Goal: Task Accomplishment & Management: Manage account settings

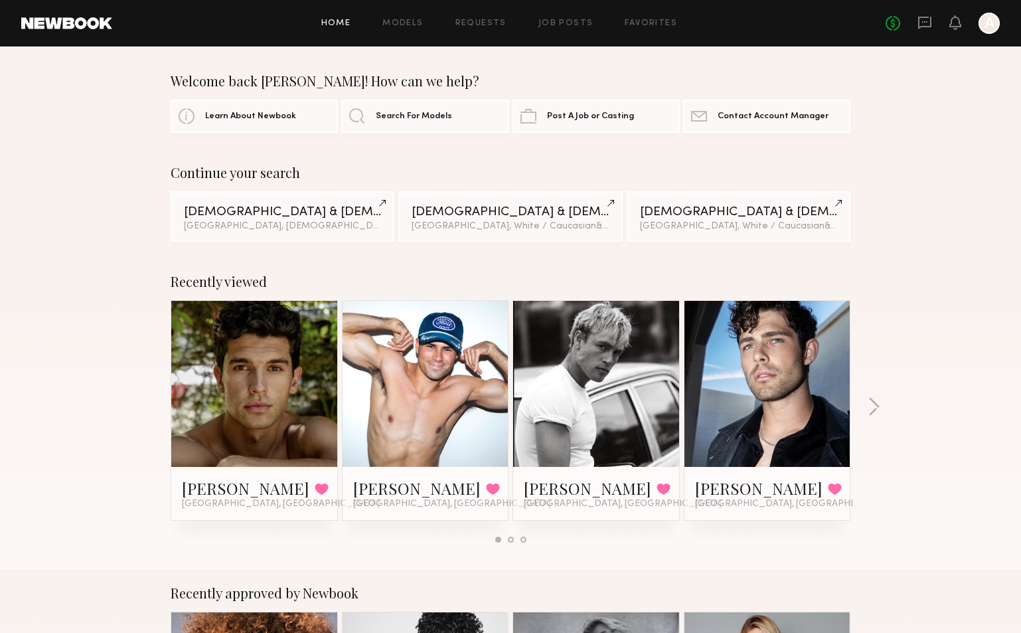
click at [970, 296] on div "Recently viewed Chris O. Favorited Los Angeles, CA Jake A. Favorited Los Angele…" at bounding box center [510, 413] width 1021 height 311
click at [941, 273] on div "Recently viewed Chris O. Favorited Los Angeles, CA Jake A. Favorited Los Angele…" at bounding box center [510, 413] width 1021 height 311
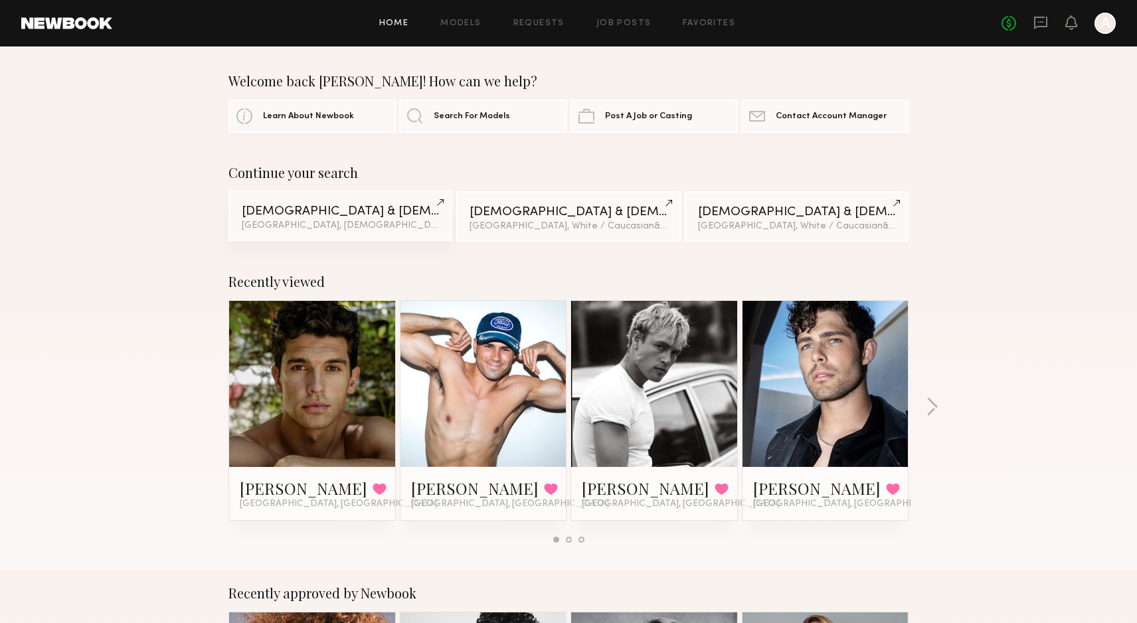
click at [352, 222] on div "Los Angeles, Hispanic / Latino & 3 other filter s + 3" at bounding box center [340, 225] width 197 height 9
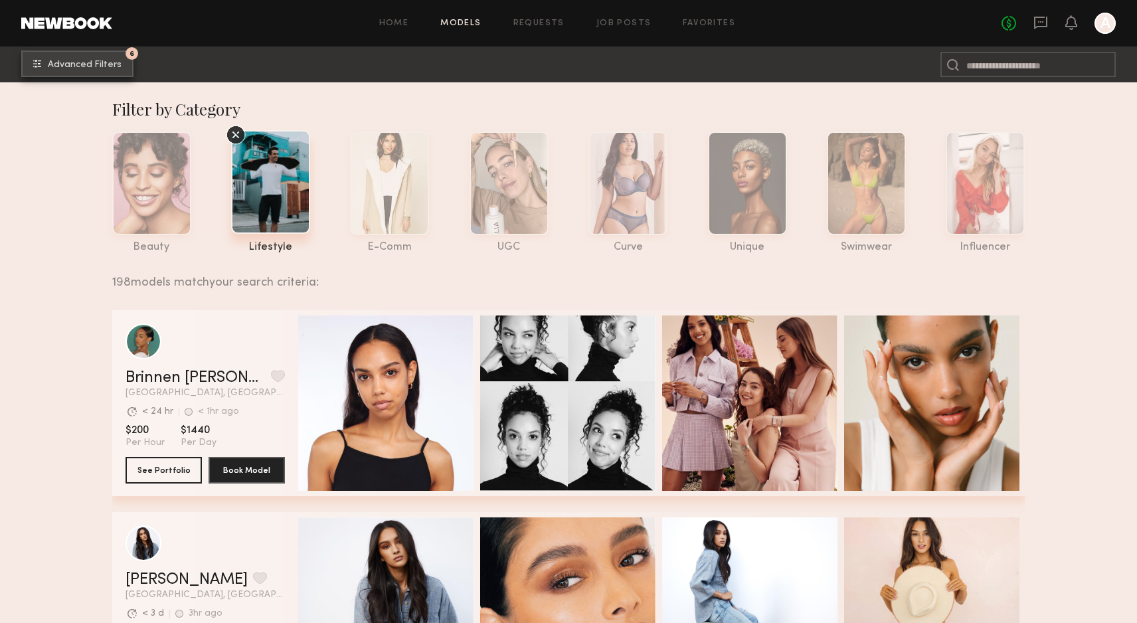
click at [72, 60] on span "Advanced Filters" at bounding box center [85, 64] width 74 height 9
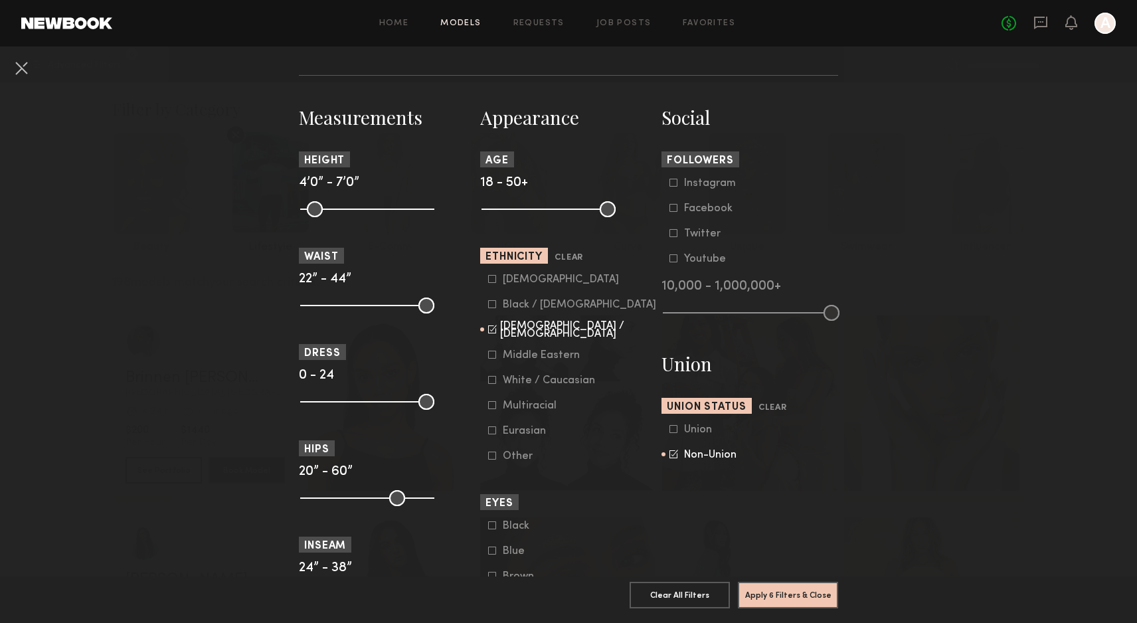
scroll to position [537, 0]
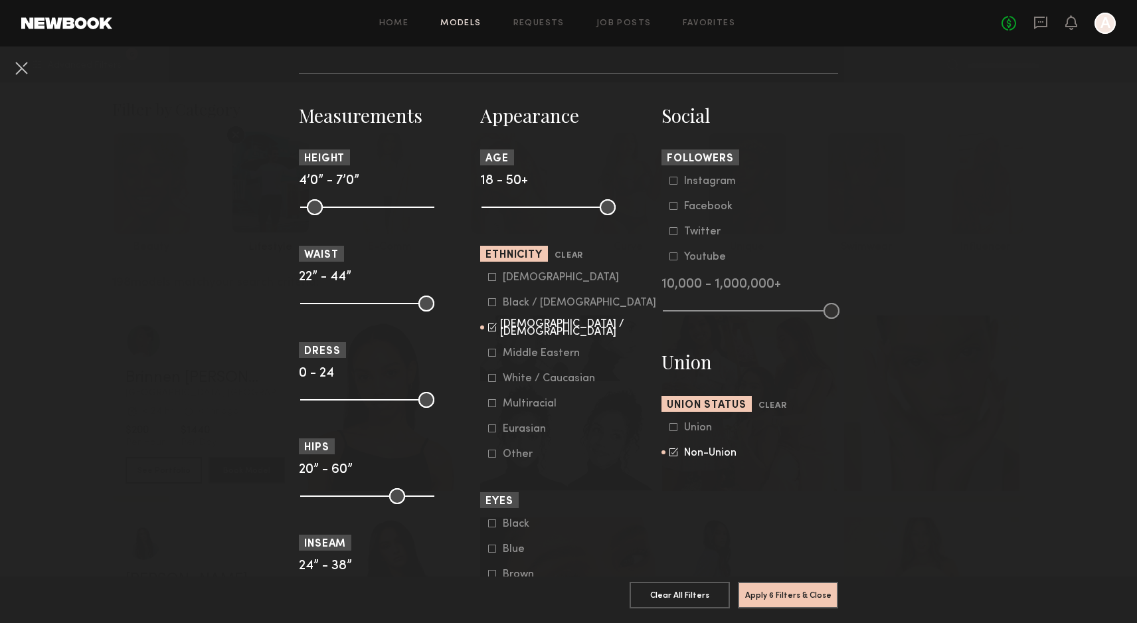
click at [492, 379] on icon at bounding box center [492, 378] width 8 height 8
click at [491, 306] on icon at bounding box center [492, 302] width 7 height 7
click at [493, 275] on icon at bounding box center [492, 277] width 8 height 8
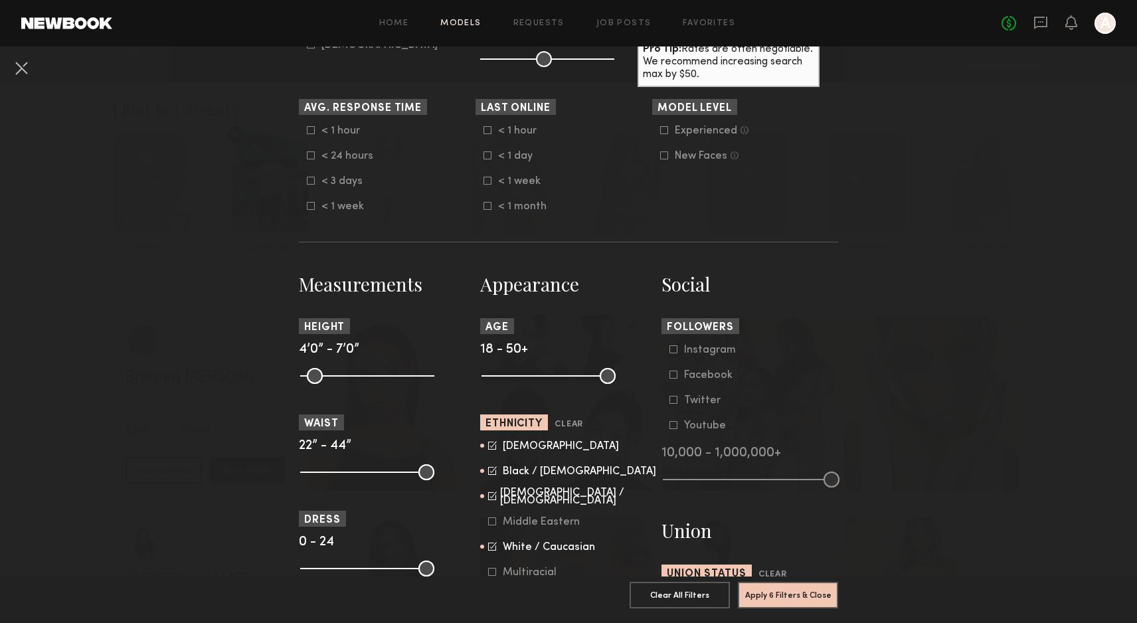
scroll to position [365, 0]
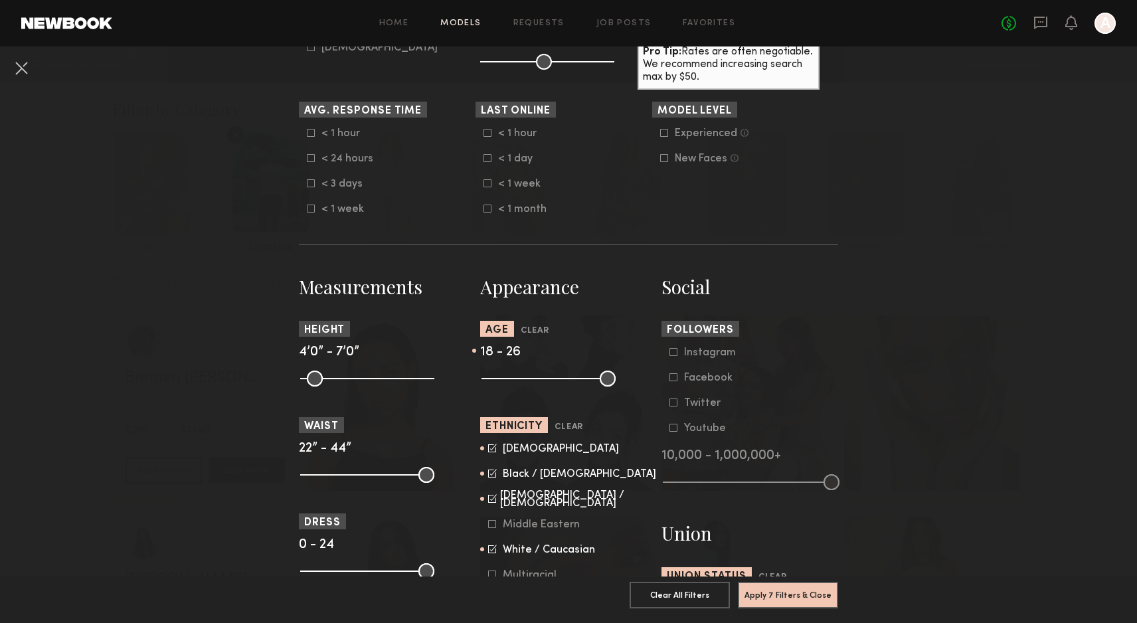
drag, startPoint x: 608, startPoint y: 381, endPoint x: 519, endPoint y: 377, distance: 88.4
type input "**"
click at [519, 378] on input "range" at bounding box center [549, 379] width 134 height 16
click at [839, 315] on nb-browse-filters "**********" at bounding box center [568, 536] width 1137 height 1711
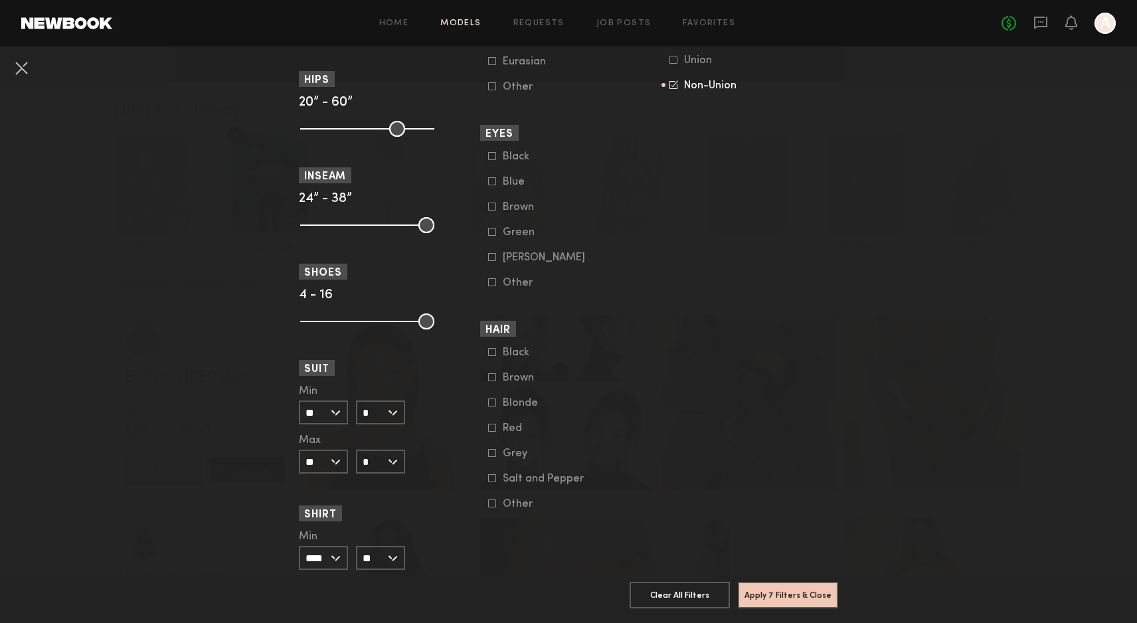
scroll to position [953, 0]
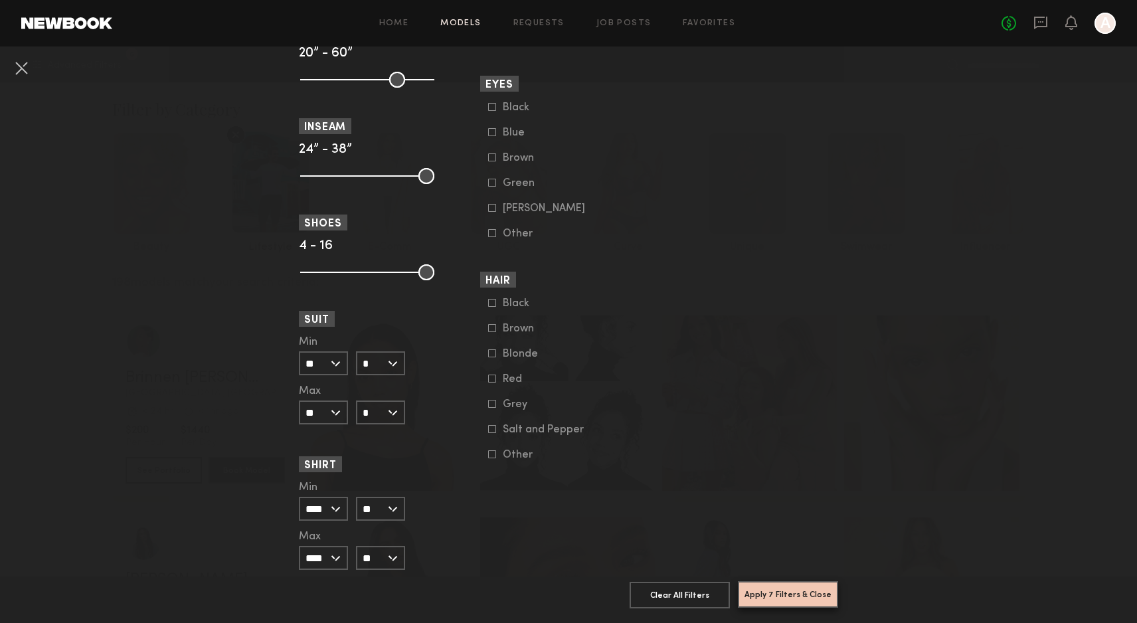
click at [806, 586] on button "Apply 7 Filters & Close" at bounding box center [788, 594] width 100 height 27
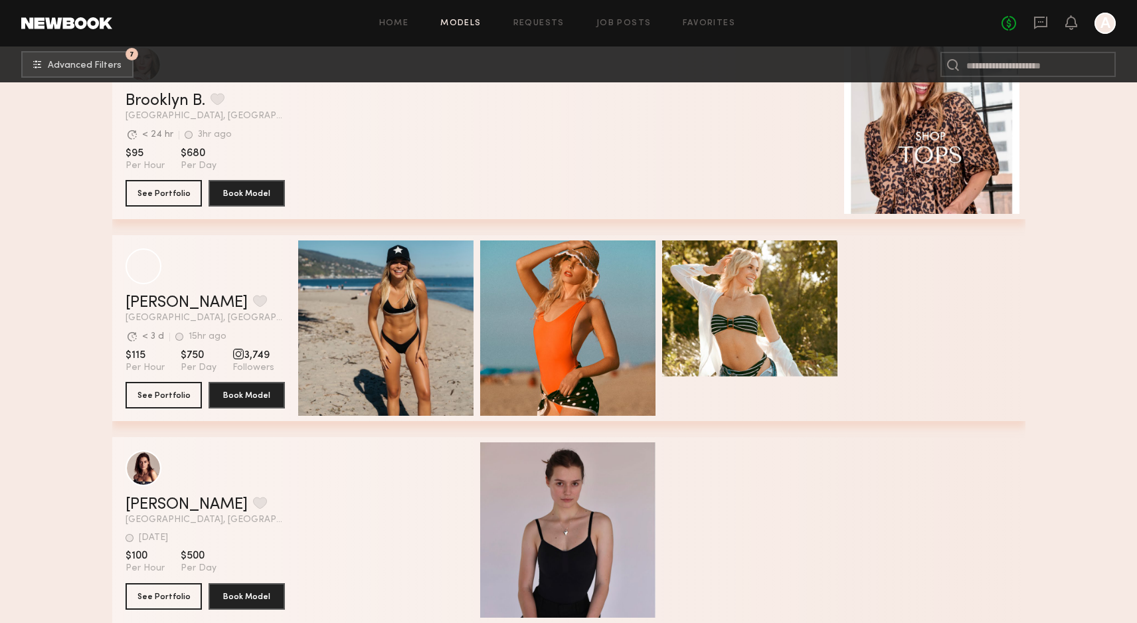
scroll to position [895, 0]
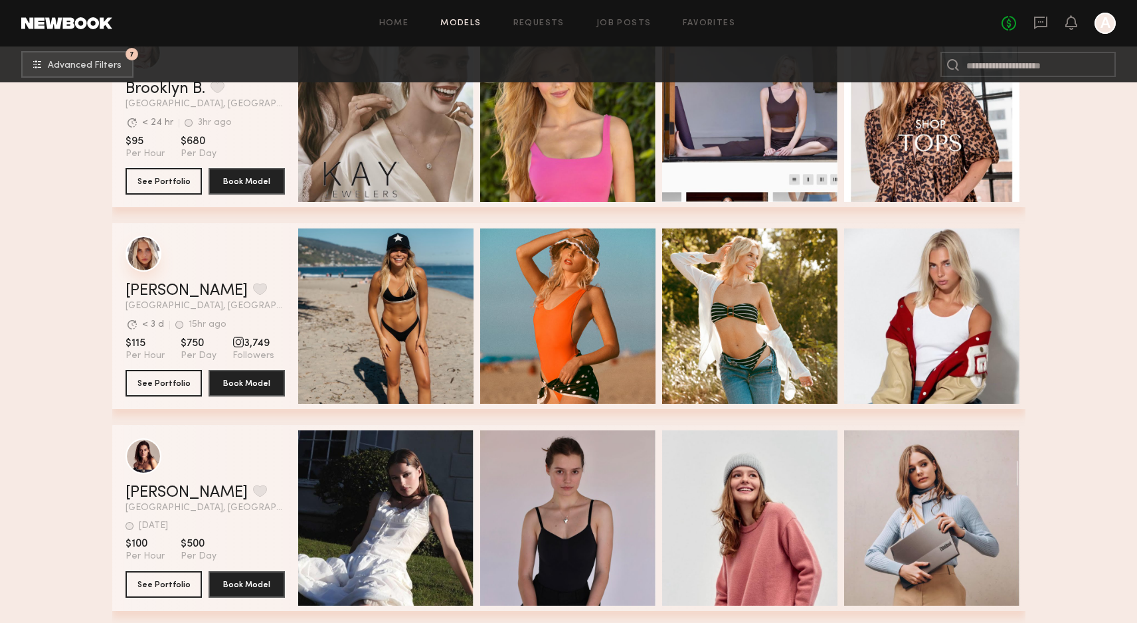
click at [146, 262] on div "grid" at bounding box center [144, 254] width 36 height 36
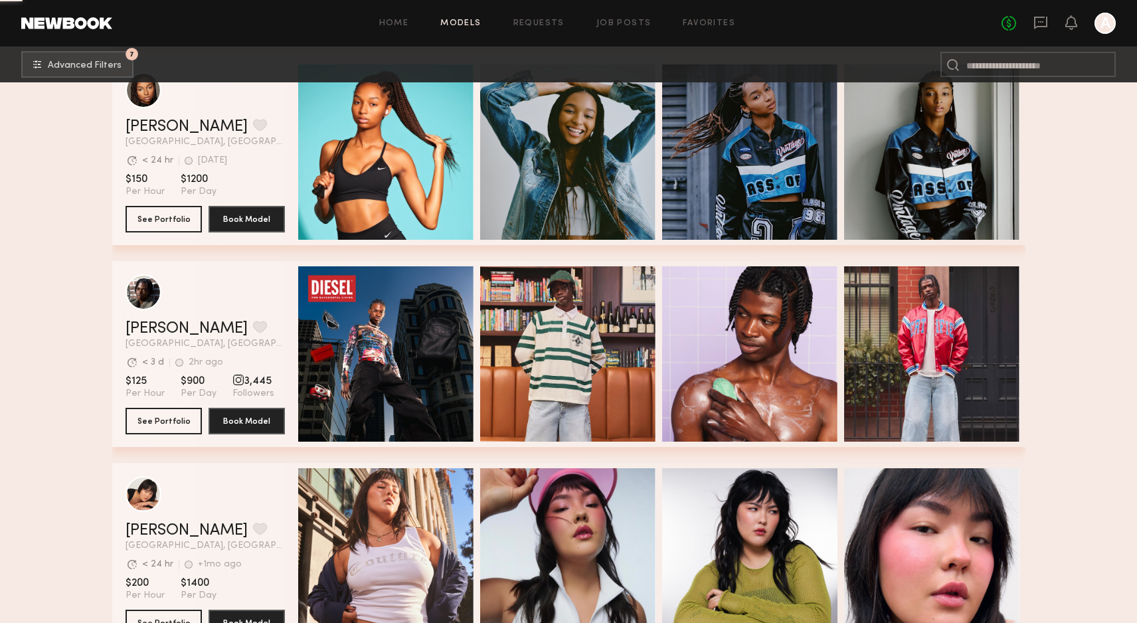
scroll to position [1480, 0]
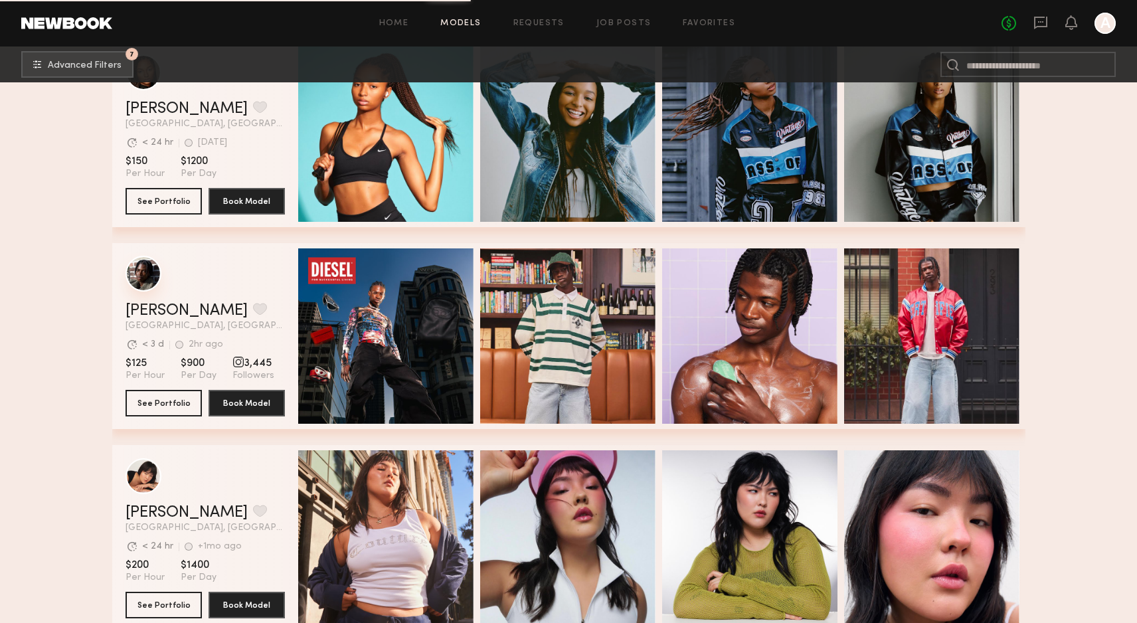
click at [146, 277] on div "grid" at bounding box center [144, 274] width 36 height 36
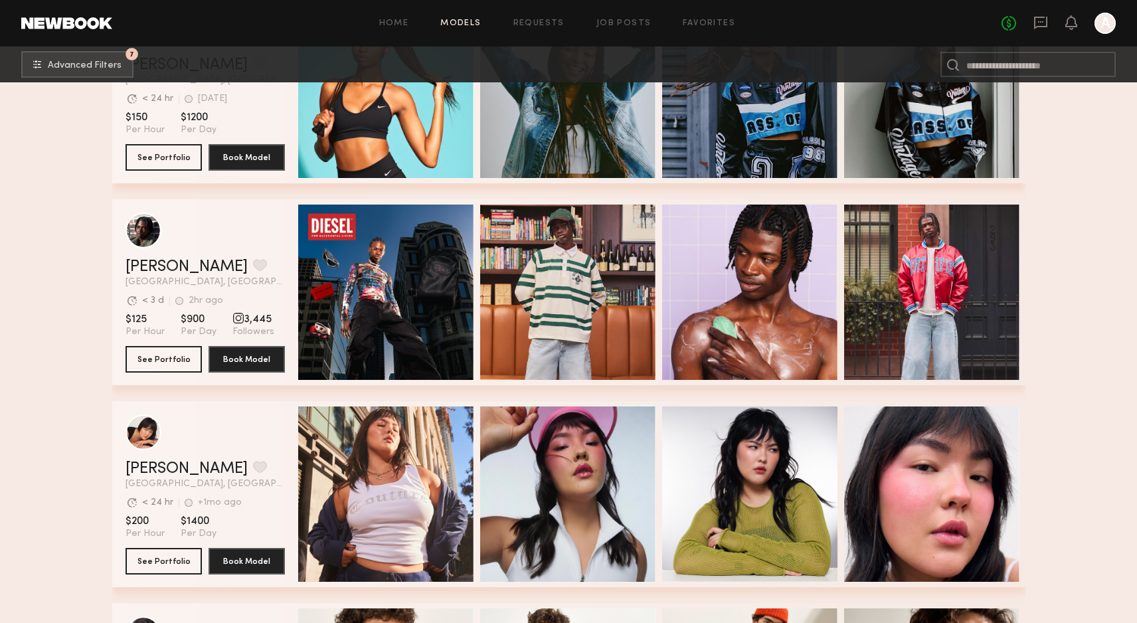
scroll to position [1523, 0]
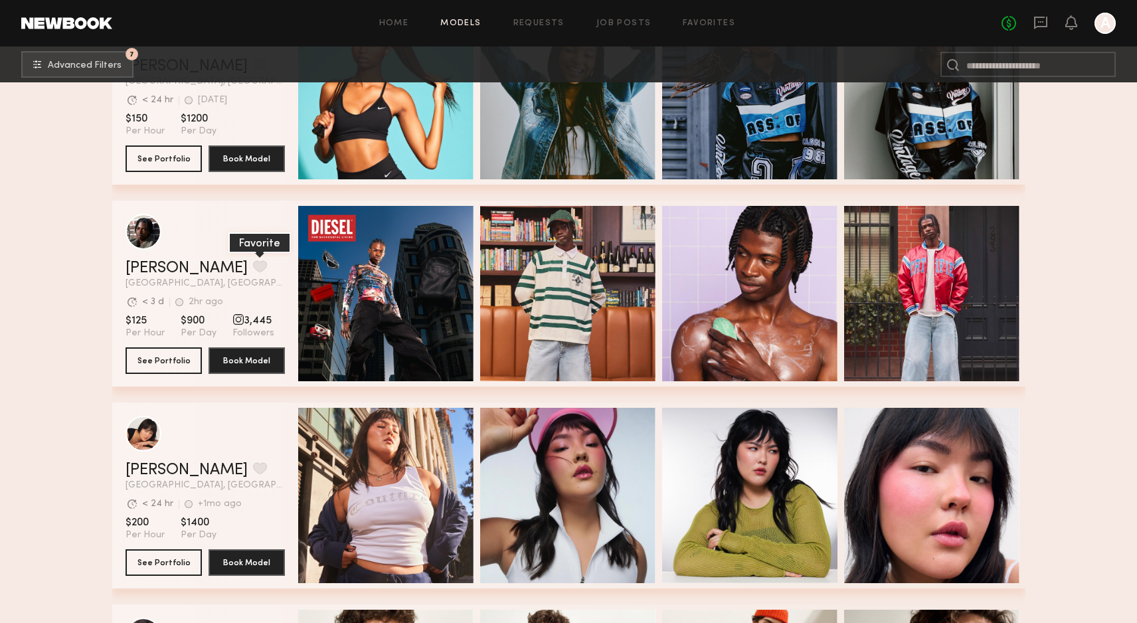
click at [253, 265] on button "grid" at bounding box center [260, 266] width 14 height 12
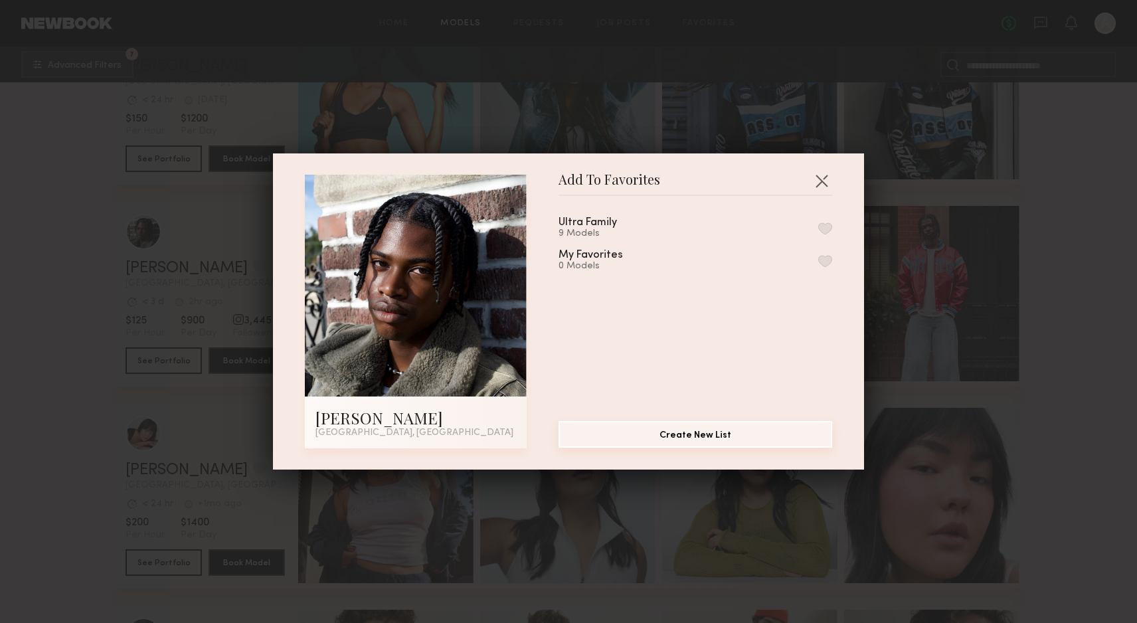
click at [695, 426] on button "Create New List" at bounding box center [696, 434] width 274 height 27
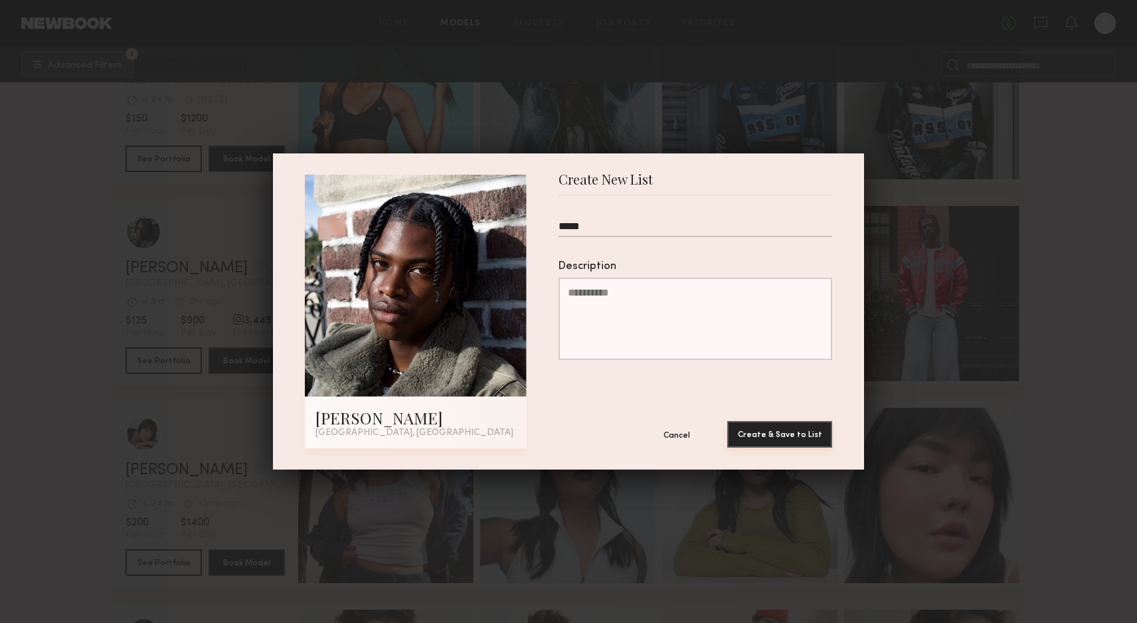
type input "****"
click at [819, 430] on button "Create & Save to List" at bounding box center [779, 434] width 105 height 27
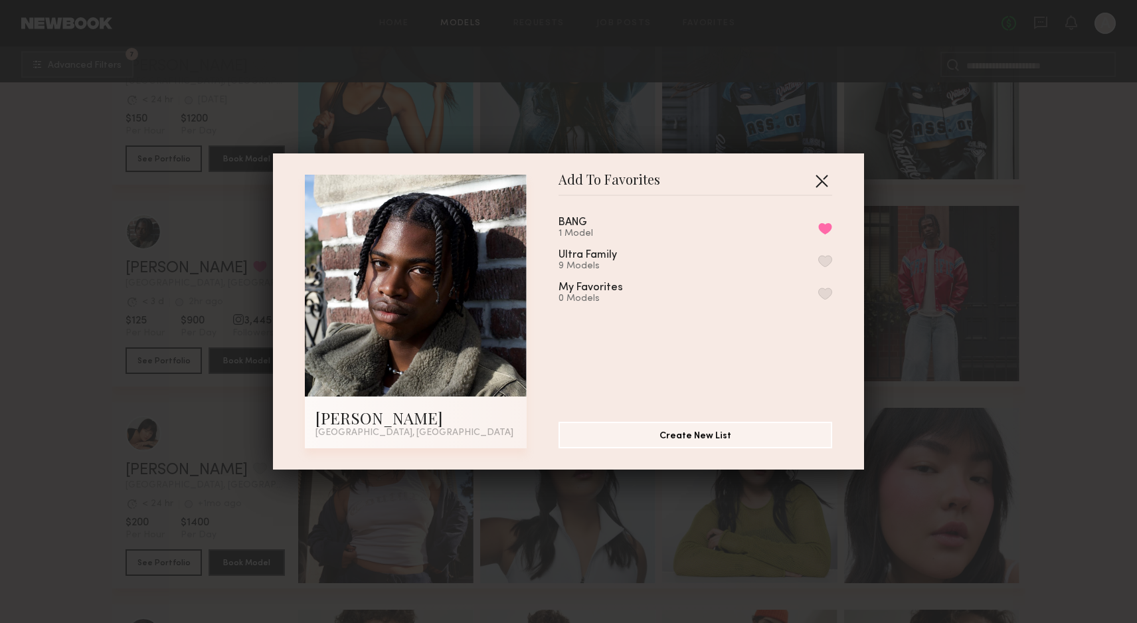
click at [822, 182] on button "button" at bounding box center [821, 180] width 21 height 21
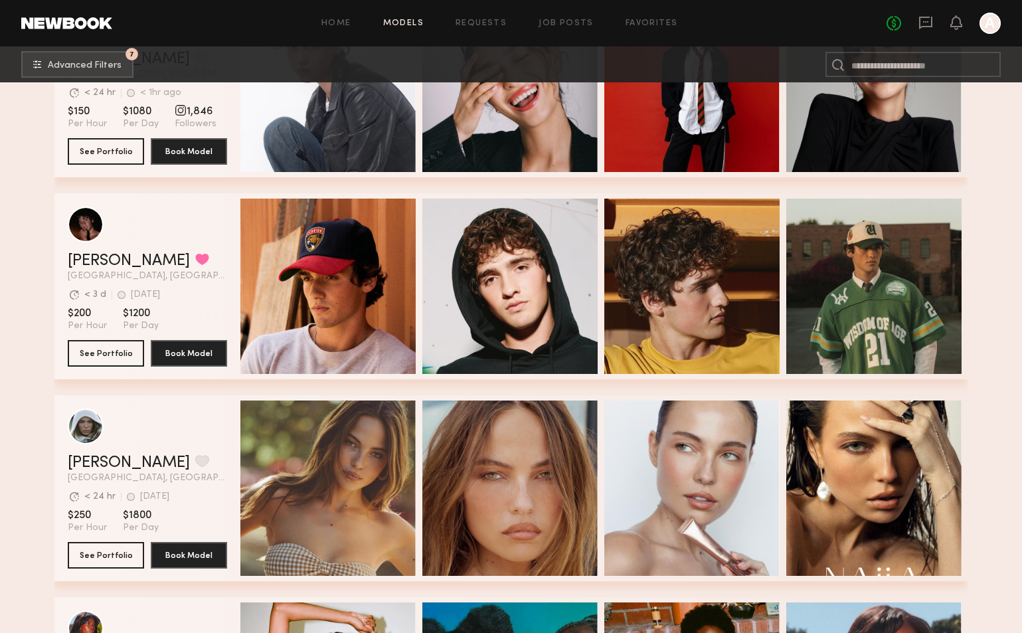
scroll to position [3418, 0]
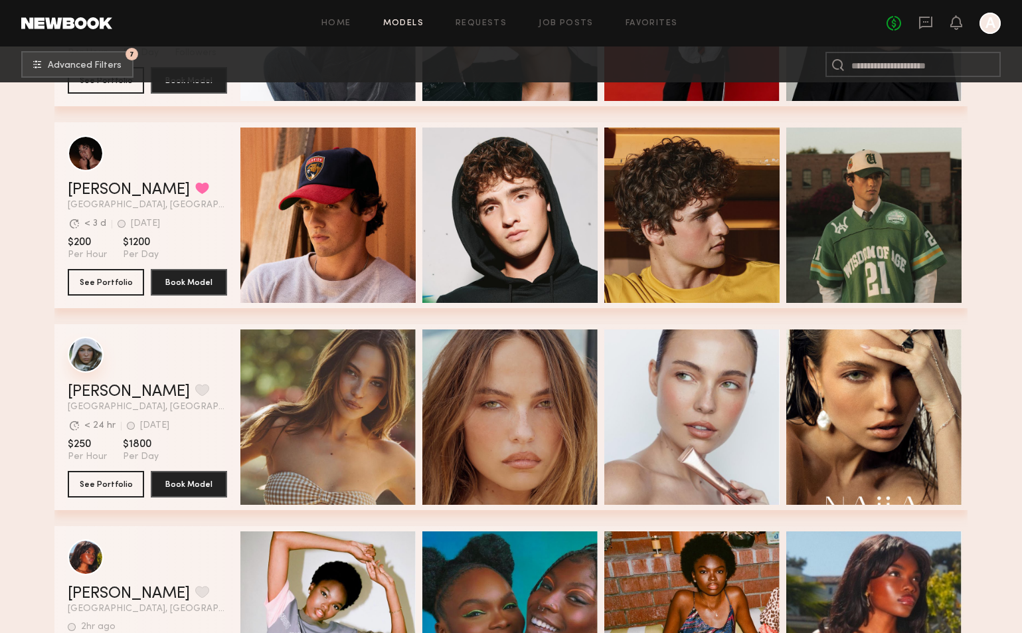
click at [94, 366] on div "grid" at bounding box center [86, 355] width 36 height 36
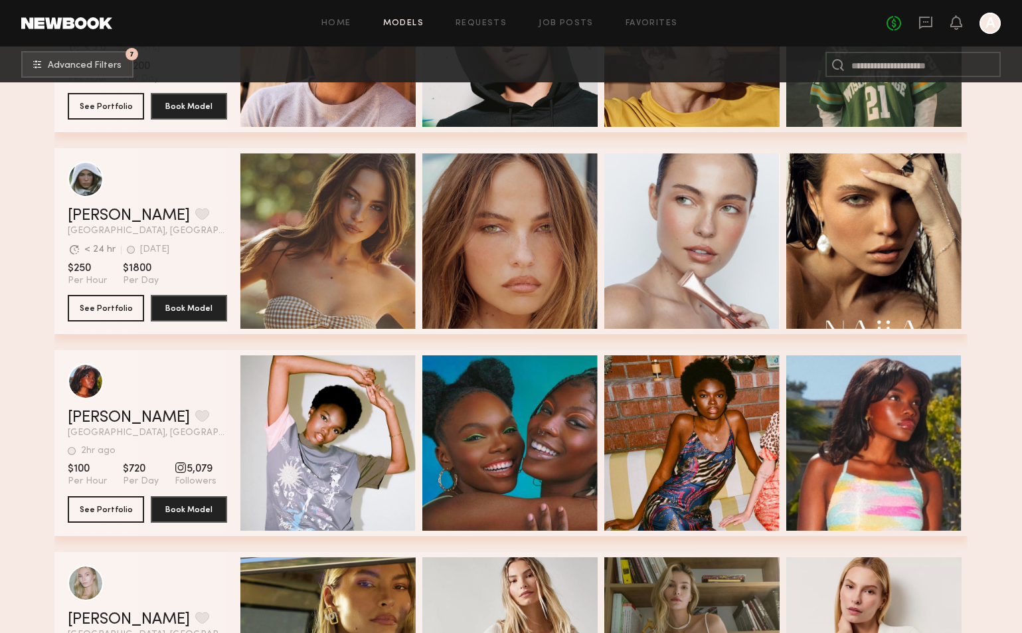
scroll to position [3736, 0]
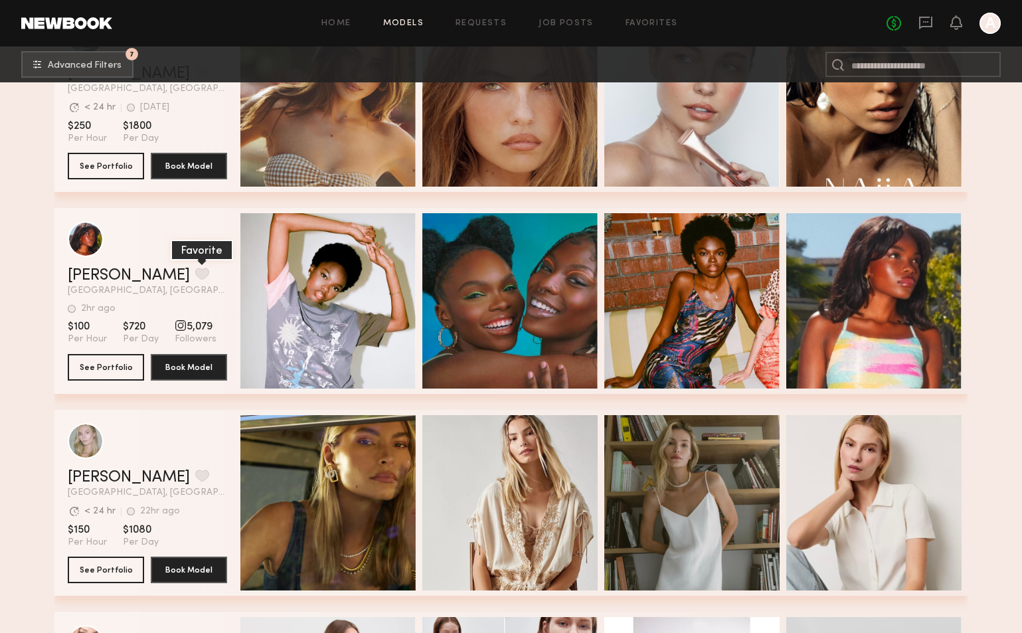
click at [195, 276] on button "grid" at bounding box center [202, 274] width 14 height 12
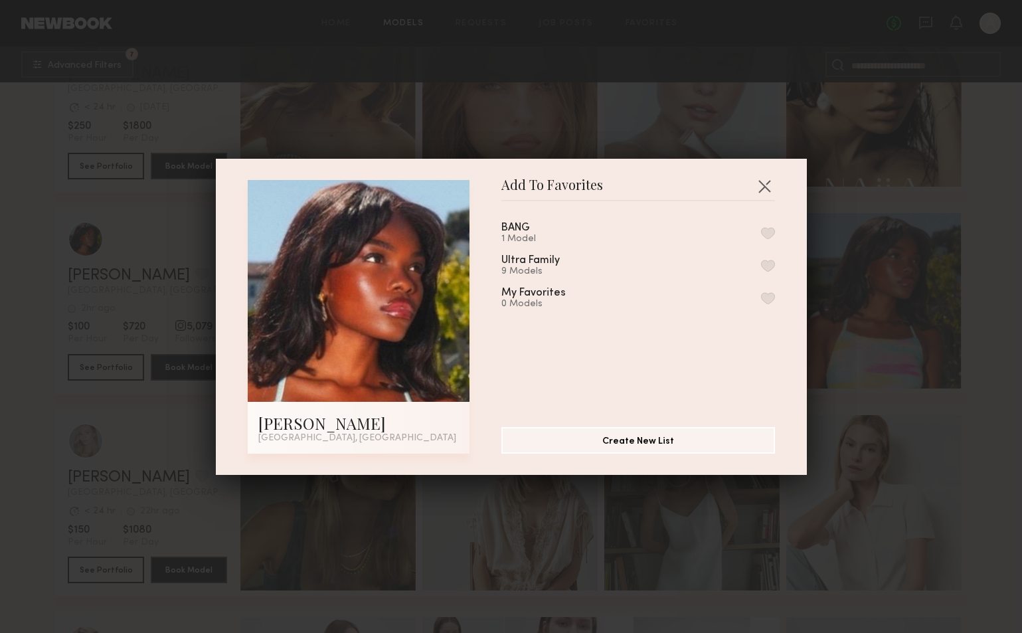
click at [546, 230] on div "BANG 1 Model" at bounding box center [531, 233] width 60 height 22
click at [523, 230] on div "BANG" at bounding box center [515, 227] width 29 height 11
click at [758, 232] on div "BANG 1 Model" at bounding box center [638, 233] width 274 height 22
click at [766, 232] on button "button" at bounding box center [768, 233] width 14 height 12
click at [763, 183] on button "button" at bounding box center [764, 185] width 21 height 21
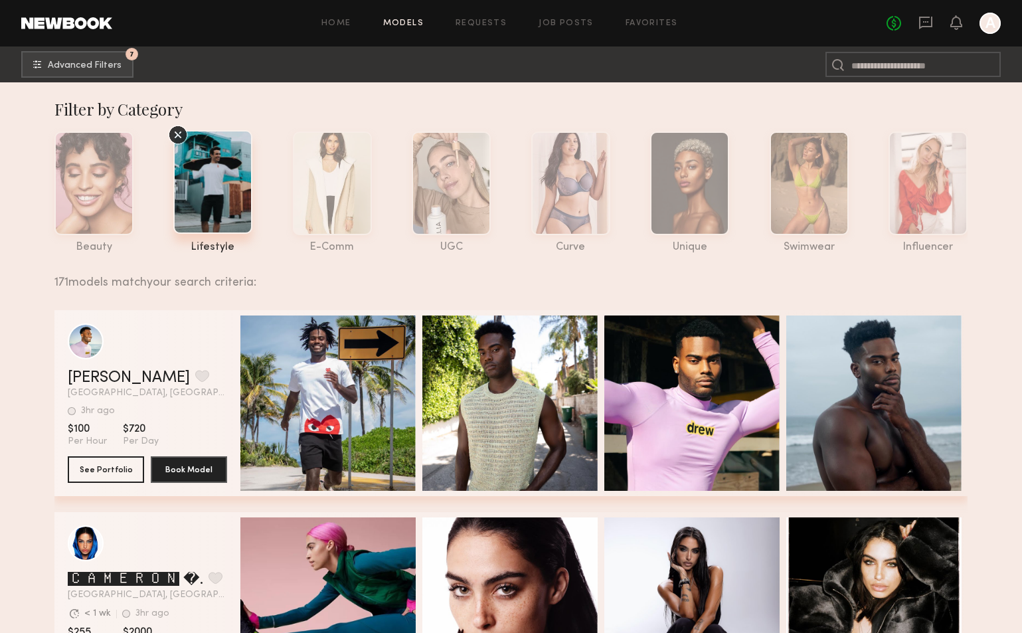
scroll to position [0, 0]
click at [102, 68] on span "Advanced Filters" at bounding box center [85, 64] width 74 height 9
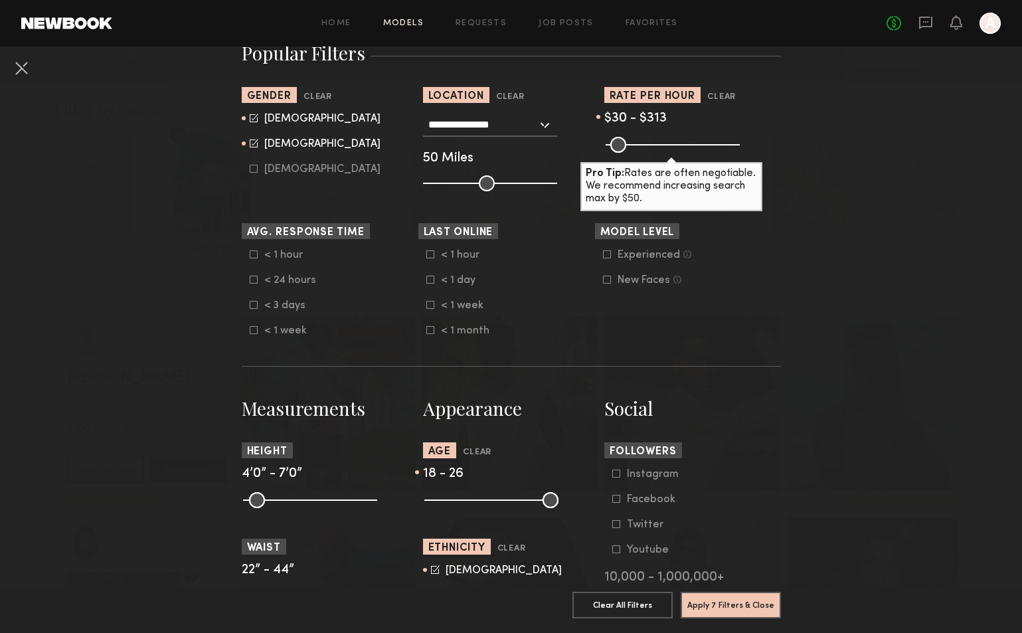
scroll to position [321, 0]
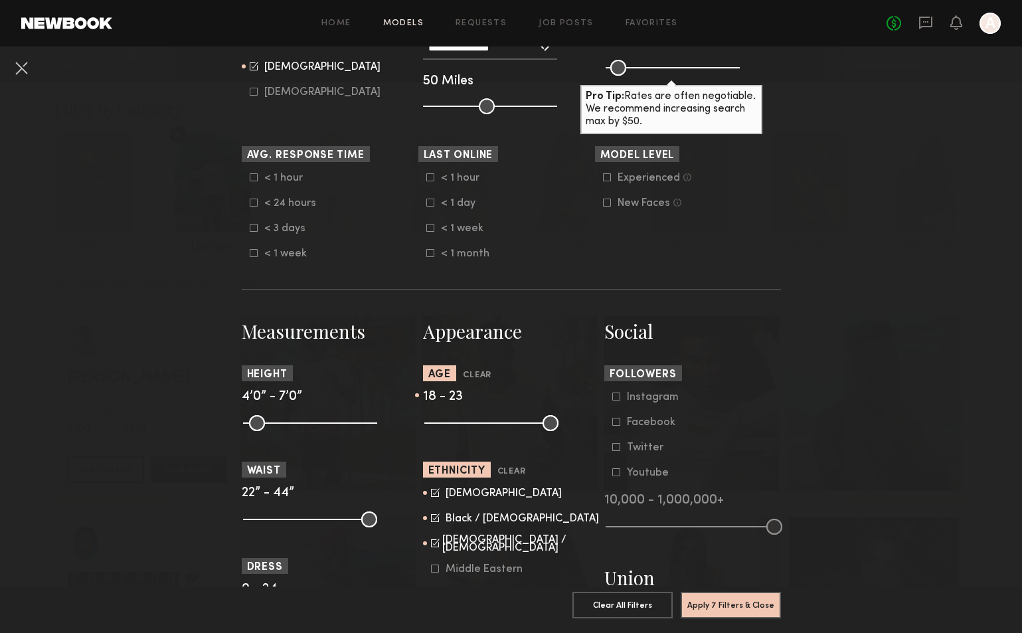
drag, startPoint x: 461, startPoint y: 421, endPoint x: 451, endPoint y: 421, distance: 10.0
type input "**"
click at [451, 421] on input "range" at bounding box center [491, 423] width 134 height 16
click at [836, 268] on nb-browse-filters "**********" at bounding box center [511, 581] width 1022 height 1711
click at [14, 65] on button at bounding box center [21, 67] width 21 height 21
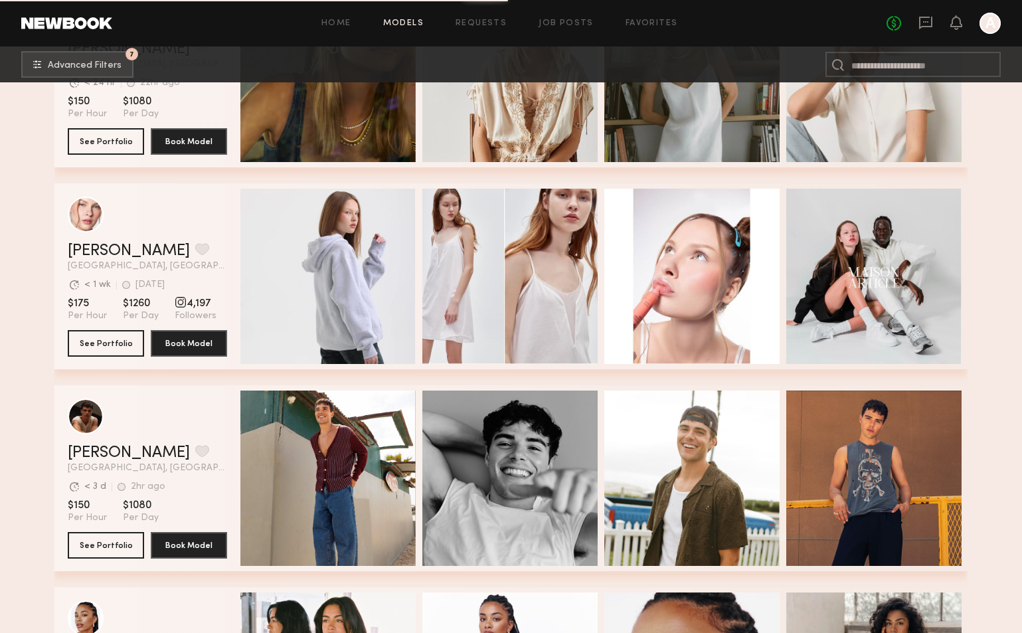
scroll to position [4209, 0]
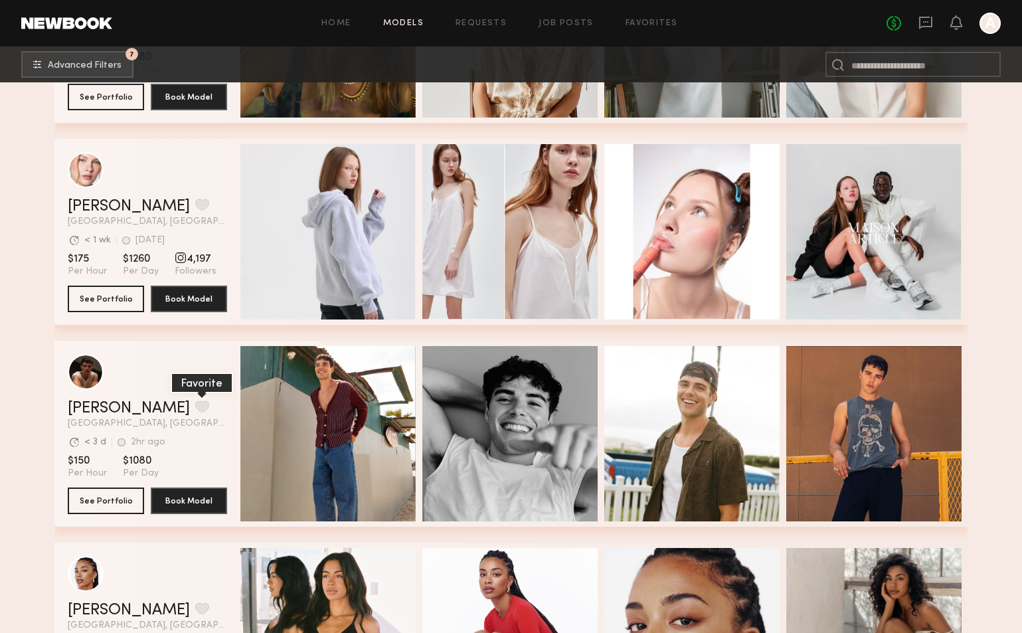
click at [195, 408] on button "grid" at bounding box center [202, 406] width 14 height 12
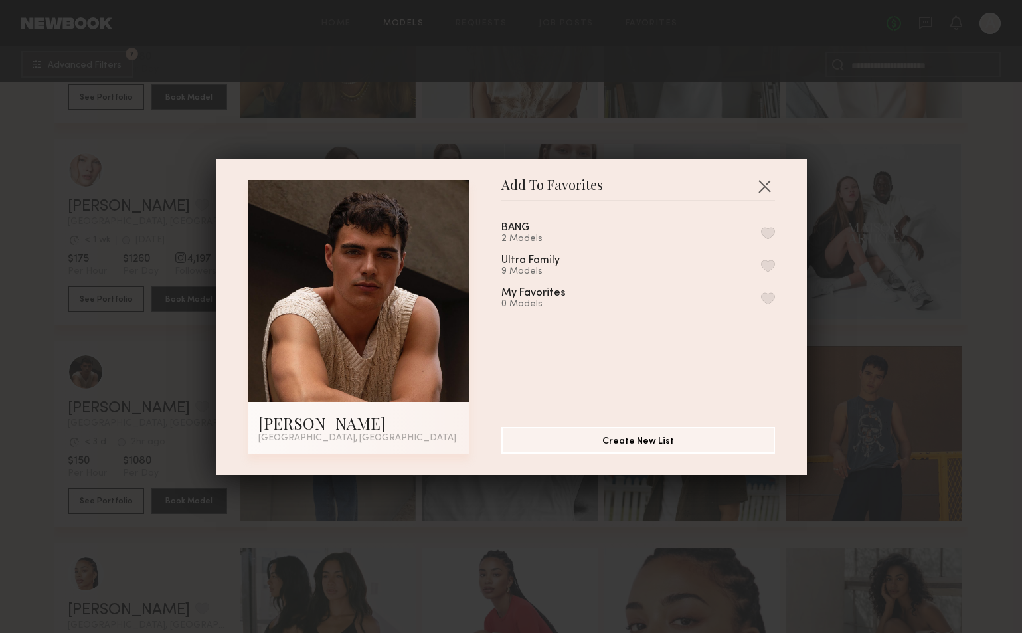
click at [517, 230] on div "BANG" at bounding box center [515, 227] width 29 height 11
click at [769, 230] on button "button" at bounding box center [768, 233] width 14 height 12
click at [762, 189] on button "button" at bounding box center [764, 185] width 21 height 21
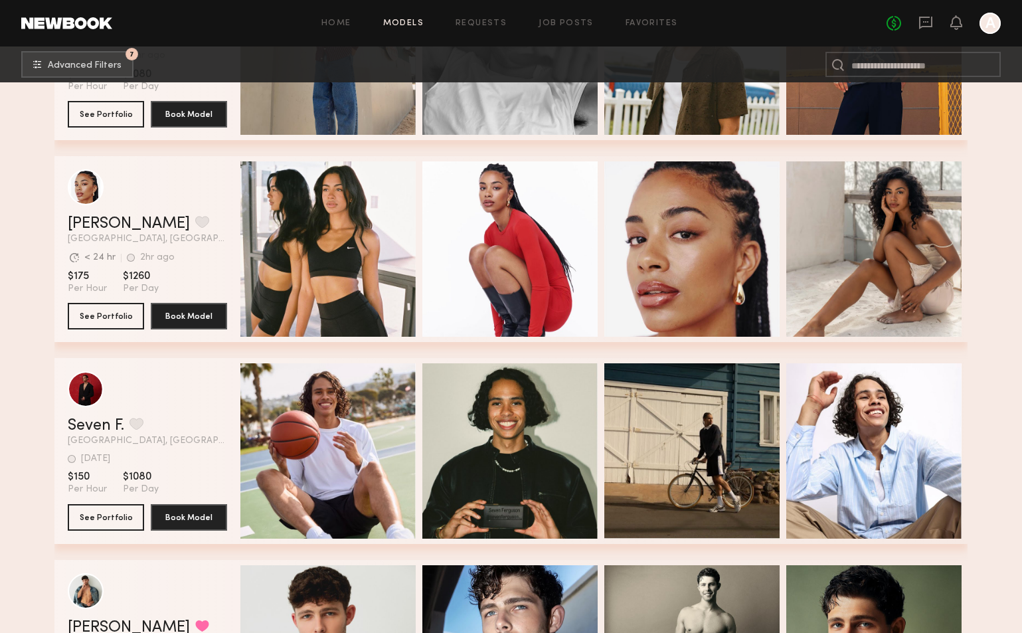
scroll to position [4601, 0]
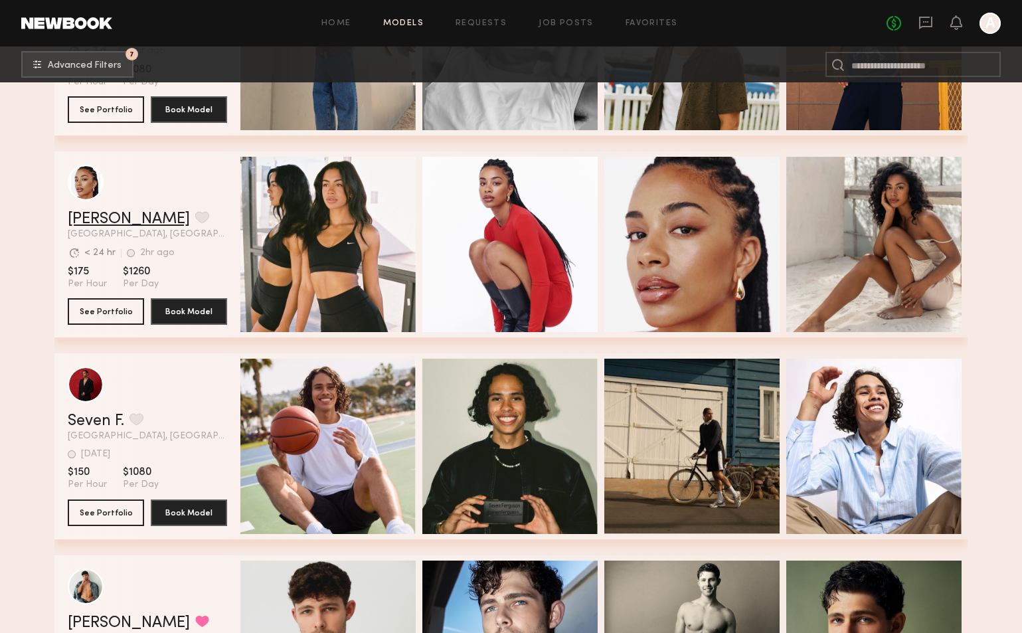
click at [95, 218] on link "[PERSON_NAME]" at bounding box center [129, 219] width 122 height 16
click at [195, 221] on button "grid" at bounding box center [202, 217] width 14 height 12
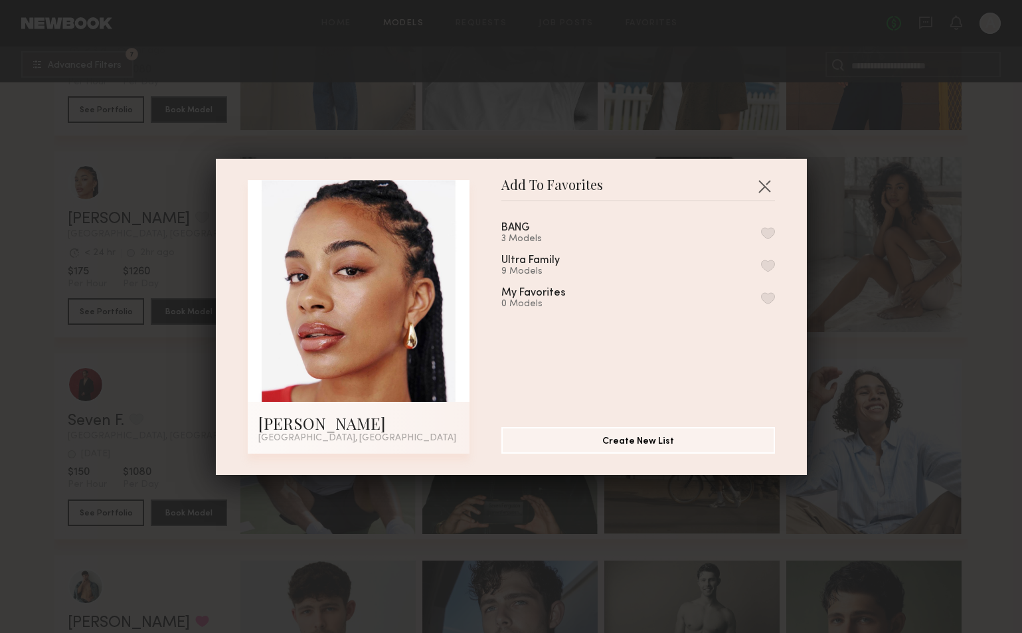
click at [515, 228] on div "BANG" at bounding box center [515, 227] width 29 height 11
click at [764, 234] on button "button" at bounding box center [768, 233] width 14 height 12
click at [762, 188] on button "button" at bounding box center [764, 185] width 21 height 21
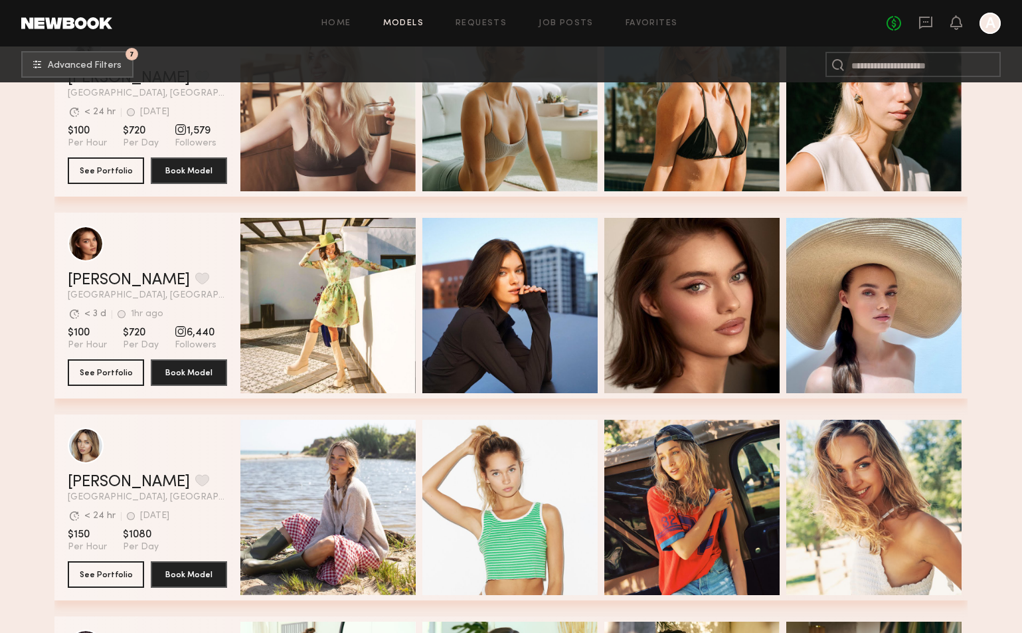
scroll to position [6720, 0]
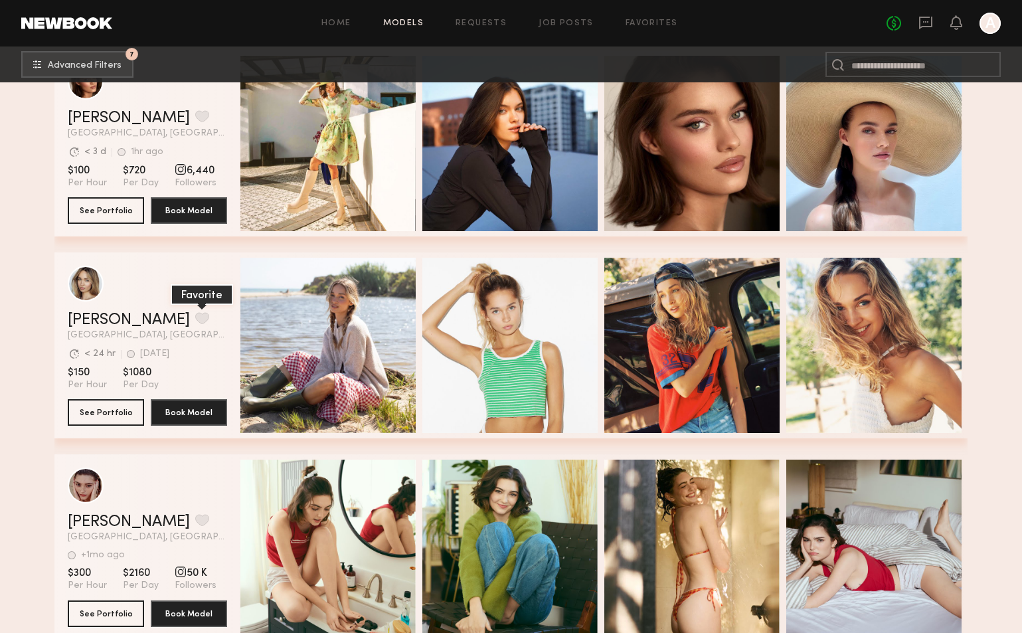
click at [195, 320] on button "grid" at bounding box center [202, 318] width 14 height 12
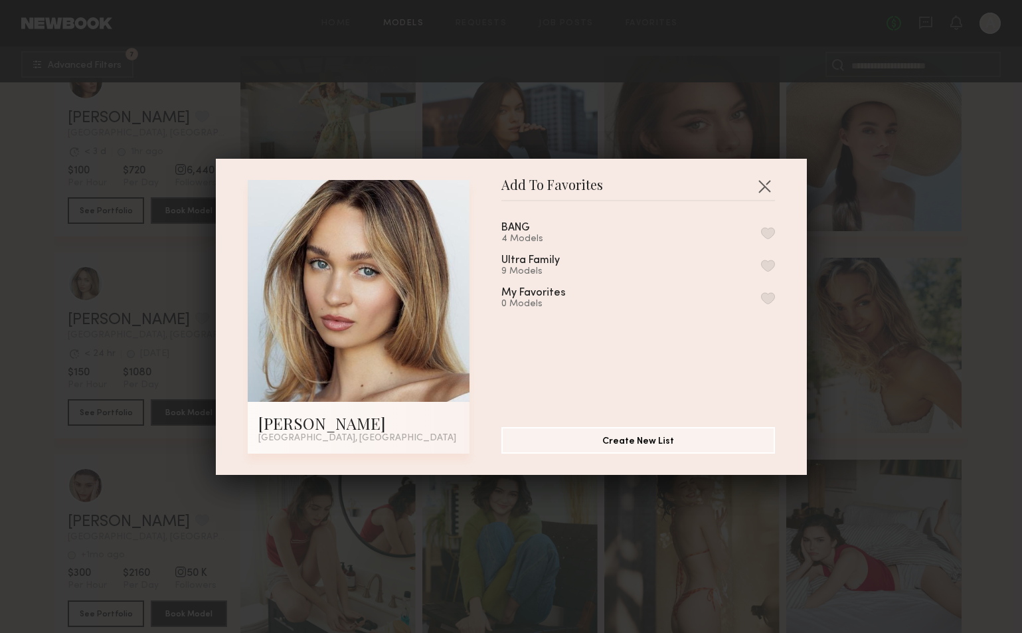
click at [766, 232] on button "button" at bounding box center [768, 233] width 14 height 12
click at [965, 240] on div "Add To Favorites Chloe C. Los Angeles, CA Add To Favorites BANG 5 Models Remove…" at bounding box center [511, 316] width 1022 height 633
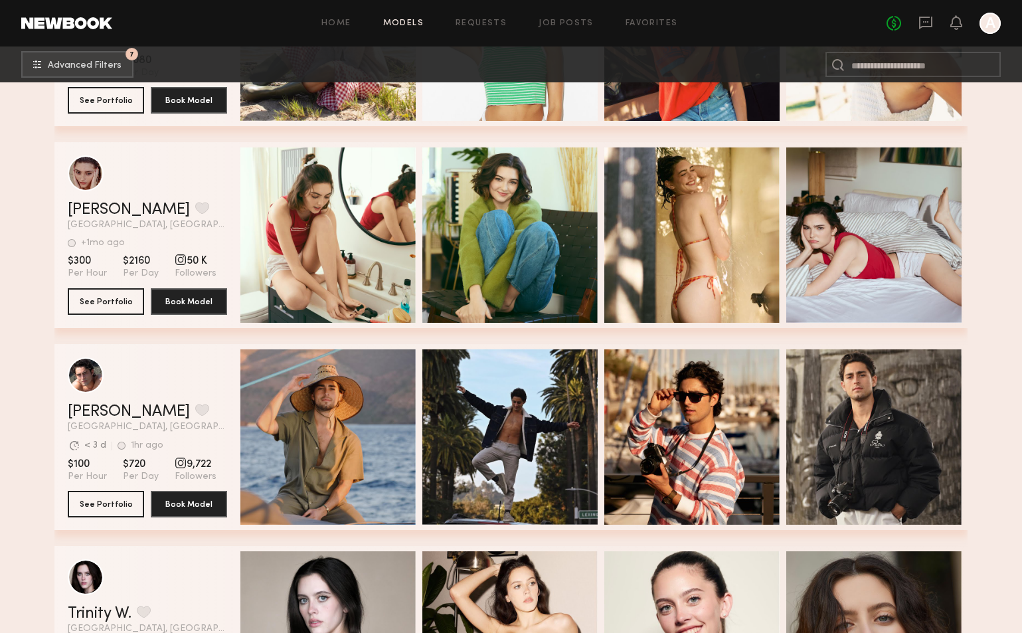
scroll to position [7051, 0]
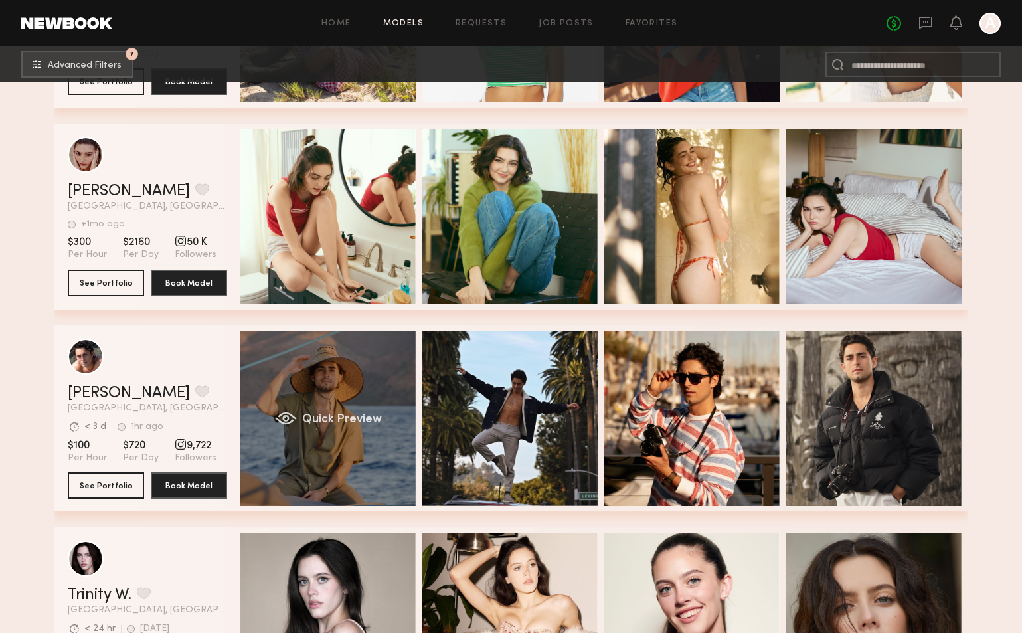
click at [357, 442] on div "Quick Preview" at bounding box center [327, 418] width 175 height 175
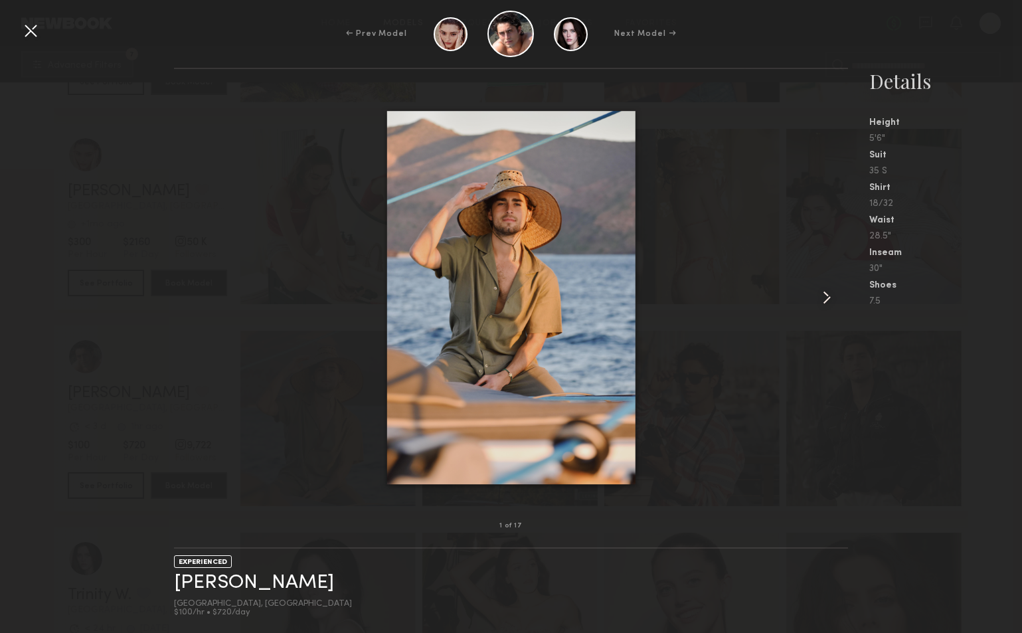
click at [829, 294] on common-icon at bounding box center [826, 297] width 21 height 21
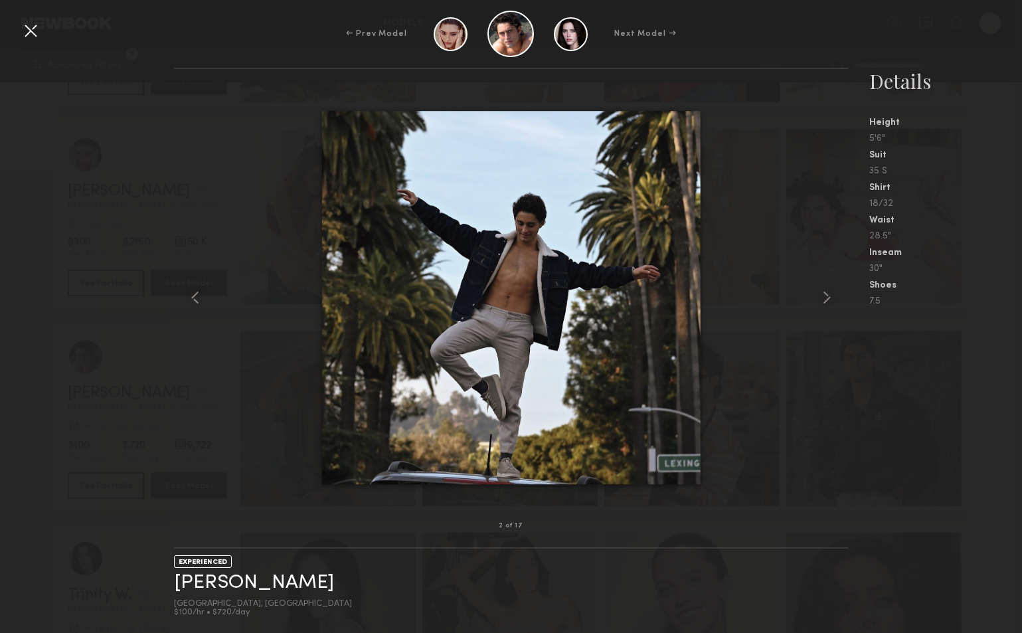
click at [35, 37] on div at bounding box center [30, 30] width 21 height 21
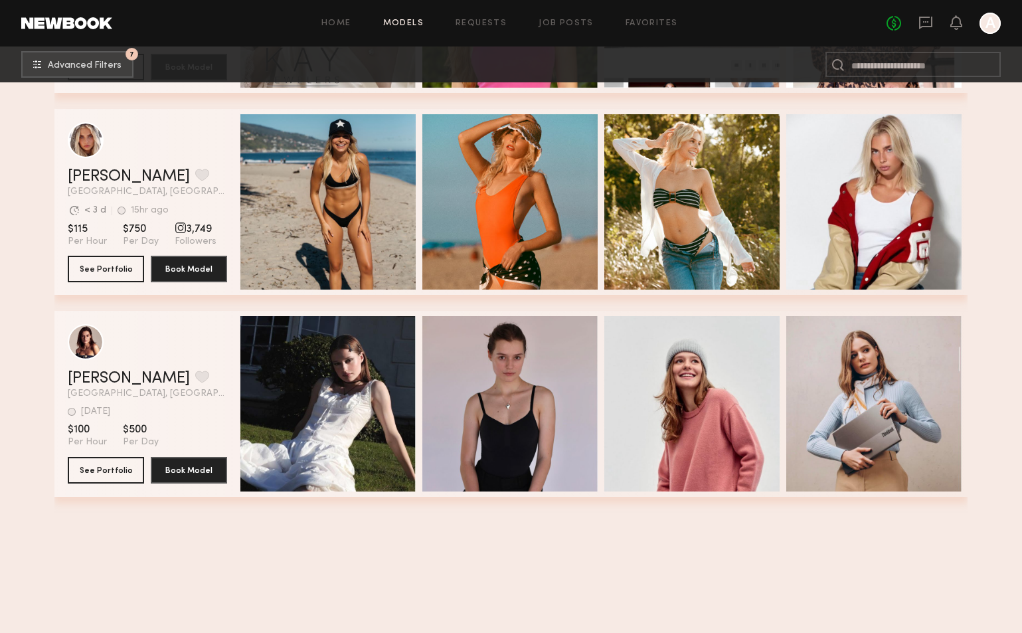
scroll to position [492, 0]
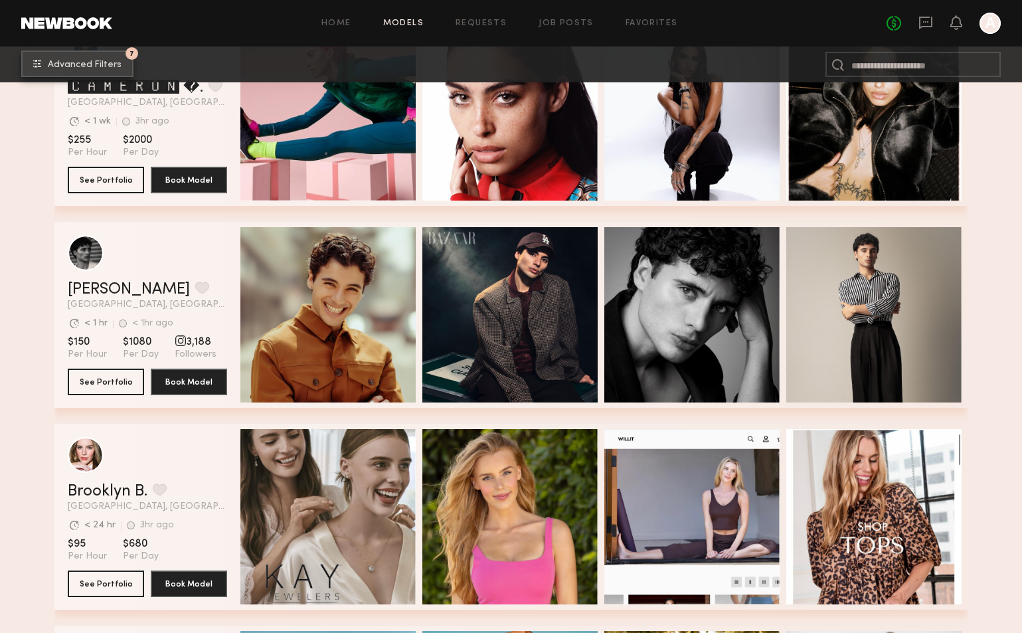
click at [86, 61] on span "Advanced Filters" at bounding box center [85, 64] width 74 height 9
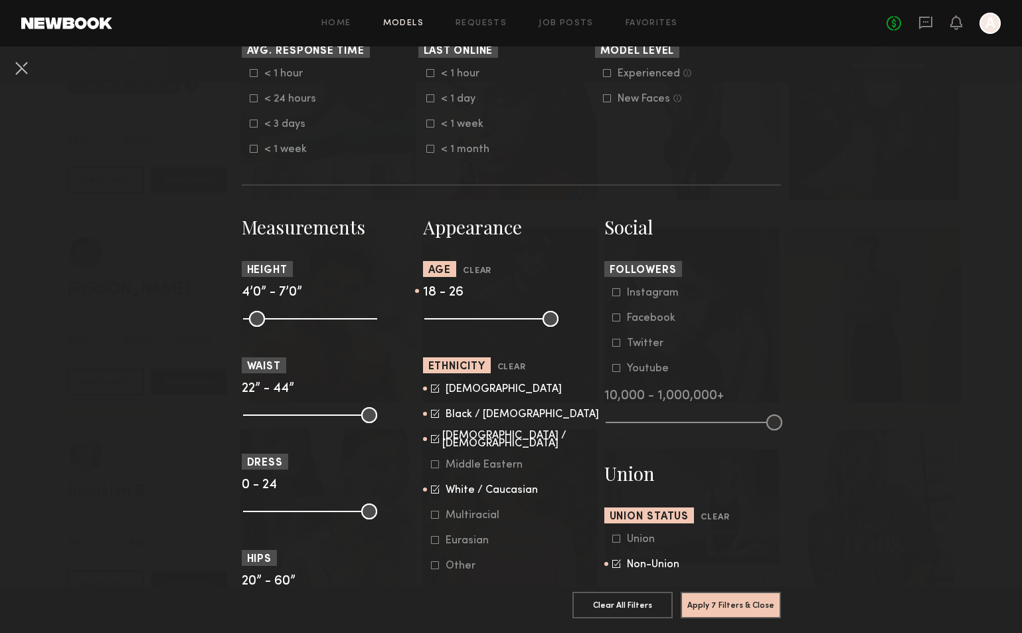
scroll to position [426, 0]
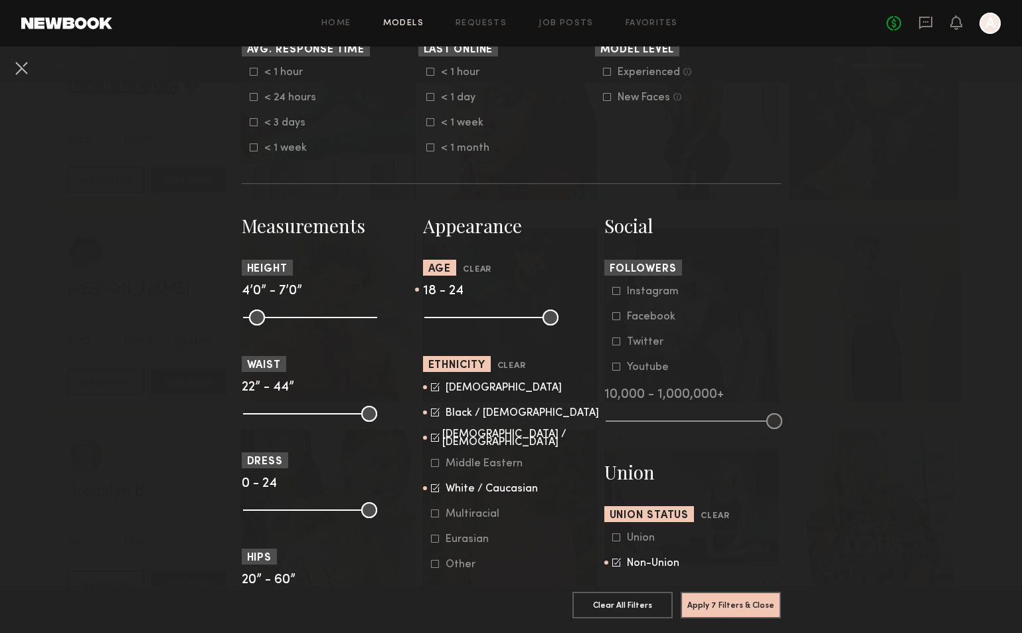
drag, startPoint x: 464, startPoint y: 320, endPoint x: 454, endPoint y: 319, distance: 10.7
click at [454, 319] on input "range" at bounding box center [491, 317] width 134 height 16
drag, startPoint x: 456, startPoint y: 317, endPoint x: 448, endPoint y: 317, distance: 8.0
type input "**"
click at [448, 317] on input "range" at bounding box center [491, 317] width 134 height 16
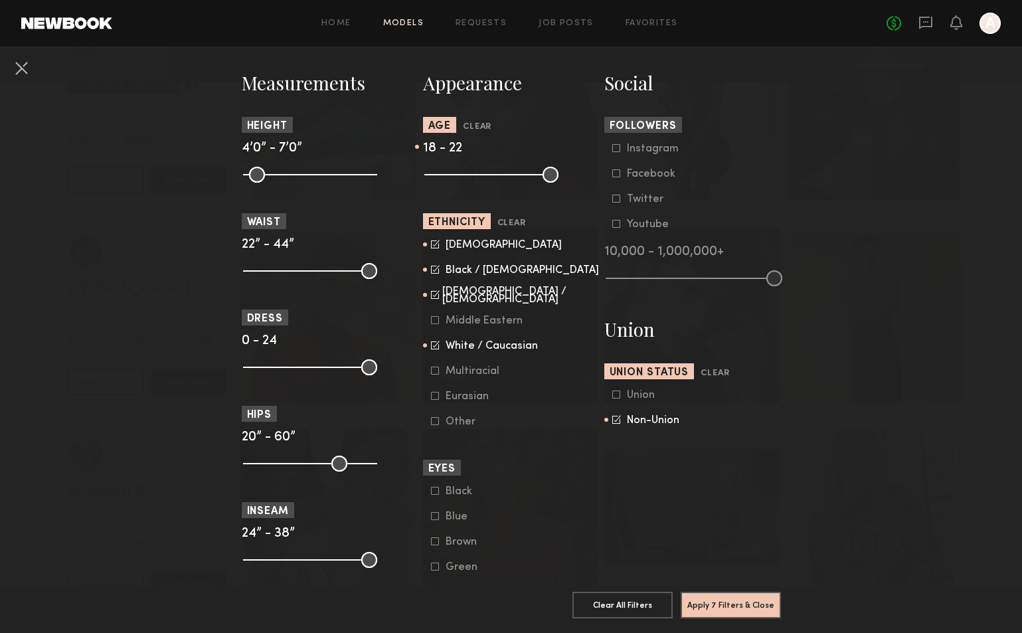
scroll to position [576, 0]
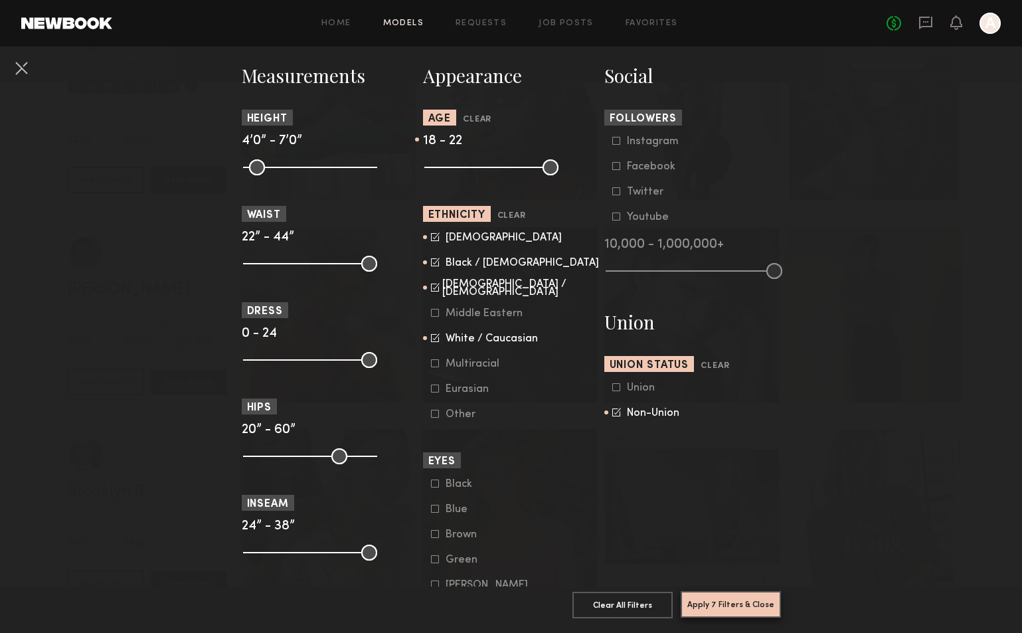
click at [746, 597] on button "Apply 7 Filters & Close" at bounding box center [731, 604] width 100 height 27
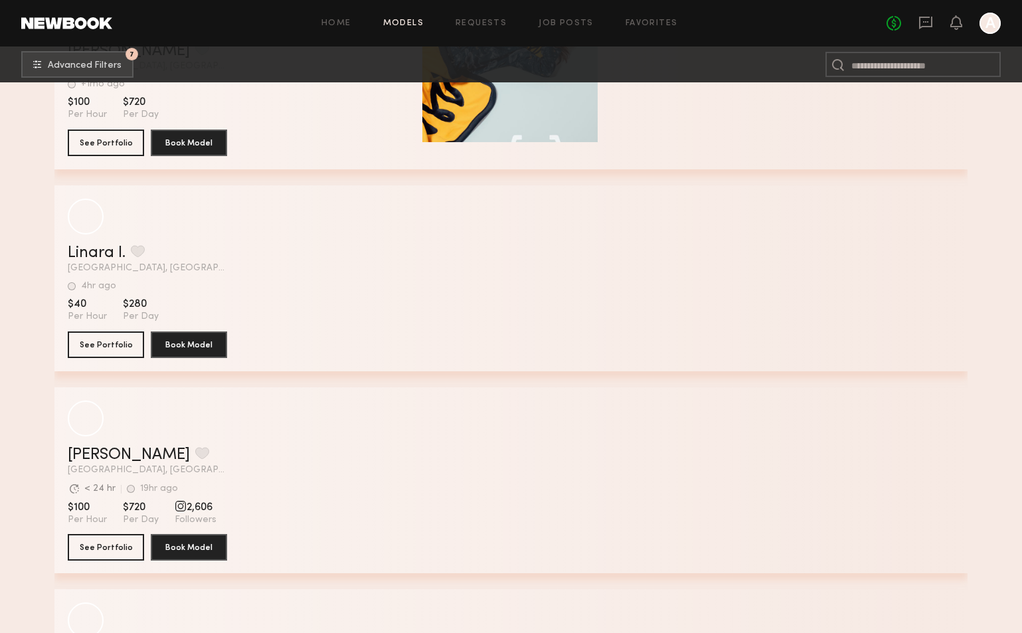
scroll to position [1756, 0]
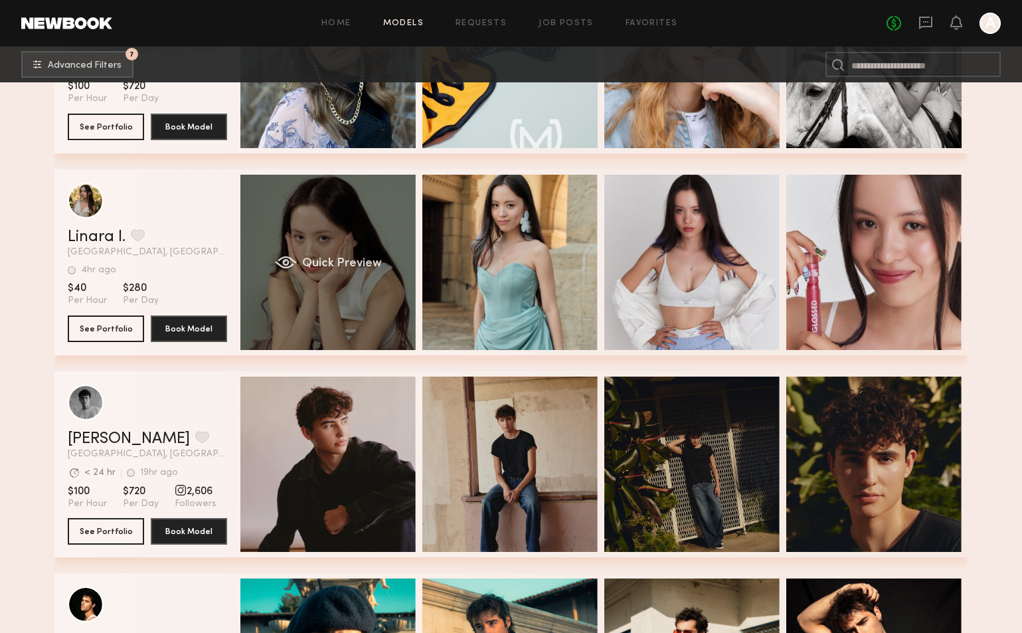
click at [316, 296] on div "Quick Preview" at bounding box center [327, 262] width 175 height 175
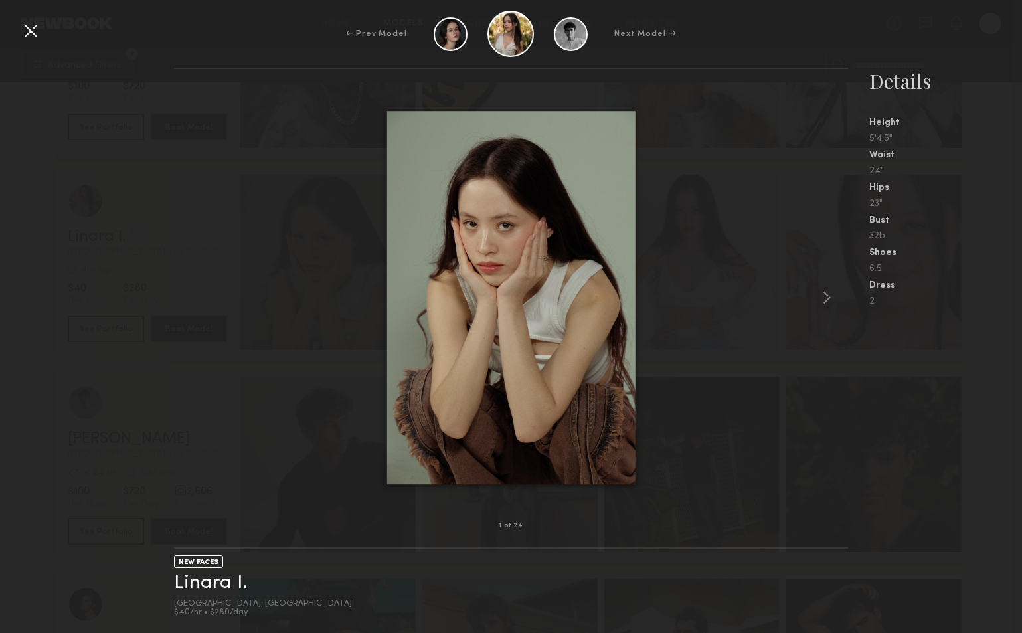
click at [30, 25] on div at bounding box center [30, 30] width 21 height 21
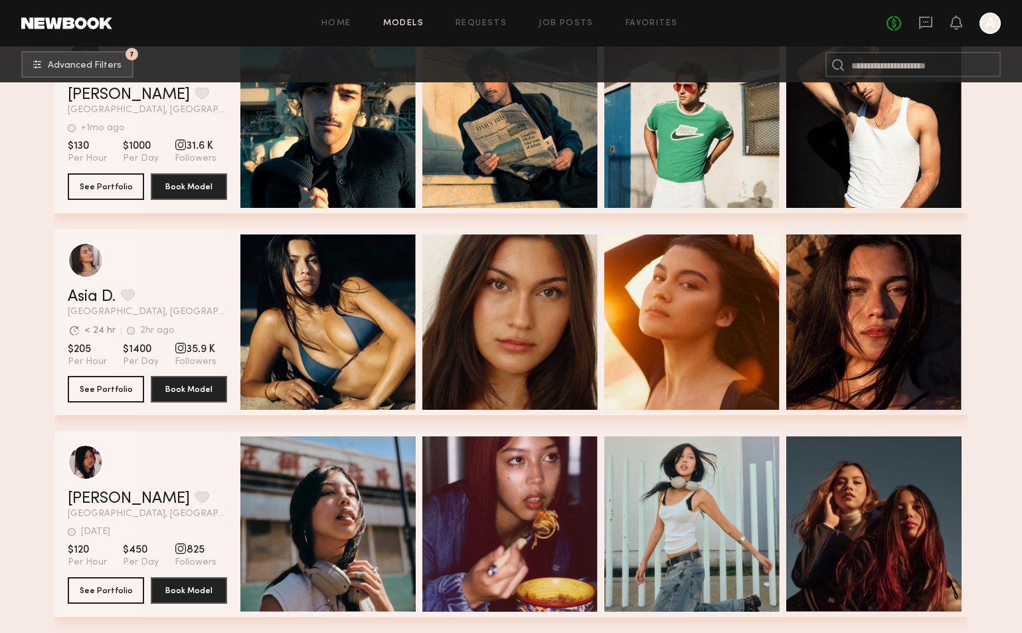
scroll to position [2307, 0]
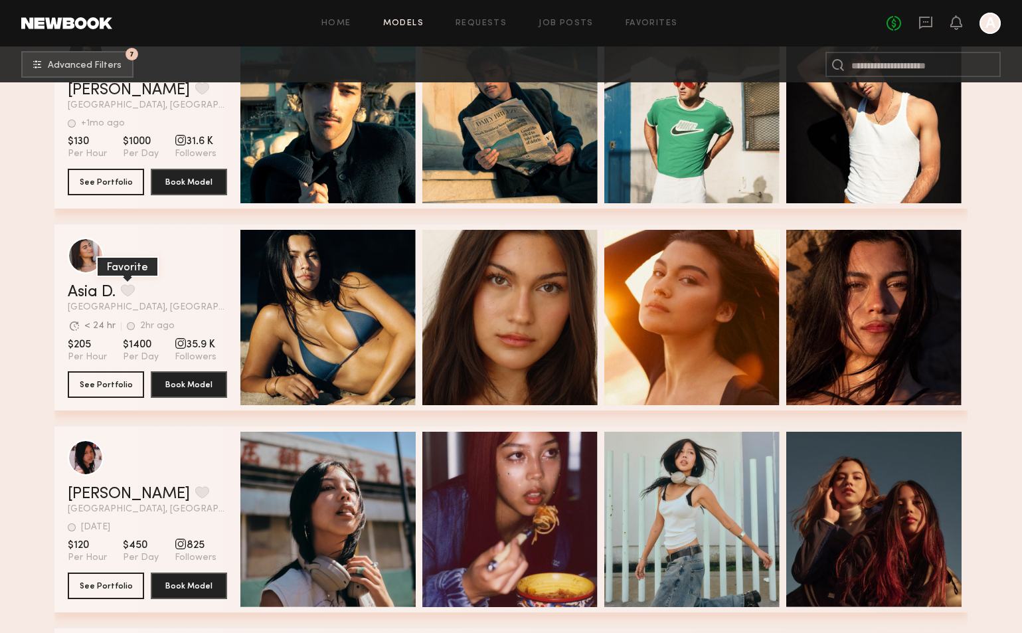
click at [125, 295] on button "grid" at bounding box center [128, 290] width 14 height 12
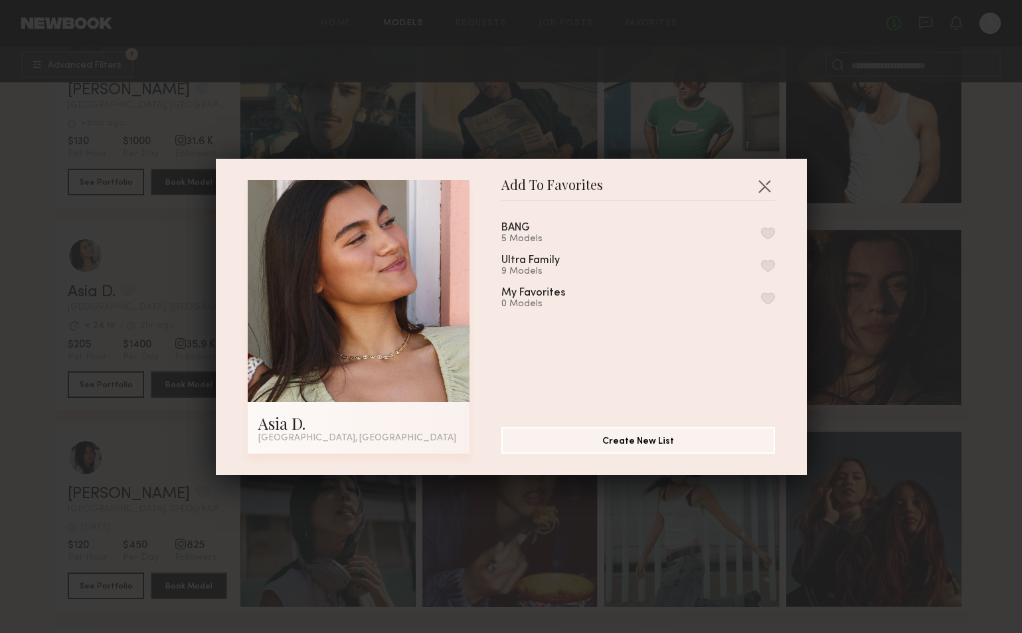
click at [766, 233] on button "button" at bounding box center [768, 233] width 14 height 12
click at [767, 183] on button "button" at bounding box center [764, 185] width 21 height 21
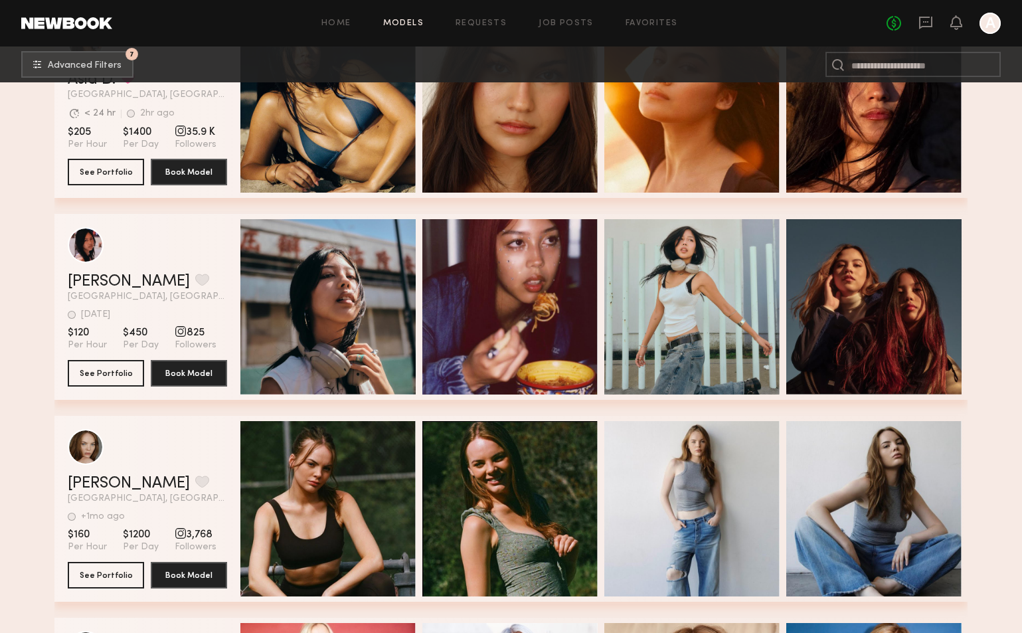
scroll to position [2526, 0]
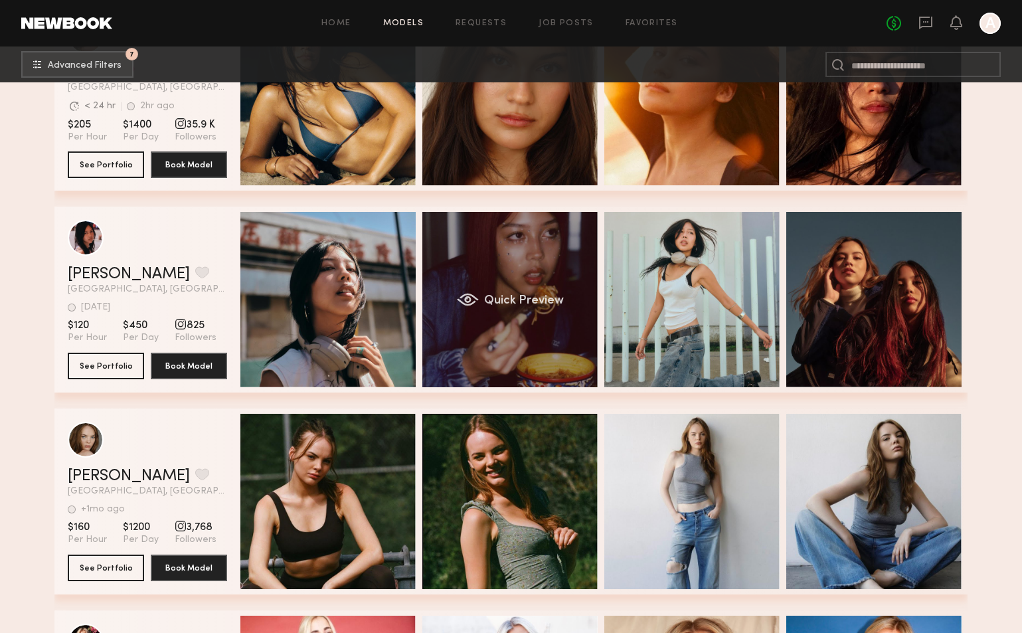
click at [526, 313] on div "Quick Preview" at bounding box center [509, 299] width 175 height 175
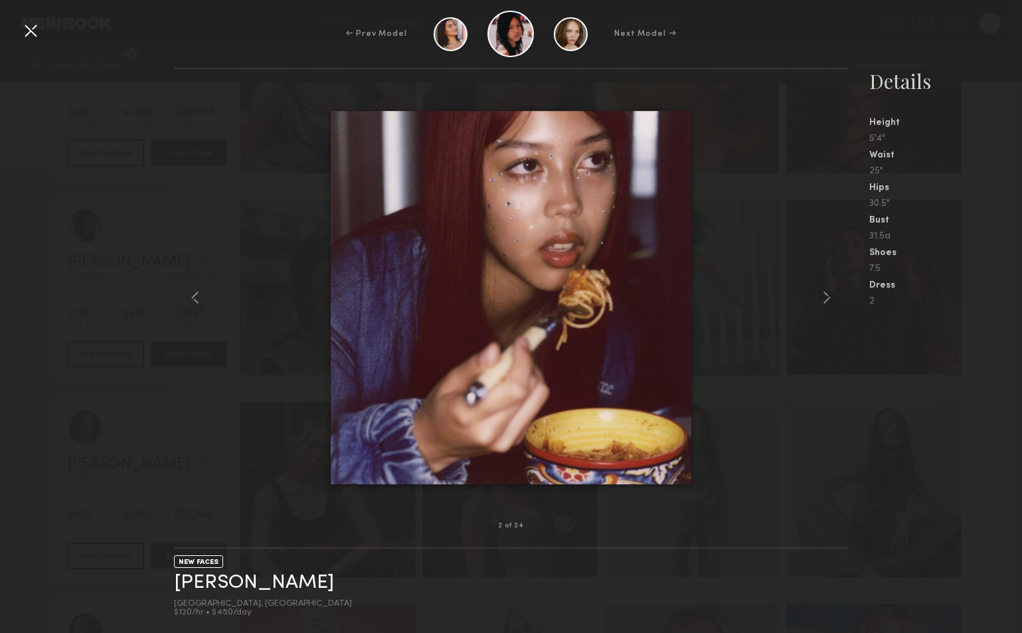
scroll to position [2545, 0]
click at [35, 33] on div at bounding box center [30, 30] width 21 height 21
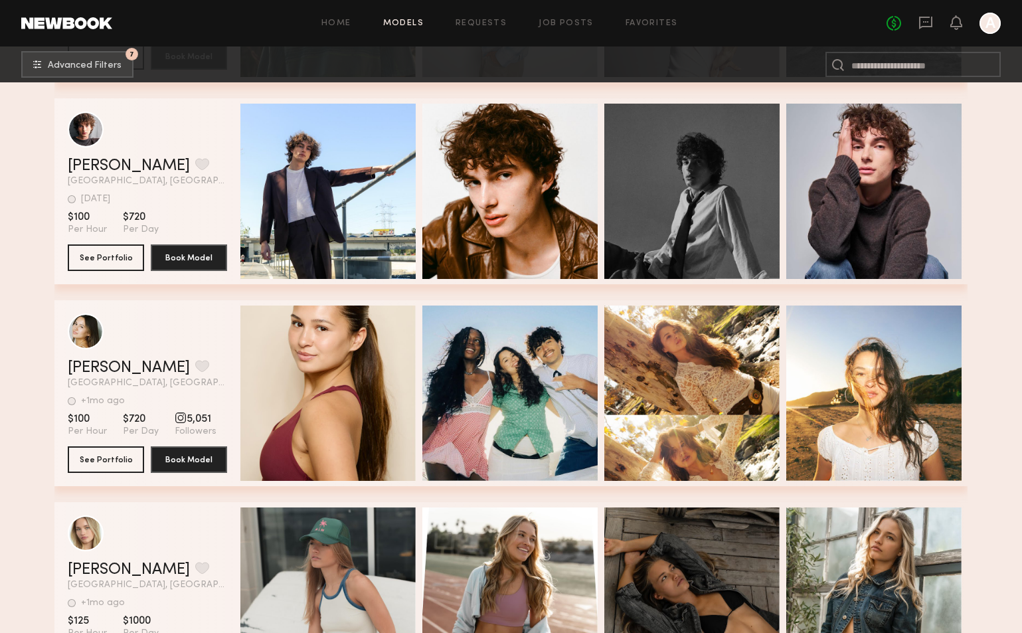
scroll to position [3565, 0]
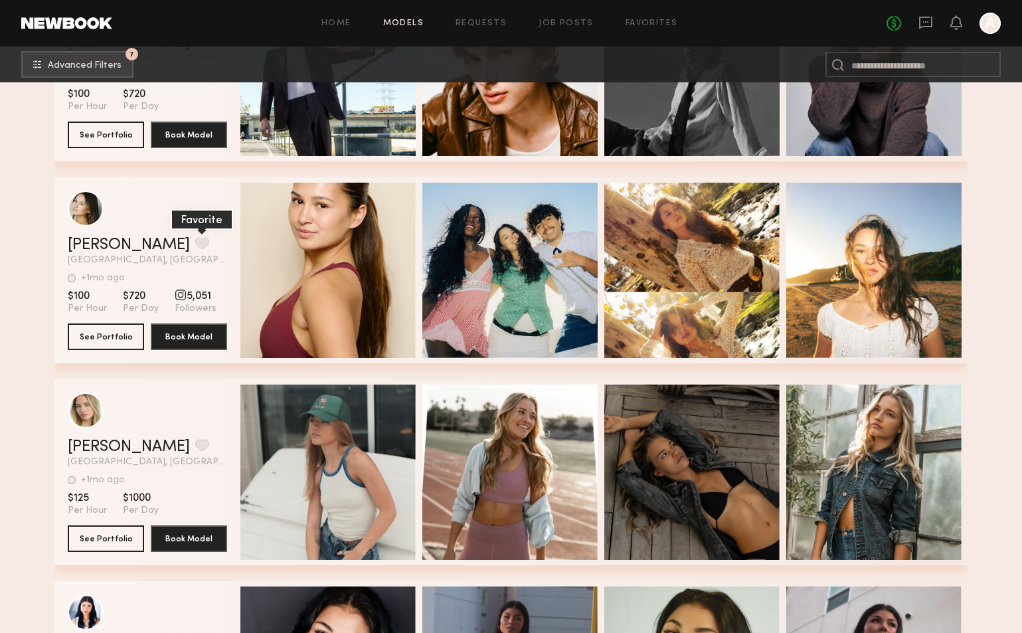
click at [195, 246] on button "grid" at bounding box center [202, 243] width 14 height 12
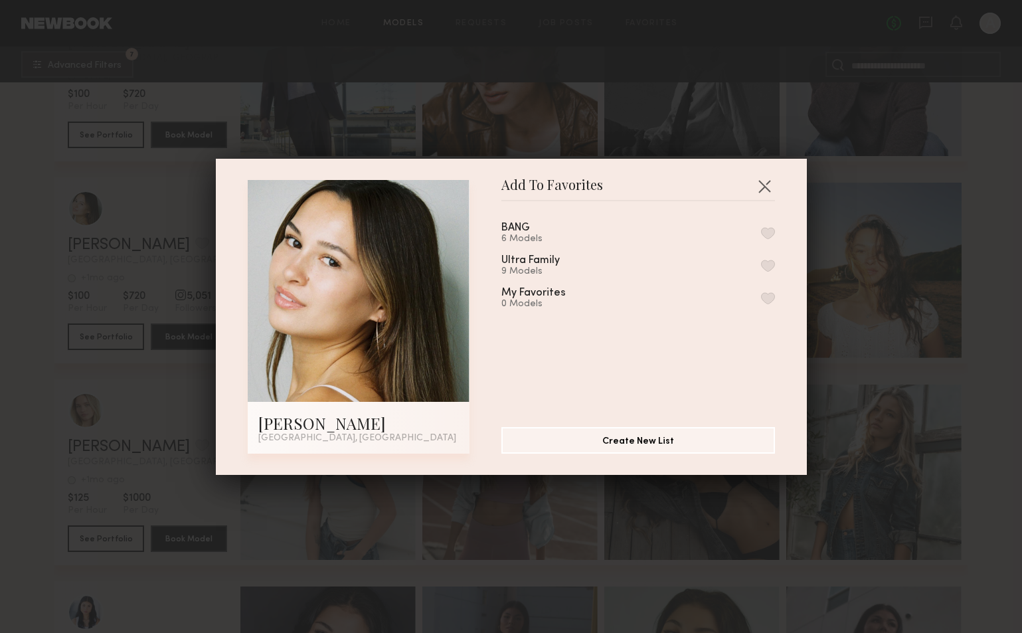
click at [768, 231] on button "button" at bounding box center [768, 233] width 14 height 12
click at [769, 184] on button "button" at bounding box center [764, 185] width 21 height 21
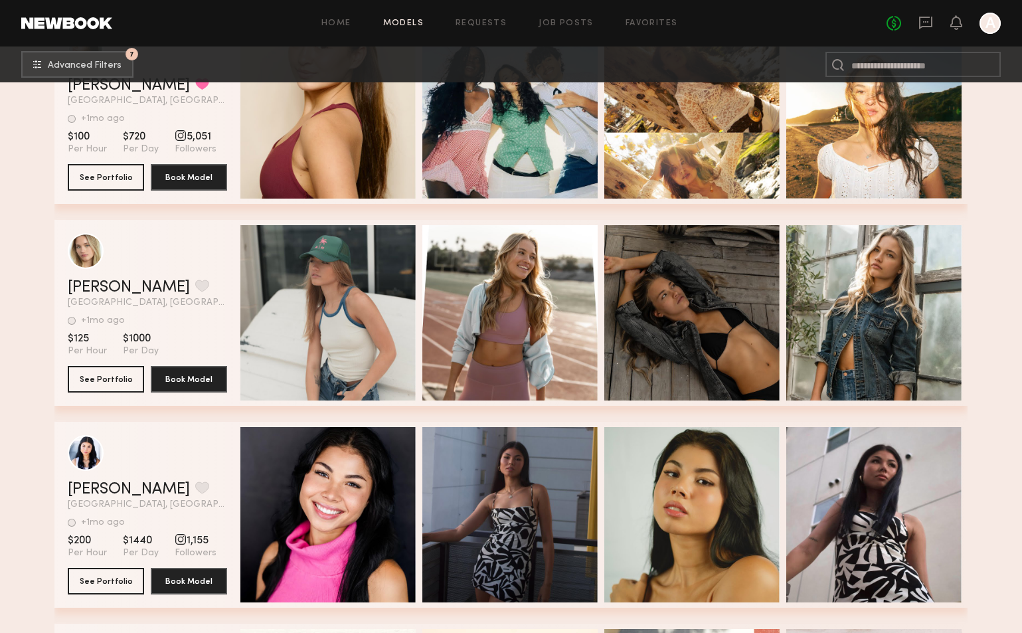
scroll to position [3742, 0]
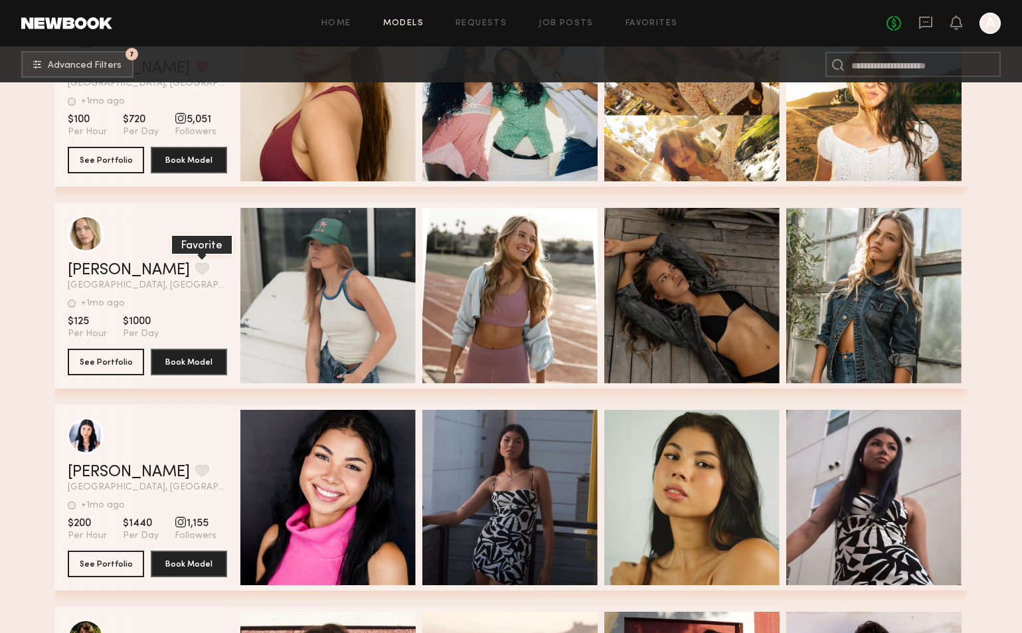
click at [195, 270] on button "grid" at bounding box center [202, 268] width 14 height 12
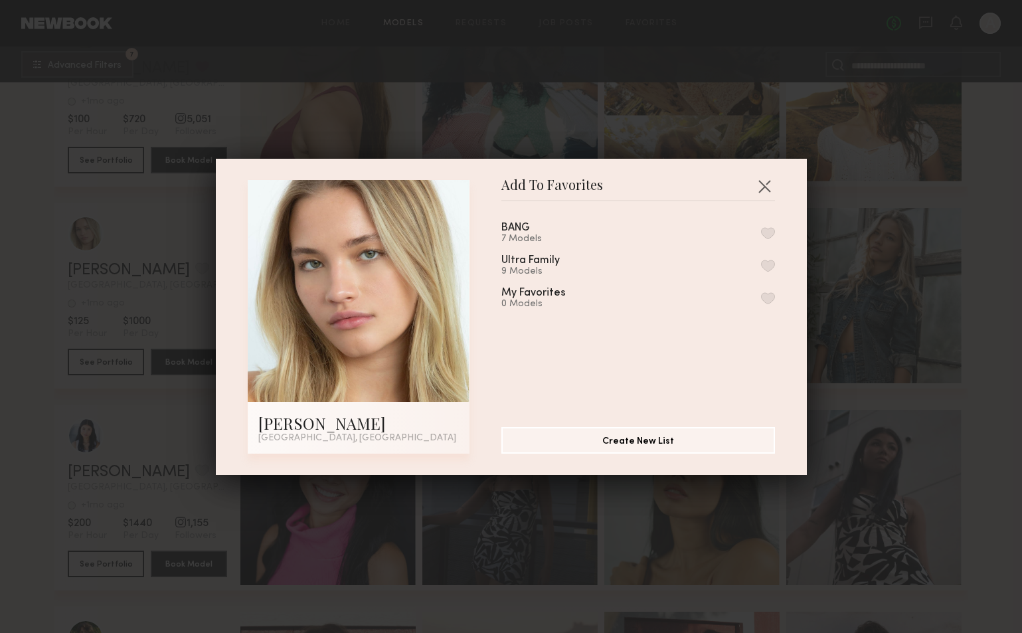
click at [766, 232] on button "button" at bounding box center [768, 233] width 14 height 12
click at [768, 182] on button "button" at bounding box center [764, 185] width 21 height 21
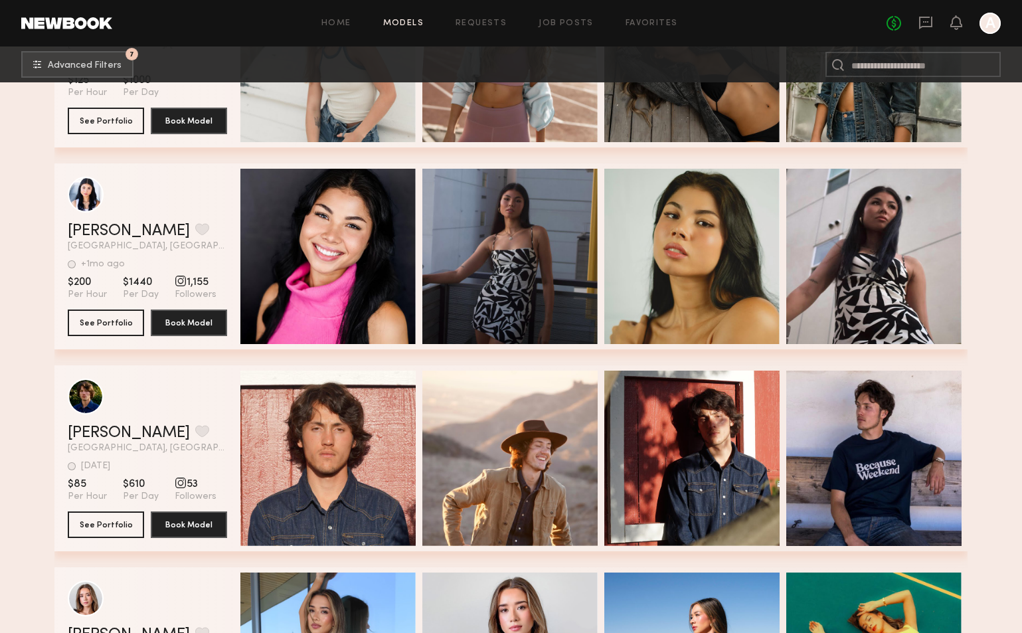
scroll to position [3985, 0]
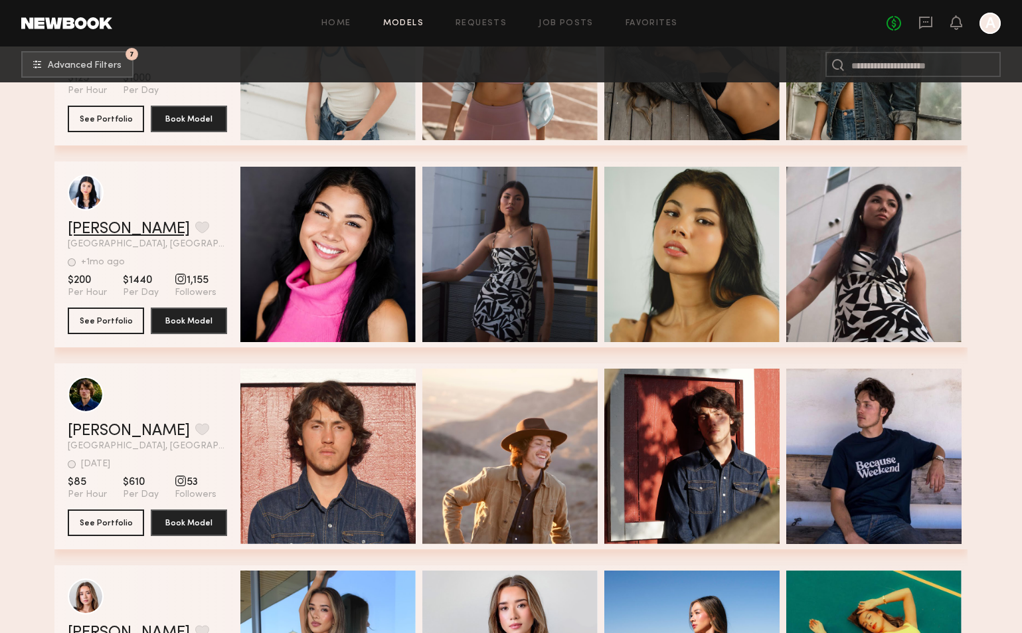
click at [102, 227] on link "Autumn H." at bounding box center [129, 229] width 122 height 16
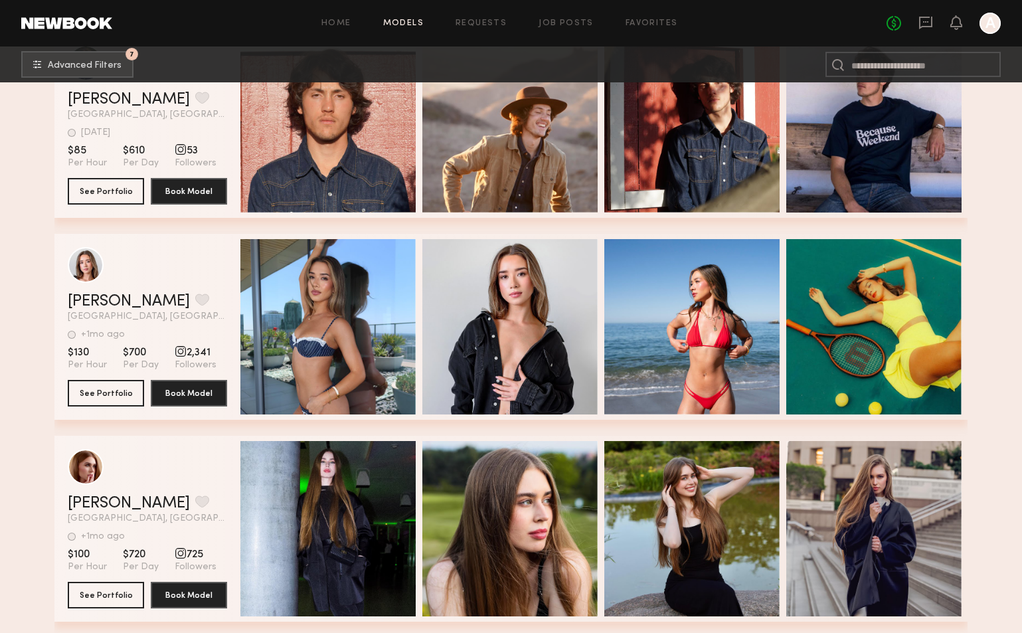
scroll to position [4318, 0]
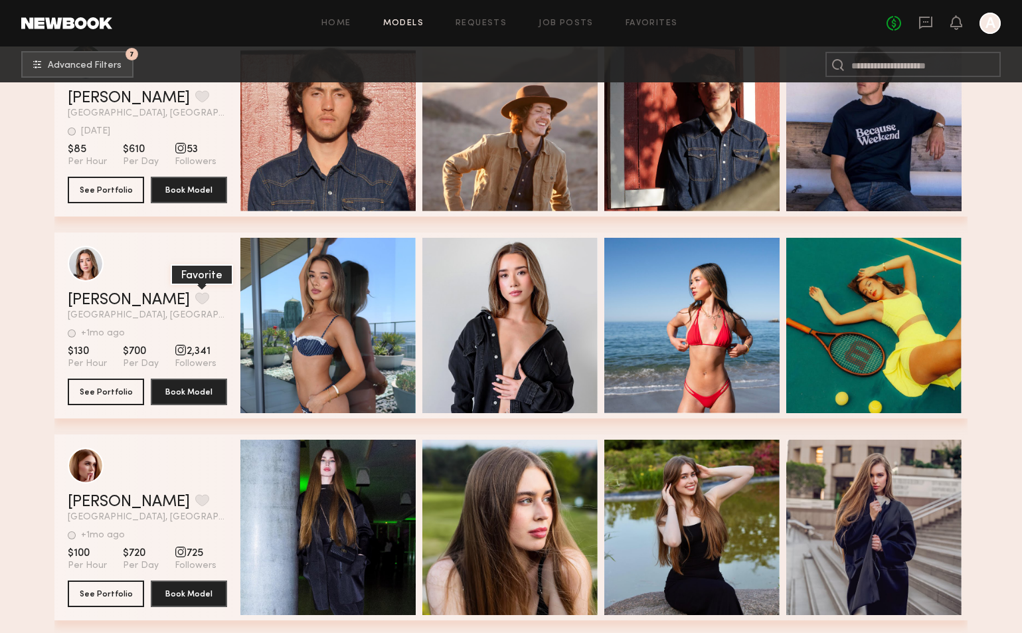
click at [195, 299] on button "grid" at bounding box center [202, 298] width 14 height 12
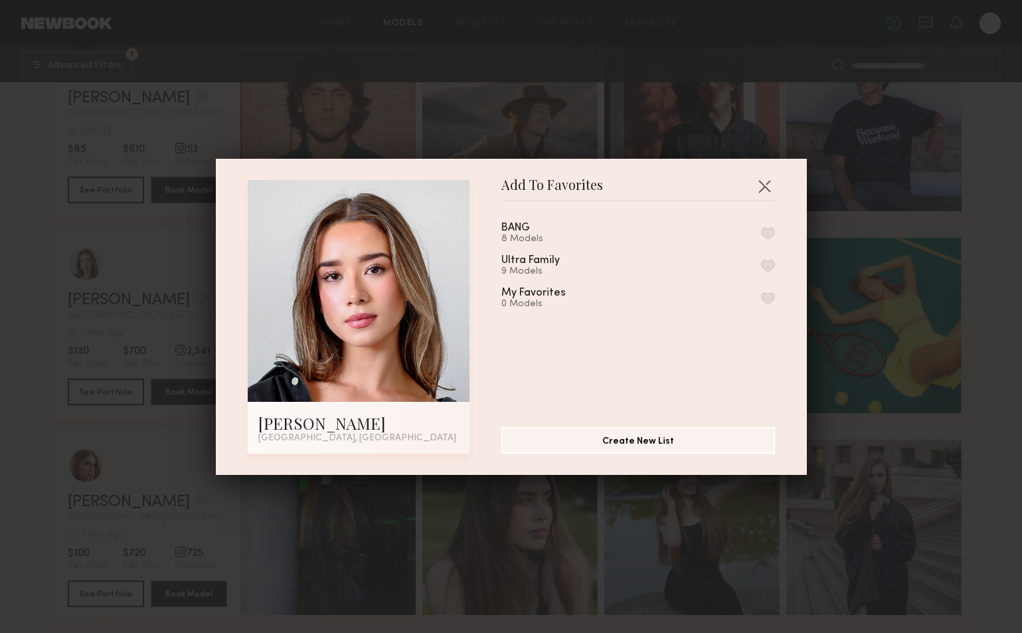
click at [763, 232] on button "button" at bounding box center [768, 233] width 14 height 12
click at [771, 183] on button "button" at bounding box center [764, 185] width 21 height 21
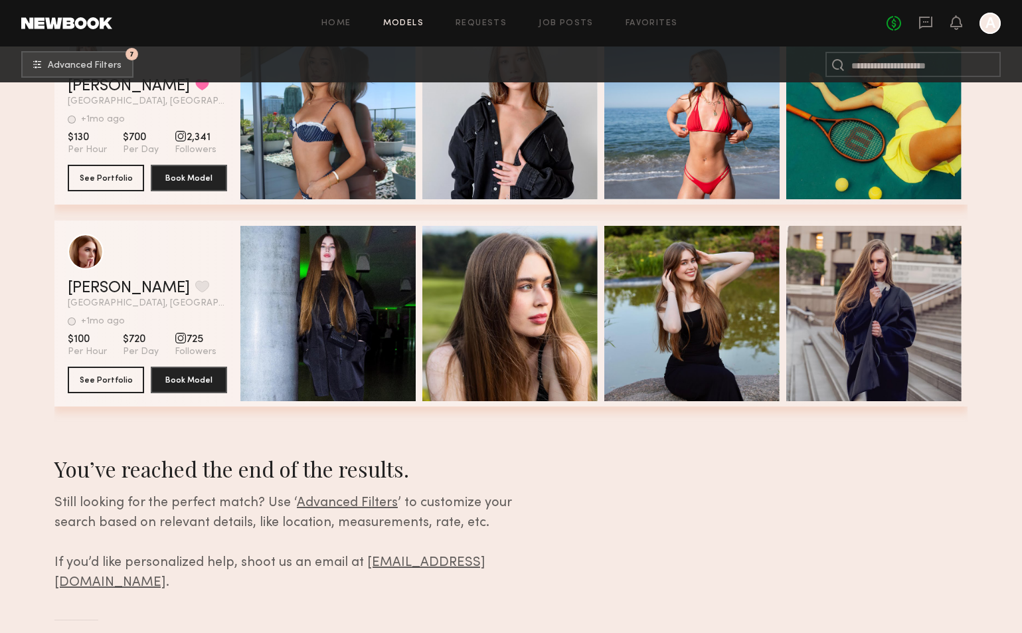
scroll to position [4531, 0]
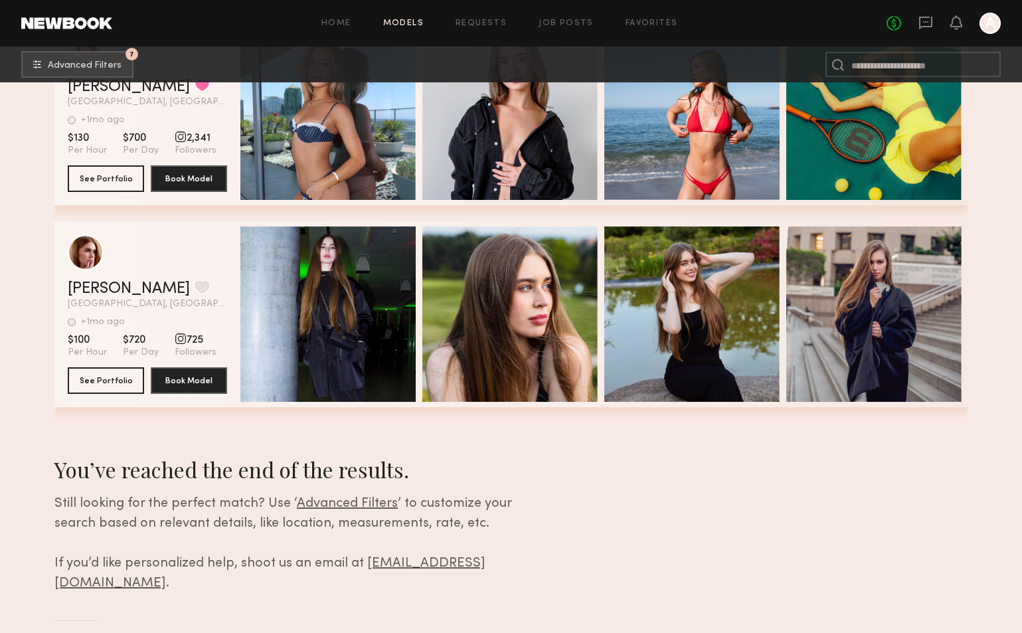
click at [114, 50] on nb-browse-subheader "7 Advanced Filters 7" at bounding box center [511, 64] width 1022 height 36
click at [113, 58] on button "7 Advanced Filters" at bounding box center [77, 63] width 112 height 27
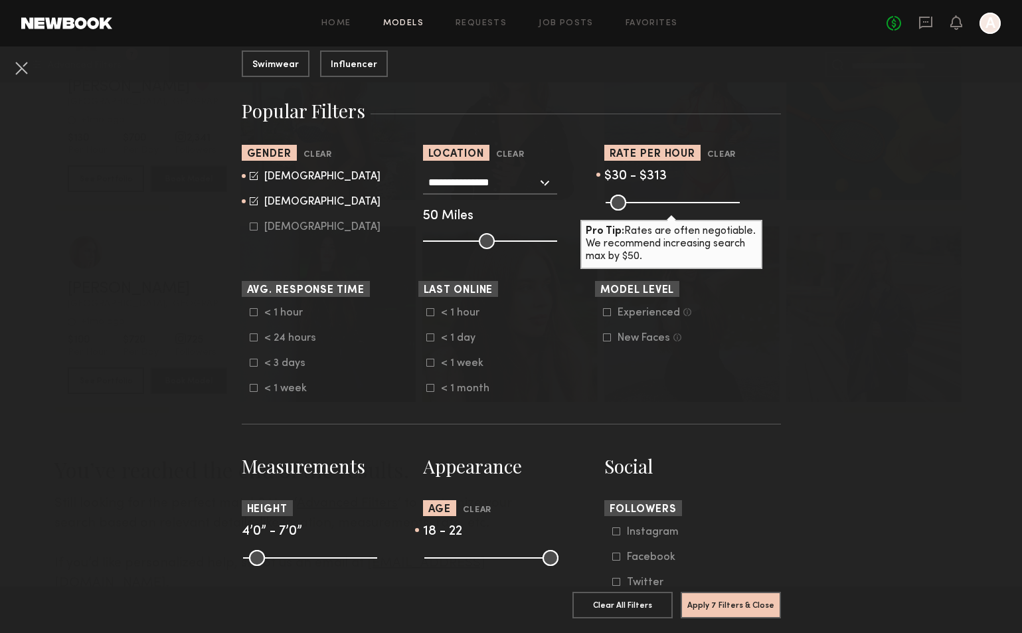
scroll to position [209, 0]
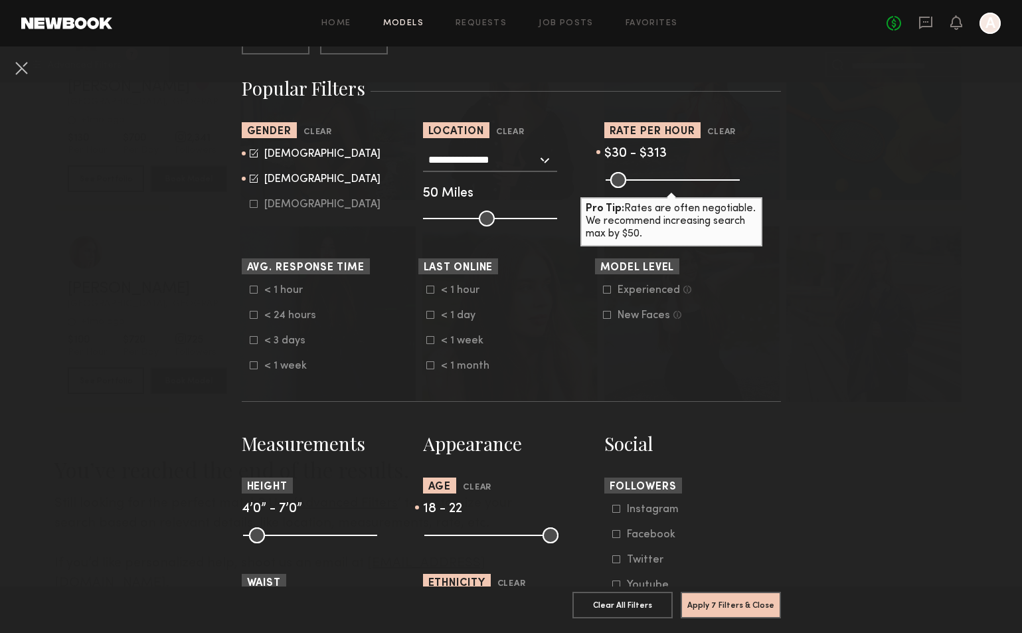
click at [464, 537] on common-range-minmax at bounding box center [490, 534] width 134 height 16
drag, startPoint x: 452, startPoint y: 535, endPoint x: 461, endPoint y: 535, distance: 9.3
type input "**"
click at [461, 535] on input "range" at bounding box center [491, 535] width 134 height 16
click at [723, 598] on button "Apply 7 Filters & Close" at bounding box center [731, 604] width 100 height 27
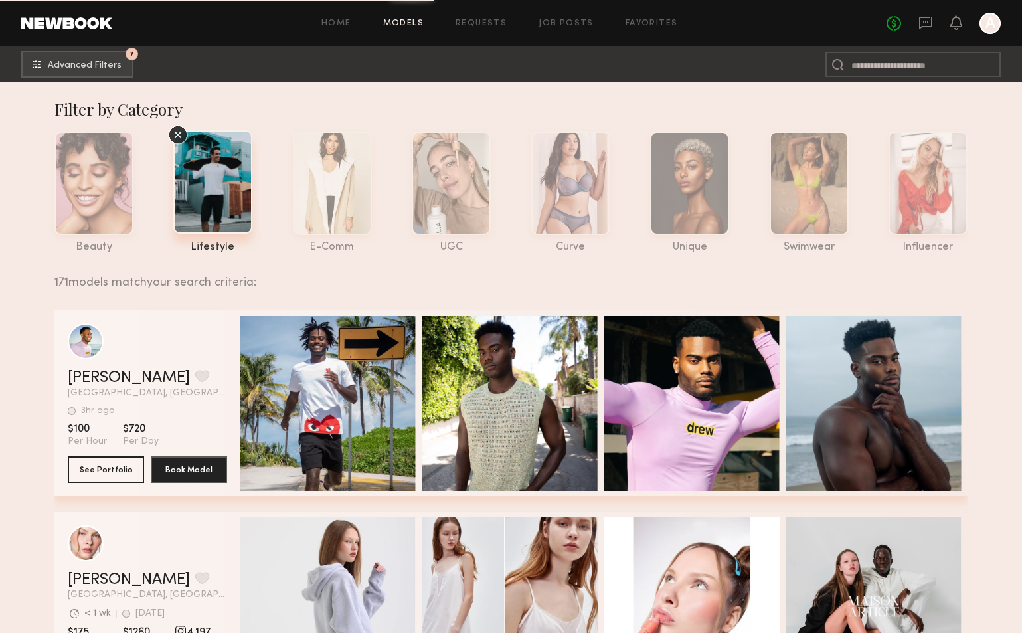
click at [109, 66] on span "Advanced Filters" at bounding box center [85, 64] width 74 height 9
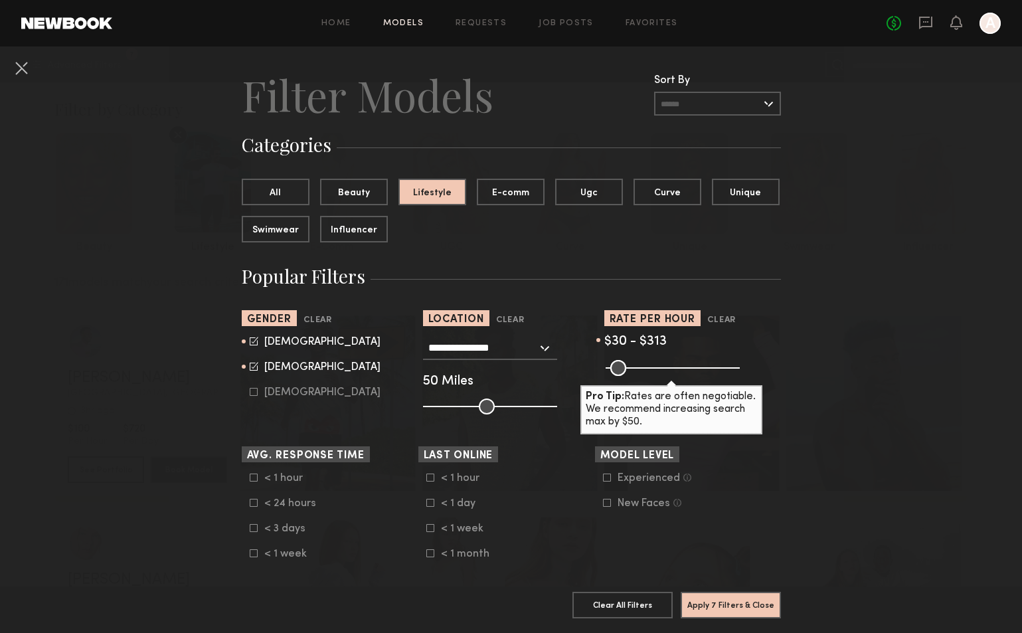
scroll to position [19, 0]
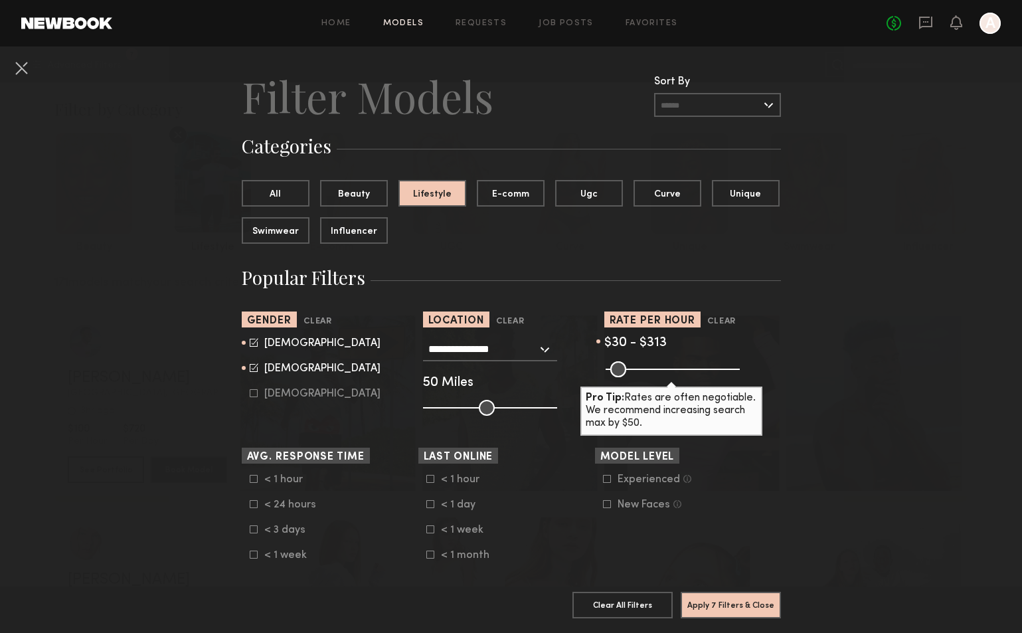
click at [256, 366] on icon at bounding box center [254, 367] width 9 height 9
type input "*"
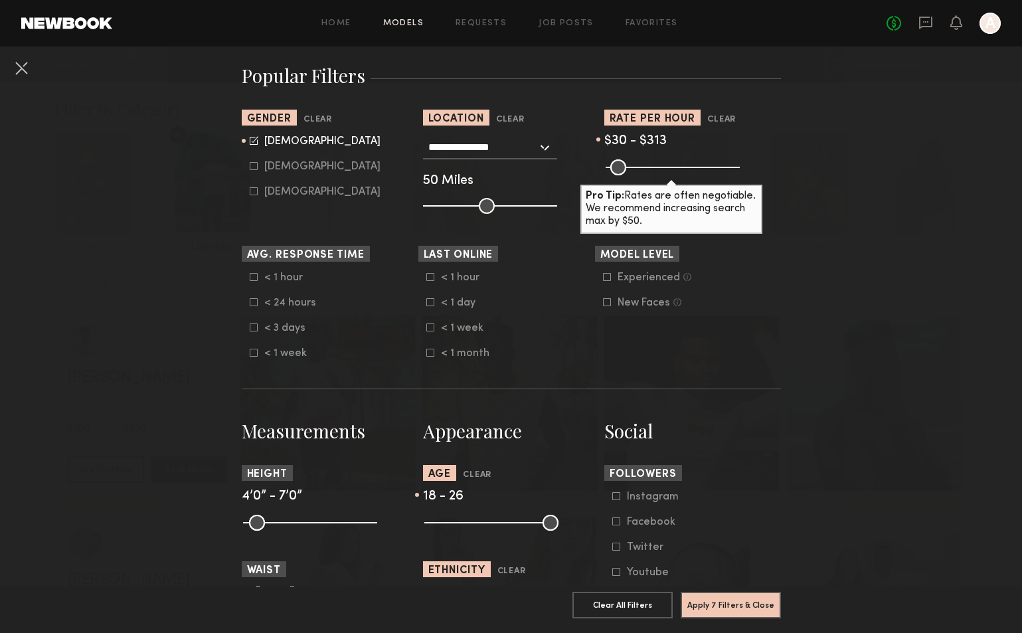
scroll to position [225, 0]
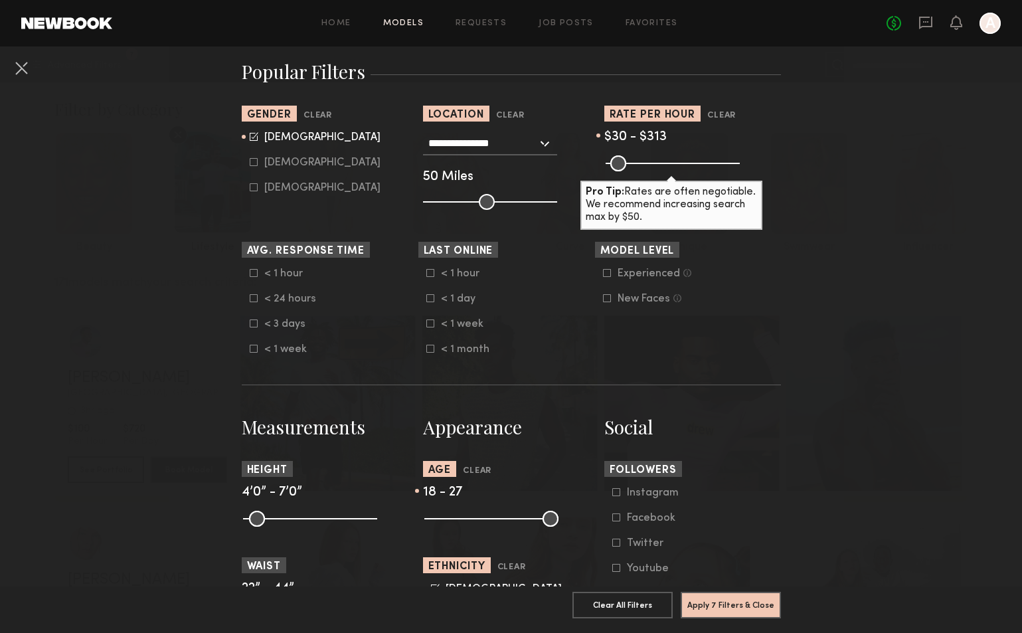
click at [464, 523] on input "range" at bounding box center [491, 519] width 134 height 16
drag, startPoint x: 464, startPoint y: 523, endPoint x: 471, endPoint y: 524, distance: 6.7
click at [471, 524] on input "range" at bounding box center [491, 519] width 134 height 16
type input "**"
click at [468, 523] on input "range" at bounding box center [491, 519] width 134 height 16
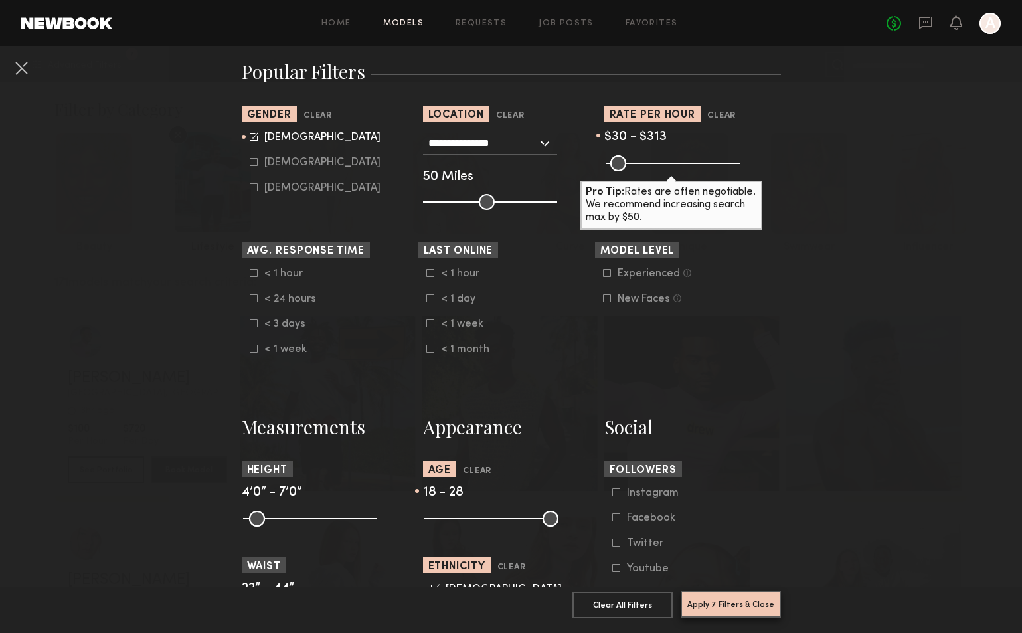
click at [746, 602] on button "Apply 7 Filters & Close" at bounding box center [731, 604] width 100 height 27
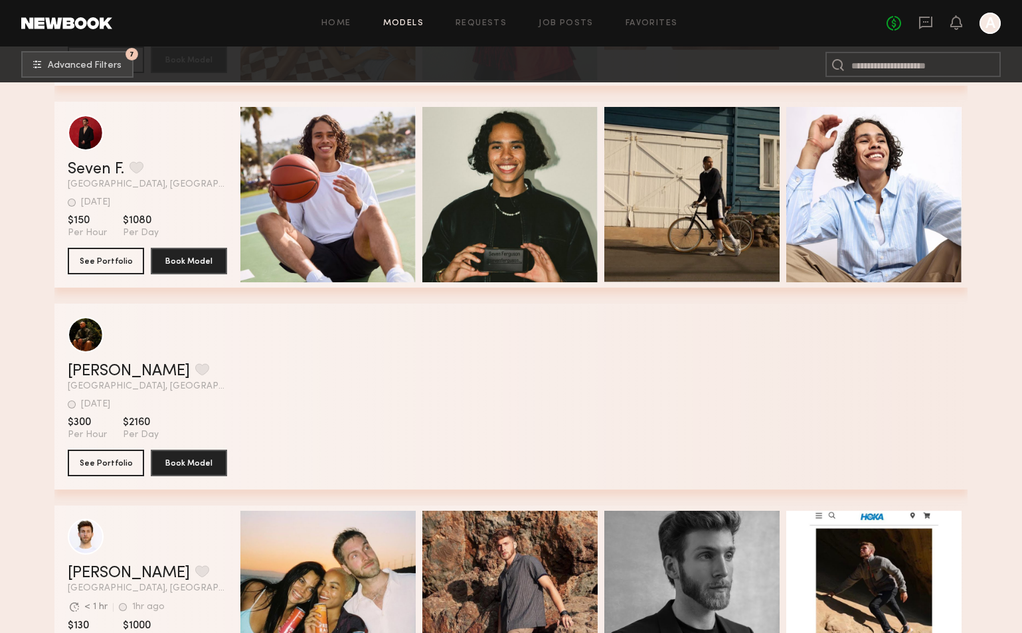
scroll to position [2239, 0]
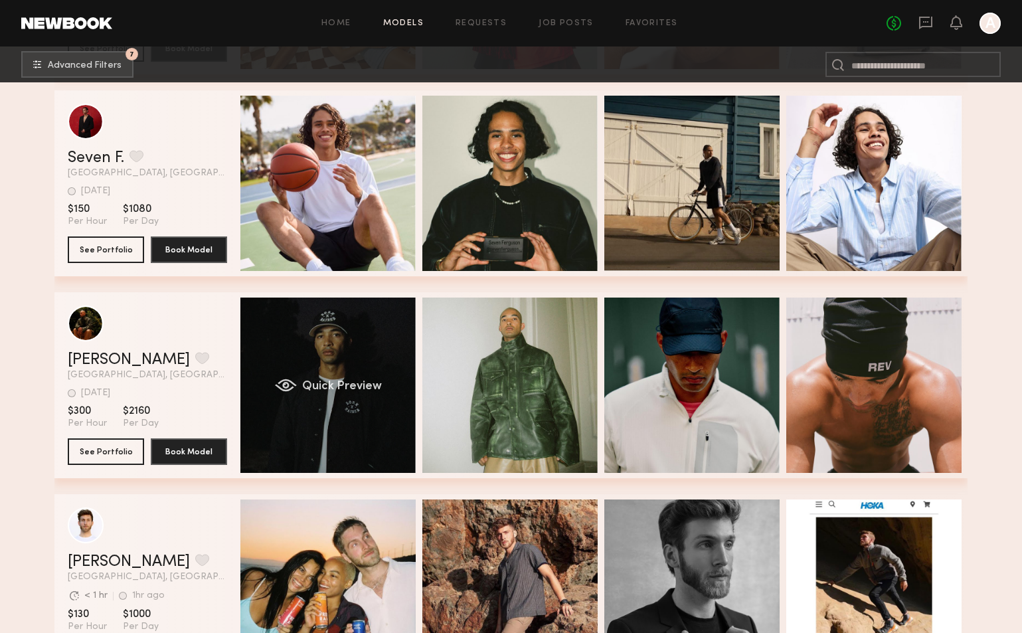
click at [390, 402] on div "Quick Preview" at bounding box center [327, 385] width 175 height 175
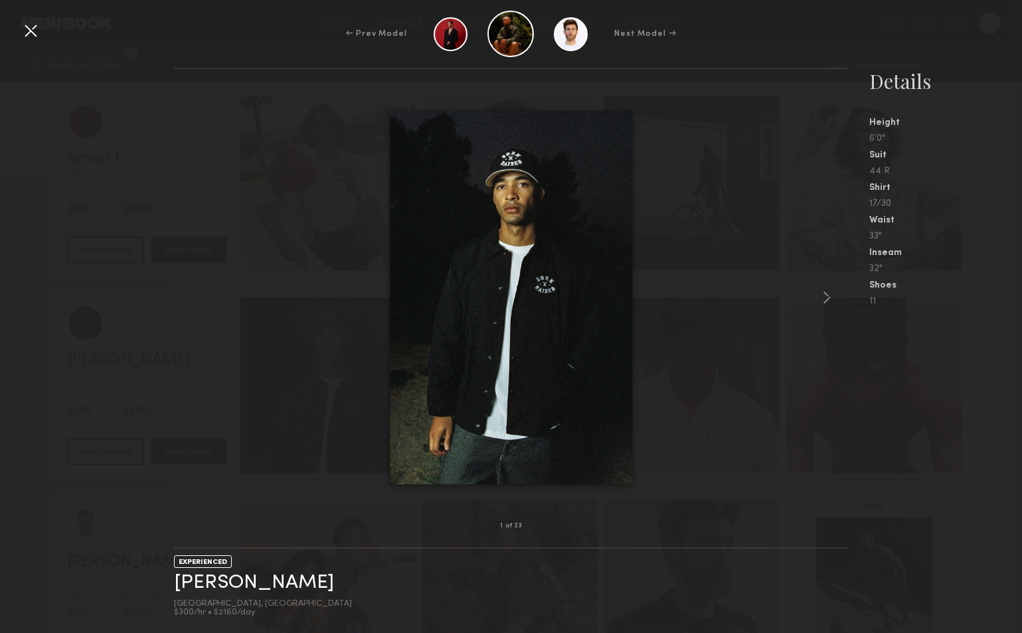
click at [31, 29] on div at bounding box center [30, 30] width 21 height 21
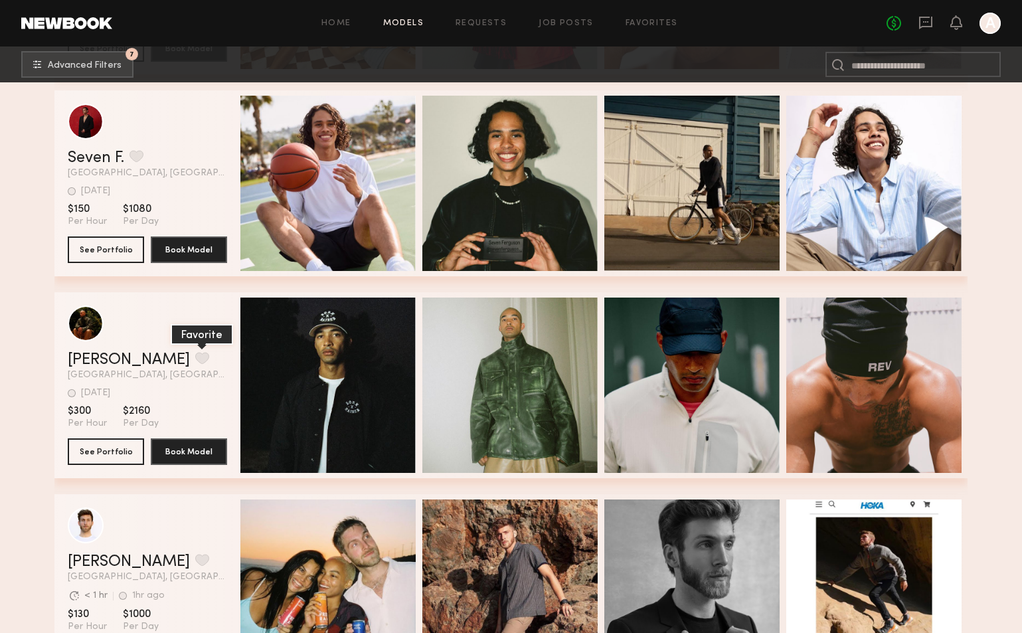
click at [195, 364] on button "grid" at bounding box center [202, 358] width 14 height 12
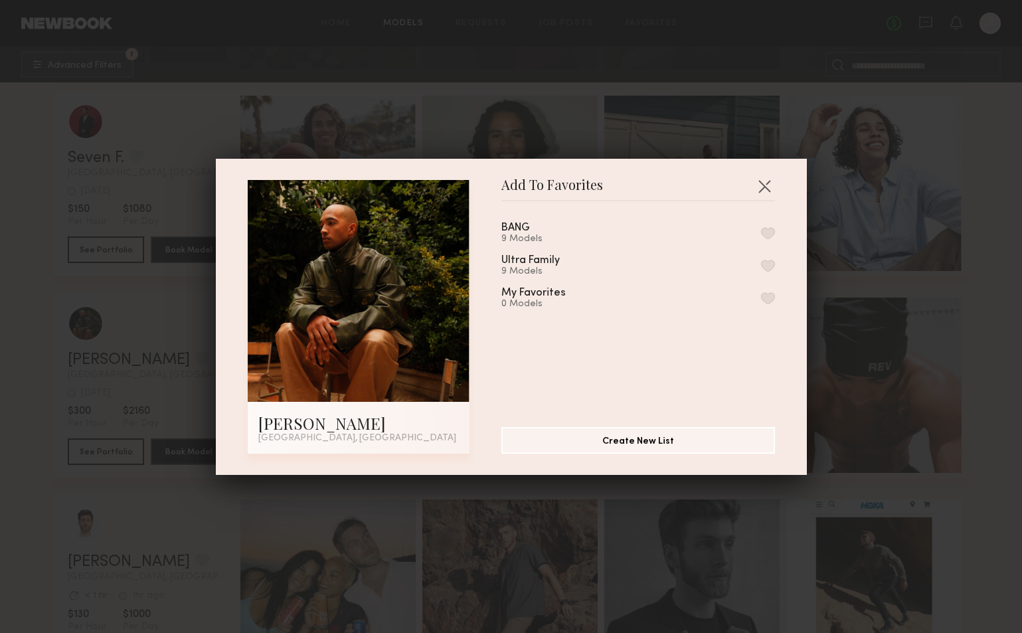
click at [774, 236] on button "button" at bounding box center [768, 233] width 14 height 12
click at [766, 189] on button "button" at bounding box center [764, 185] width 21 height 21
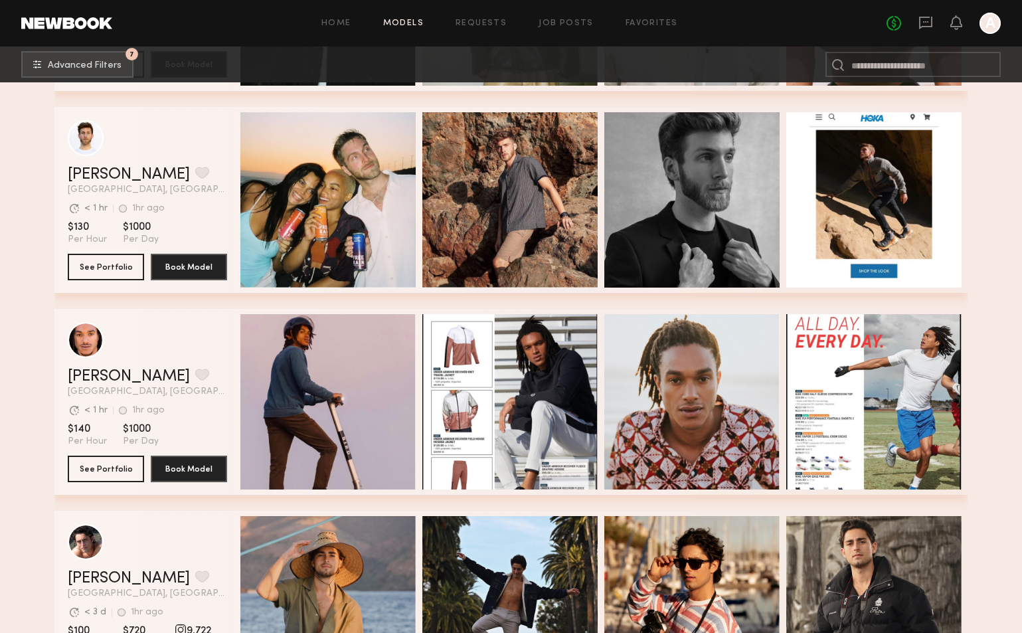
scroll to position [2669, 0]
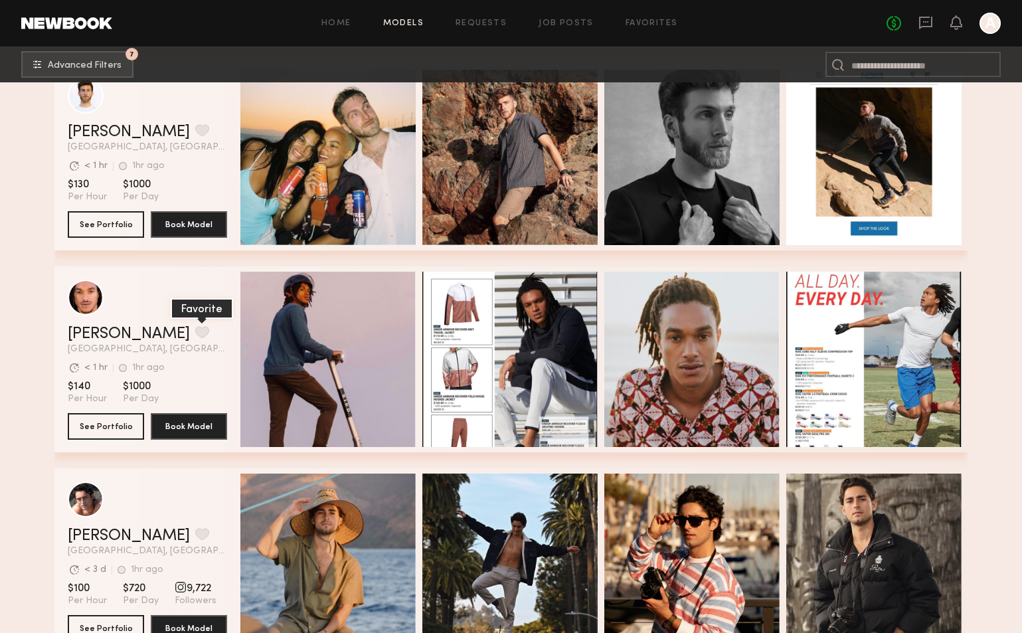
click at [195, 335] on button "grid" at bounding box center [202, 332] width 14 height 12
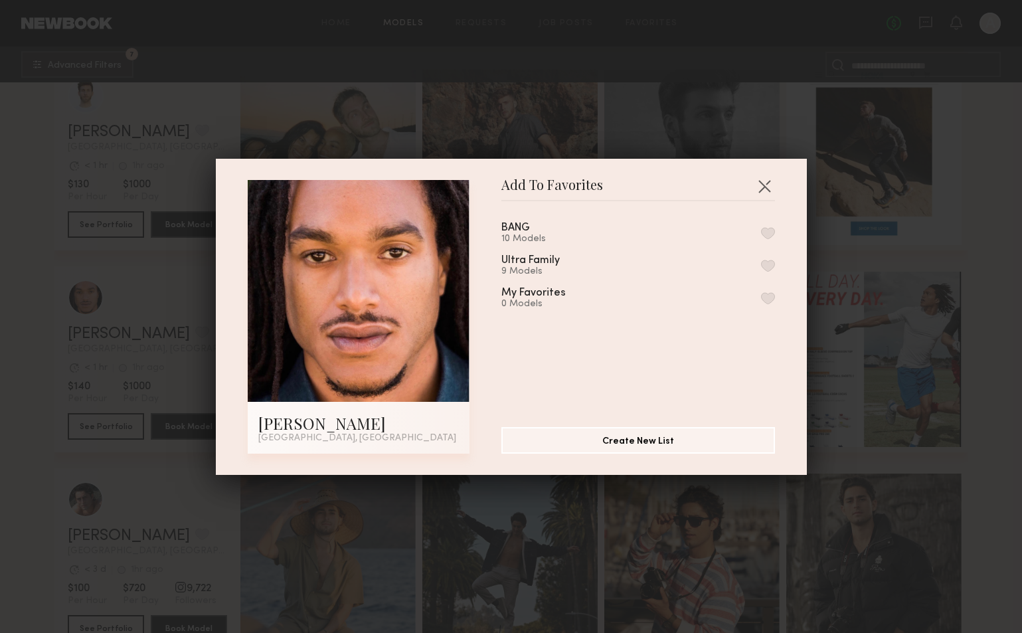
click at [770, 234] on button "button" at bounding box center [768, 233] width 14 height 12
click at [768, 188] on button "button" at bounding box center [764, 185] width 21 height 21
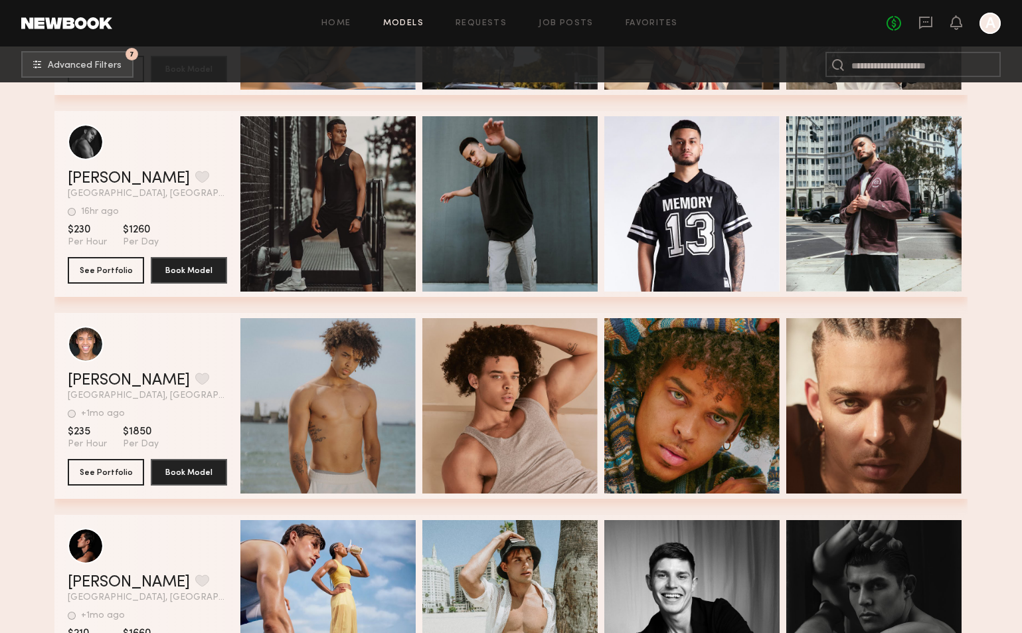
scroll to position [3365, 0]
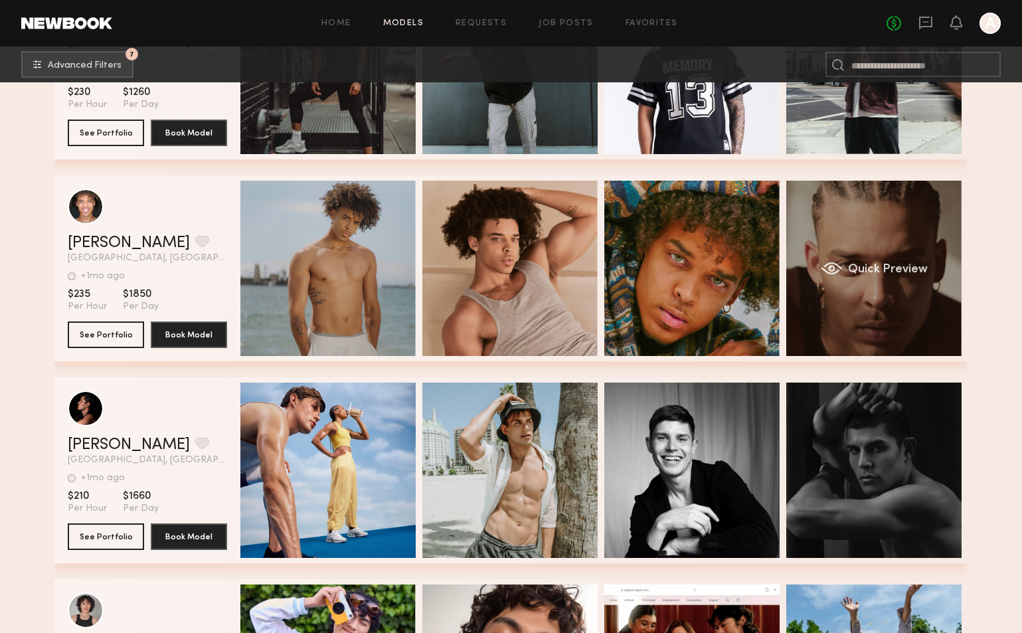
click at [903, 207] on div "Quick Preview" at bounding box center [873, 268] width 175 height 175
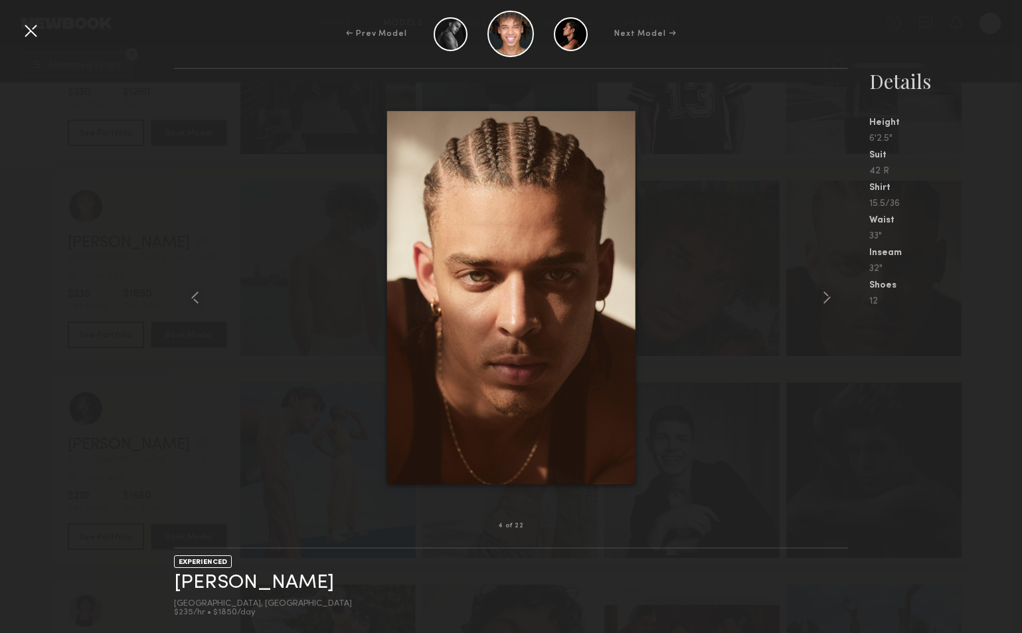
click at [37, 31] on div at bounding box center [30, 30] width 21 height 21
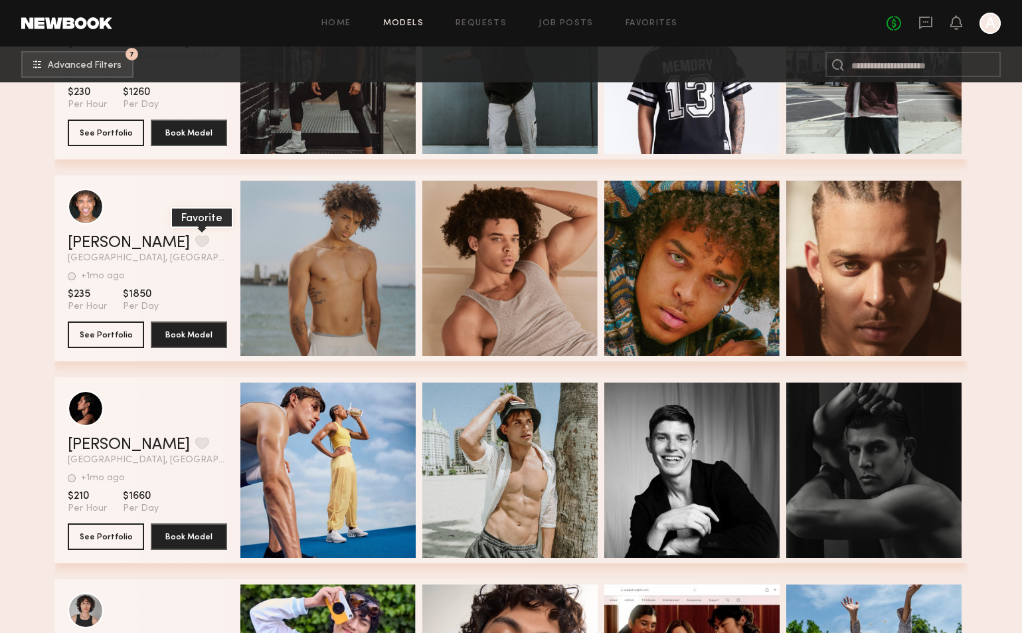
click at [195, 236] on button "grid" at bounding box center [202, 241] width 14 height 12
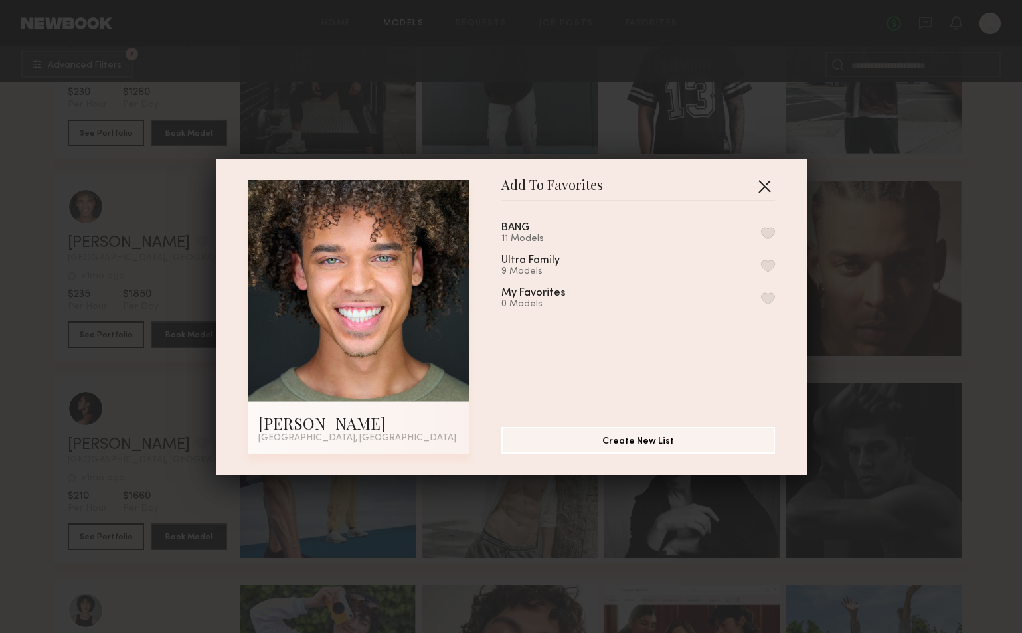
click at [762, 183] on button "button" at bounding box center [764, 185] width 21 height 21
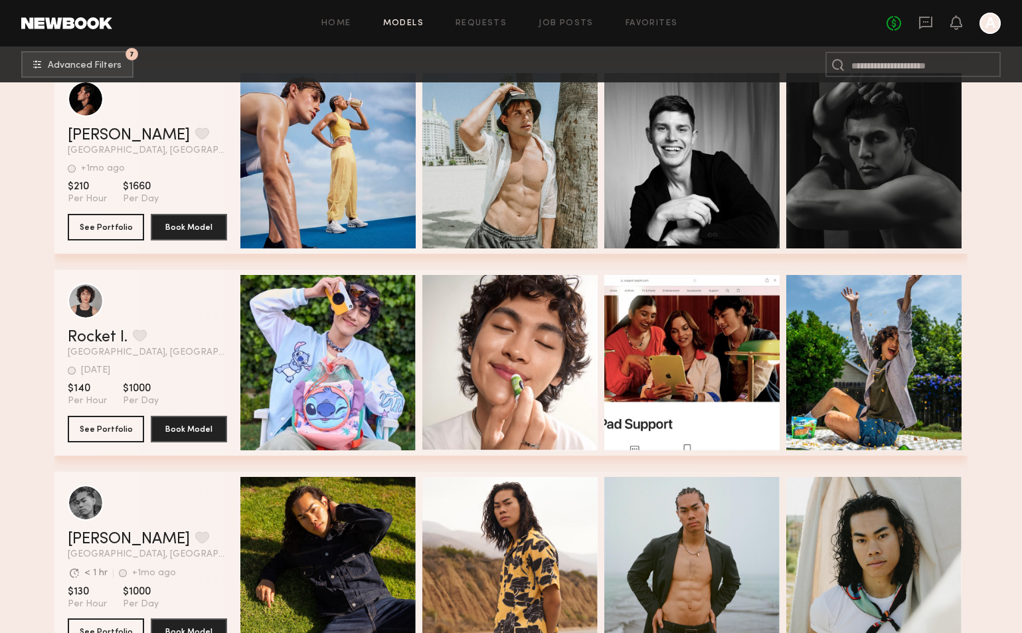
scroll to position [3755, 0]
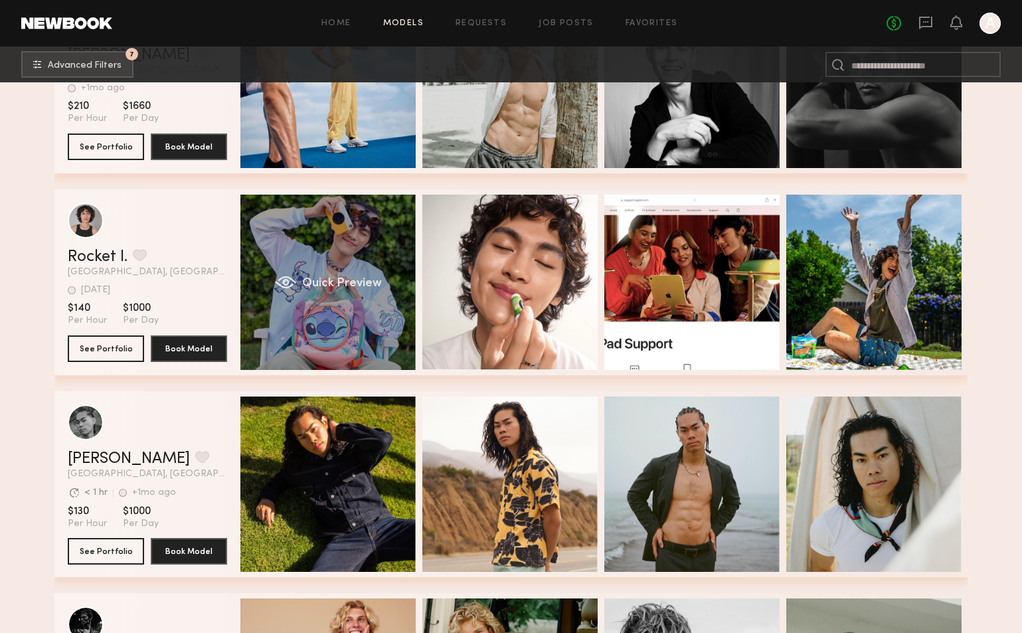
click at [362, 333] on div "Quick Preview" at bounding box center [327, 282] width 175 height 175
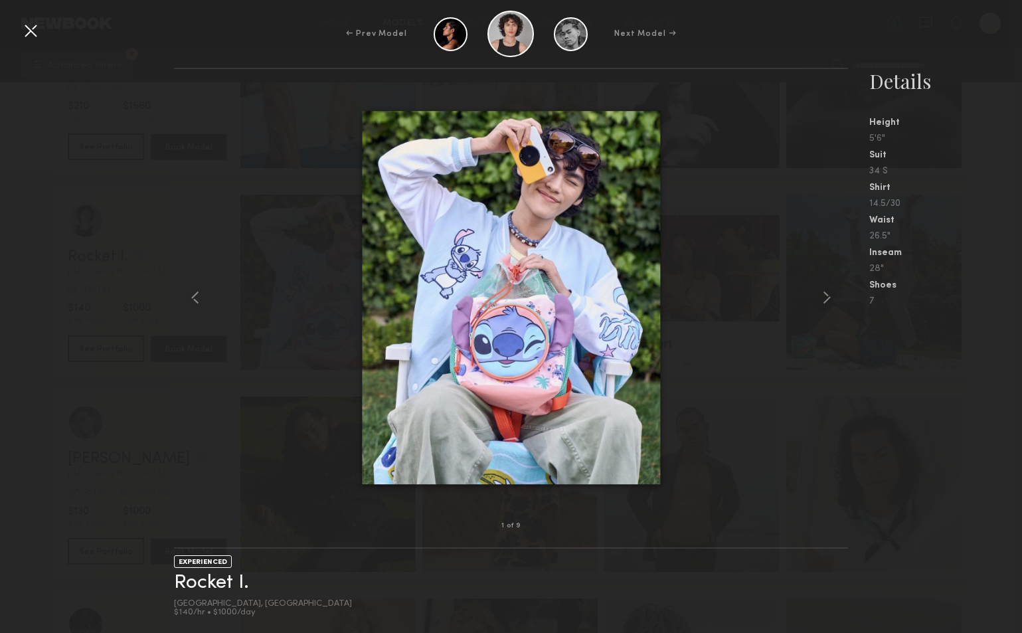
click at [29, 35] on div at bounding box center [30, 30] width 21 height 21
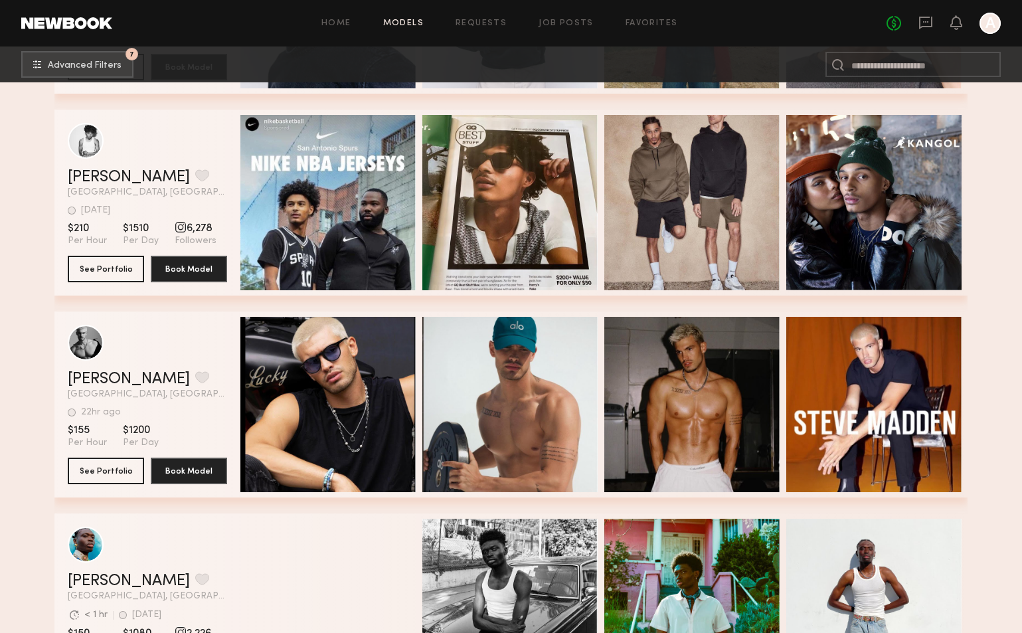
scroll to position [4936, 0]
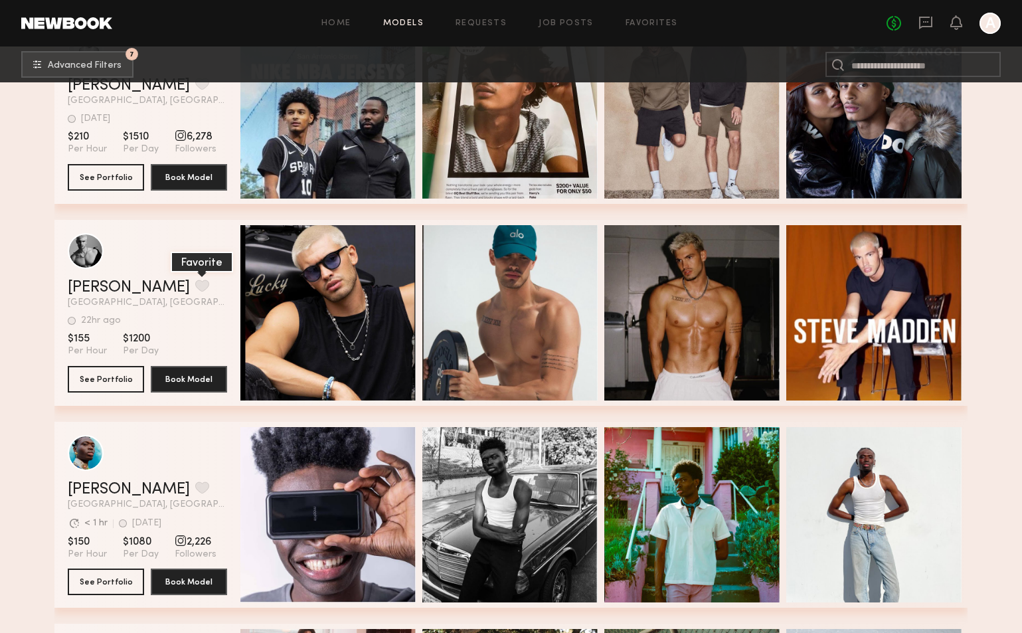
click at [195, 285] on button "grid" at bounding box center [202, 286] width 14 height 12
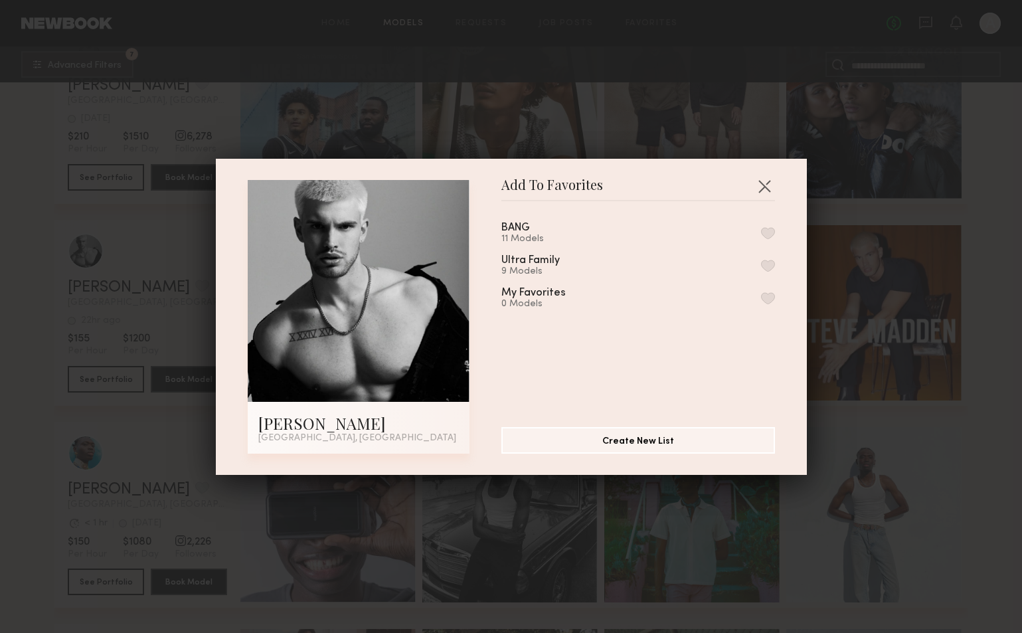
click at [765, 231] on button "button" at bounding box center [768, 233] width 14 height 12
click at [760, 191] on button "button" at bounding box center [764, 185] width 21 height 21
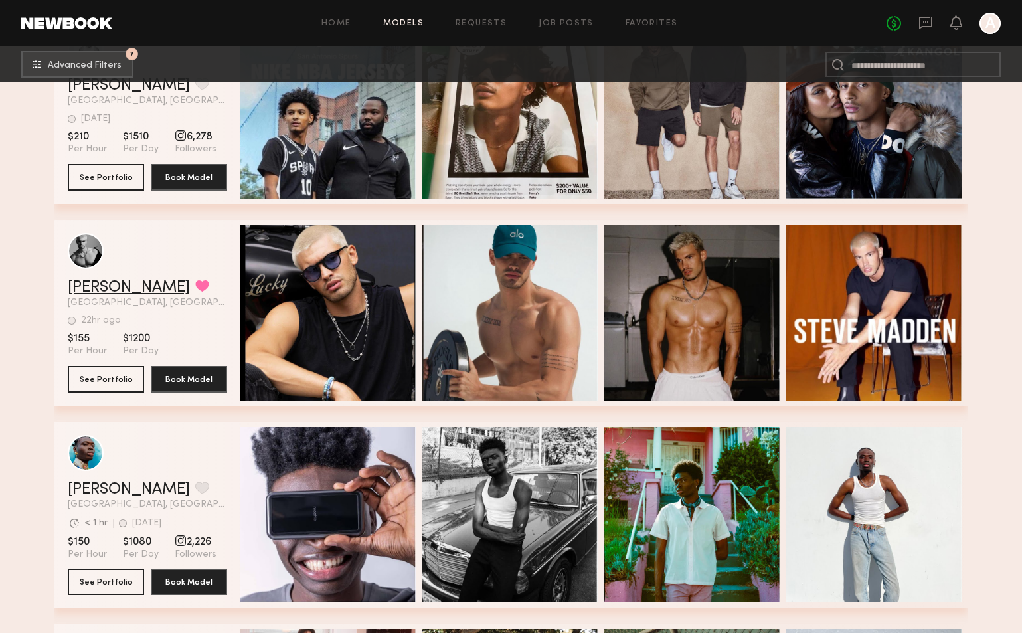
click at [102, 289] on link "Ben C." at bounding box center [129, 288] width 122 height 16
click at [96, 283] on link "Ben C." at bounding box center [129, 288] width 122 height 16
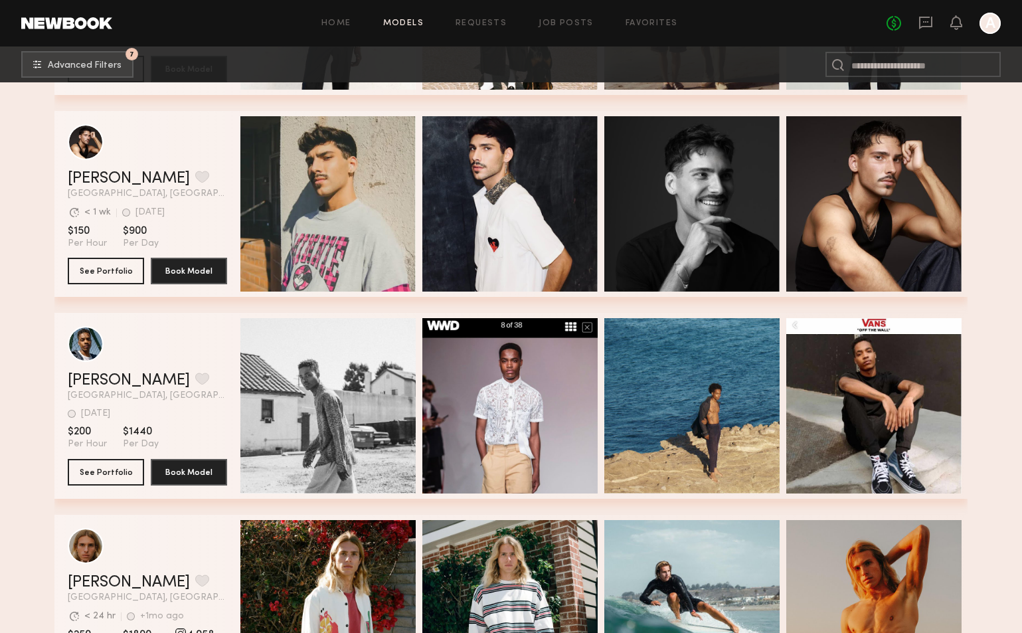
scroll to position [6056, 0]
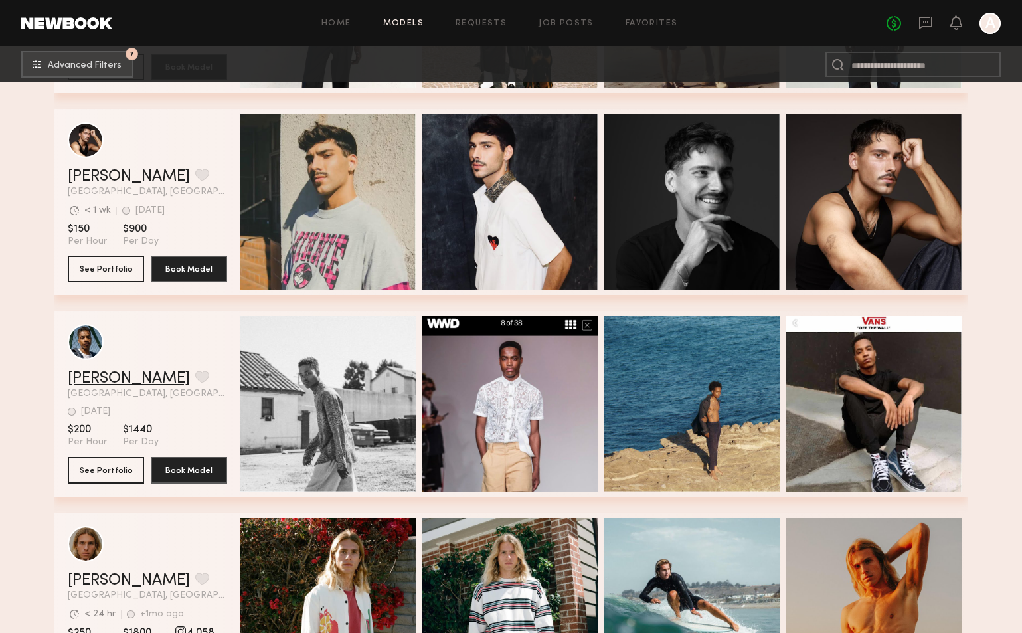
click at [108, 380] on link "[PERSON_NAME]" at bounding box center [129, 379] width 122 height 16
click at [195, 379] on button "grid" at bounding box center [202, 377] width 14 height 12
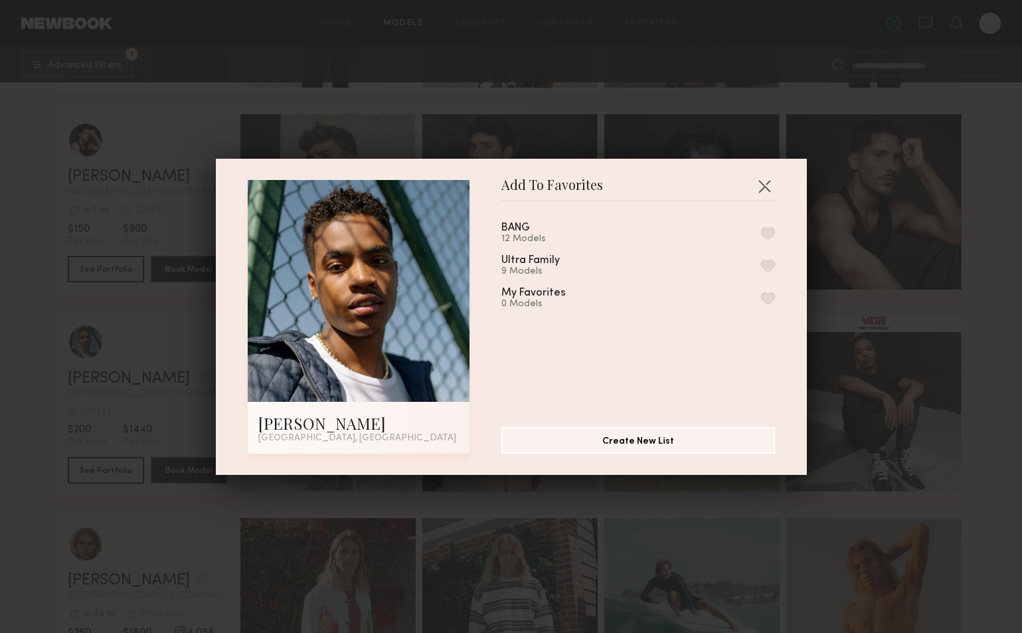
click at [766, 232] on button "button" at bounding box center [768, 233] width 14 height 12
click at [768, 191] on button "button" at bounding box center [764, 185] width 21 height 21
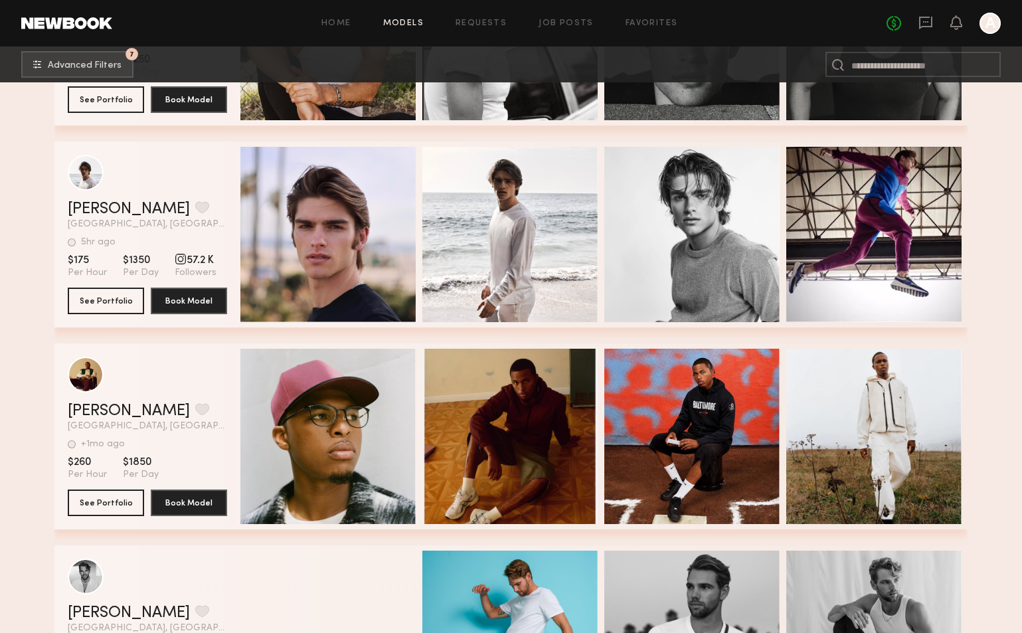
scroll to position [7034, 0]
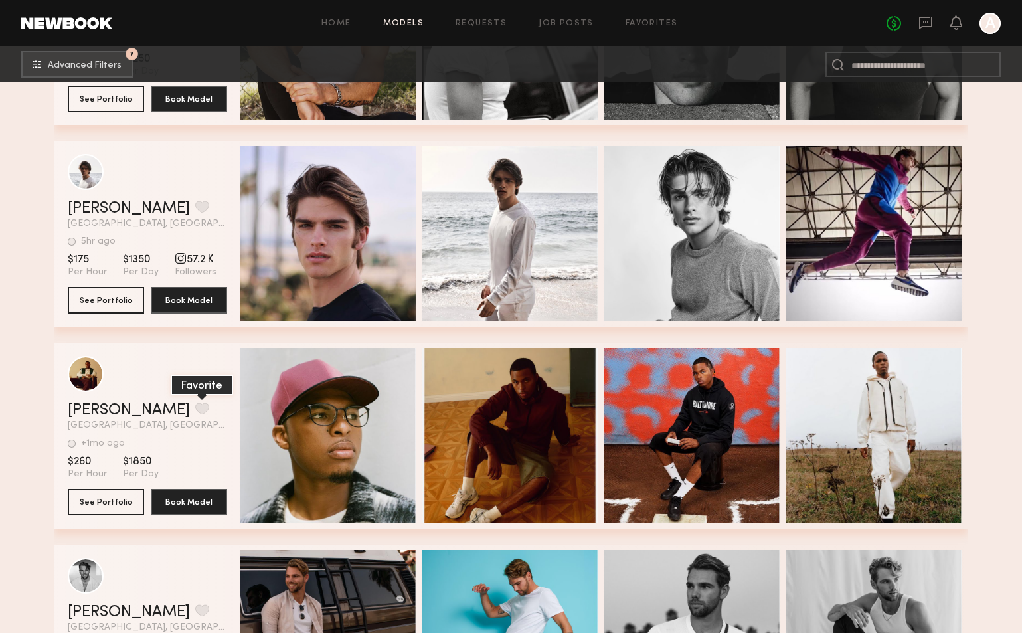
click at [195, 408] on button "grid" at bounding box center [202, 408] width 14 height 12
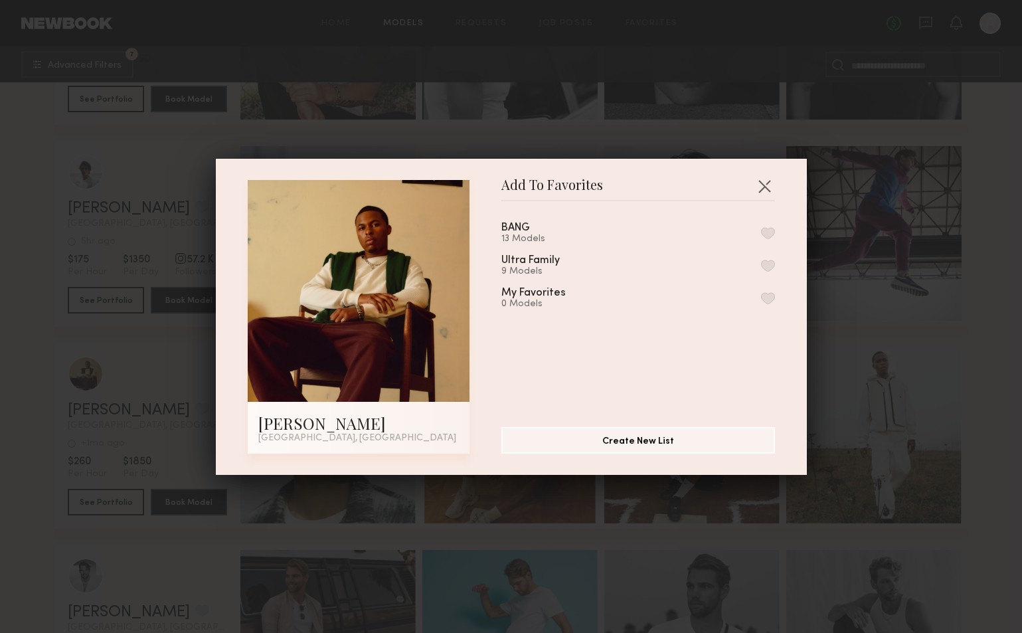
click at [768, 234] on button "button" at bounding box center [768, 233] width 14 height 12
click at [768, 189] on button "button" at bounding box center [764, 185] width 21 height 21
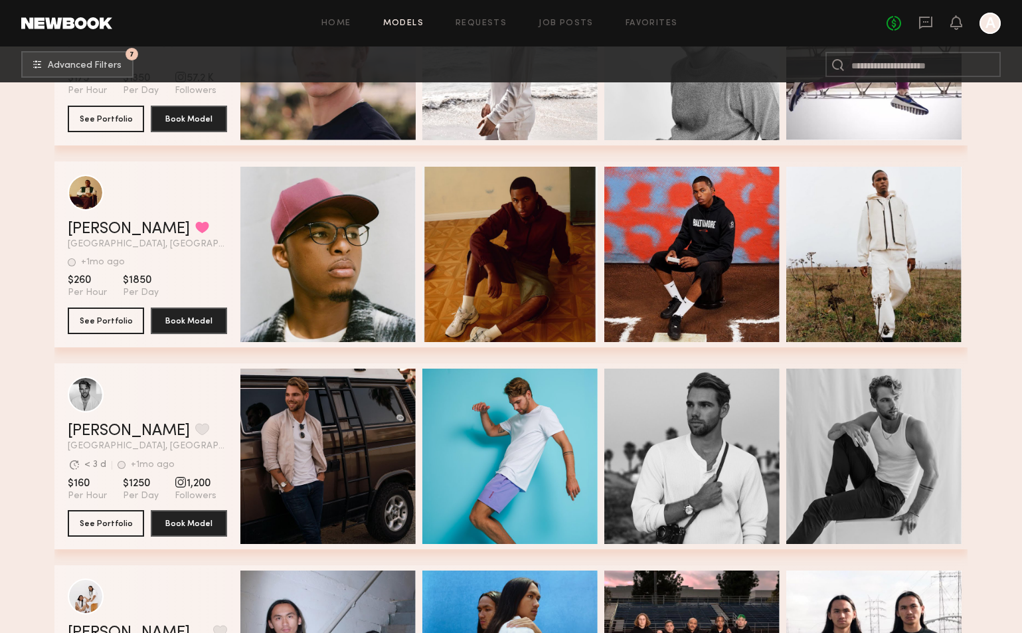
scroll to position [7266, 0]
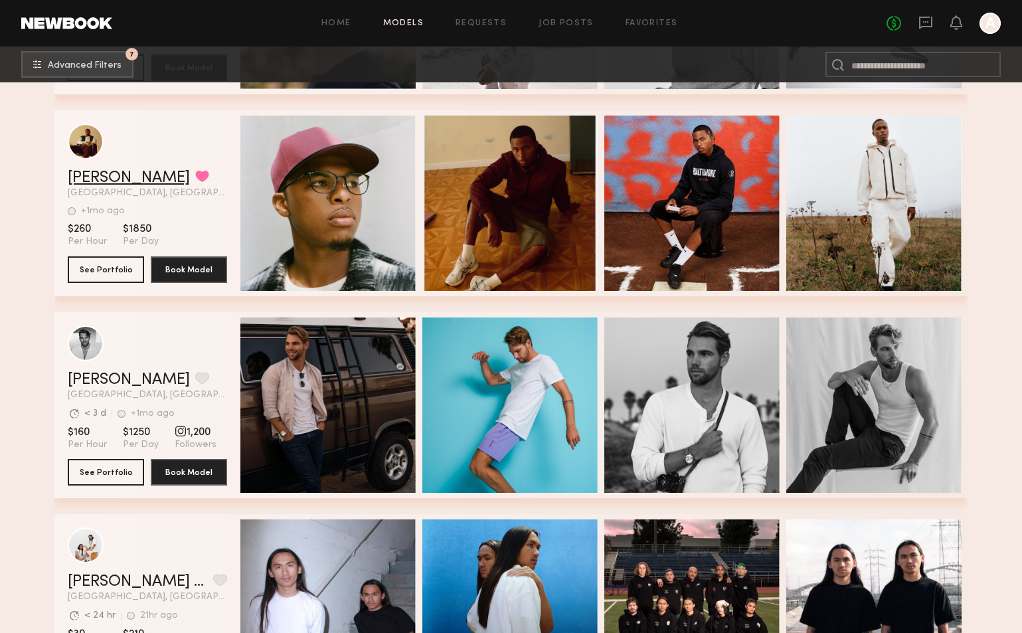
click at [99, 181] on link "[PERSON_NAME]" at bounding box center [129, 178] width 122 height 16
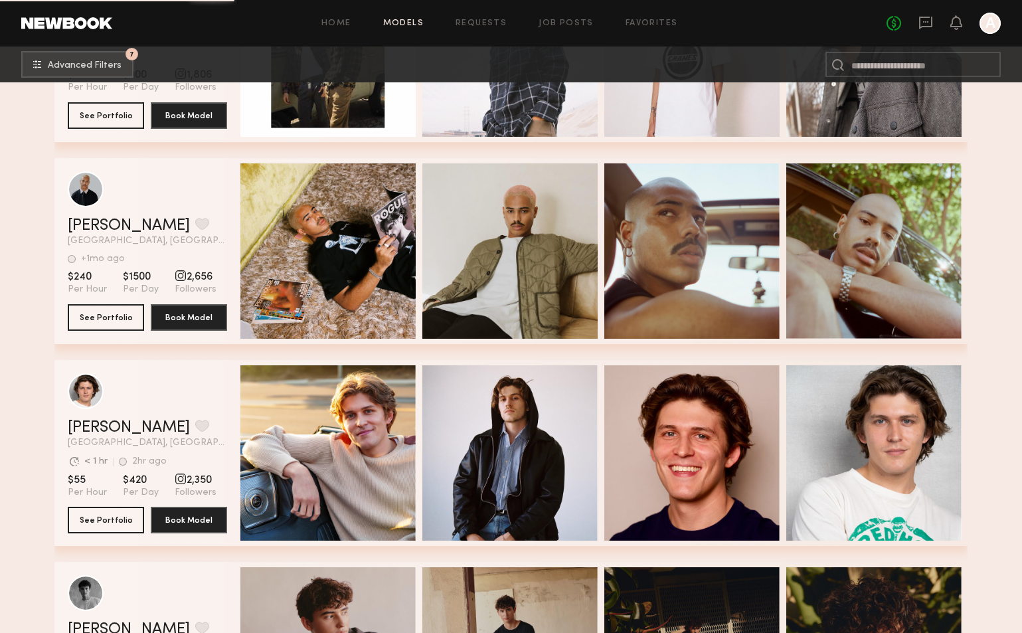
scroll to position [9036, 0]
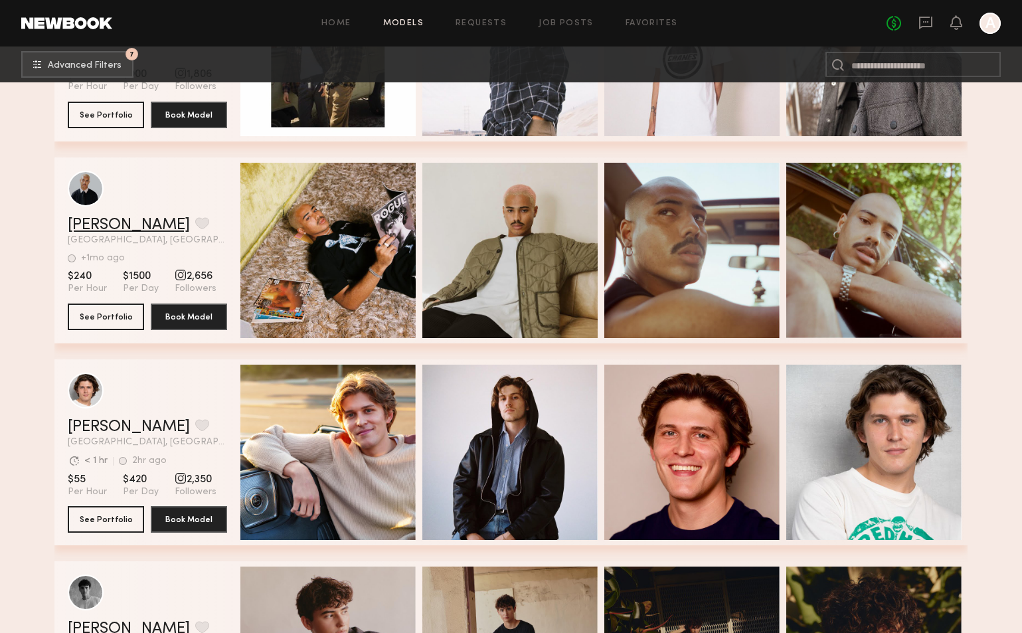
click at [108, 224] on link "Khalil B." at bounding box center [129, 225] width 122 height 16
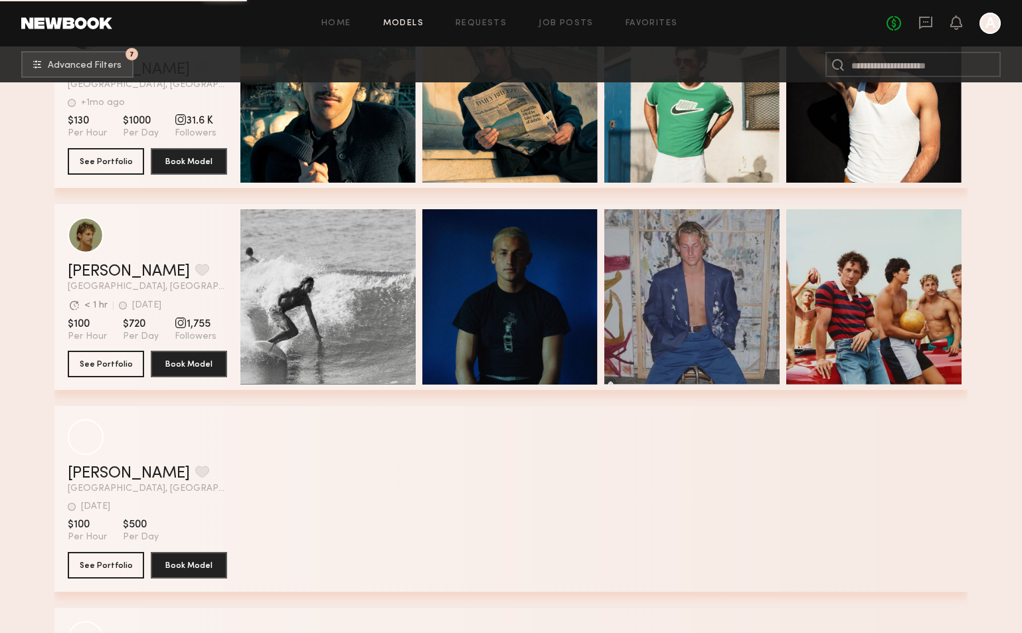
scroll to position [11440, 0]
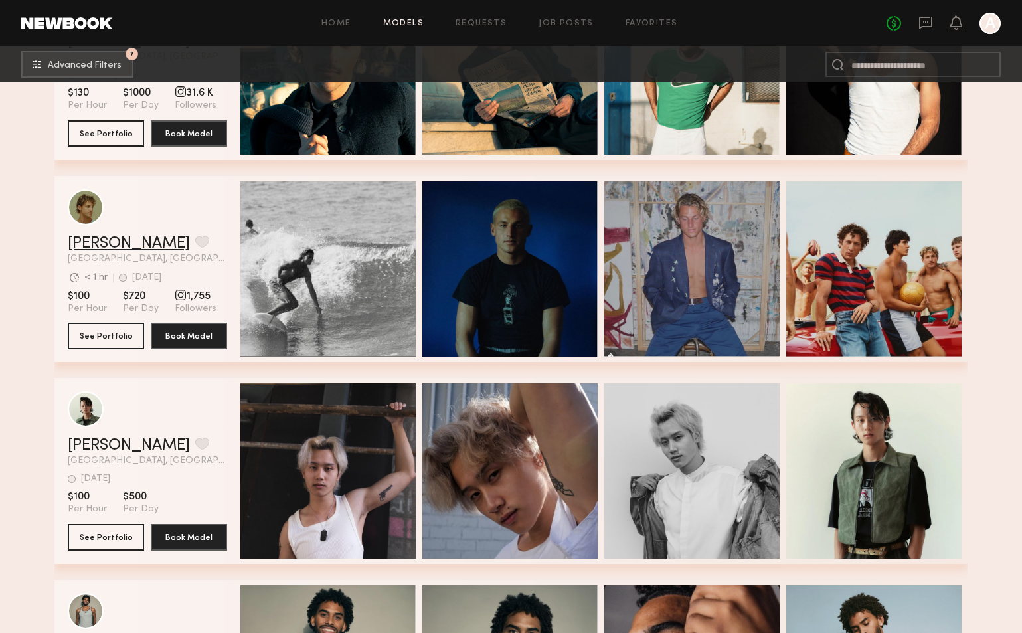
click at [93, 241] on link "[PERSON_NAME]" at bounding box center [129, 244] width 122 height 16
click at [195, 245] on button "grid" at bounding box center [202, 242] width 14 height 12
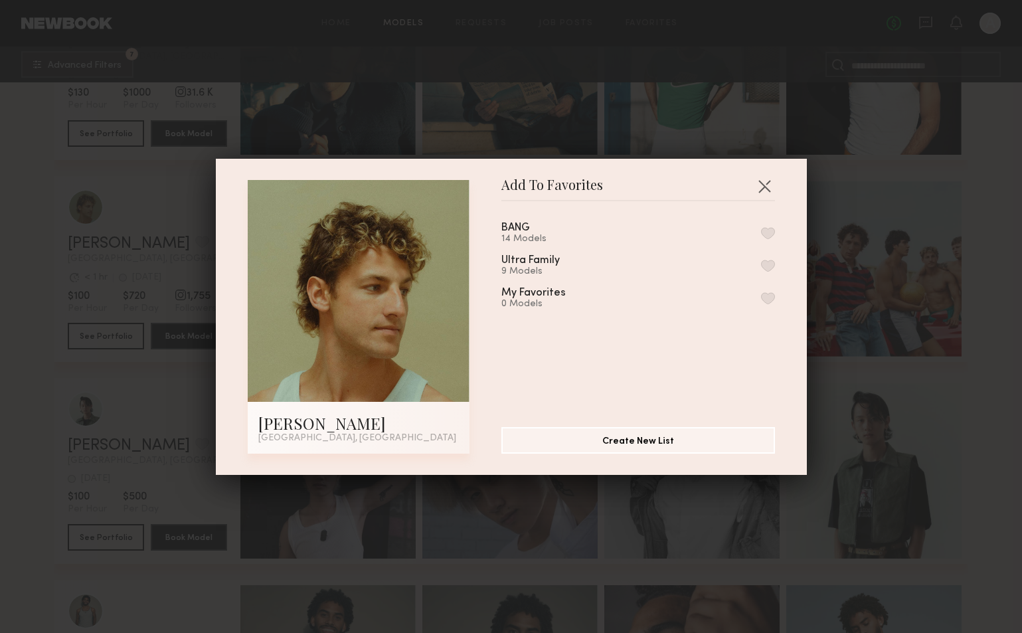
click at [771, 232] on button "button" at bounding box center [768, 233] width 14 height 12
click at [766, 185] on button "button" at bounding box center [764, 185] width 21 height 21
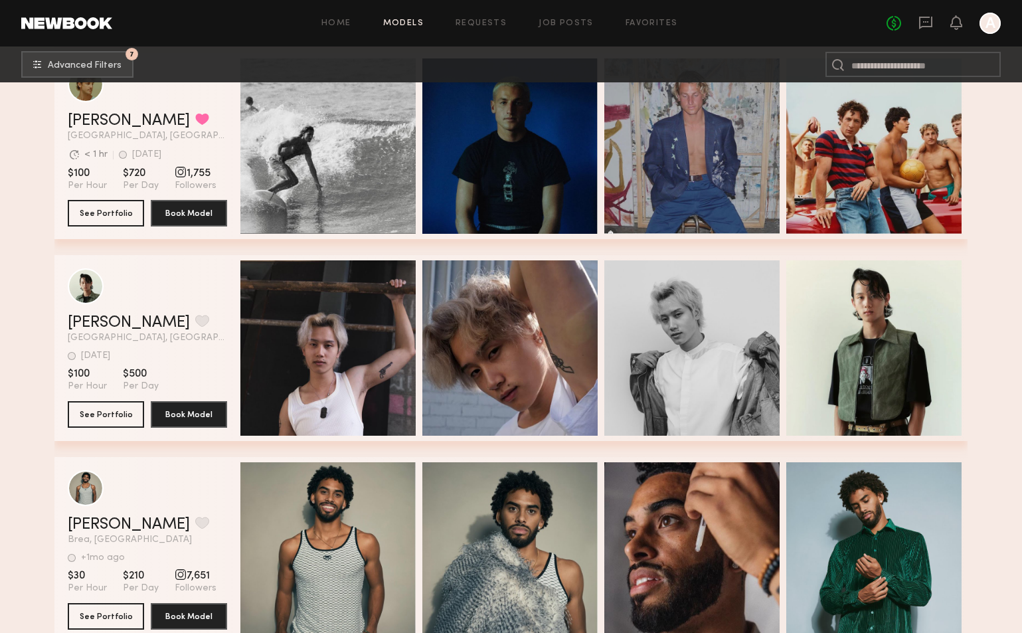
scroll to position [11569, 0]
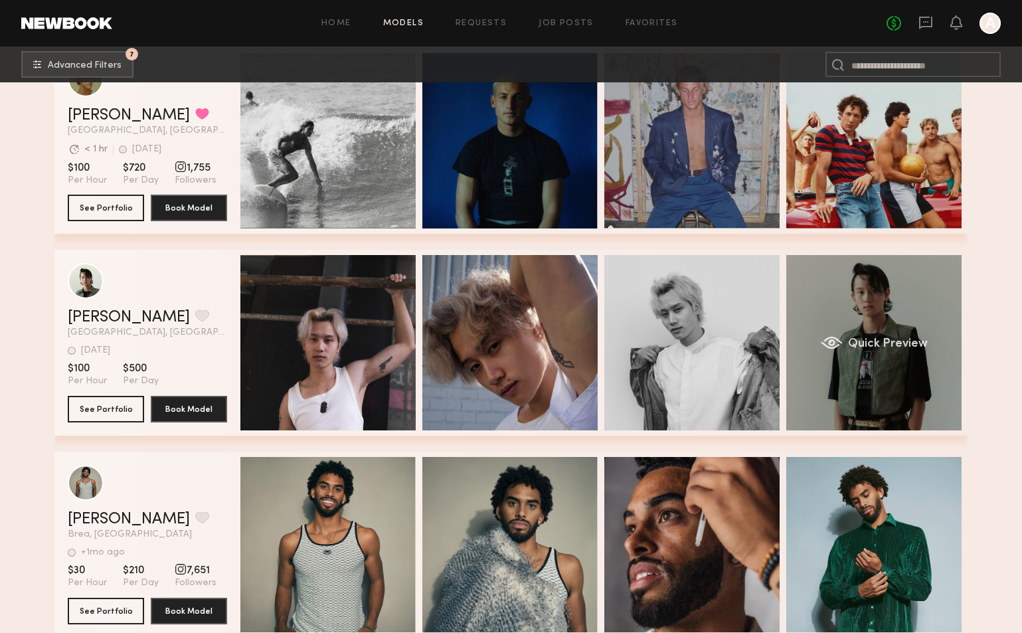
click at [901, 313] on div "Quick Preview" at bounding box center [873, 342] width 175 height 175
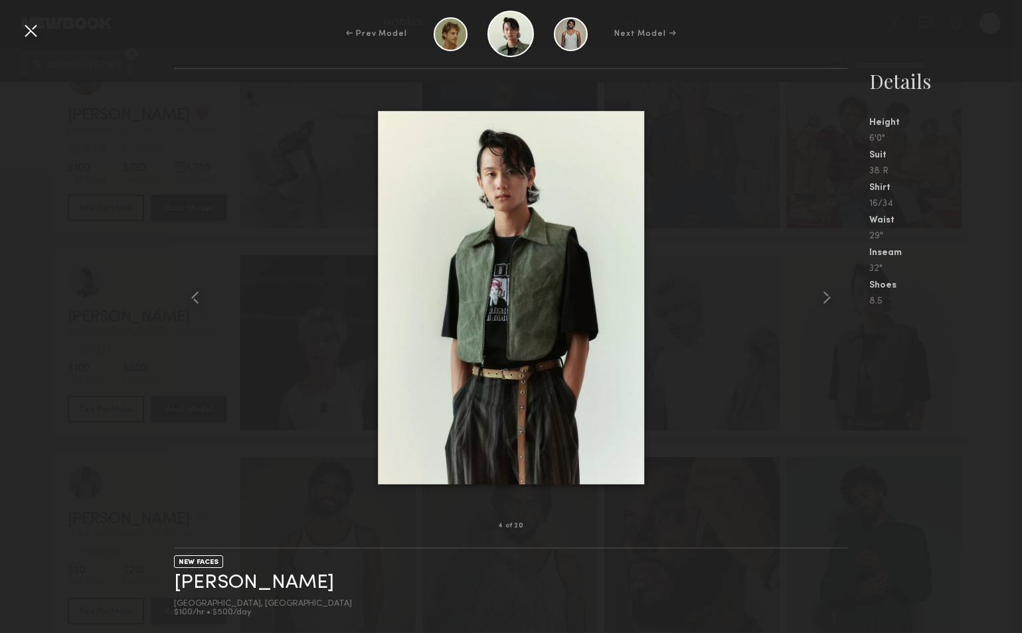
click at [28, 32] on div at bounding box center [30, 30] width 21 height 21
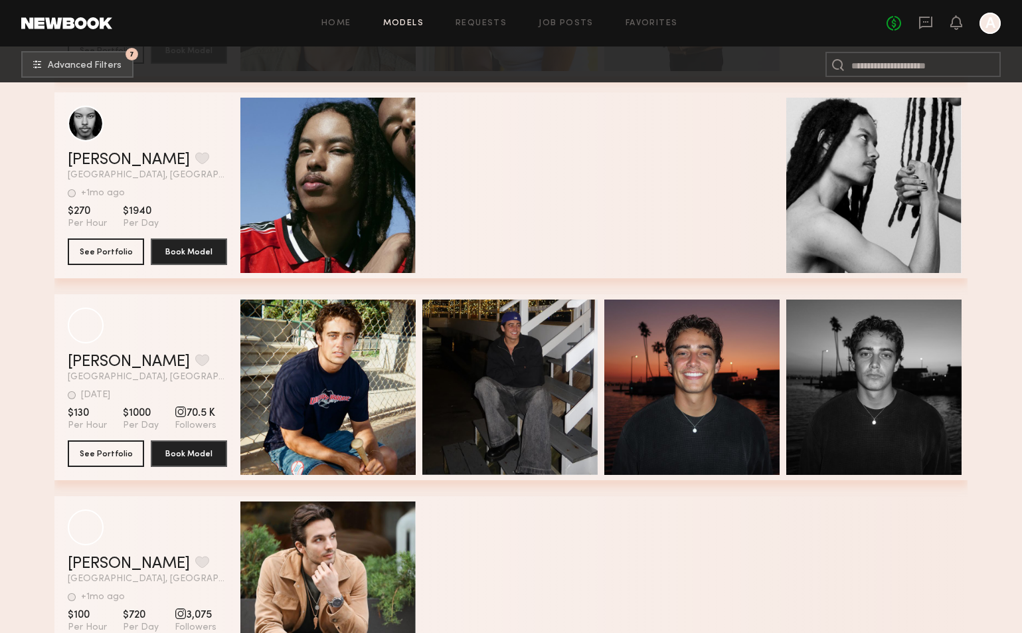
scroll to position [14351, 0]
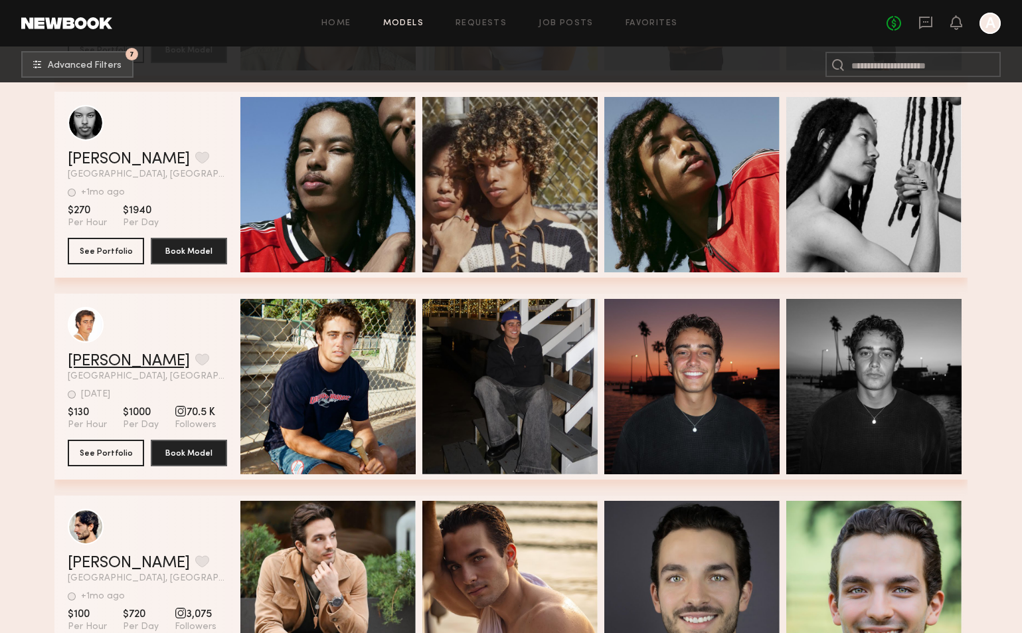
click at [94, 366] on link "[PERSON_NAME]" at bounding box center [129, 361] width 122 height 16
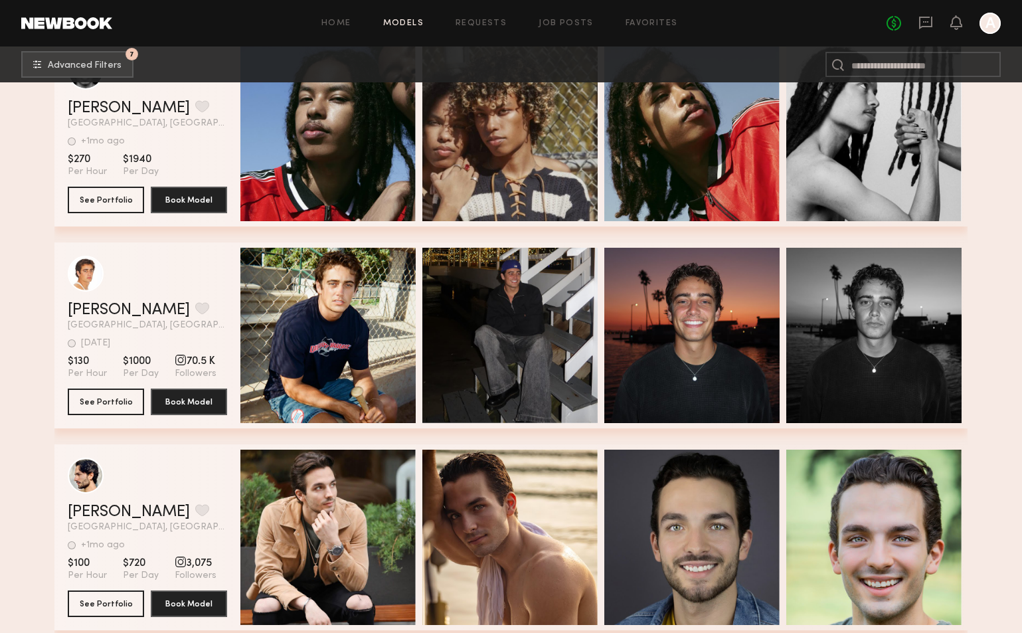
scroll to position [14432, 0]
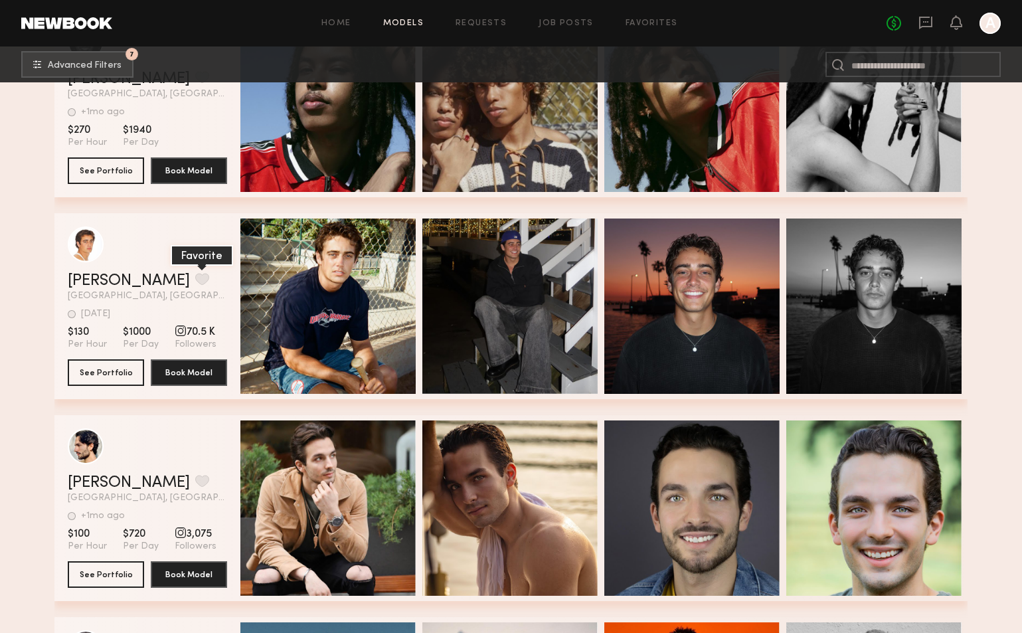
click at [195, 282] on button "grid" at bounding box center [202, 279] width 14 height 12
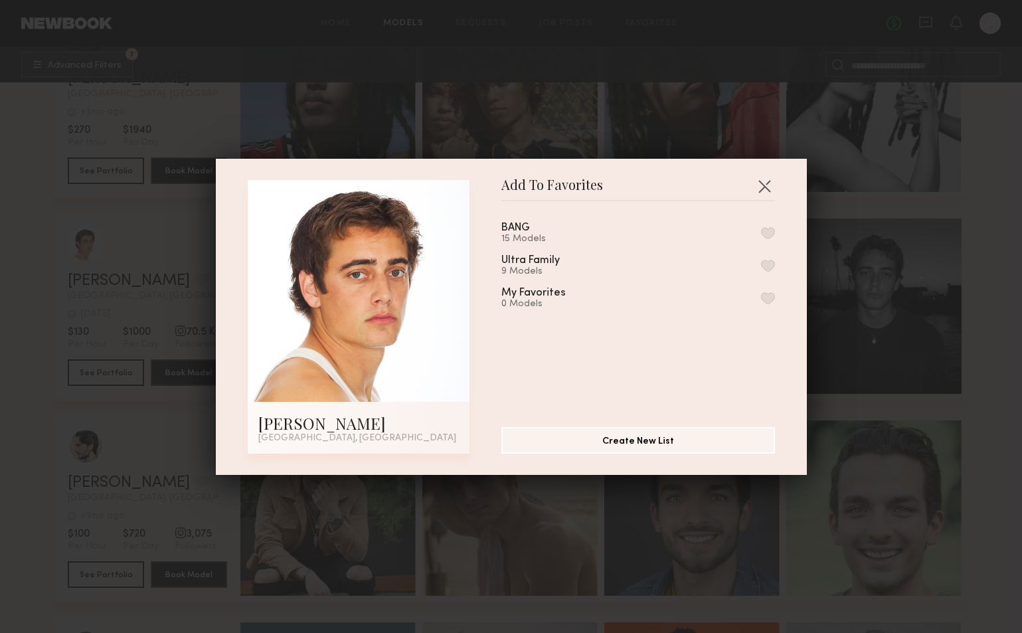
click at [766, 236] on button "button" at bounding box center [768, 233] width 14 height 12
click at [762, 184] on button "button" at bounding box center [764, 185] width 21 height 21
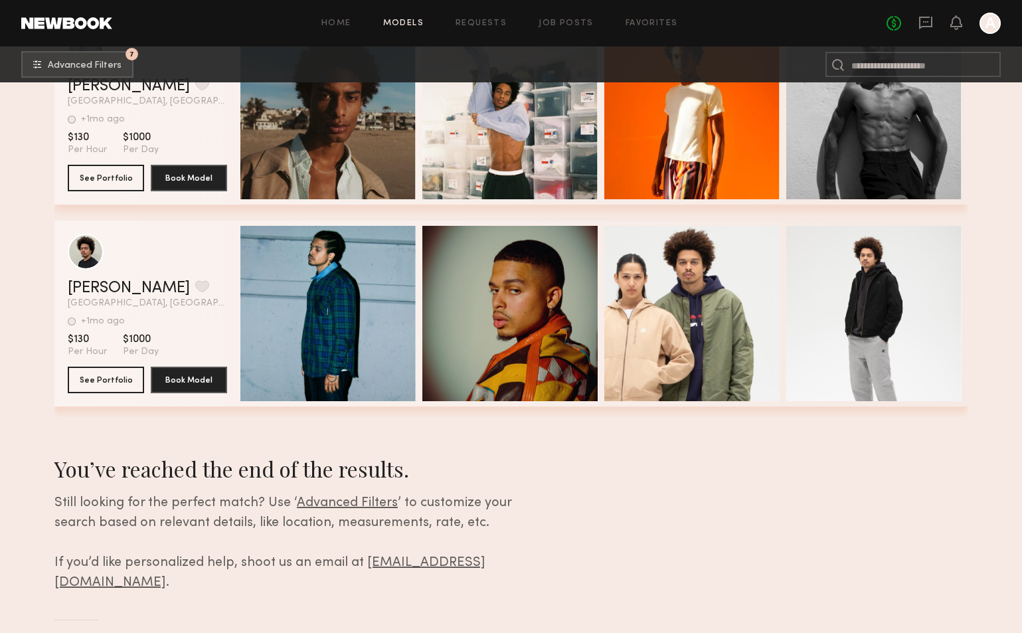
scroll to position [15029, 0]
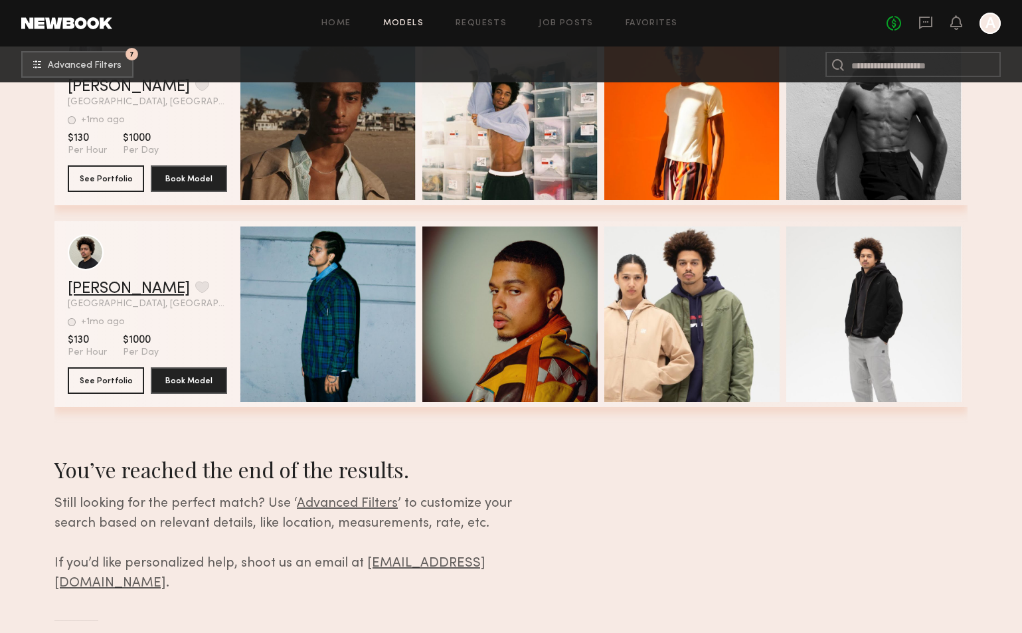
click at [102, 288] on link "Kamal W." at bounding box center [129, 289] width 122 height 16
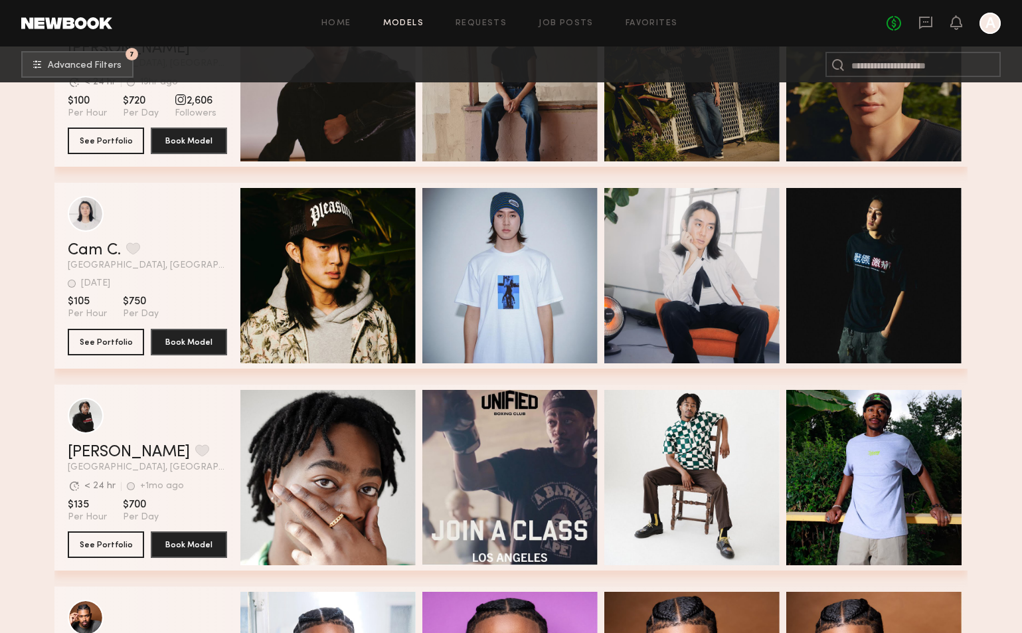
scroll to position [9429, 0]
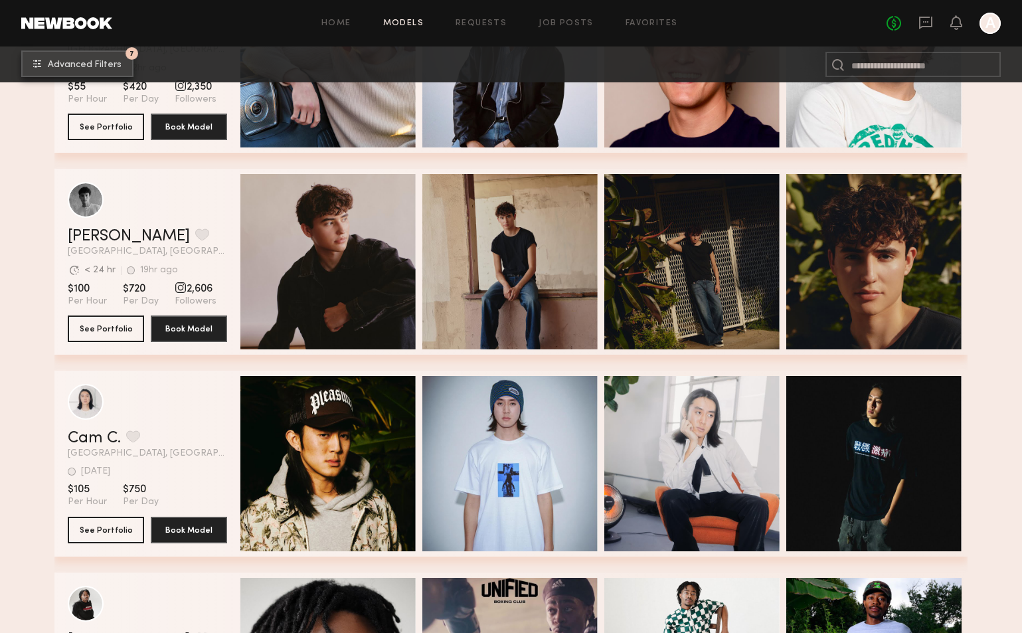
click at [104, 59] on button "7 Advanced Filters" at bounding box center [77, 63] width 112 height 27
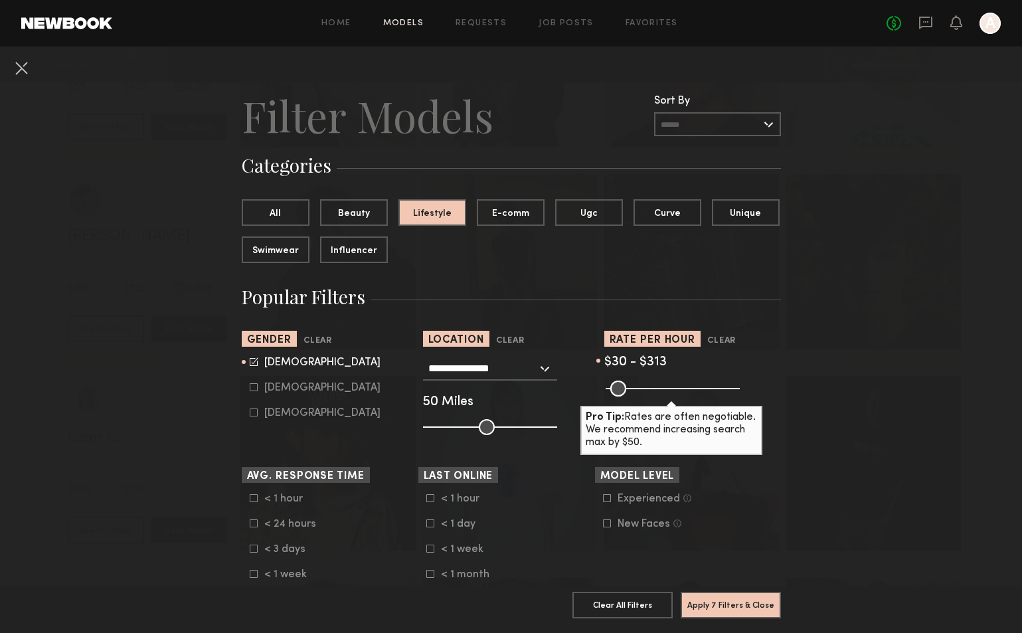
click at [251, 364] on icon at bounding box center [254, 361] width 9 height 9
type input "*"
click at [253, 386] on icon at bounding box center [254, 387] width 8 height 8
type input "**"
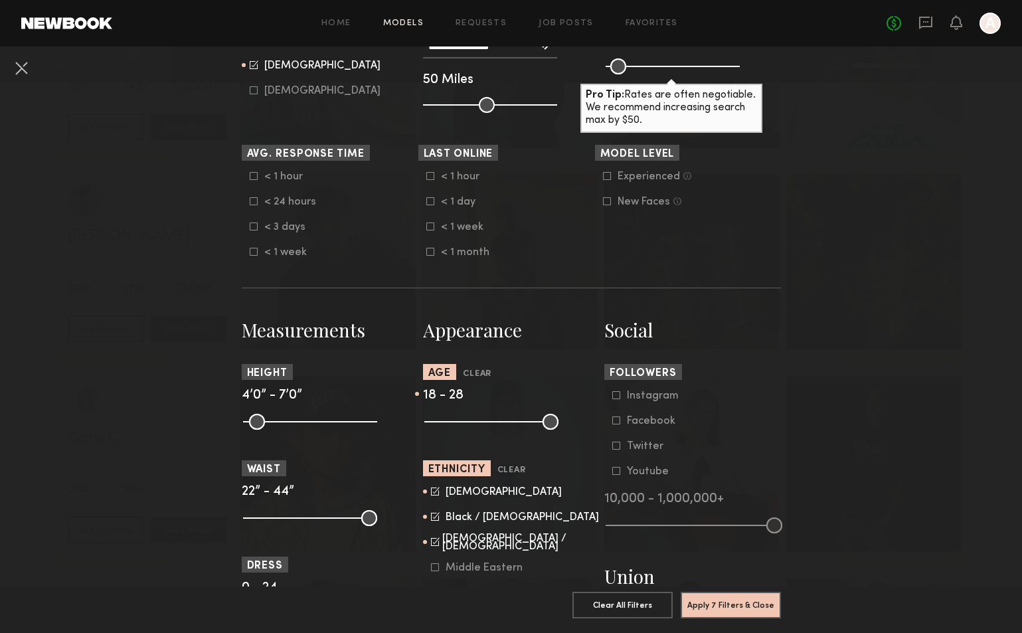
scroll to position [323, 0]
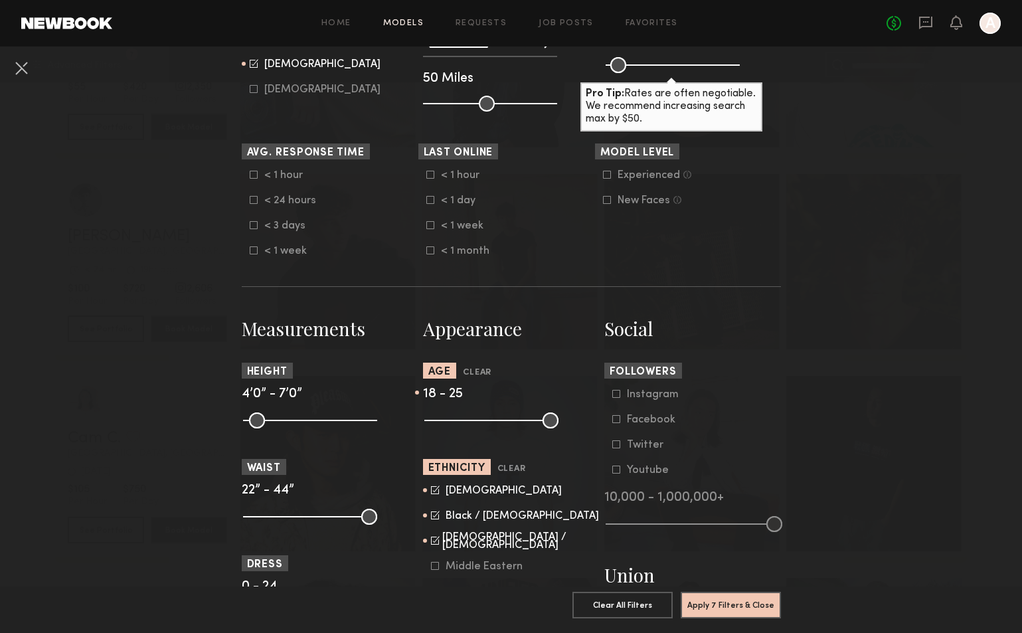
drag, startPoint x: 467, startPoint y: 422, endPoint x: 459, endPoint y: 422, distance: 8.0
type input "**"
click at [459, 422] on input "range" at bounding box center [491, 420] width 134 height 16
click at [831, 376] on nb-browse-filters "**********" at bounding box center [511, 451] width 1022 height 1456
click at [748, 604] on button "Apply 7 Filters & Close" at bounding box center [731, 604] width 100 height 27
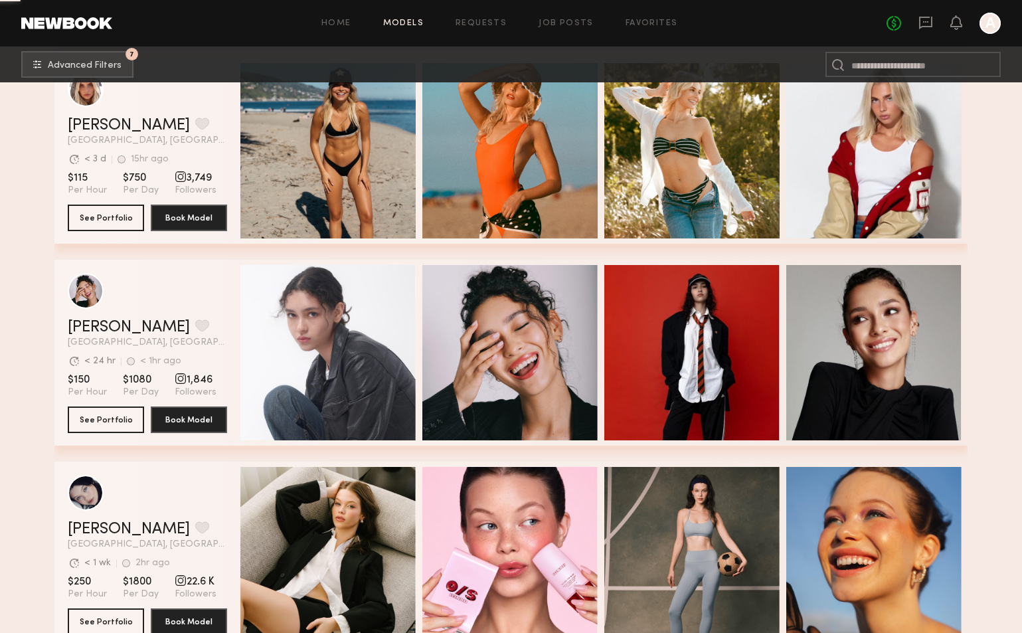
scroll to position [1466, 0]
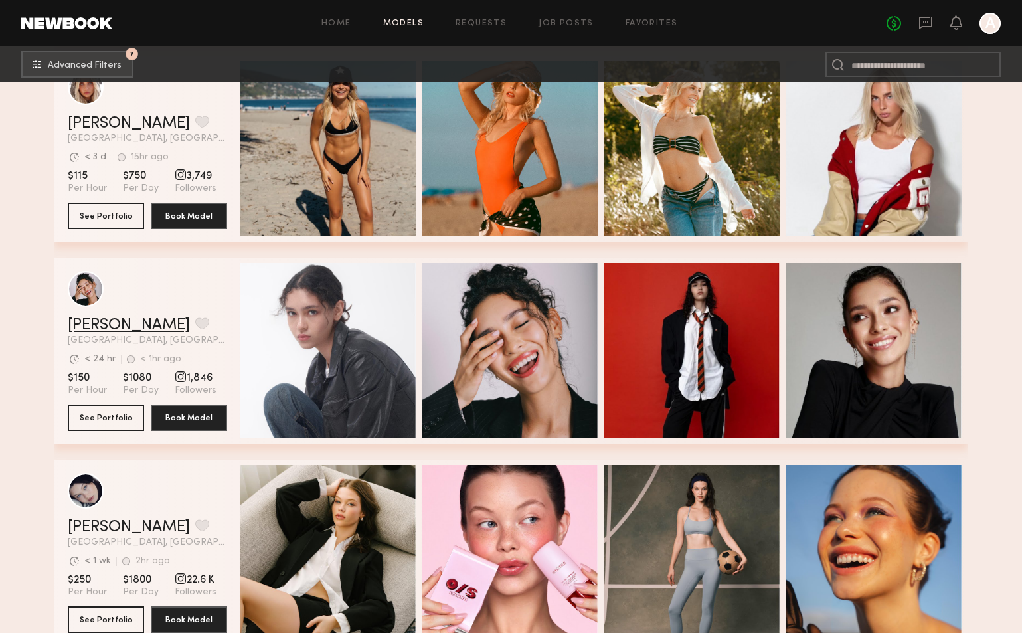
click at [112, 329] on link "[PERSON_NAME]" at bounding box center [129, 325] width 122 height 16
click at [195, 322] on button "grid" at bounding box center [202, 323] width 14 height 12
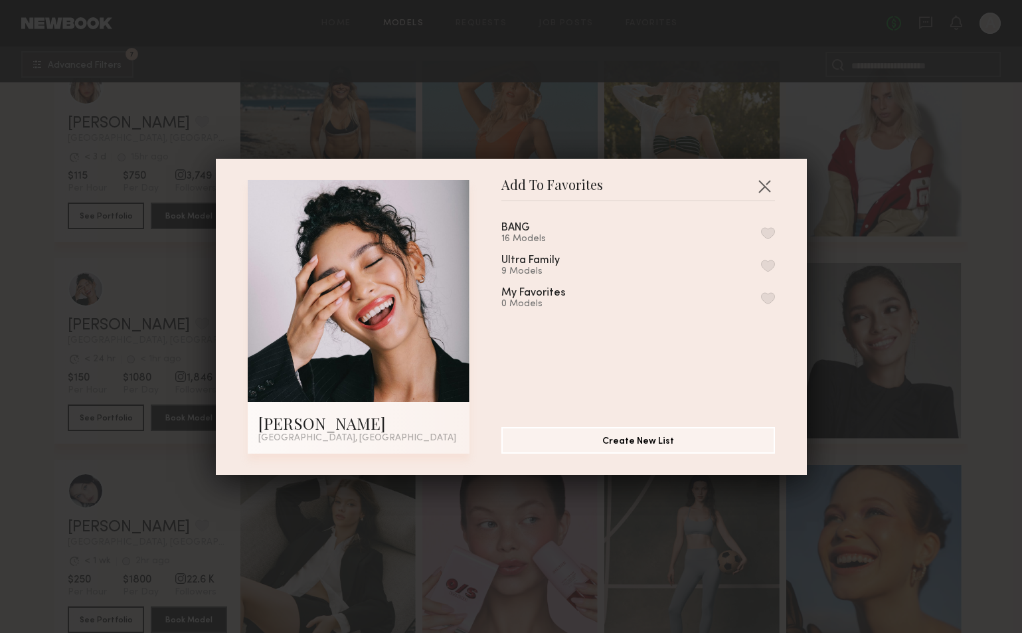
click at [774, 230] on button "button" at bounding box center [768, 233] width 14 height 12
click at [764, 185] on button "button" at bounding box center [764, 185] width 21 height 21
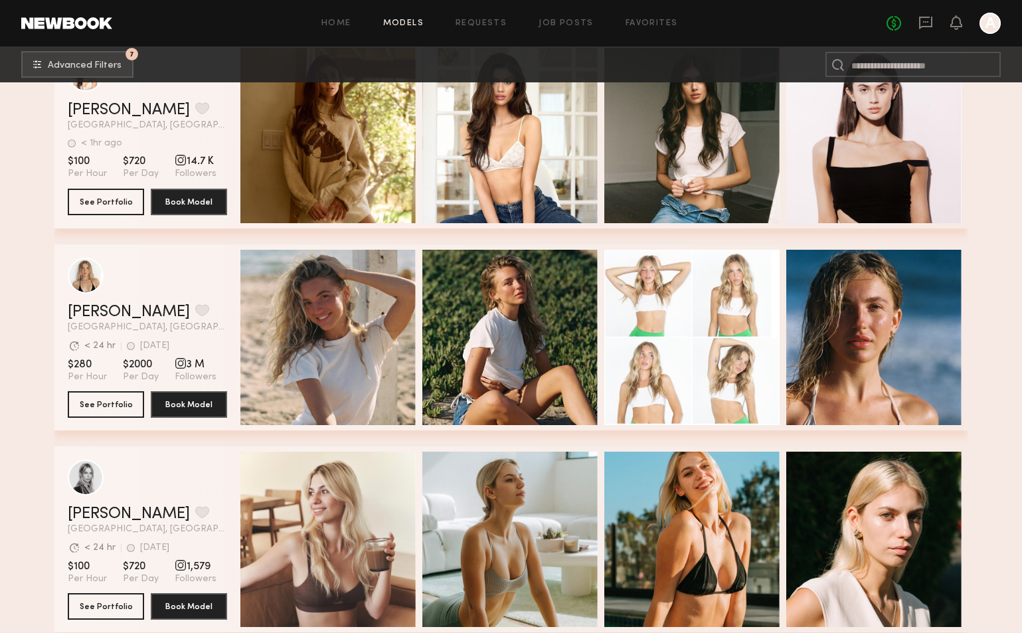
scroll to position [2897, 0]
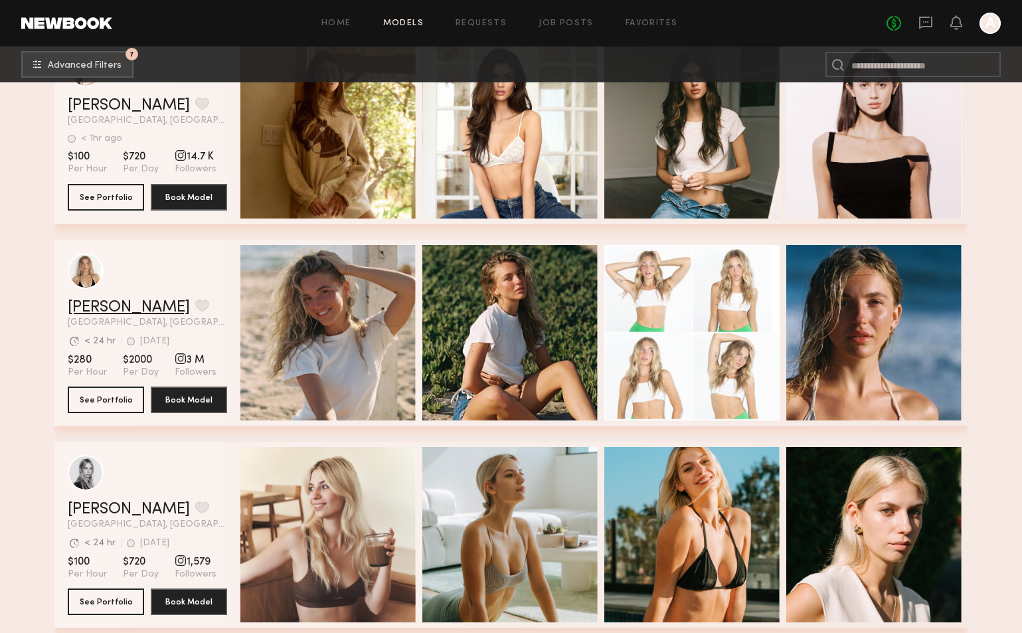
click at [84, 307] on link "Brynn R." at bounding box center [129, 308] width 122 height 16
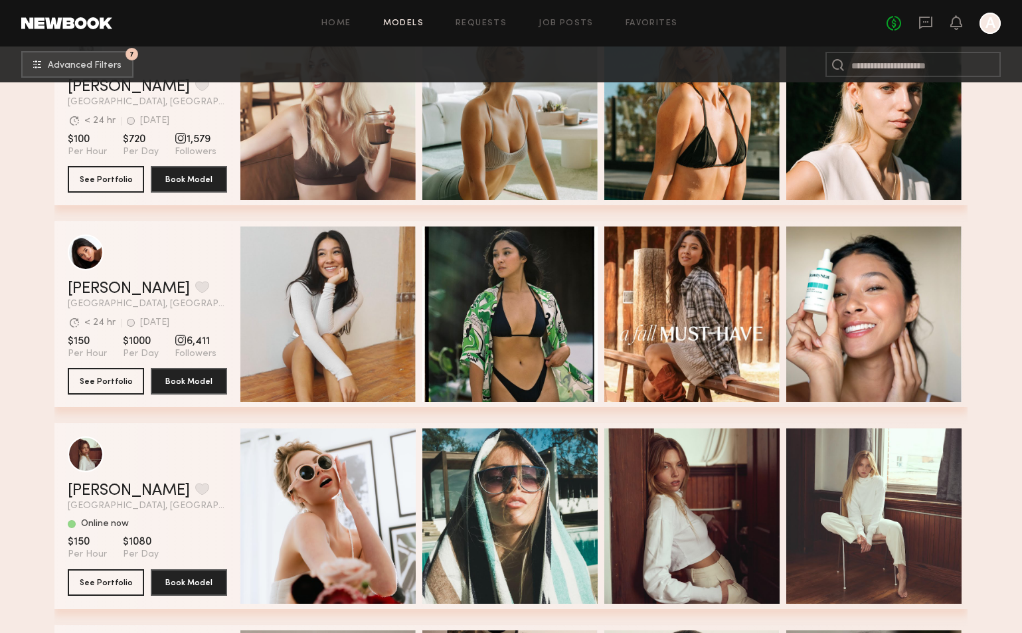
scroll to position [3329, 0]
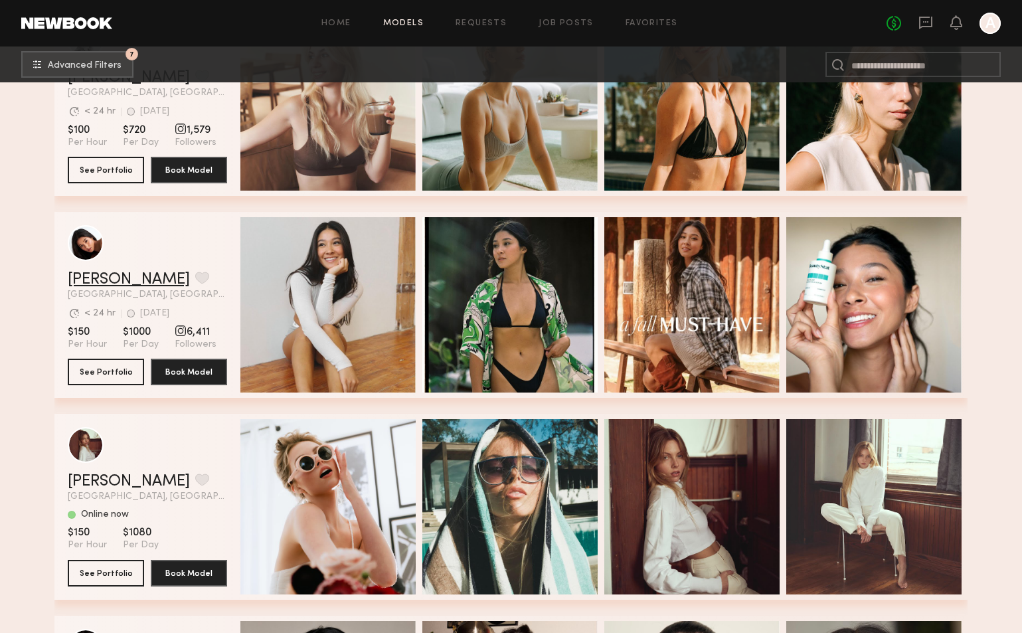
click at [94, 278] on link "Giti T." at bounding box center [129, 280] width 122 height 16
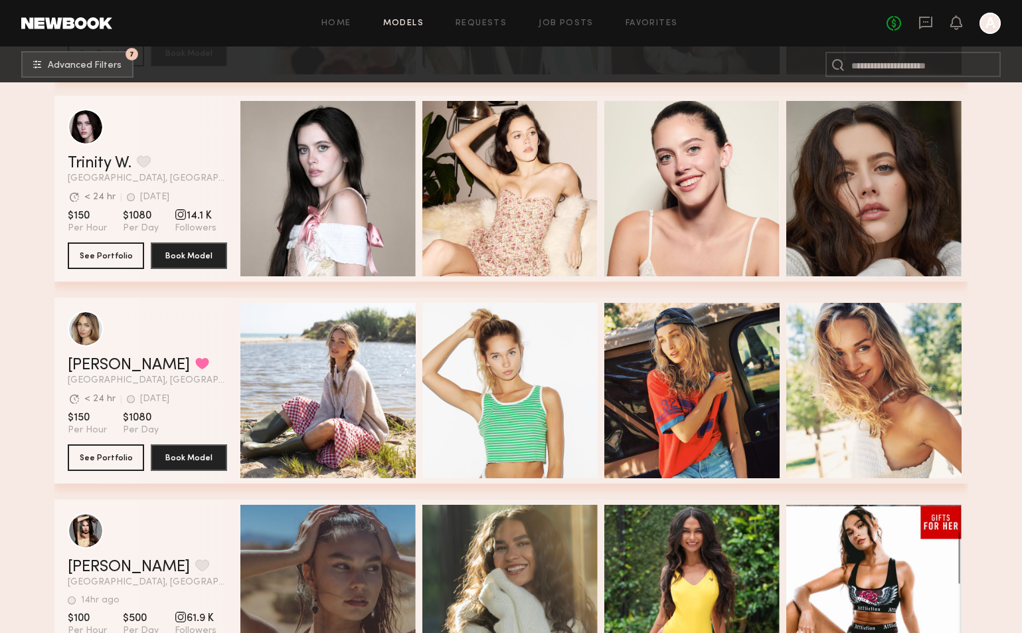
scroll to position [3865, 0]
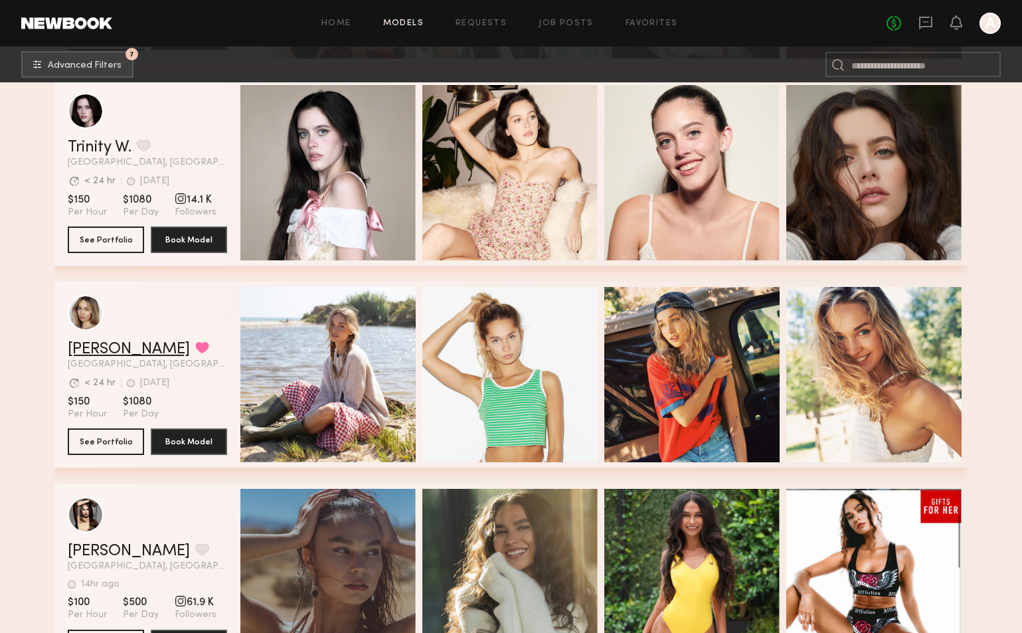
click at [94, 345] on link "[PERSON_NAME]" at bounding box center [129, 349] width 122 height 16
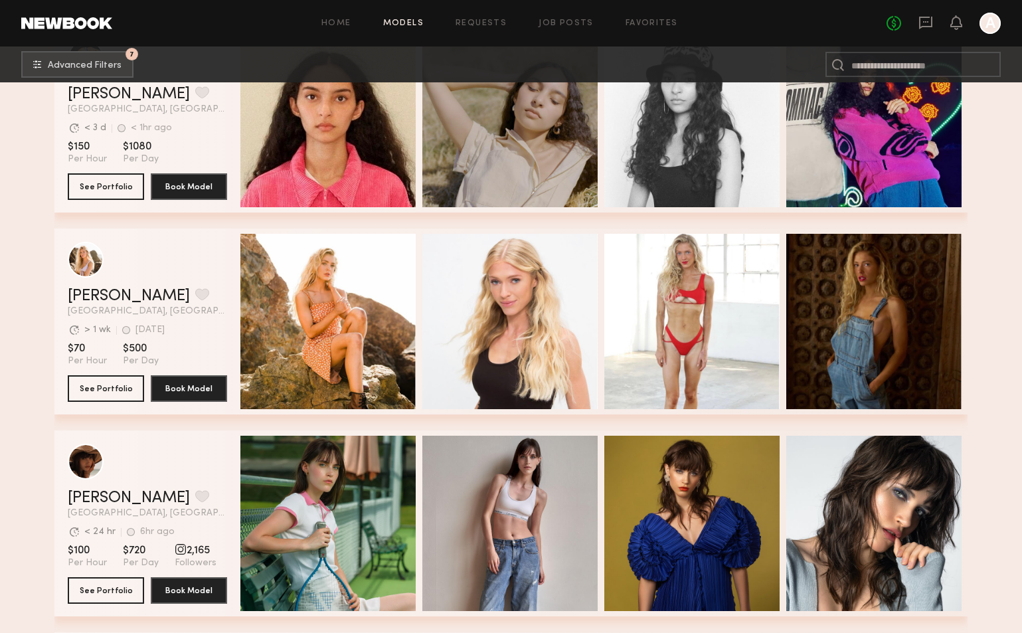
scroll to position [4723, 0]
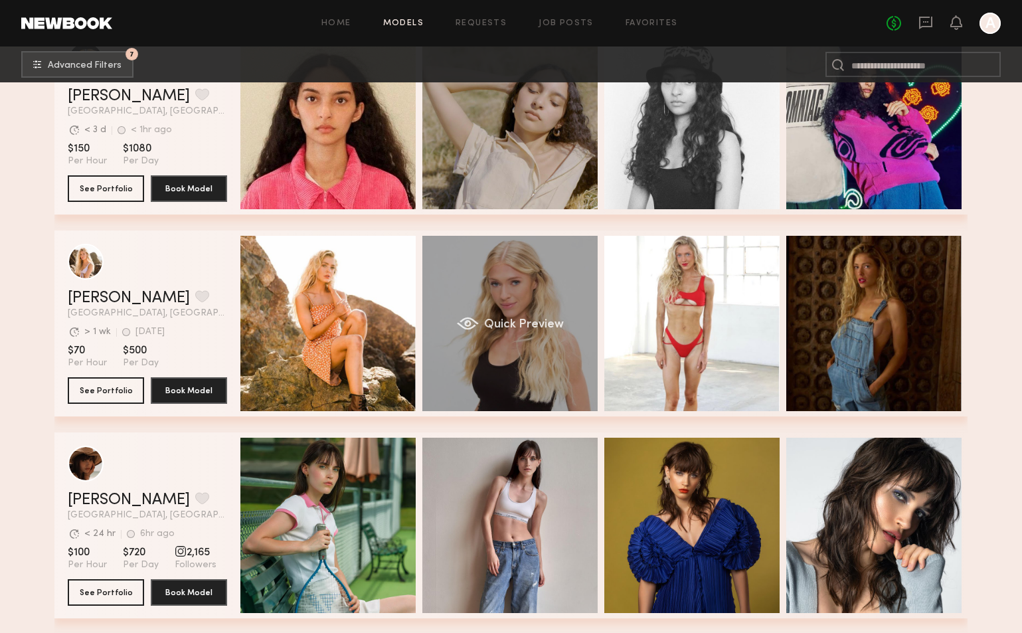
click at [550, 304] on div "Quick Preview" at bounding box center [509, 323] width 175 height 175
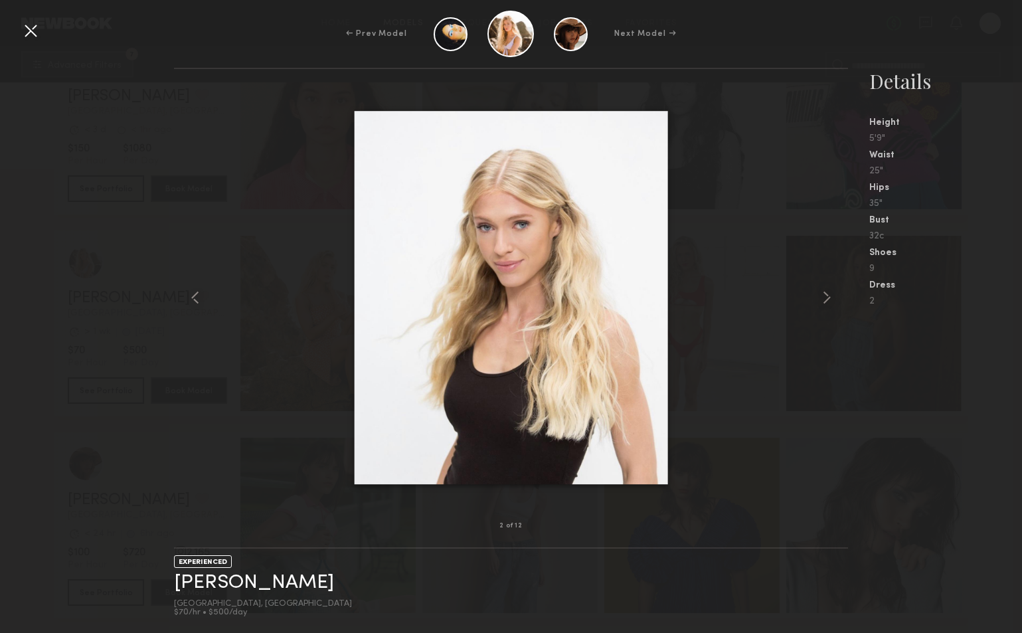
click at [33, 31] on div at bounding box center [30, 30] width 21 height 21
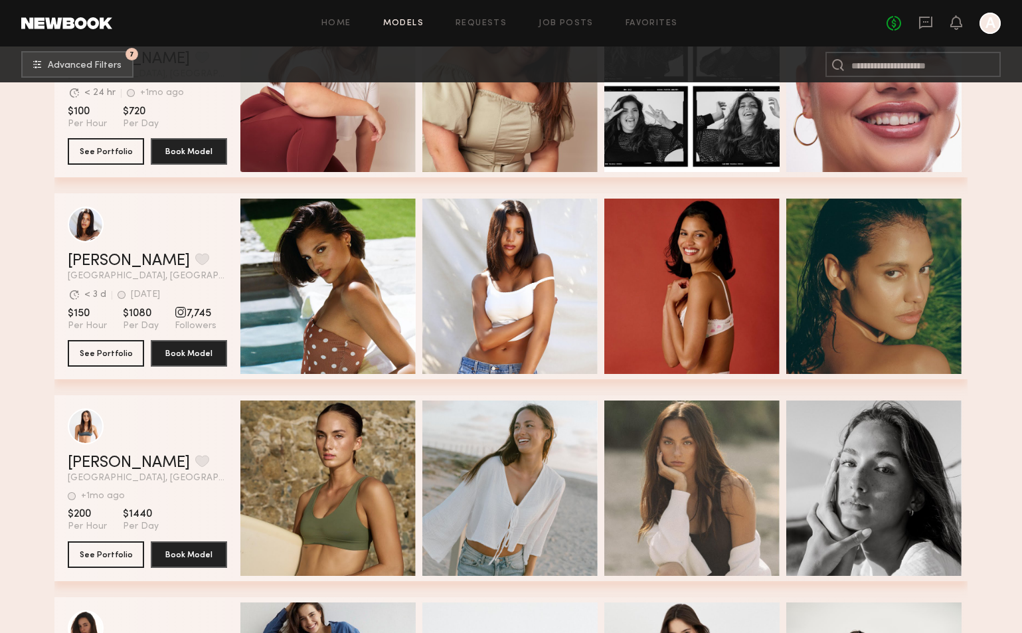
scroll to position [6176, 0]
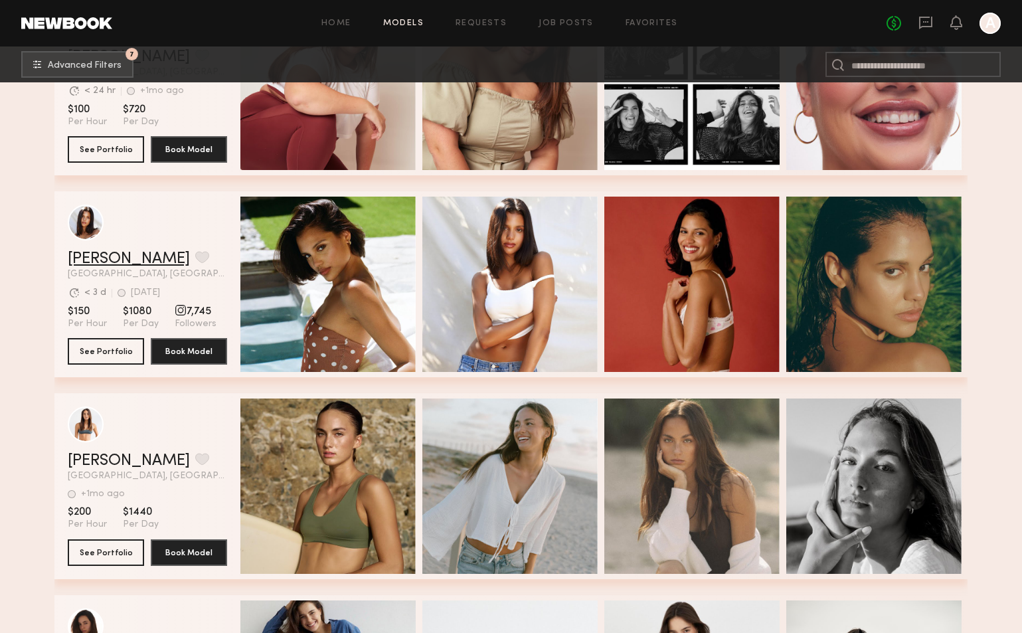
click at [131, 262] on link "Michaela B." at bounding box center [129, 259] width 122 height 16
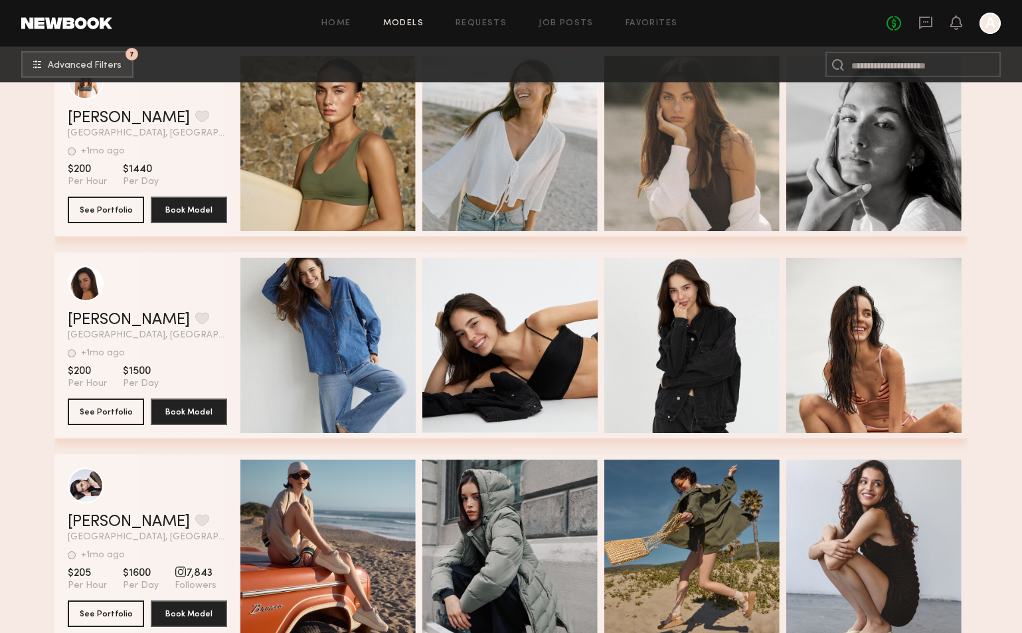
scroll to position [6374, 0]
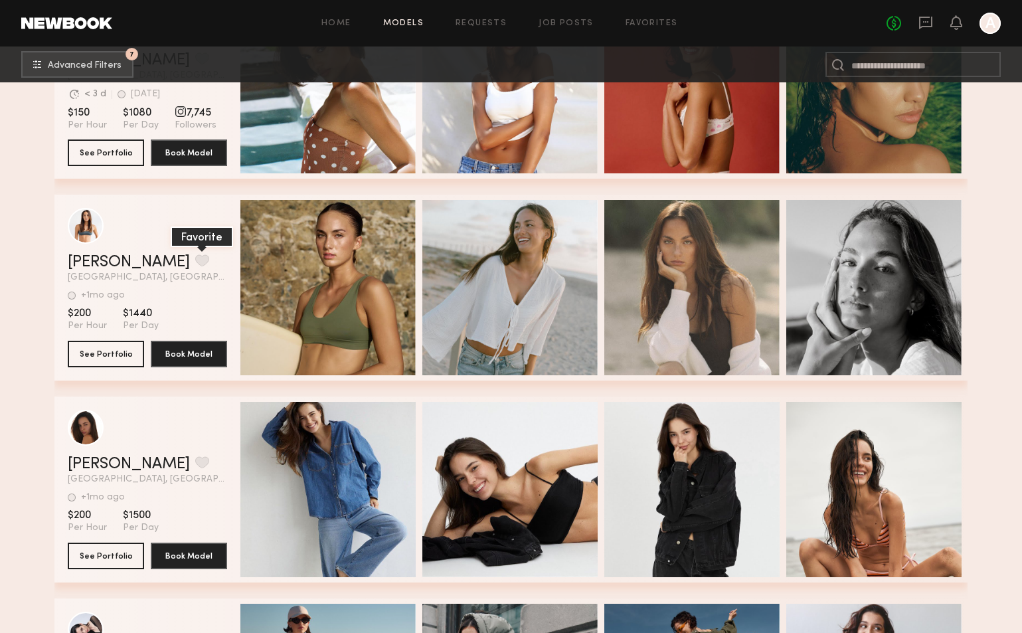
click at [195, 260] on button "grid" at bounding box center [202, 260] width 14 height 12
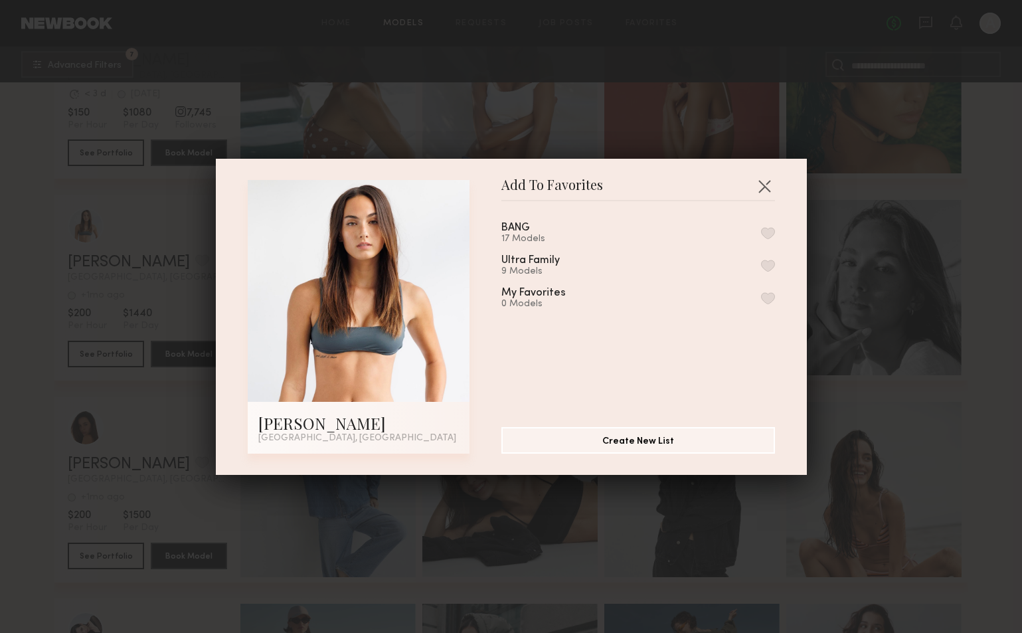
click at [774, 228] on button "button" at bounding box center [768, 233] width 14 height 12
click at [771, 179] on button "button" at bounding box center [764, 185] width 21 height 21
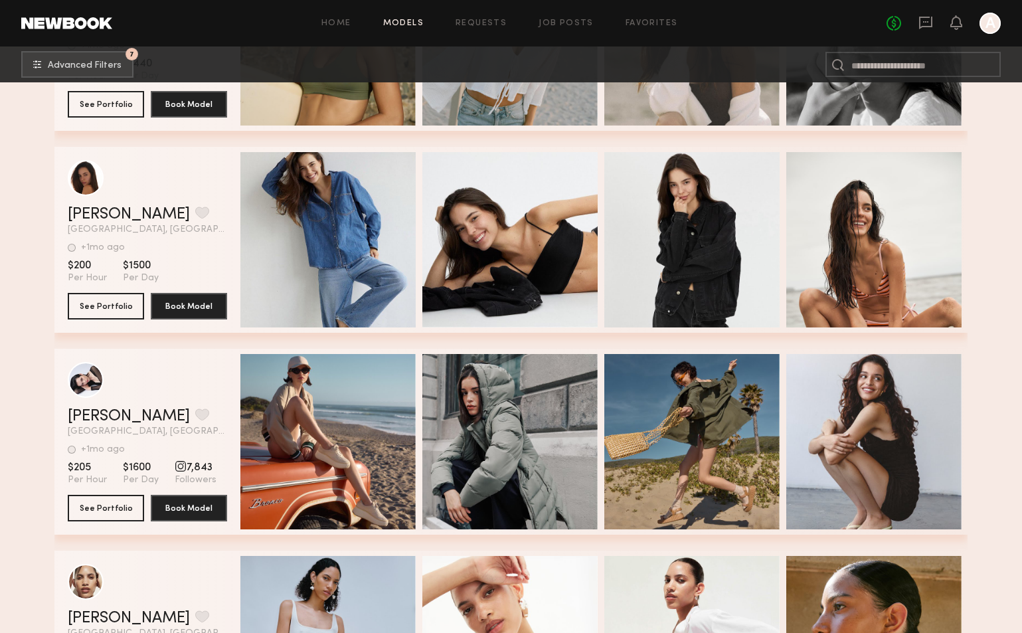
scroll to position [6606, 0]
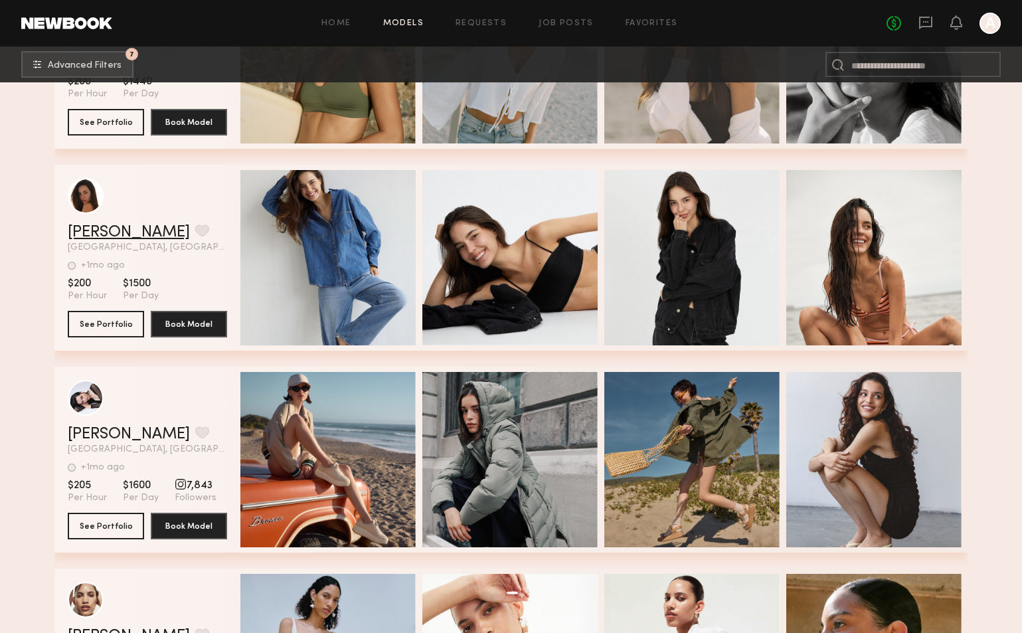
click at [96, 236] on link "Manuella P." at bounding box center [129, 232] width 122 height 16
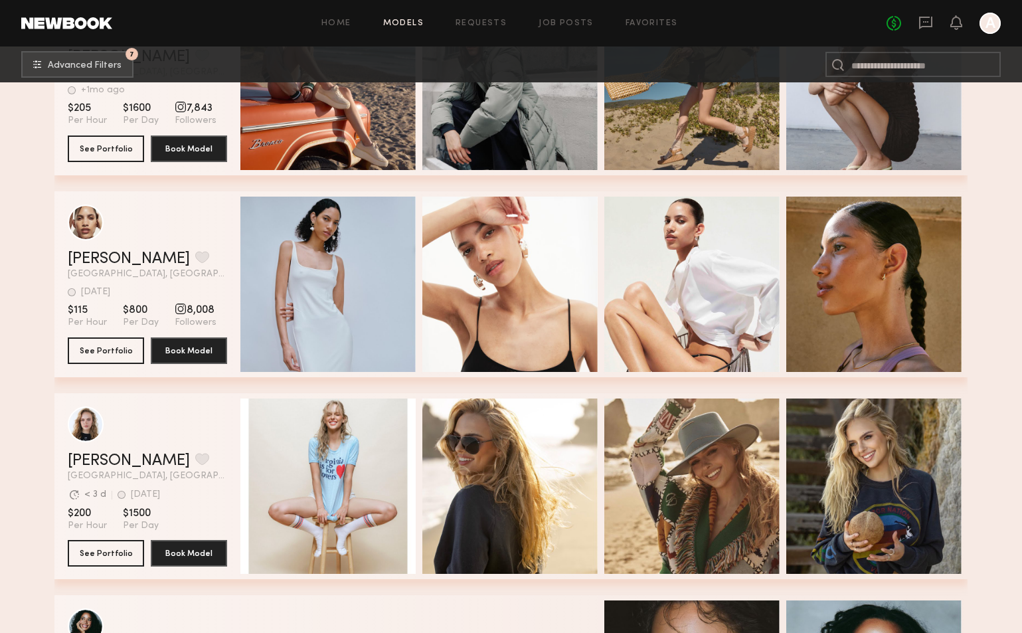
scroll to position [7022, 0]
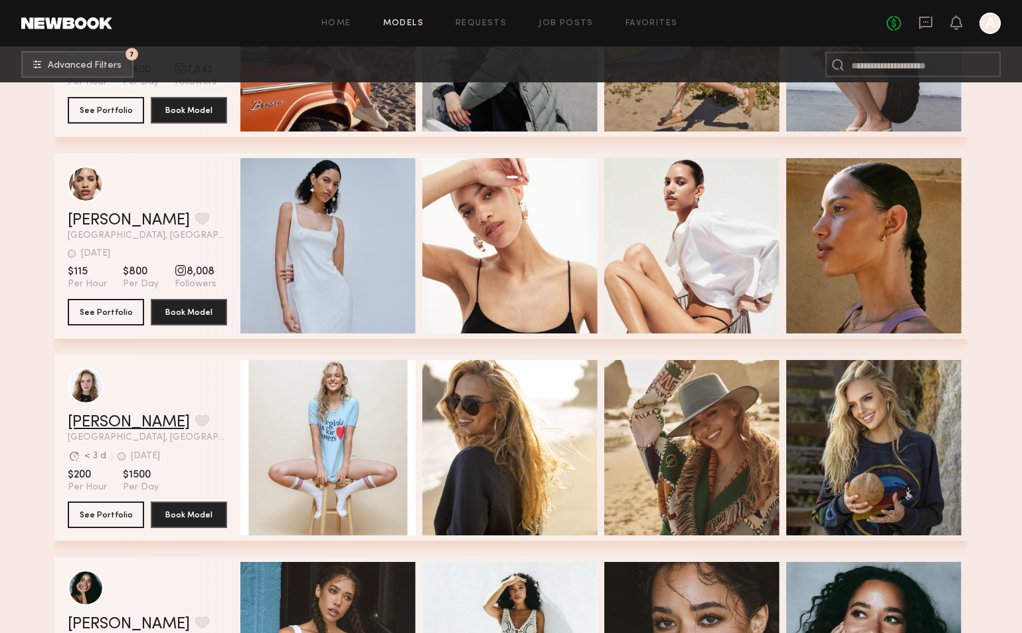
click at [95, 421] on link "Jessica B." at bounding box center [129, 422] width 122 height 16
click at [195, 422] on button "grid" at bounding box center [202, 420] width 14 height 12
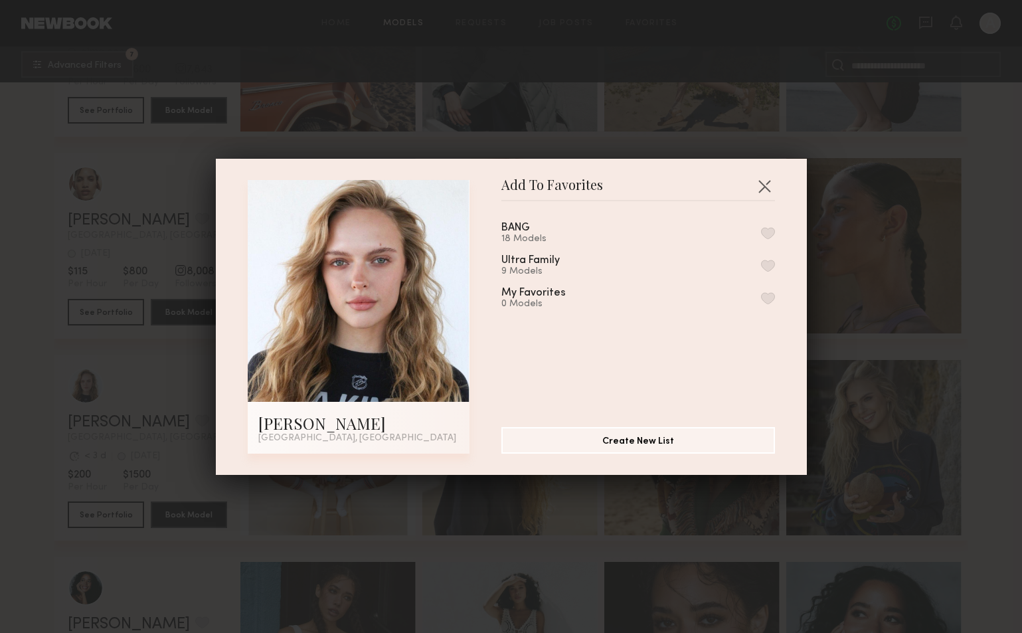
click at [765, 233] on button "button" at bounding box center [768, 233] width 14 height 12
click at [768, 187] on button "button" at bounding box center [764, 185] width 21 height 21
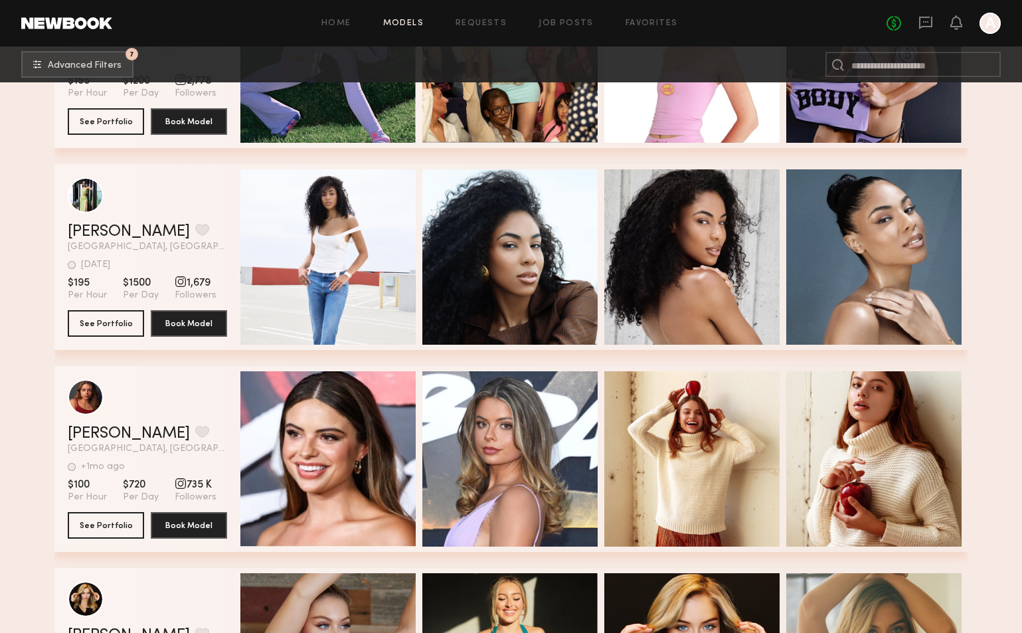
scroll to position [8297, 0]
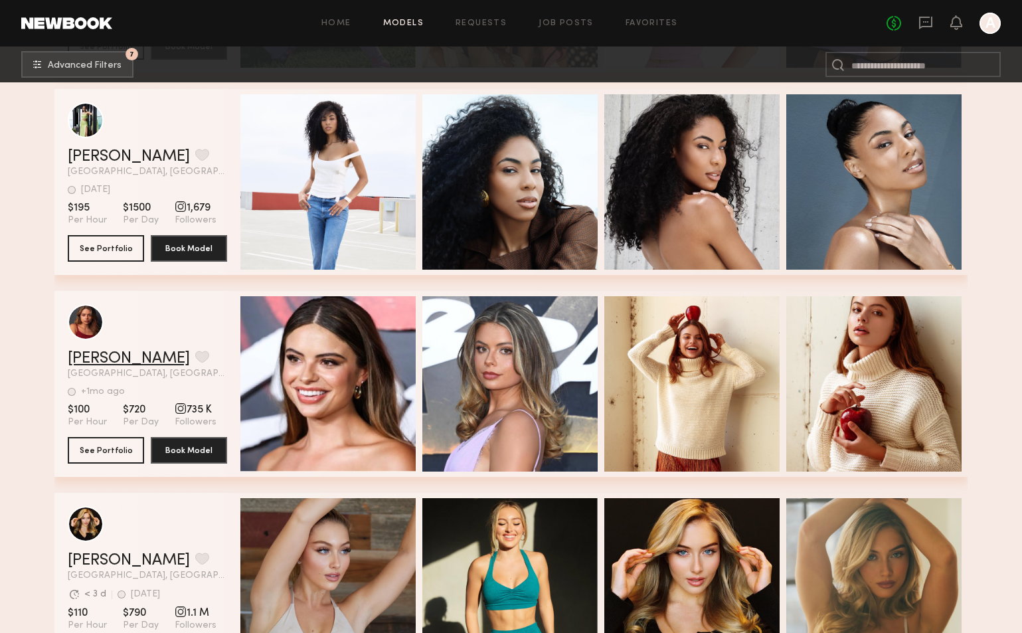
click at [133, 355] on link "Hannah K." at bounding box center [129, 359] width 122 height 16
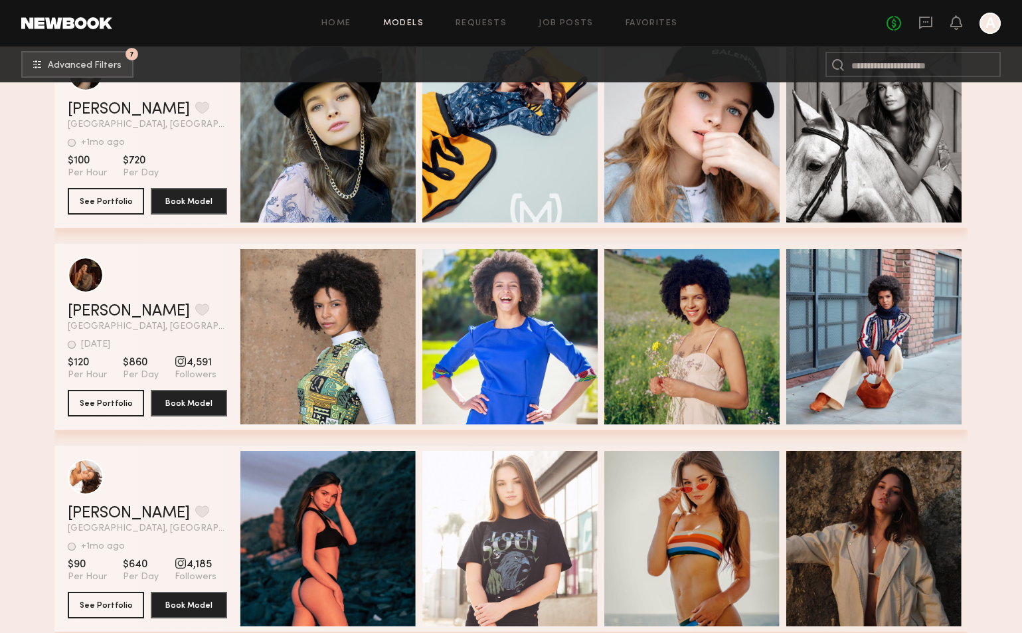
scroll to position [9470, 0]
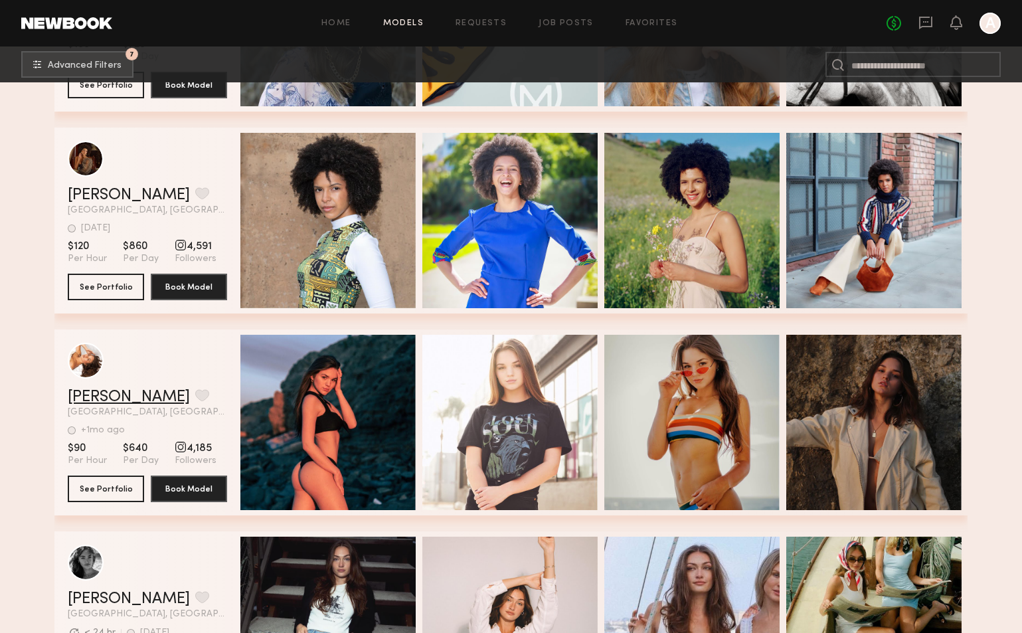
click at [100, 400] on link "[PERSON_NAME]" at bounding box center [129, 397] width 122 height 16
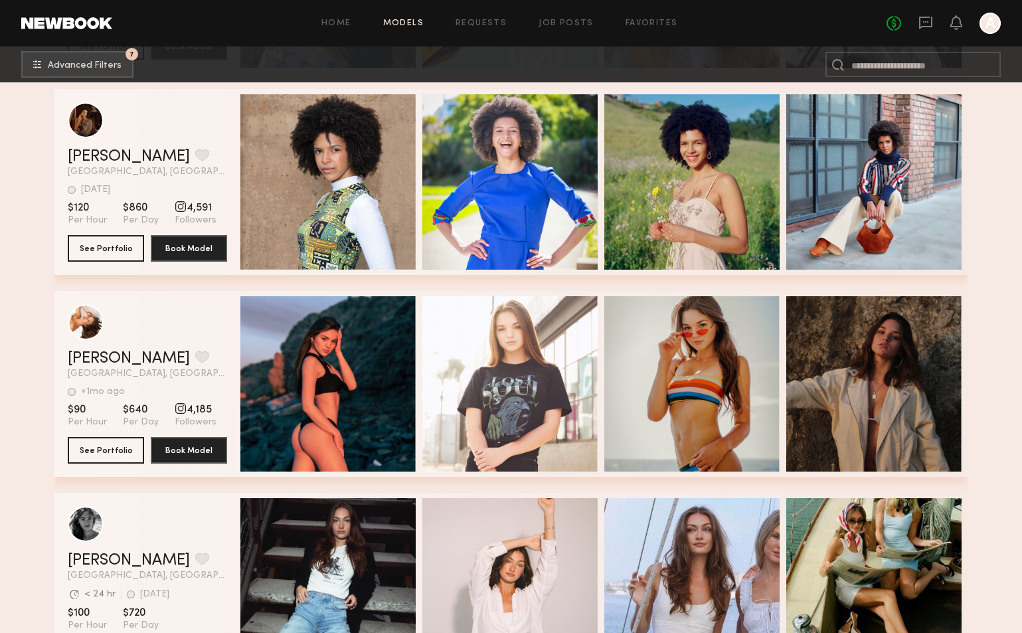
scroll to position [9518, 0]
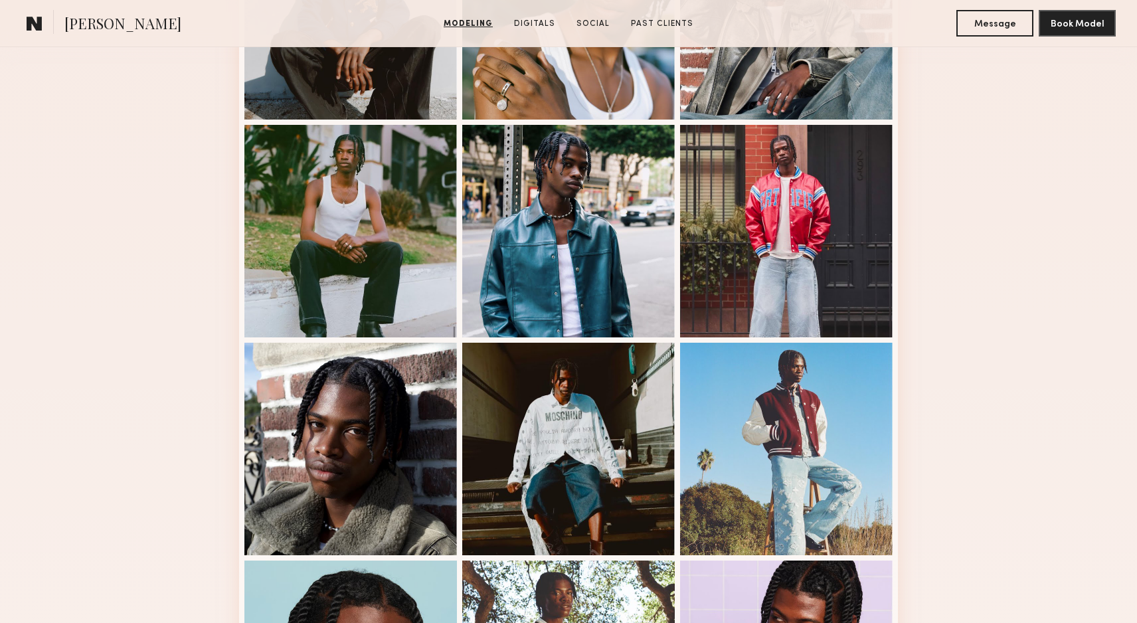
scroll to position [576, 0]
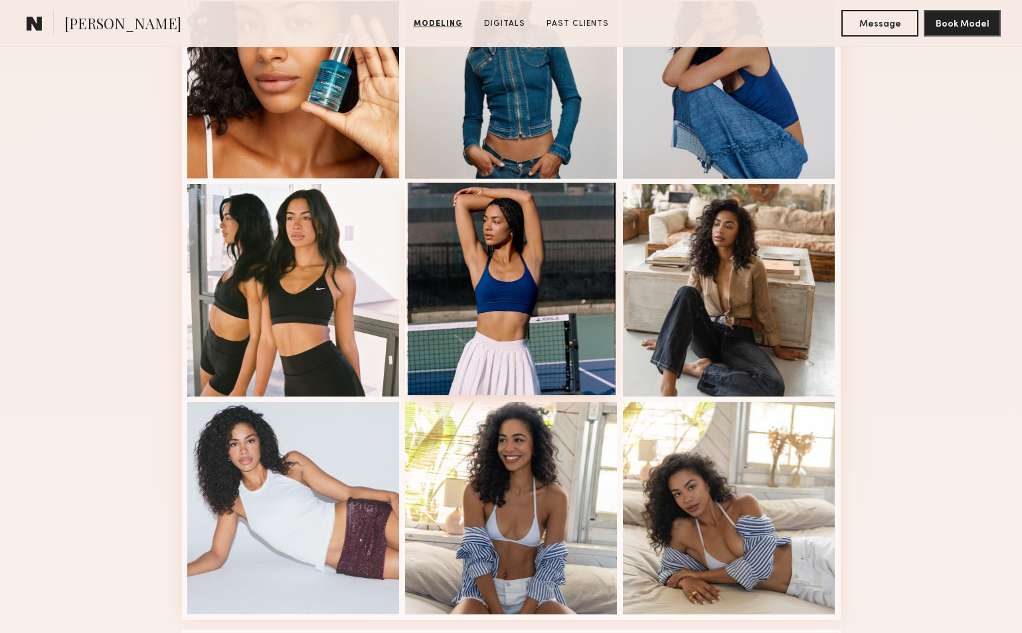
scroll to position [657, 0]
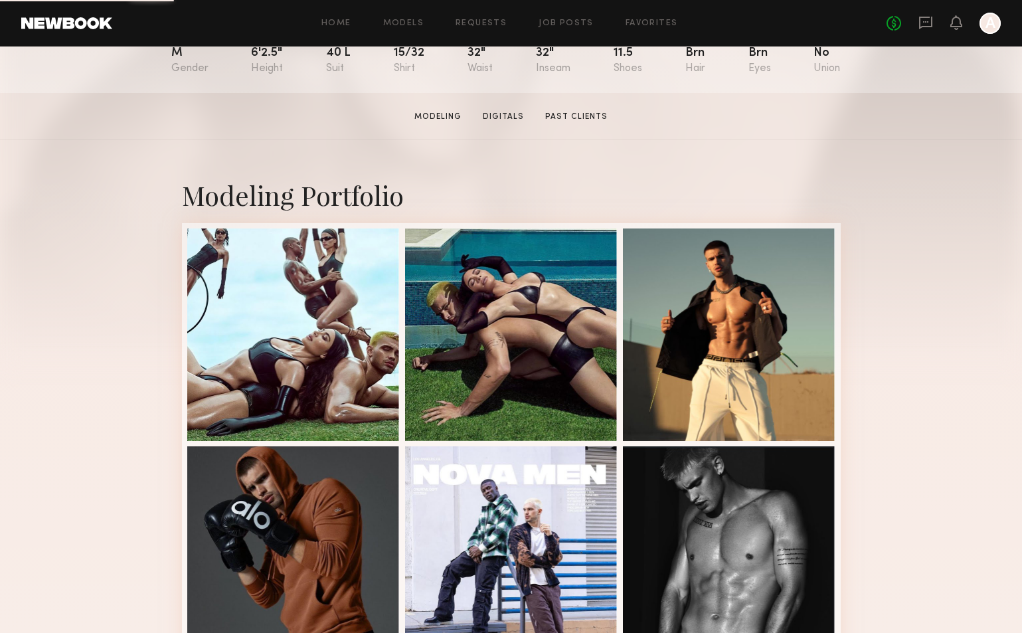
scroll to position [165, 0]
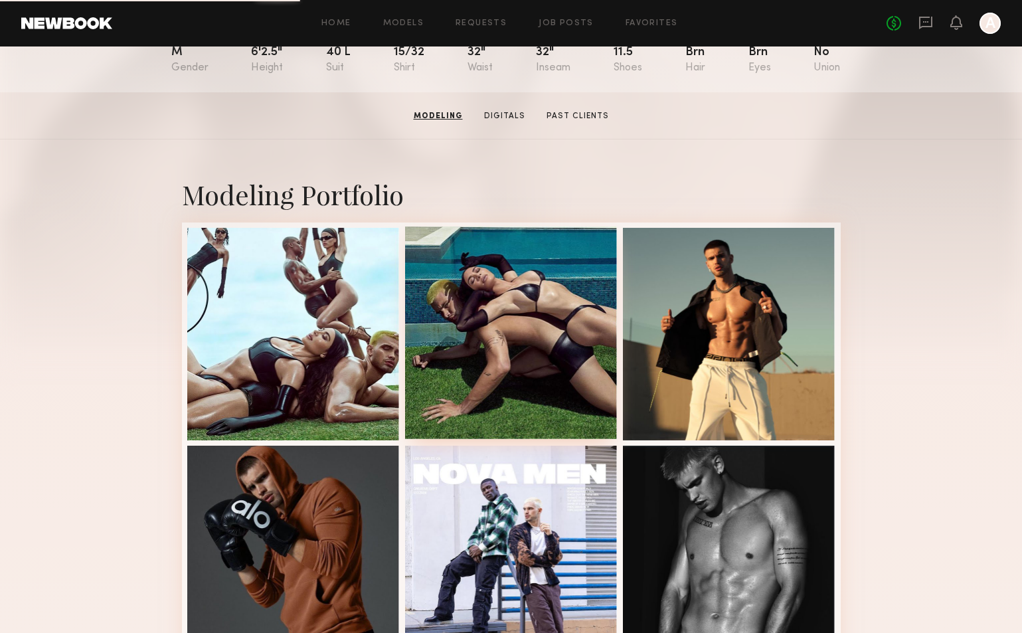
click at [557, 358] on div at bounding box center [511, 332] width 213 height 213
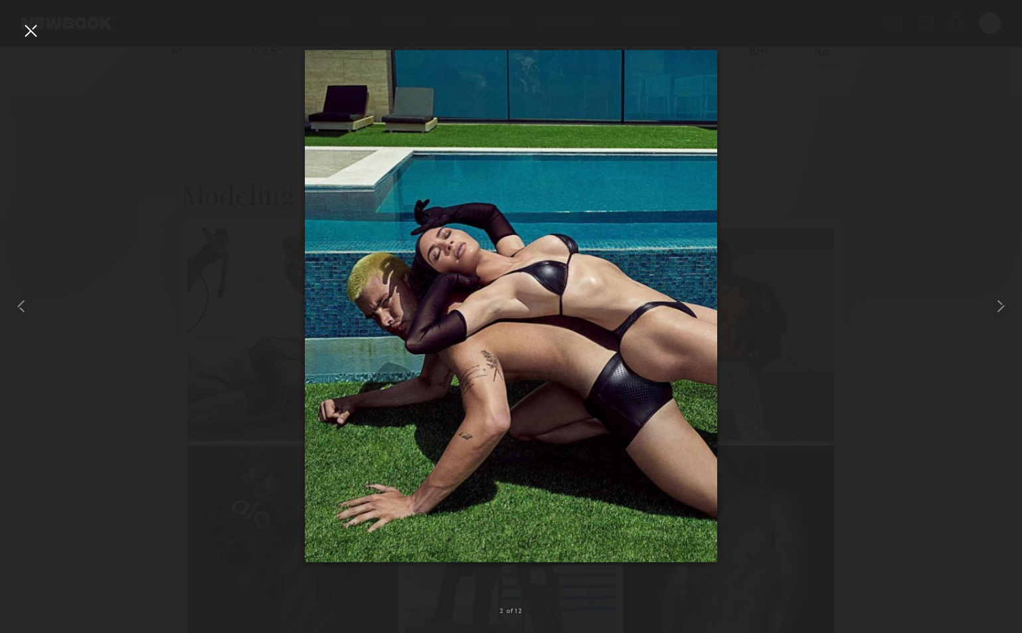
click at [33, 30] on div at bounding box center [30, 30] width 21 height 21
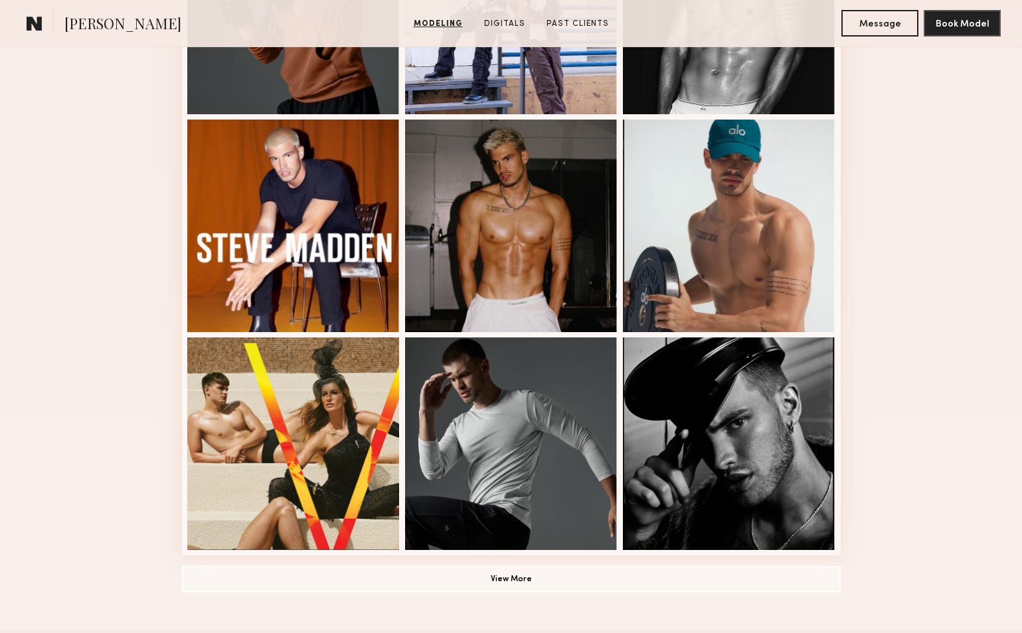
scroll to position [767, 0]
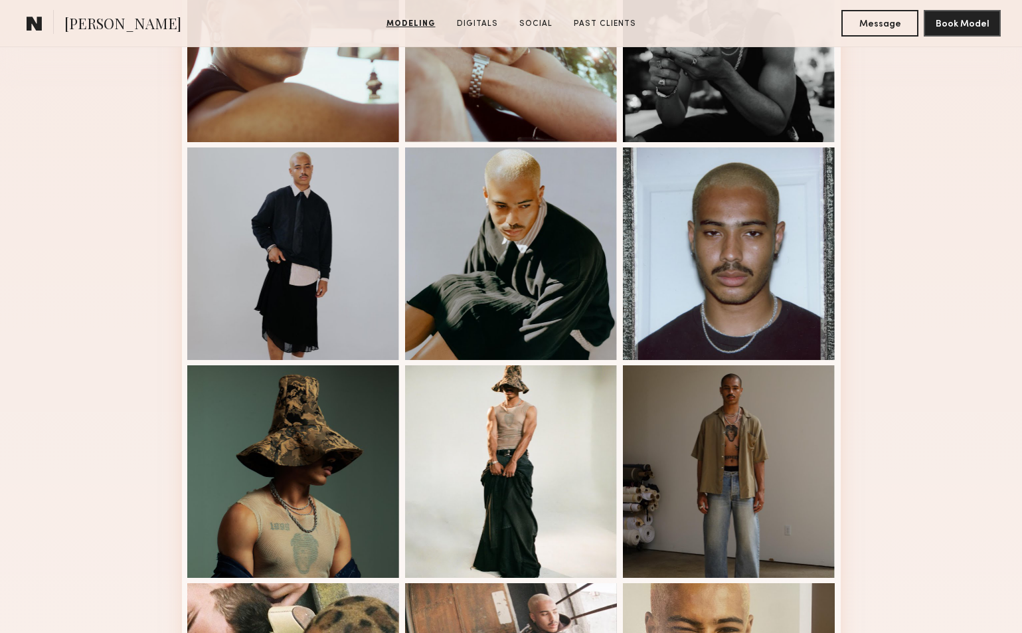
scroll to position [445, 0]
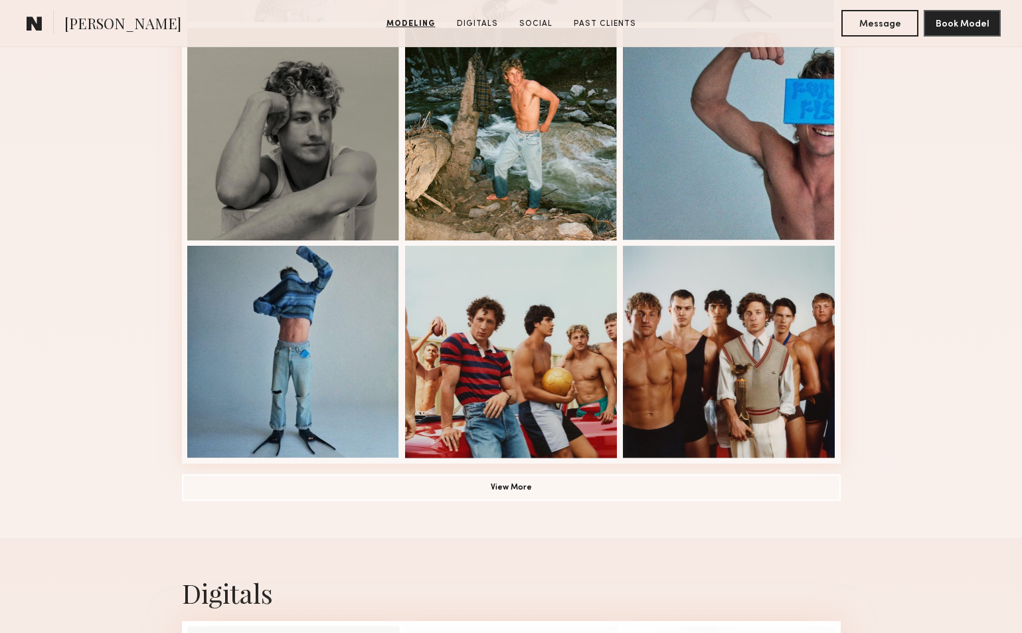
scroll to position [697, 0]
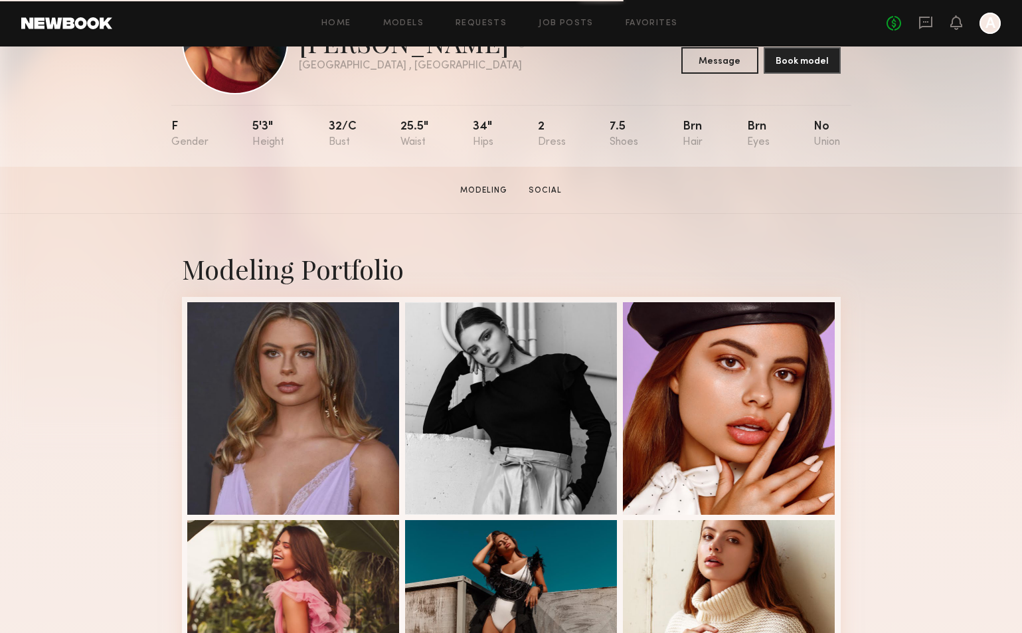
scroll to position [139, 0]
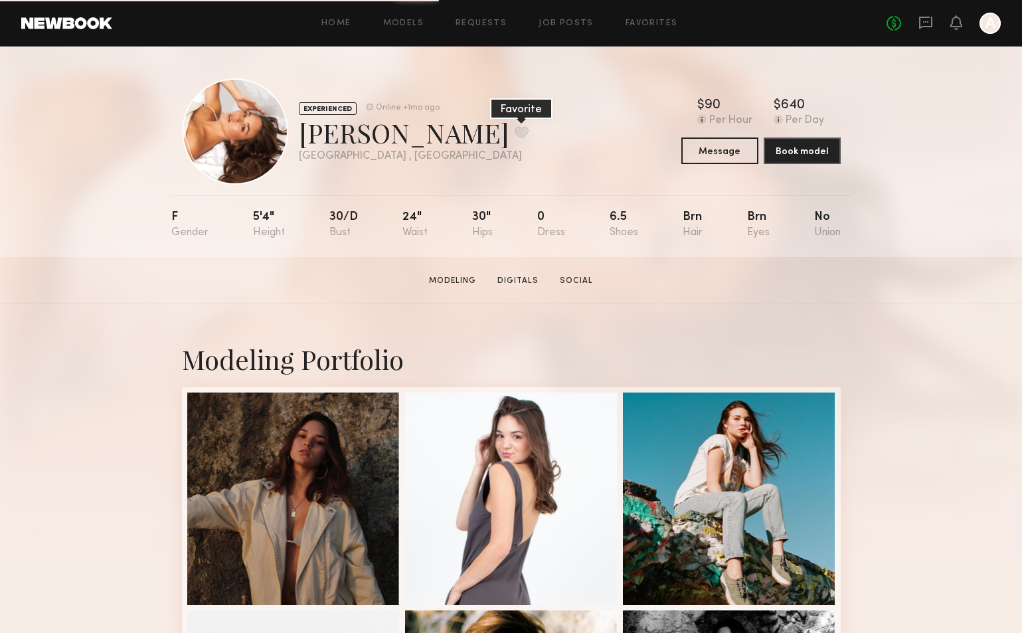
click at [515, 134] on button at bounding box center [522, 132] width 14 height 12
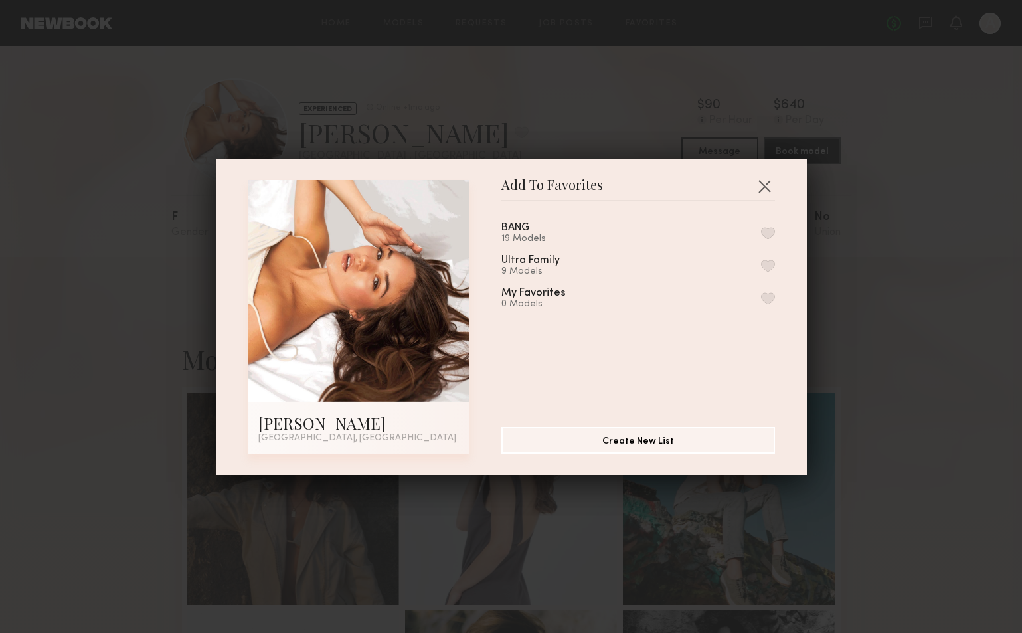
click at [762, 228] on button "button" at bounding box center [768, 233] width 14 height 12
click at [765, 188] on button "button" at bounding box center [764, 185] width 21 height 21
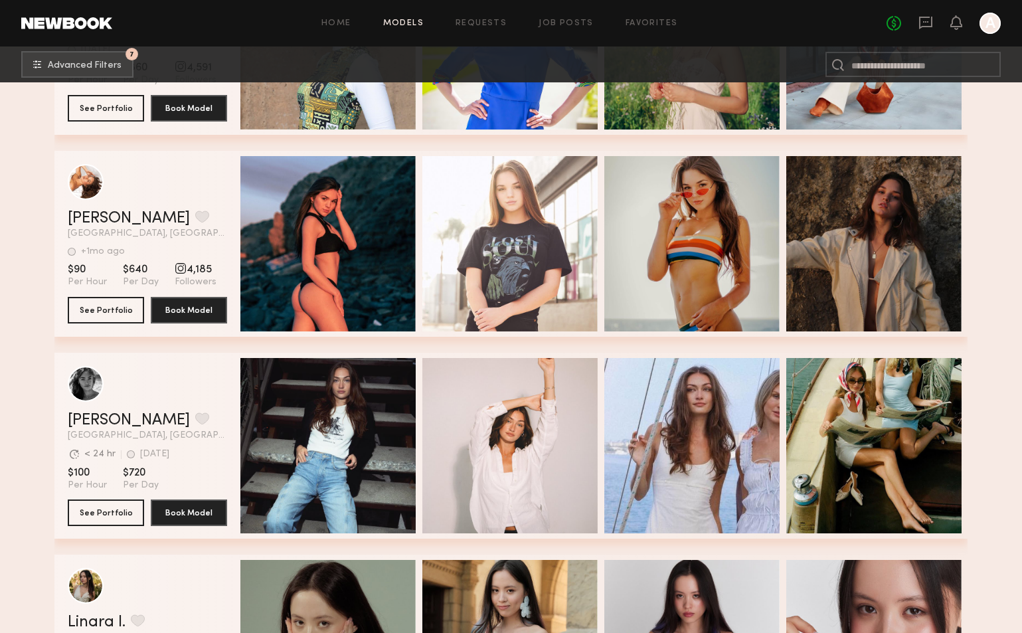
scroll to position [9664, 0]
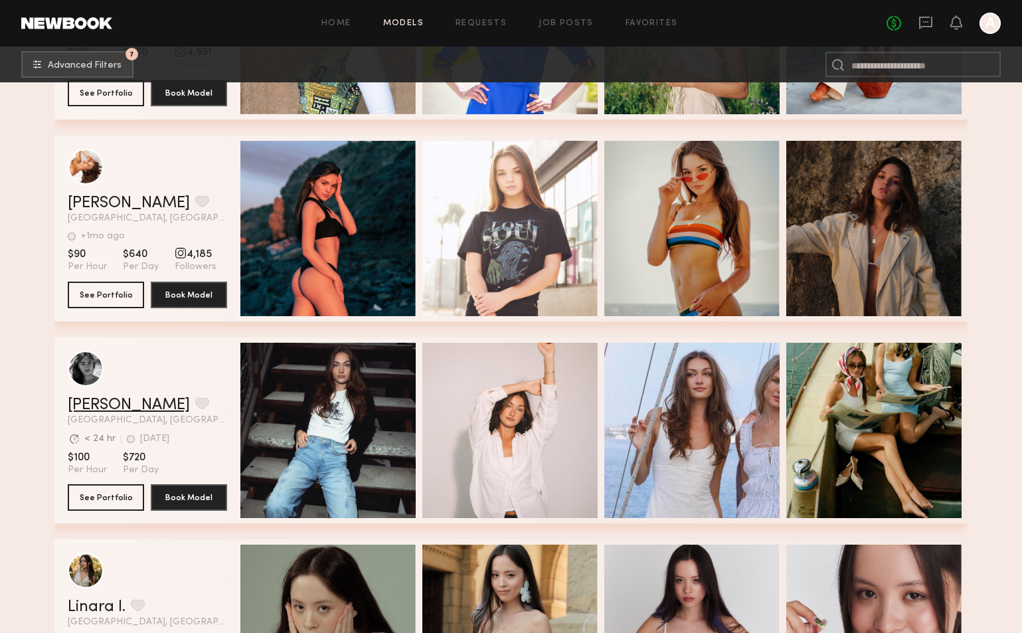
click at [106, 408] on link "Jordan L." at bounding box center [129, 405] width 122 height 16
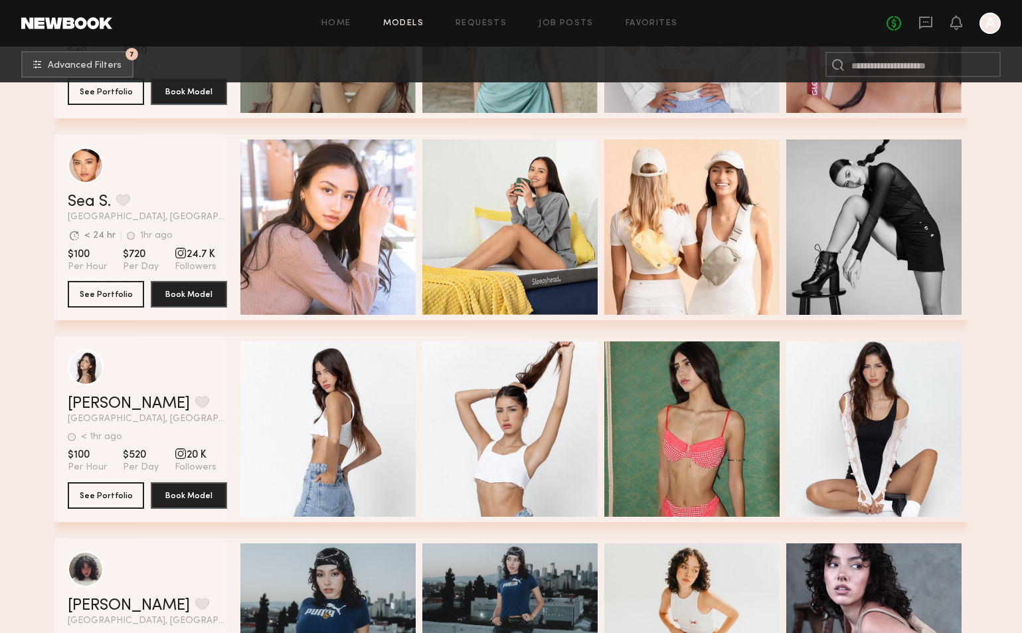
scroll to position [10271, 0]
click at [112, 403] on link "Gizelle D." at bounding box center [129, 404] width 122 height 16
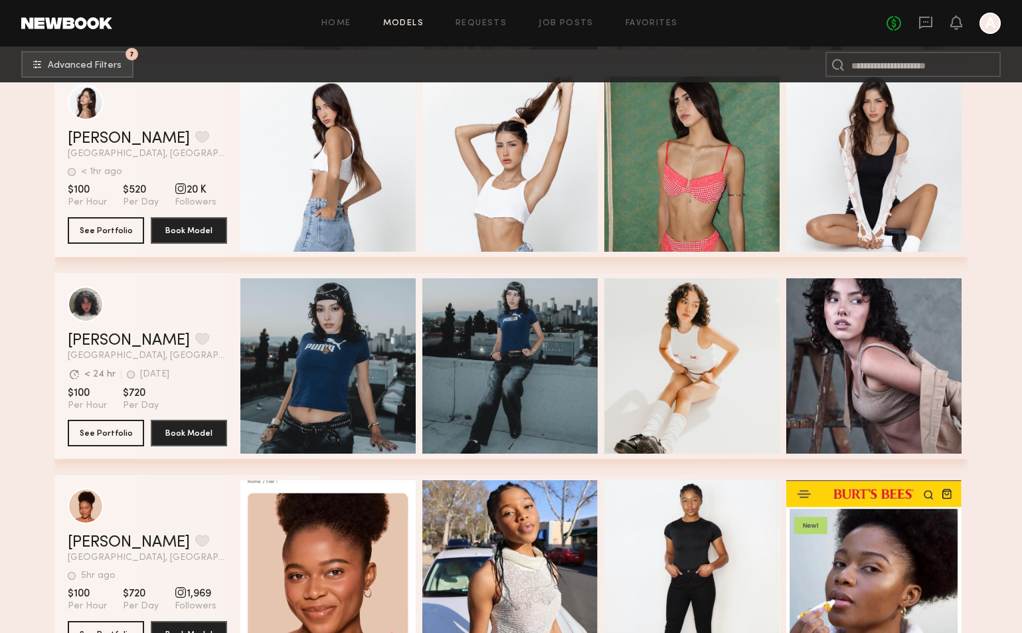
scroll to position [10539, 0]
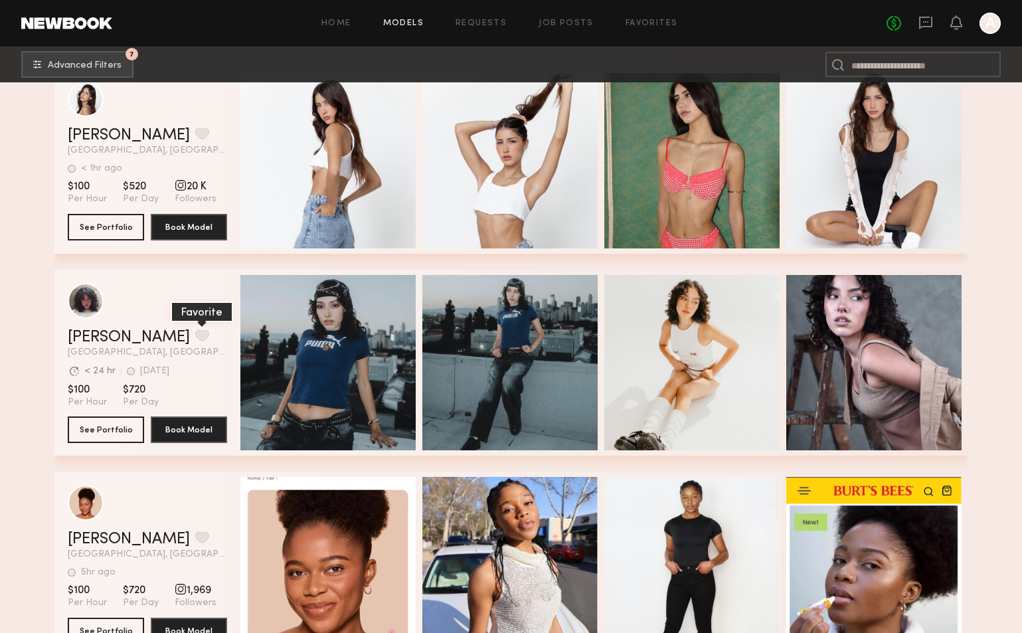
click at [195, 333] on button "grid" at bounding box center [202, 335] width 14 height 12
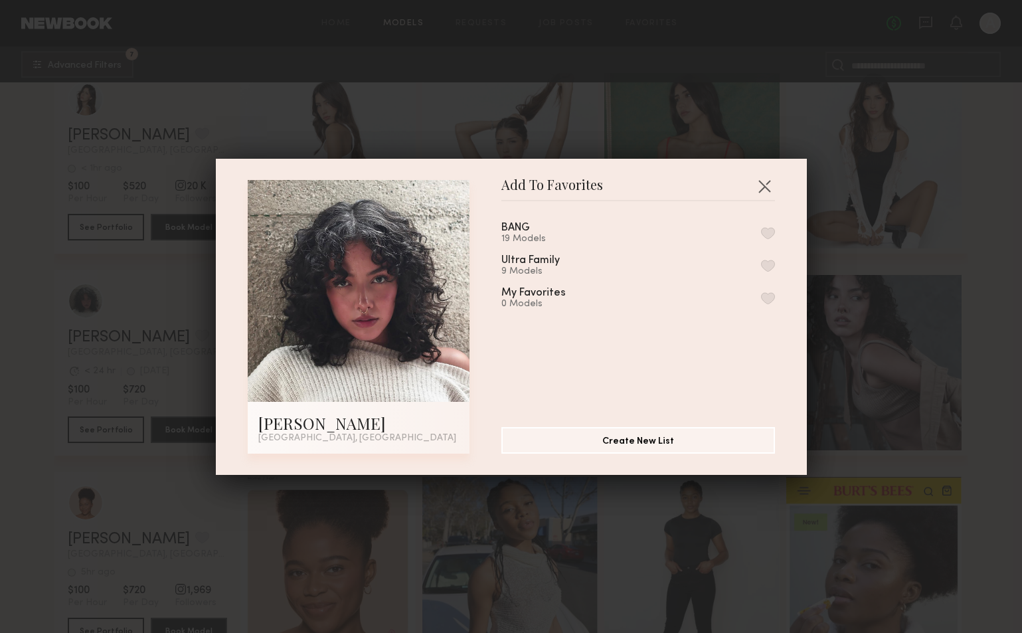
click at [771, 234] on button "button" at bounding box center [768, 233] width 14 height 12
click at [765, 185] on button "button" at bounding box center [764, 185] width 21 height 21
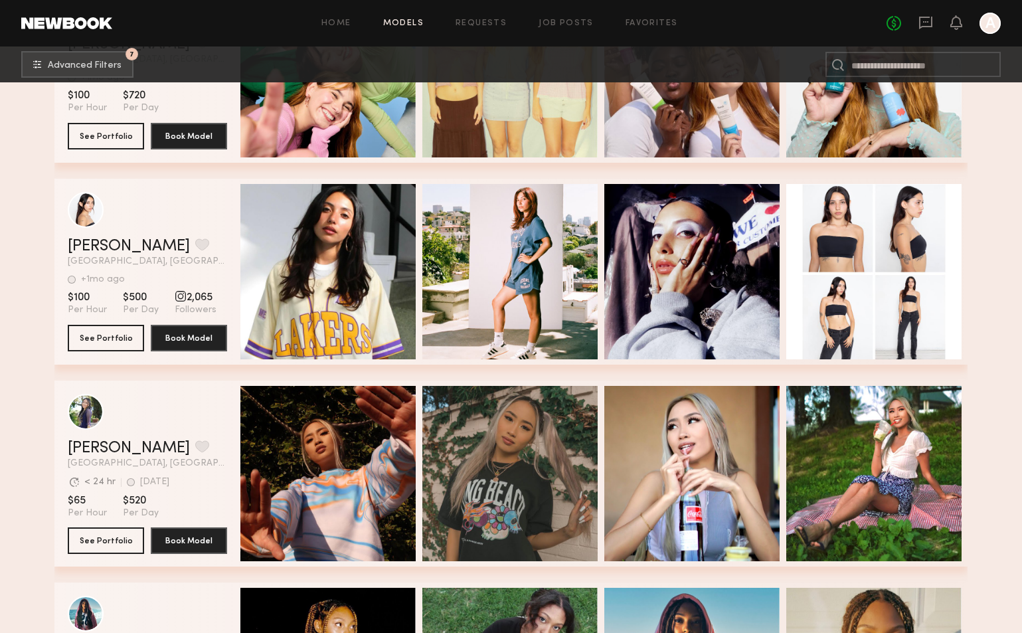
scroll to position [17100, 0]
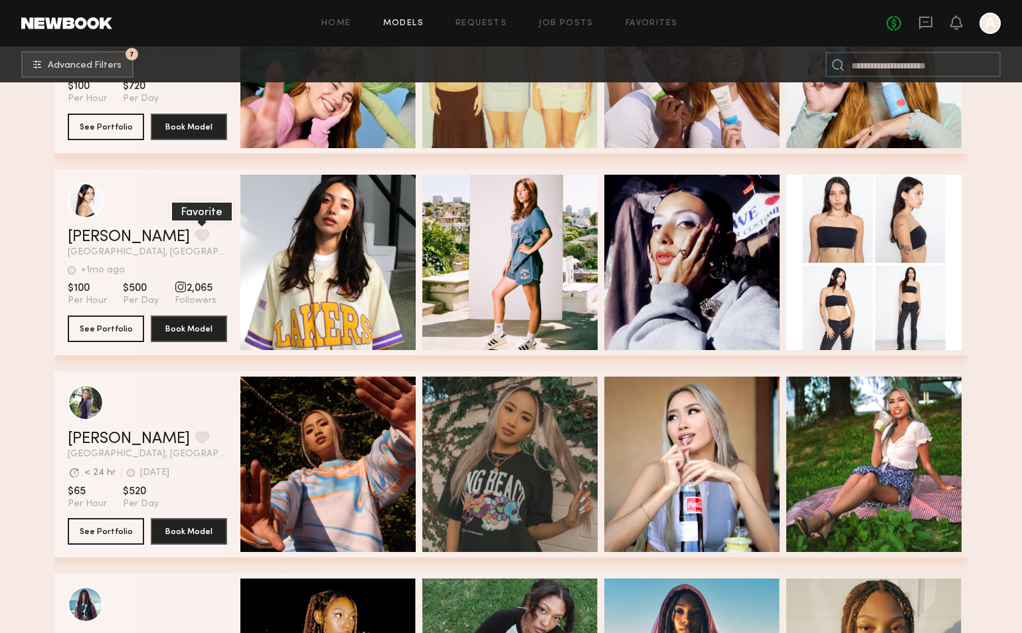
click at [195, 236] on button "grid" at bounding box center [202, 235] width 14 height 12
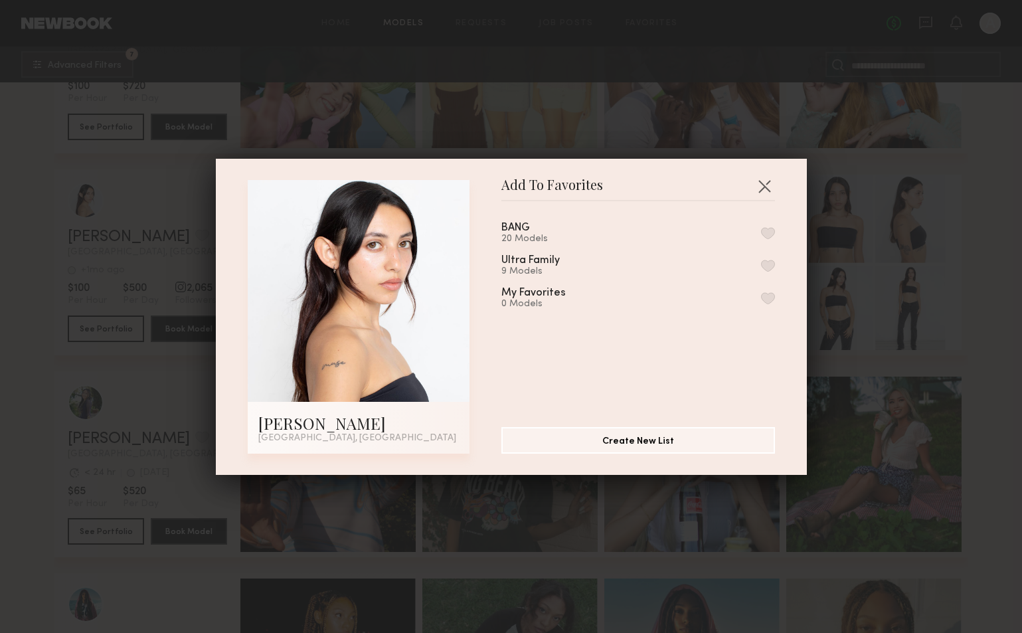
click at [768, 230] on button "button" at bounding box center [768, 233] width 14 height 12
click at [766, 175] on button "button" at bounding box center [764, 185] width 21 height 21
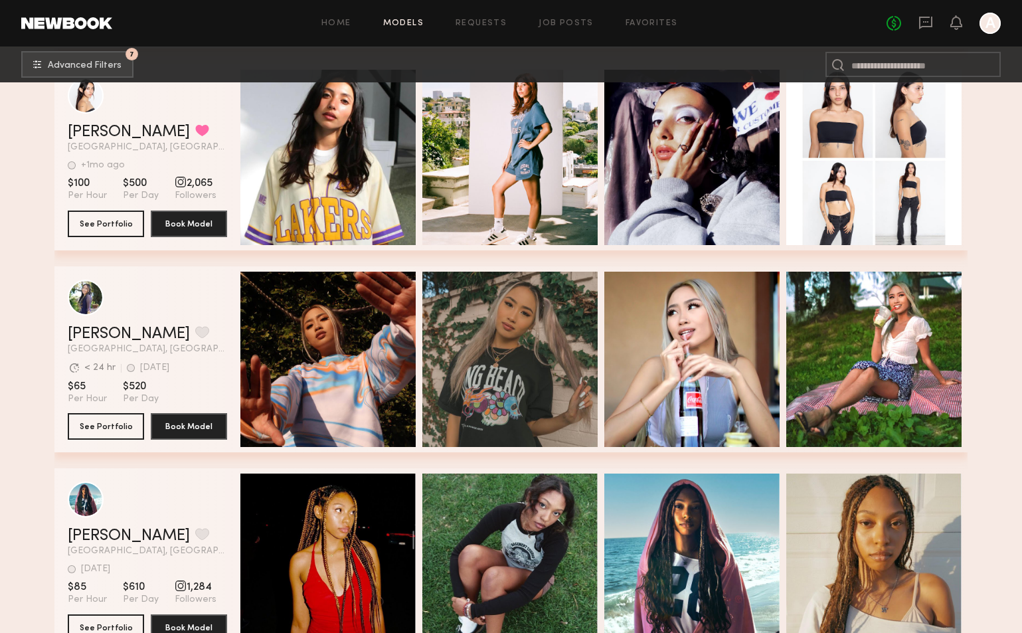
scroll to position [17216, 0]
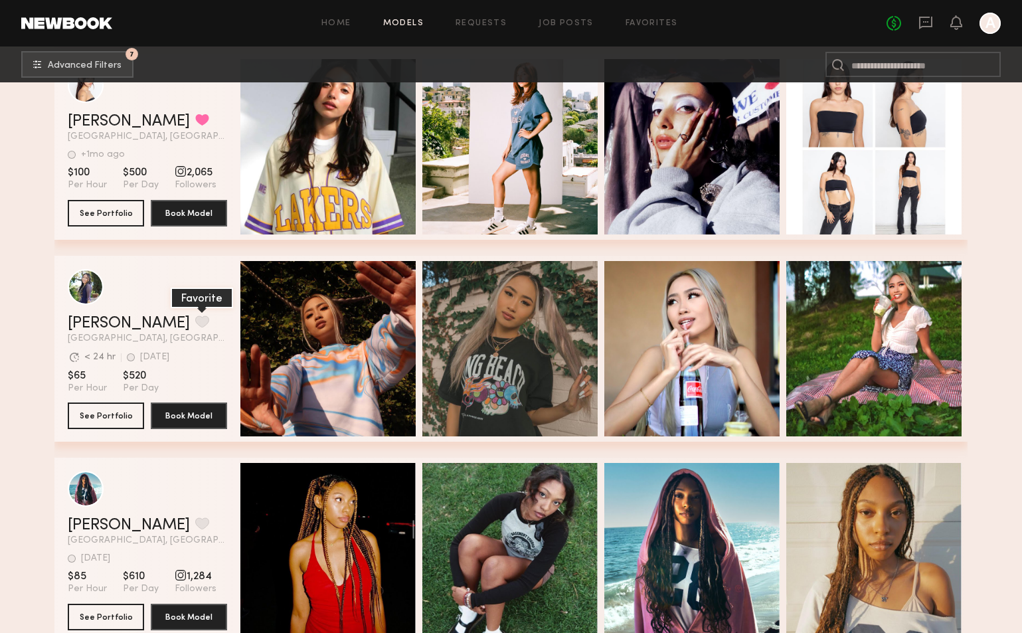
click at [195, 319] on button "grid" at bounding box center [202, 321] width 14 height 12
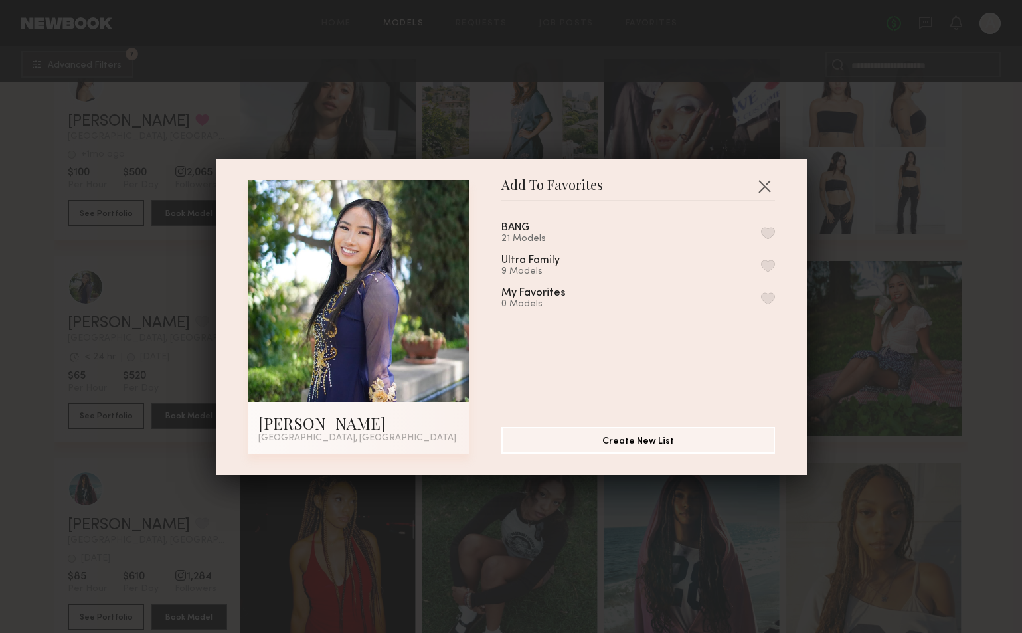
click at [765, 232] on button "button" at bounding box center [768, 233] width 14 height 12
click at [764, 183] on button "button" at bounding box center [764, 185] width 21 height 21
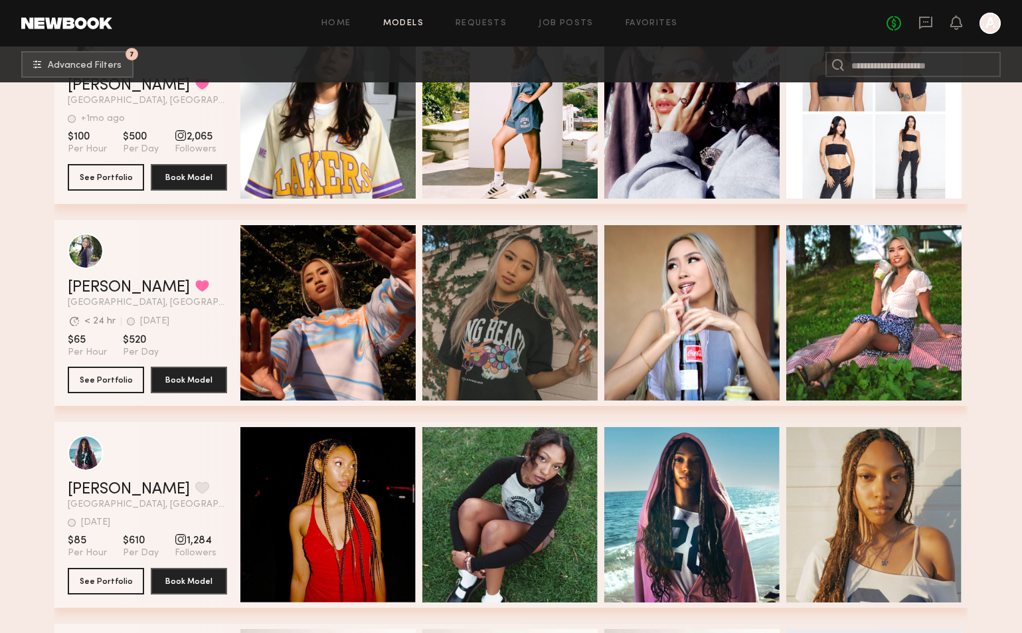
scroll to position [17246, 0]
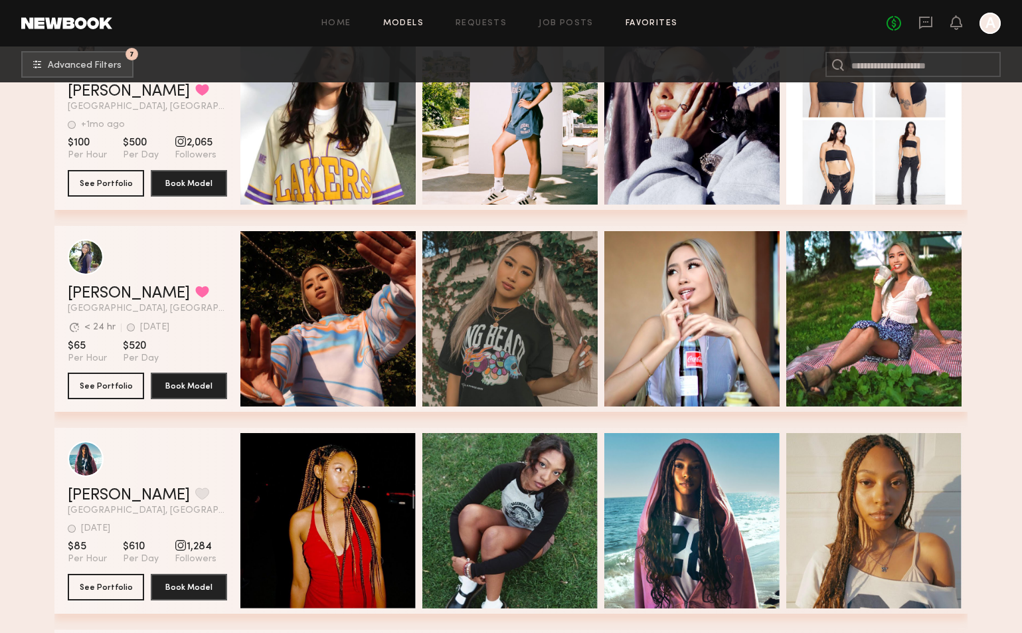
click at [640, 27] on link "Favorites" at bounding box center [652, 23] width 52 height 9
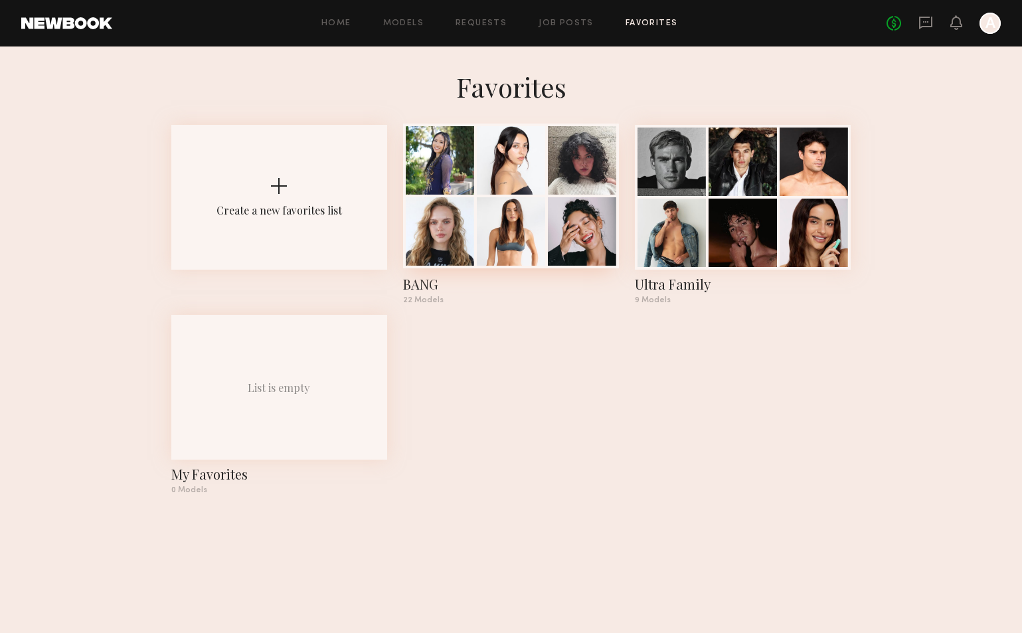
click at [538, 193] on div at bounding box center [511, 160] width 68 height 68
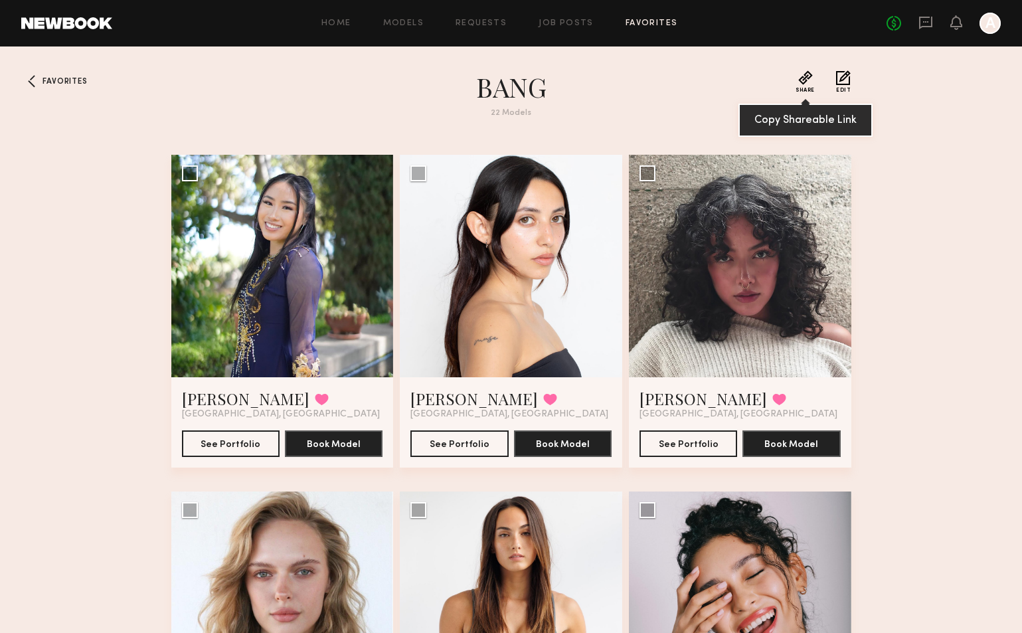
click at [806, 84] on button "Share" at bounding box center [805, 81] width 19 height 23
click at [503, 245] on div at bounding box center [511, 266] width 222 height 222
click at [513, 215] on div at bounding box center [511, 266] width 222 height 222
click at [513, 213] on div at bounding box center [511, 266] width 222 height 222
click at [450, 171] on div "Select model to send group request" at bounding box center [514, 173] width 163 height 9
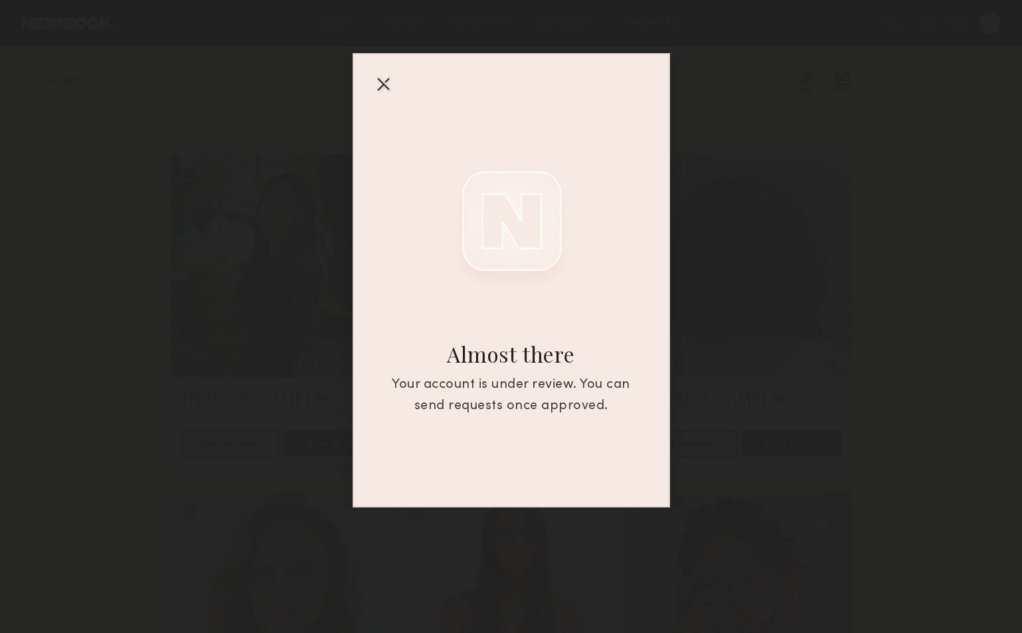
click at [386, 83] on div at bounding box center [383, 83] width 21 height 21
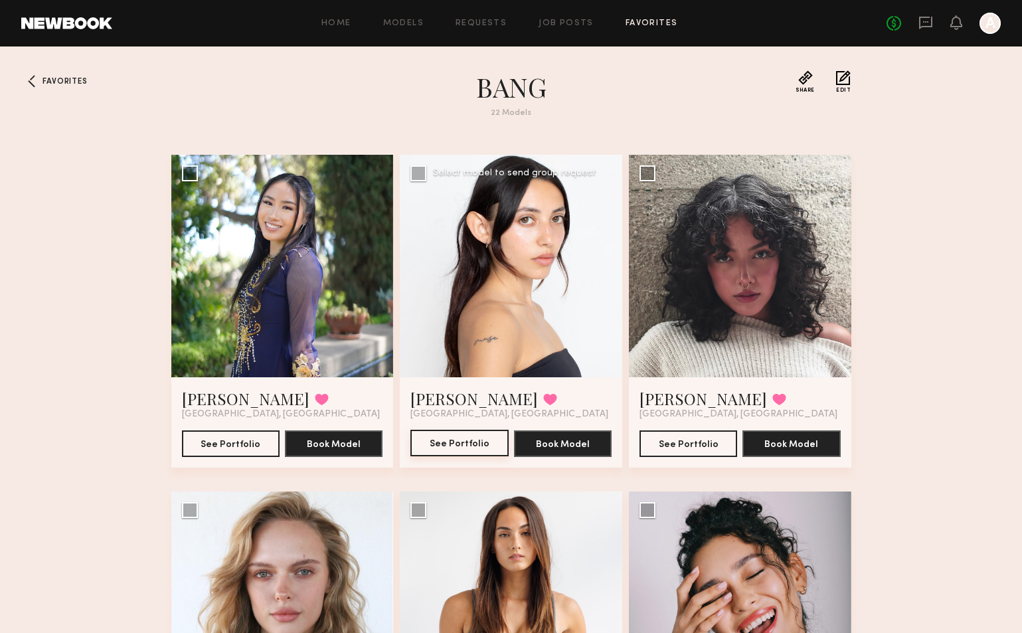
click at [474, 448] on button "See Portfolio" at bounding box center [459, 443] width 98 height 27
click at [543, 402] on button at bounding box center [550, 399] width 14 height 12
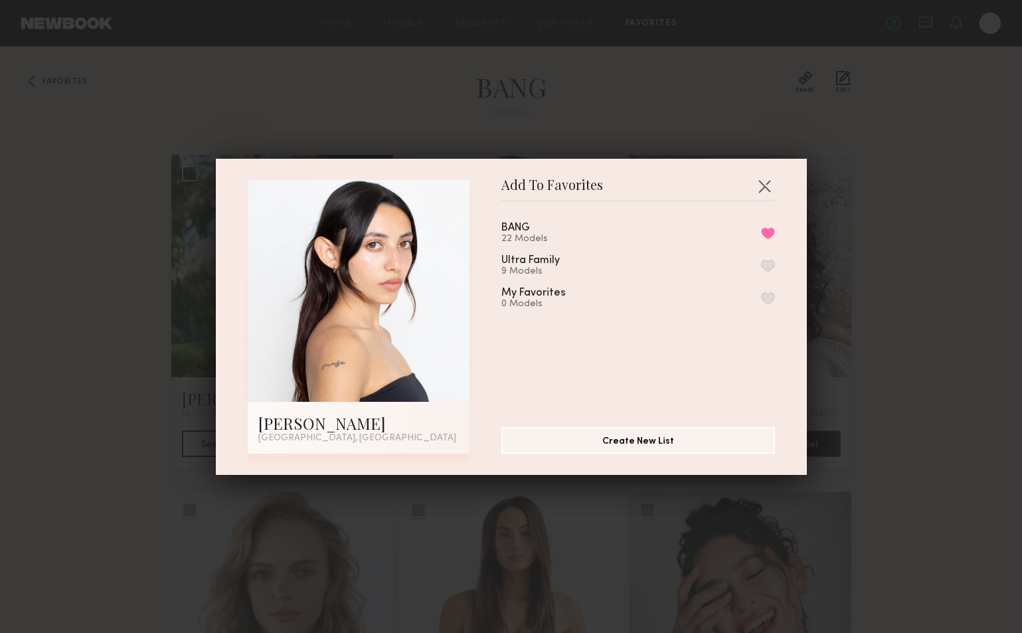
click at [776, 231] on div "BANG 22 Models Remove from favorite list Ultra Family 9 Models My Favorites 0 M…" at bounding box center [644, 309] width 287 height 194
click at [769, 231] on button "Remove from favorite list" at bounding box center [768, 233] width 14 height 12
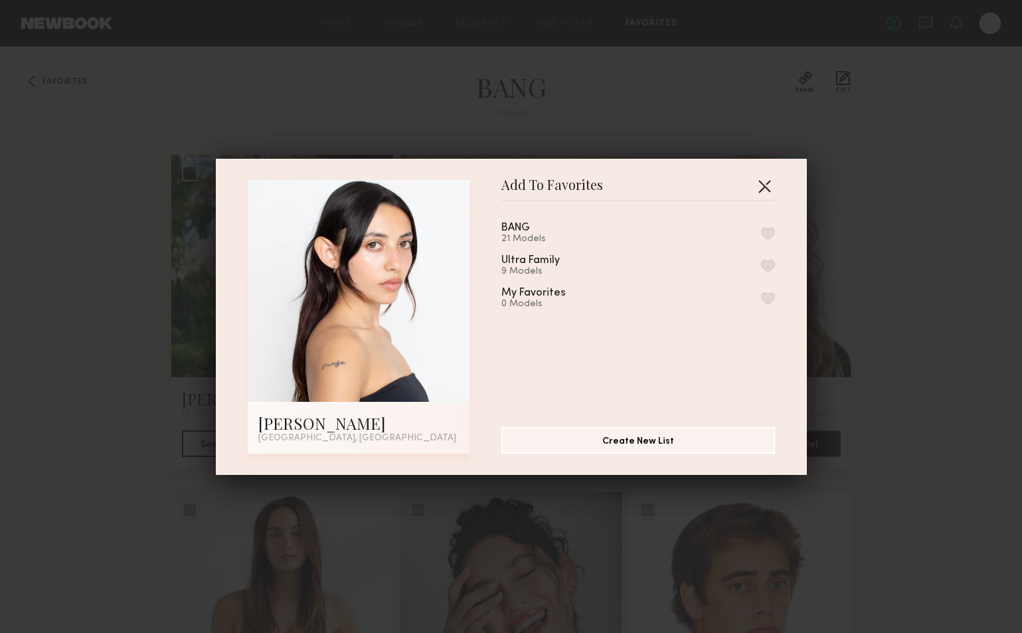
click at [766, 183] on button "button" at bounding box center [764, 185] width 21 height 21
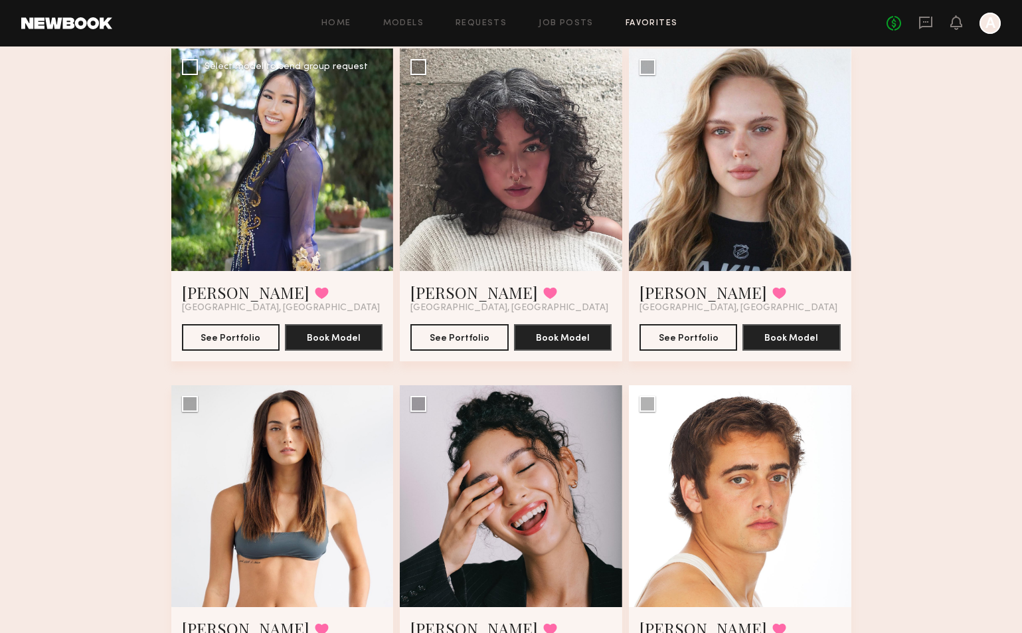
scroll to position [185, 0]
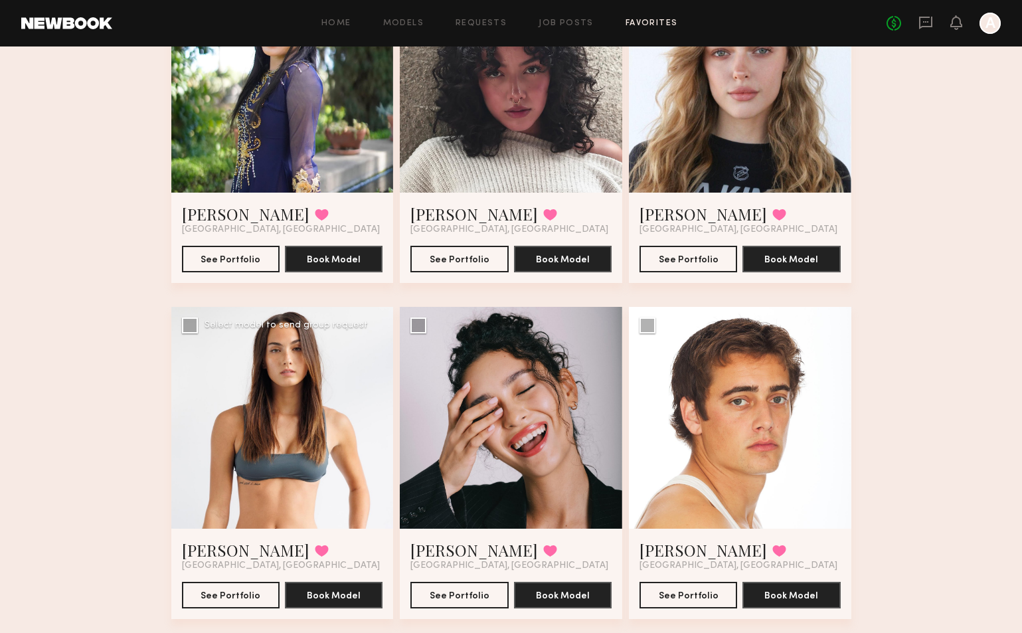
click at [274, 430] on div at bounding box center [282, 418] width 222 height 222
click at [316, 424] on div at bounding box center [282, 418] width 222 height 222
click at [292, 351] on div at bounding box center [282, 418] width 222 height 222
click at [242, 598] on button "See Portfolio" at bounding box center [231, 594] width 98 height 27
click at [315, 549] on button at bounding box center [322, 551] width 14 height 12
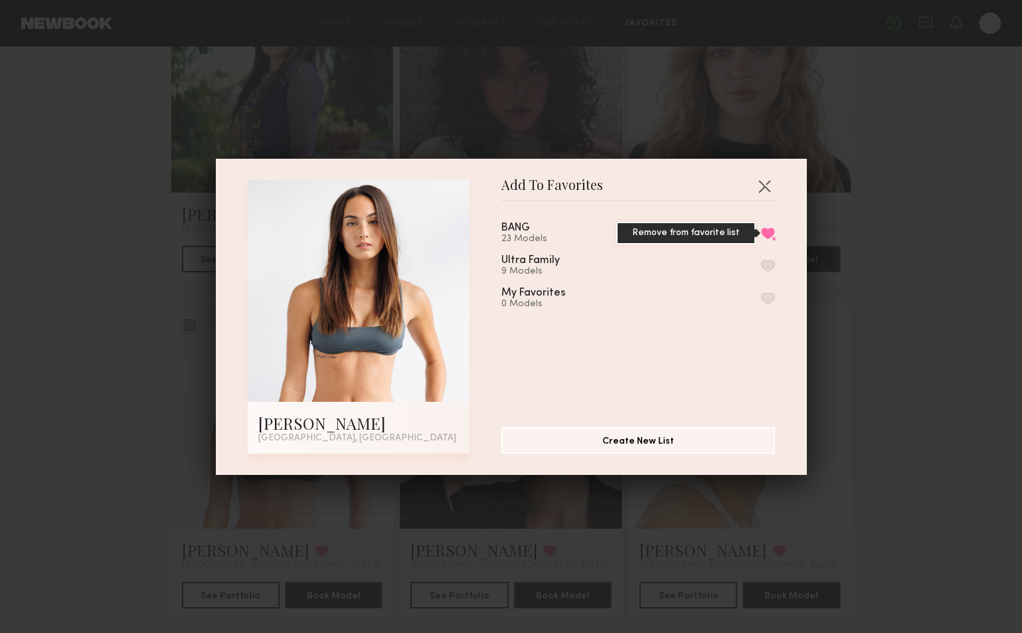
click at [773, 234] on button "Remove from favorite list" at bounding box center [768, 233] width 14 height 12
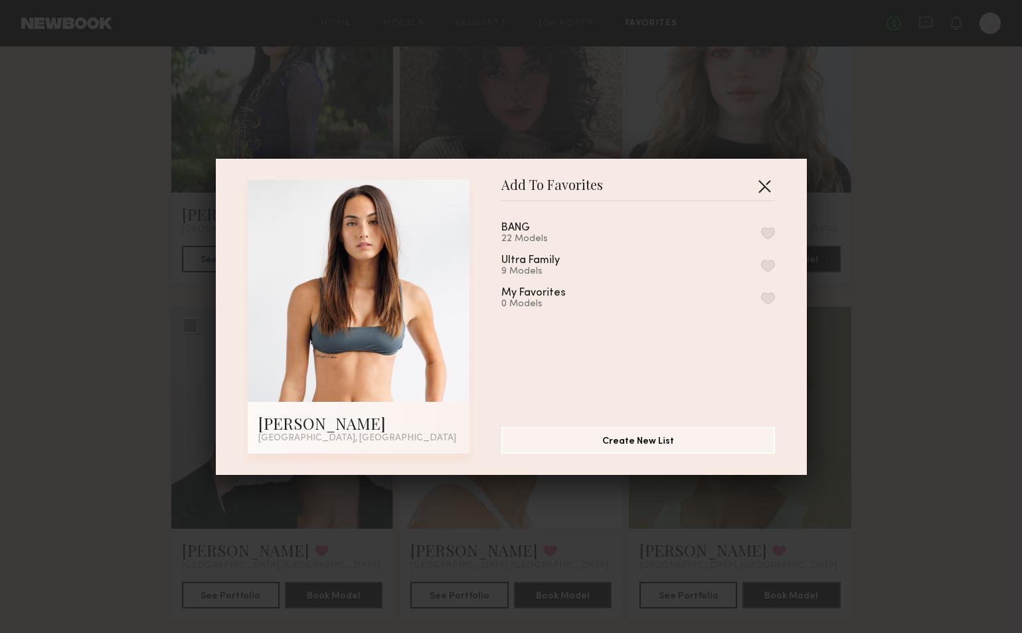
click at [764, 181] on button "button" at bounding box center [764, 185] width 21 height 21
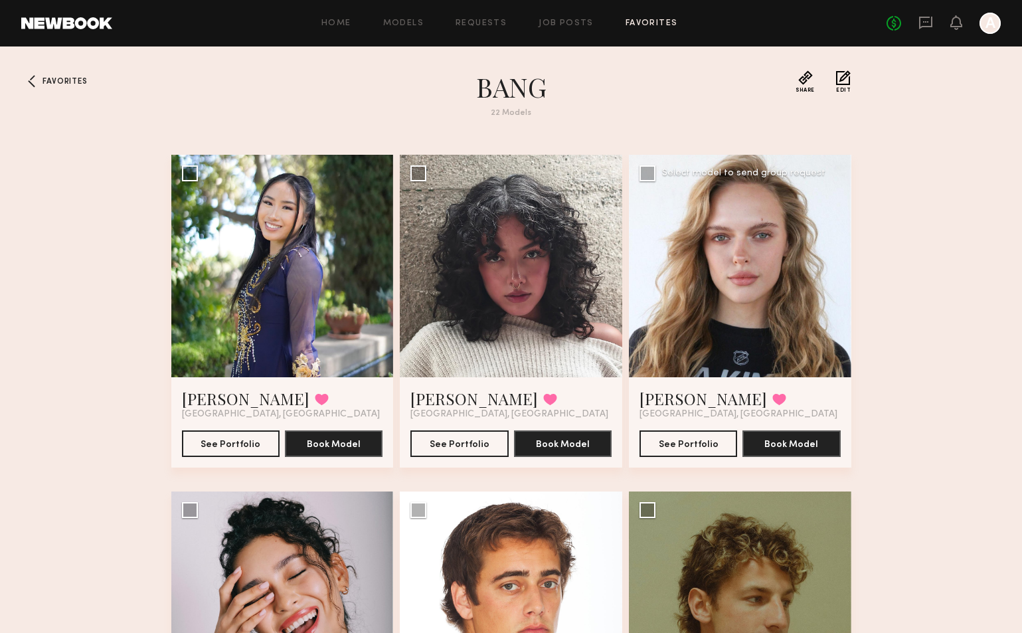
scroll to position [0, 0]
click at [743, 286] on div at bounding box center [740, 266] width 222 height 222
click at [772, 403] on button at bounding box center [779, 399] width 14 height 12
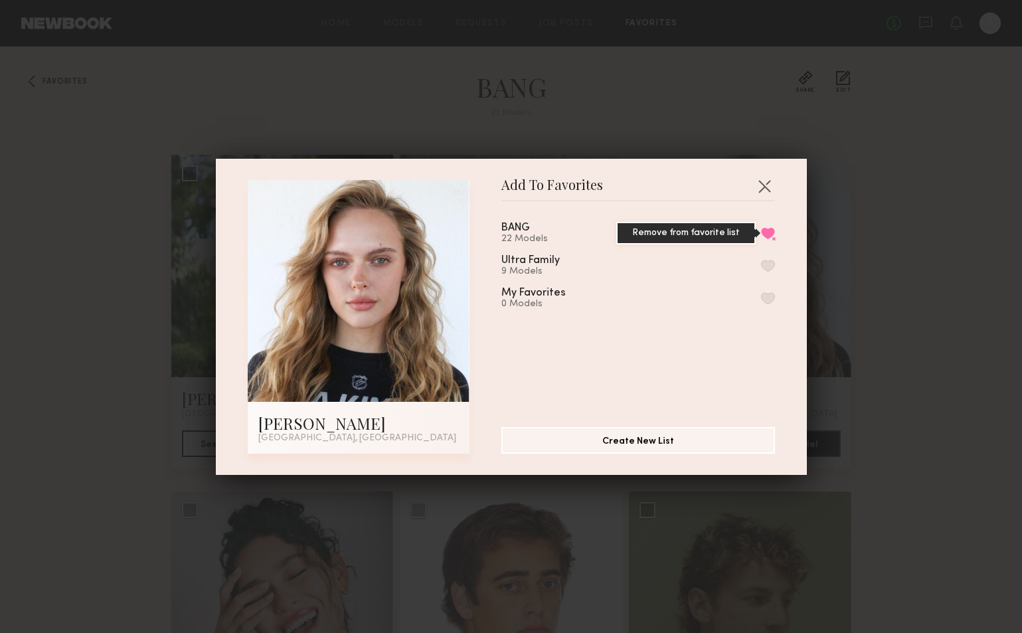
click at [770, 236] on button "Remove from favorite list" at bounding box center [768, 233] width 14 height 12
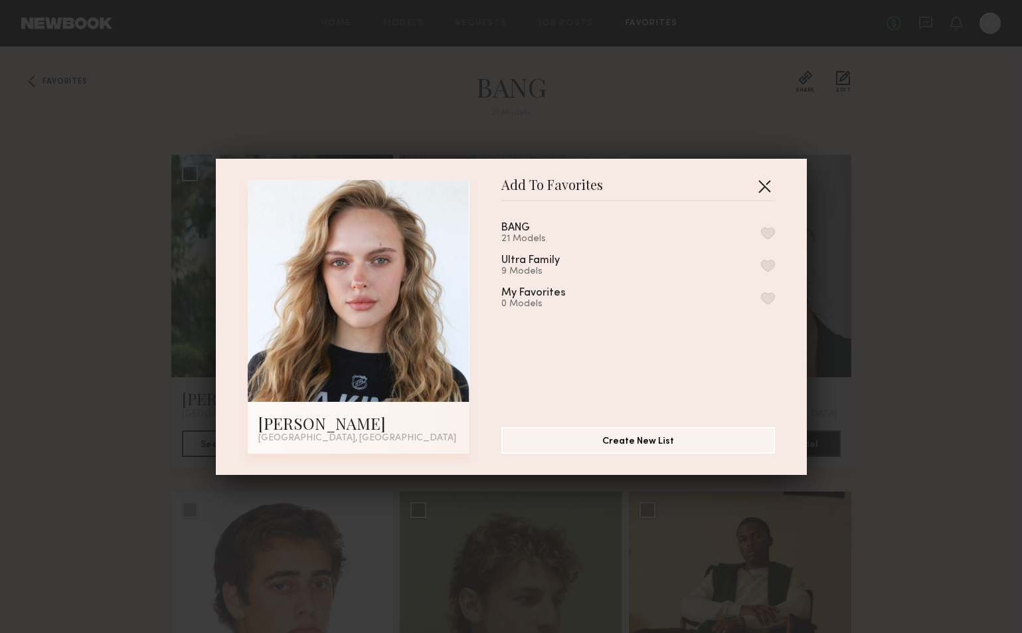
click at [767, 183] on button "button" at bounding box center [764, 185] width 21 height 21
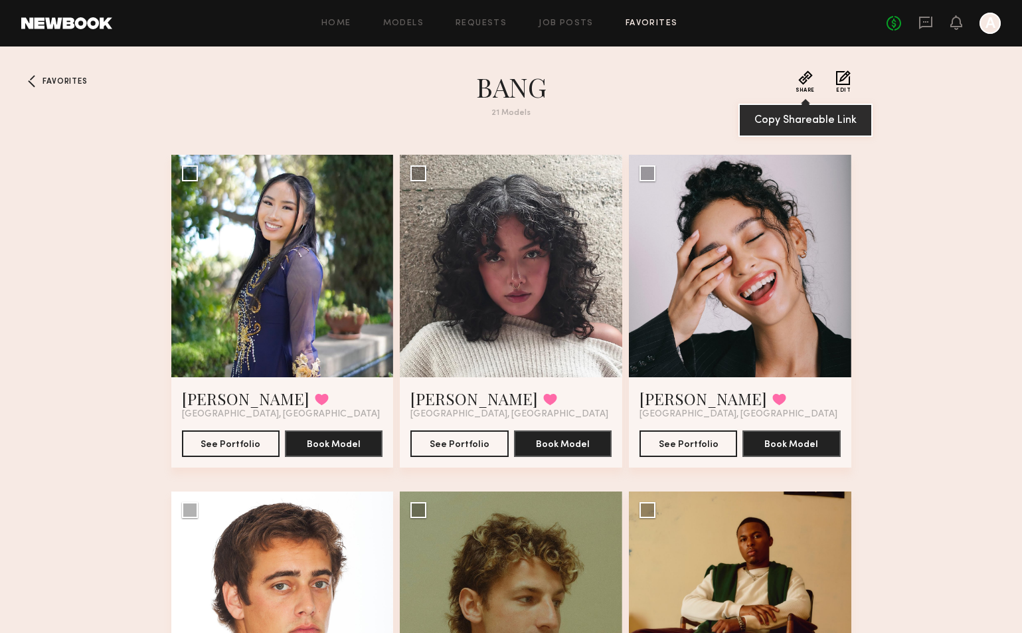
click at [796, 85] on button "Share" at bounding box center [805, 81] width 19 height 23
click at [440, 120] on section "BANG 21 Models" at bounding box center [511, 101] width 478 height 63
click at [805, 86] on button "Share" at bounding box center [805, 81] width 19 height 23
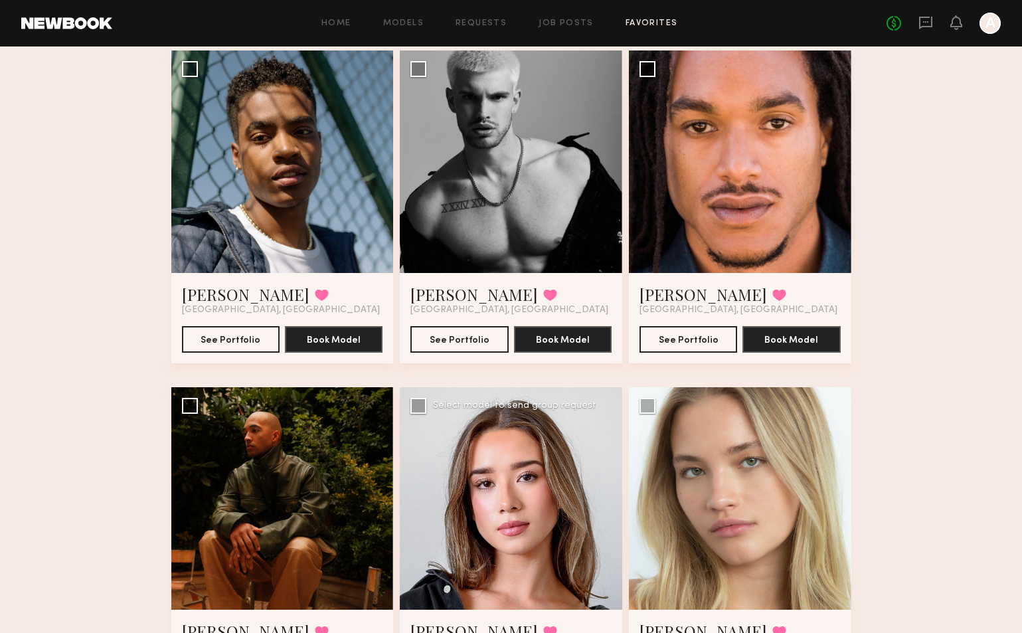
scroll to position [775, 0]
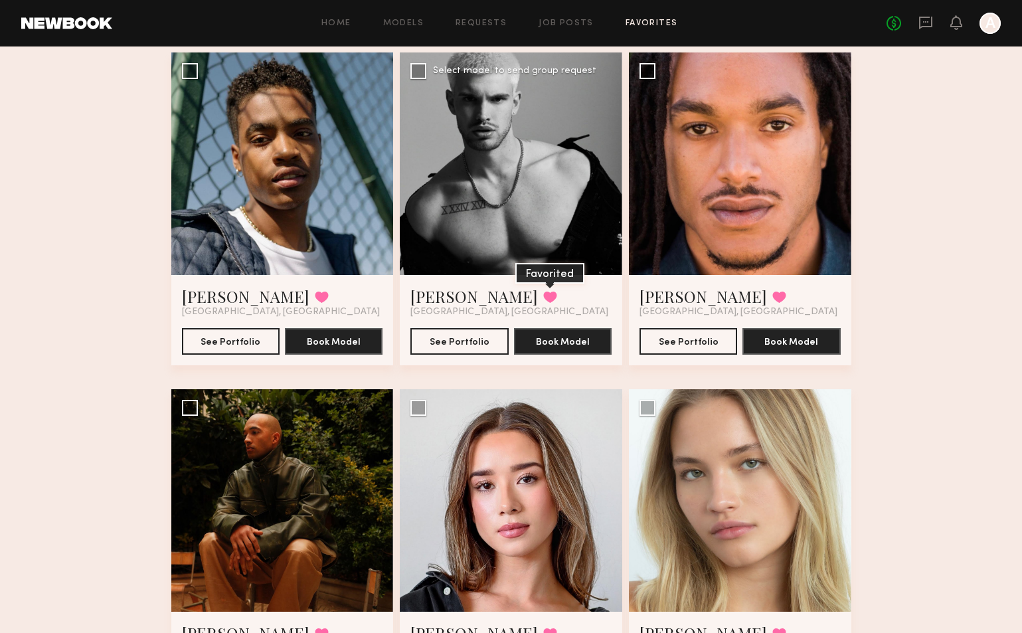
click at [543, 299] on button at bounding box center [550, 297] width 14 height 12
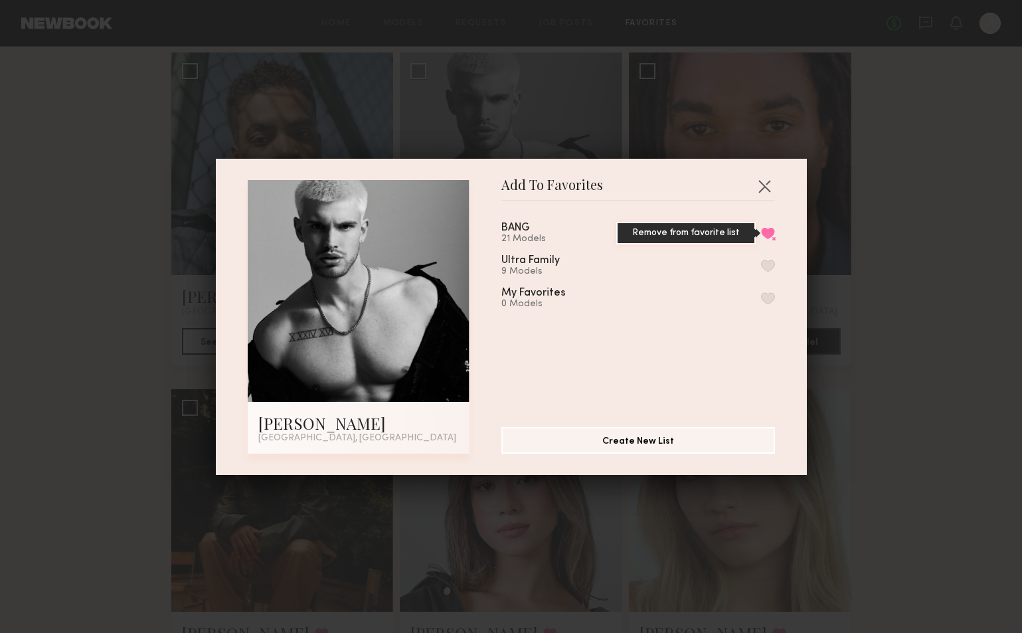
click at [767, 236] on button "Remove from favorite list" at bounding box center [768, 233] width 14 height 12
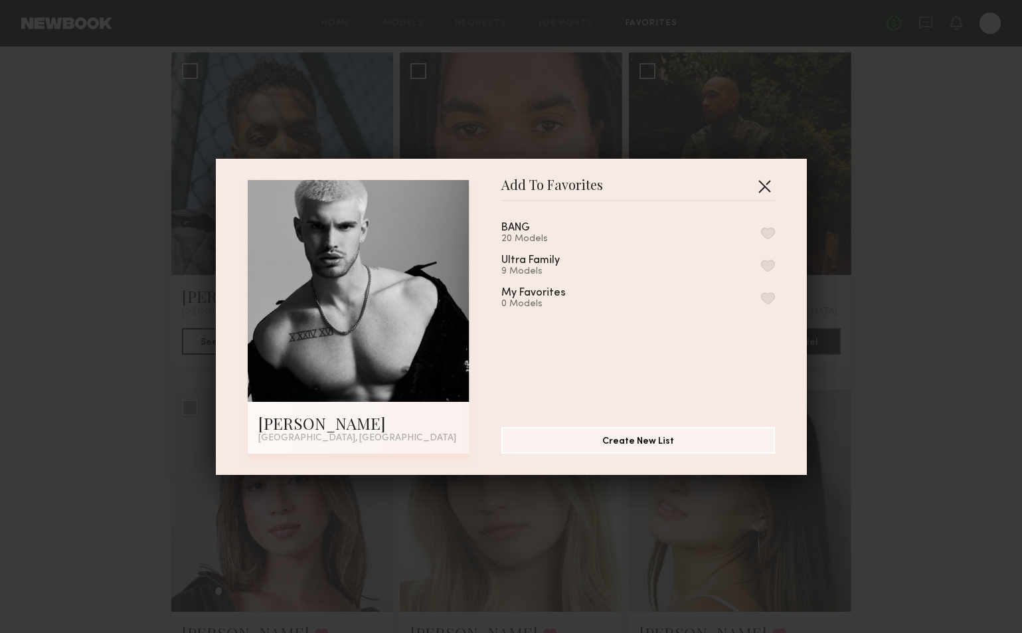
click at [767, 188] on button "button" at bounding box center [764, 185] width 21 height 21
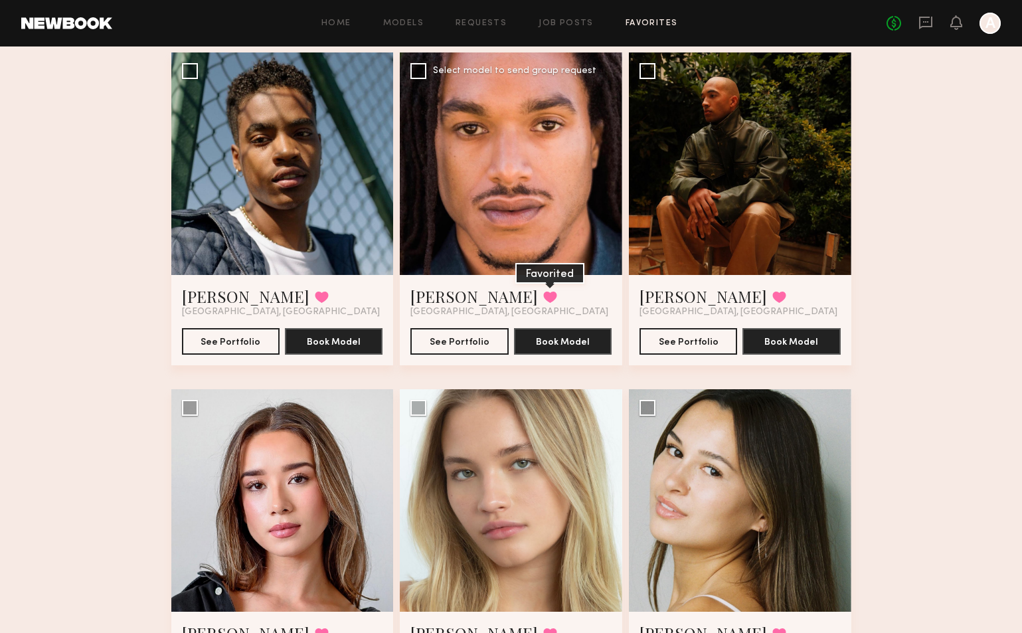
click at [543, 295] on button at bounding box center [550, 297] width 14 height 12
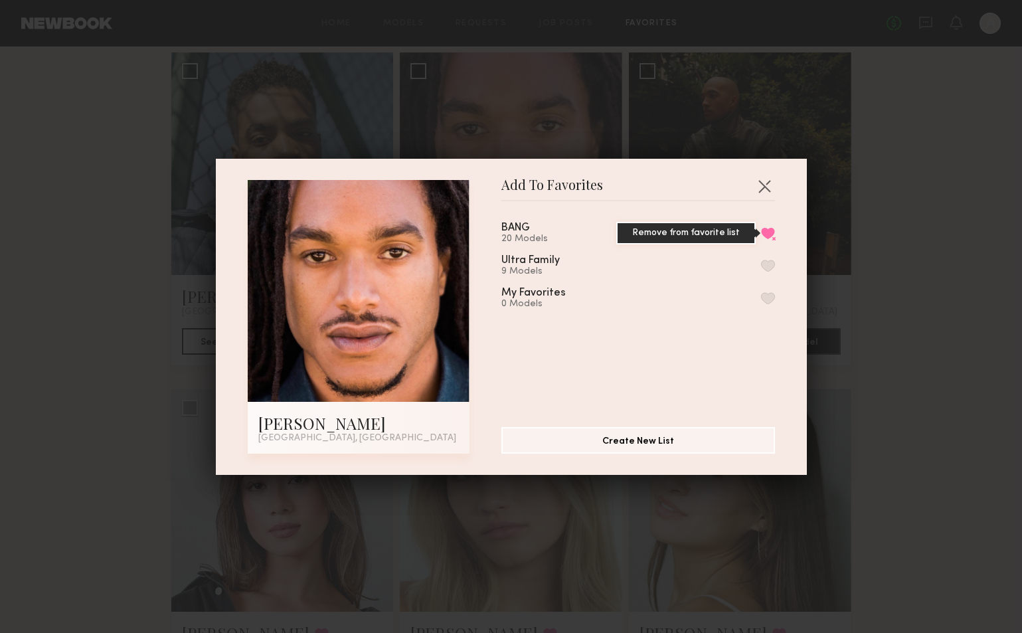
click at [767, 233] on button "Remove from favorite list" at bounding box center [768, 233] width 14 height 12
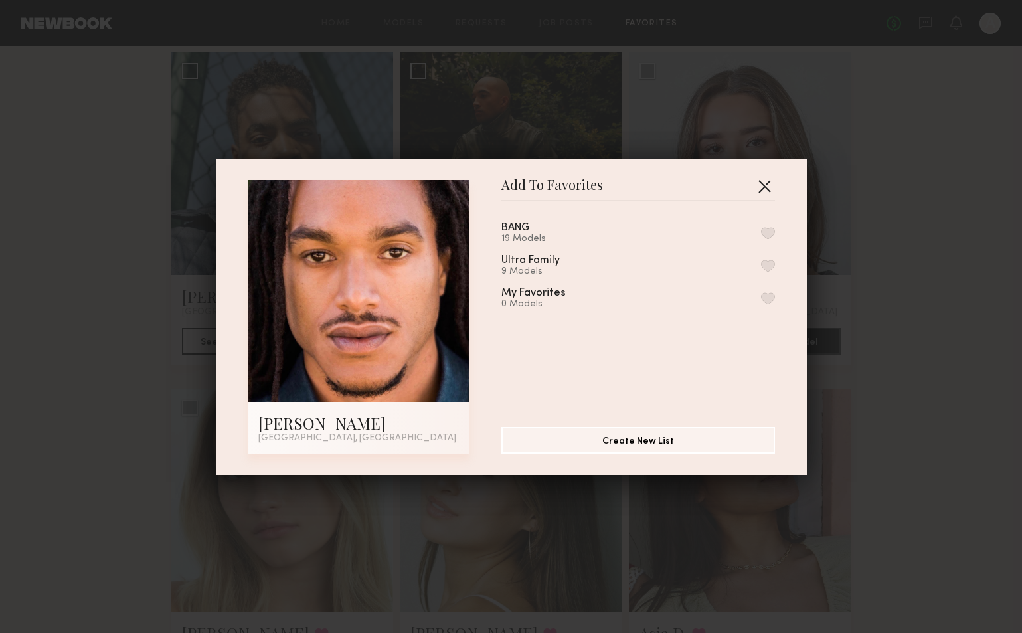
click at [762, 185] on button "button" at bounding box center [764, 185] width 21 height 21
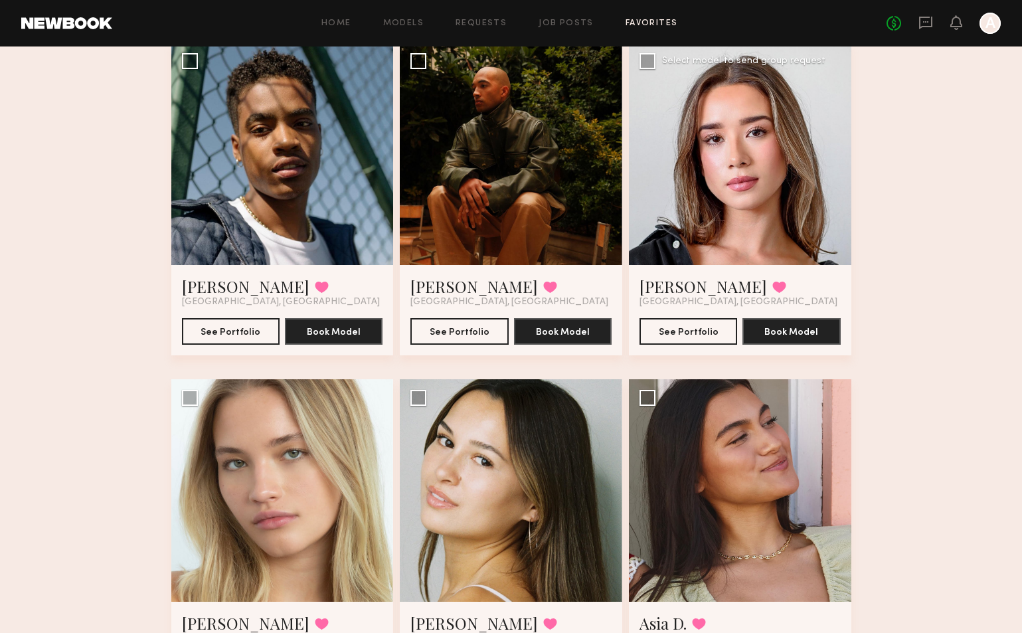
scroll to position [708, 0]
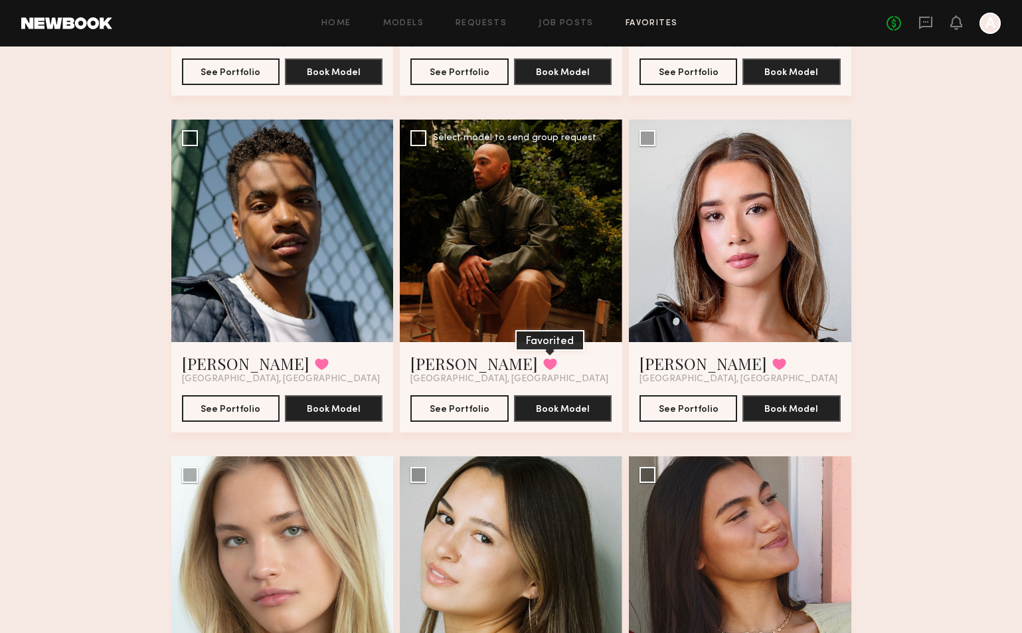
click at [543, 363] on button at bounding box center [550, 364] width 14 height 12
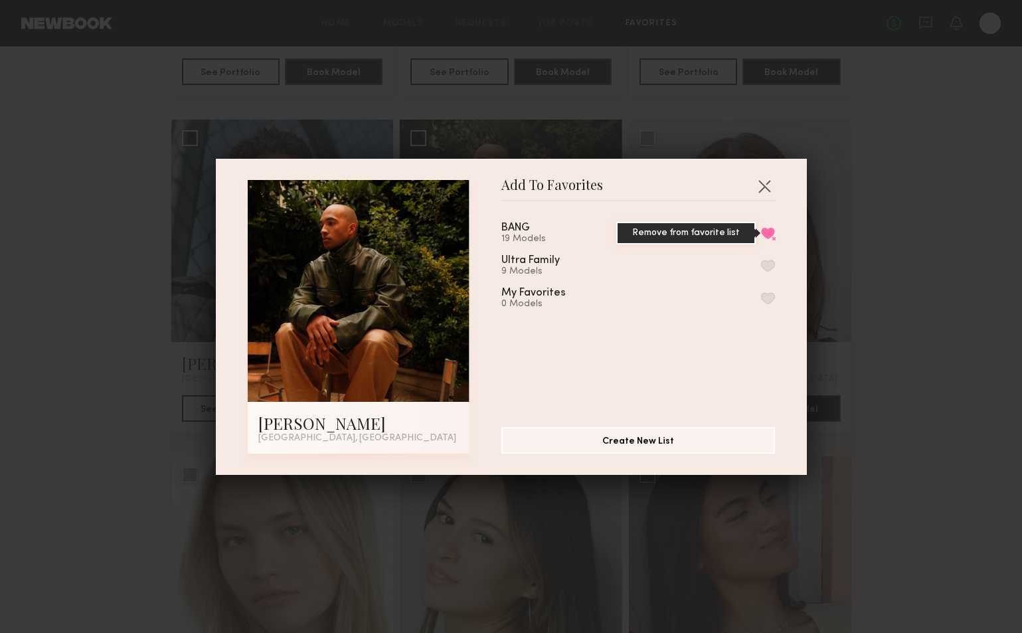
click at [770, 233] on button "Remove from favorite list" at bounding box center [768, 233] width 14 height 12
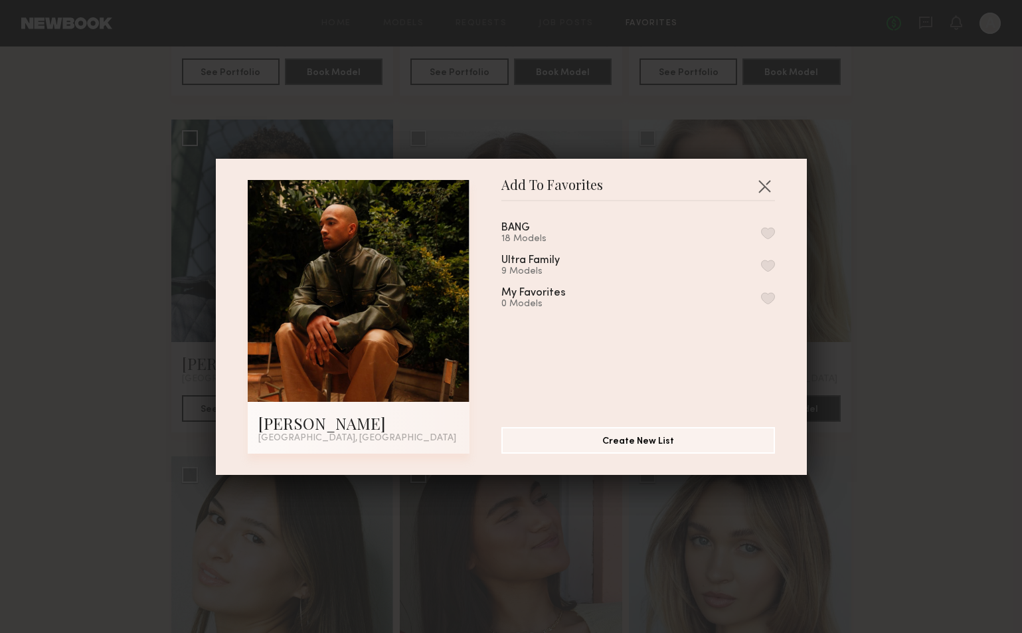
click at [769, 231] on button "button" at bounding box center [768, 233] width 14 height 12
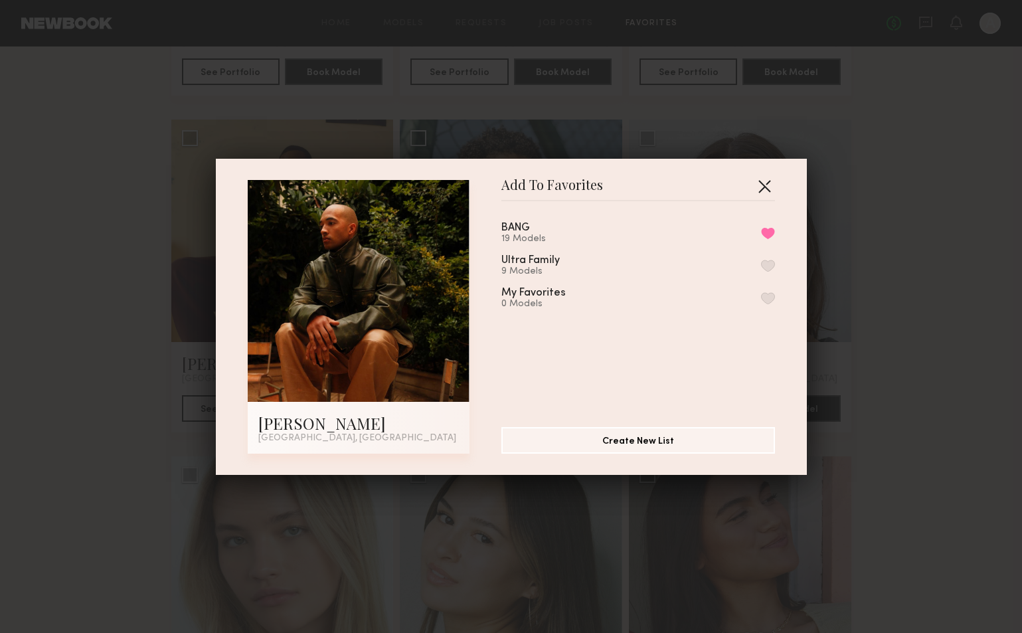
click at [770, 185] on button "button" at bounding box center [764, 185] width 21 height 21
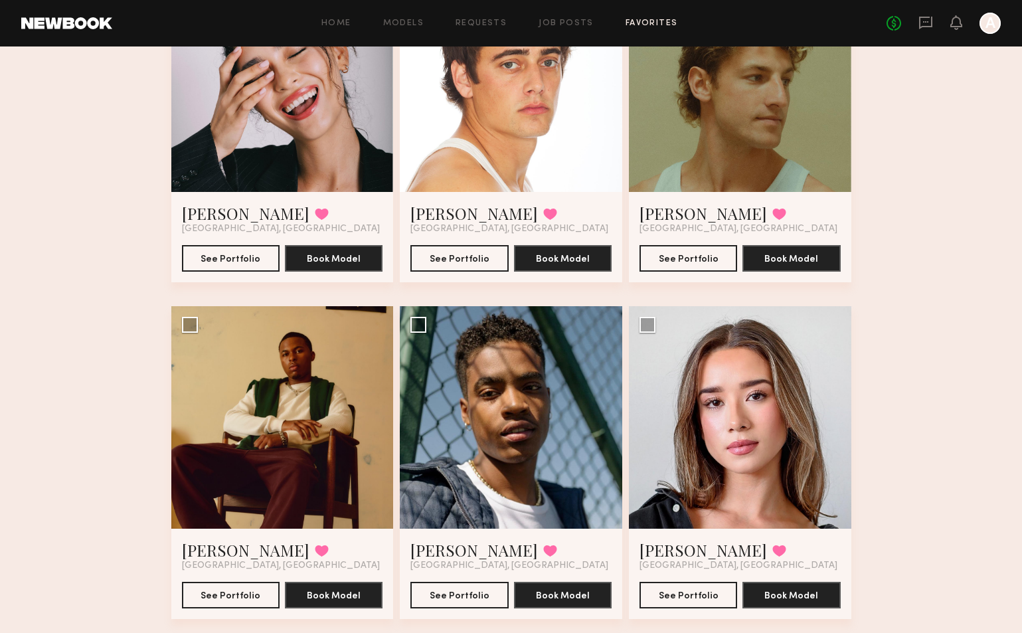
scroll to position [511, 0]
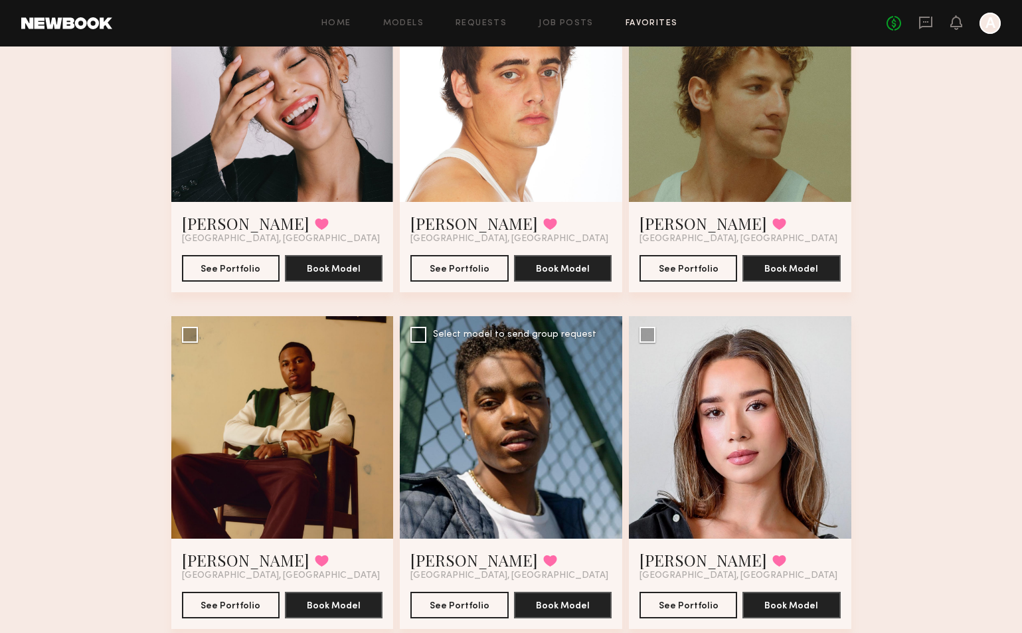
click at [504, 444] on div at bounding box center [511, 427] width 222 height 222
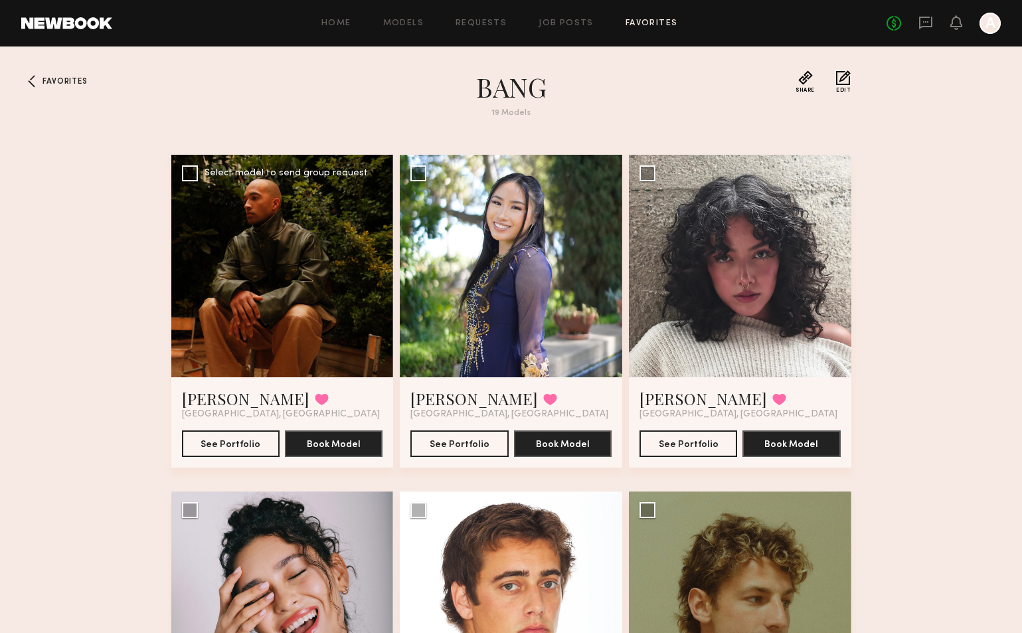
scroll to position [0, 0]
click at [315, 404] on button at bounding box center [322, 399] width 14 height 12
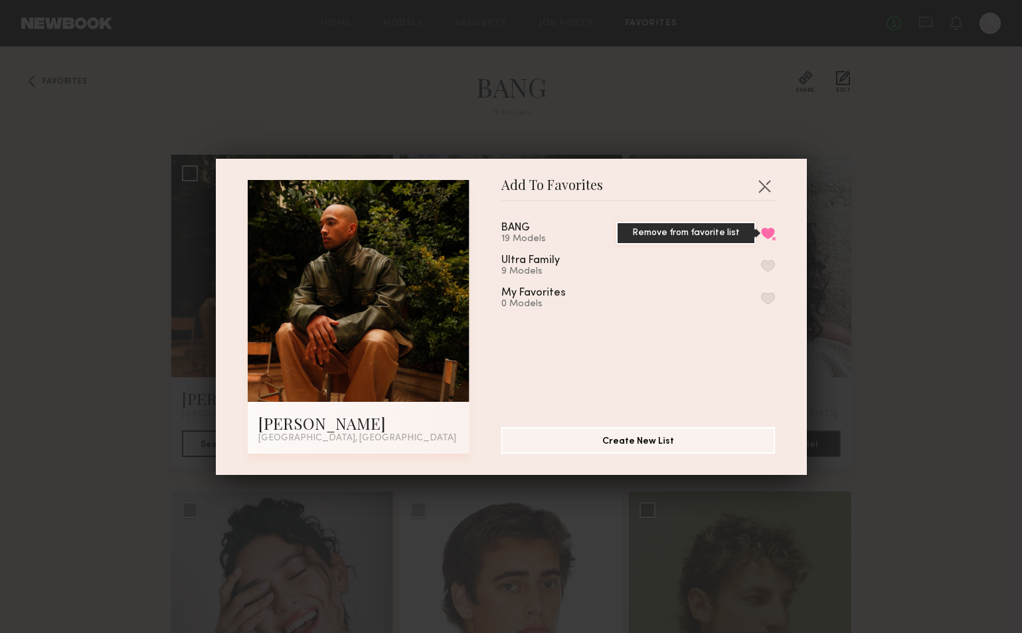
click at [769, 236] on button "Remove from favorite list" at bounding box center [768, 233] width 14 height 12
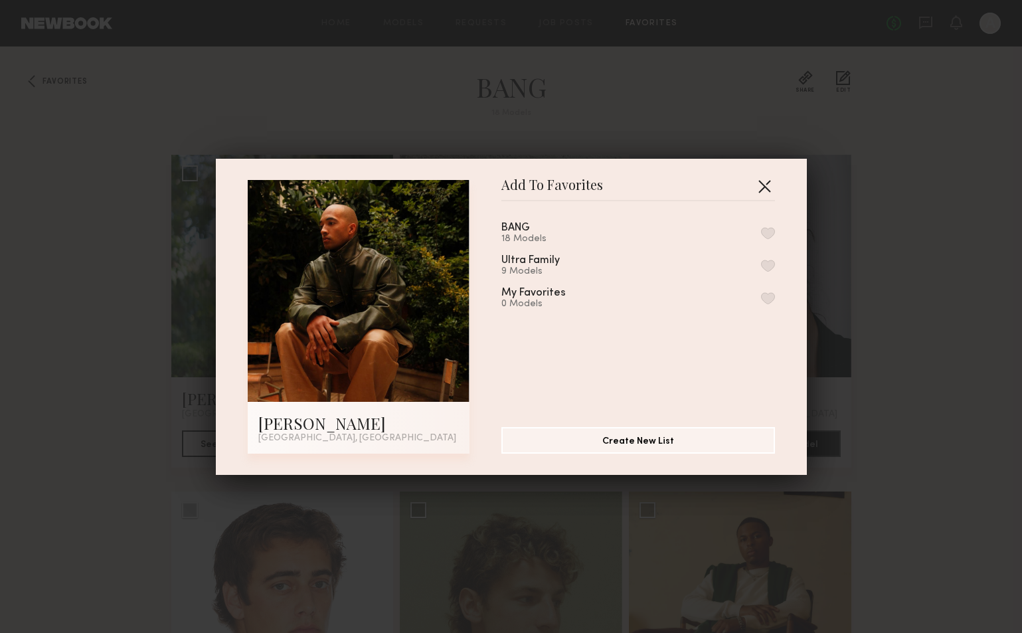
click at [765, 191] on button "button" at bounding box center [764, 185] width 21 height 21
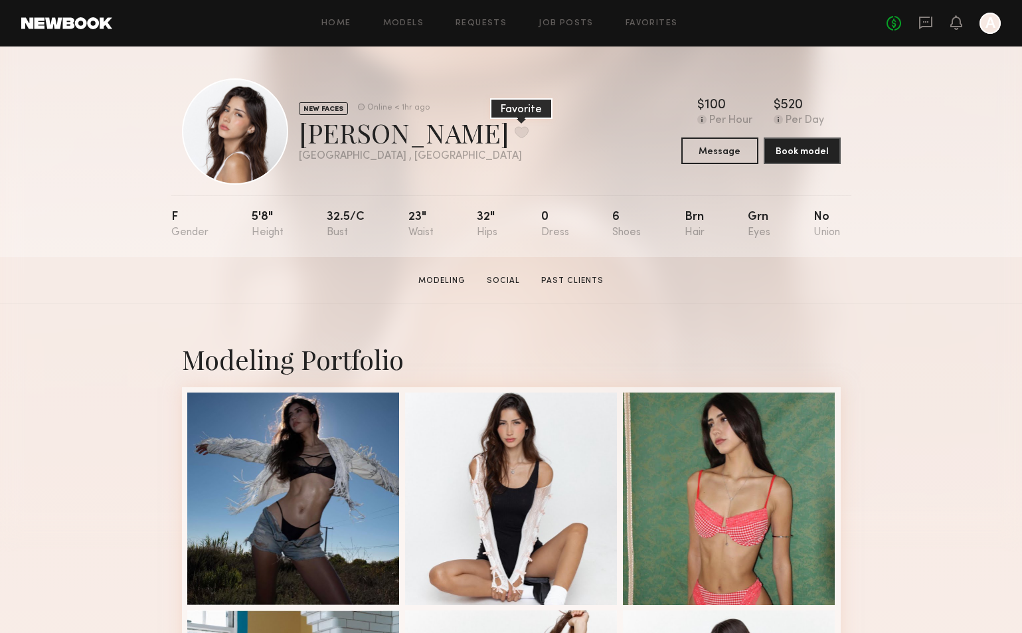
click at [515, 135] on button at bounding box center [522, 132] width 14 height 12
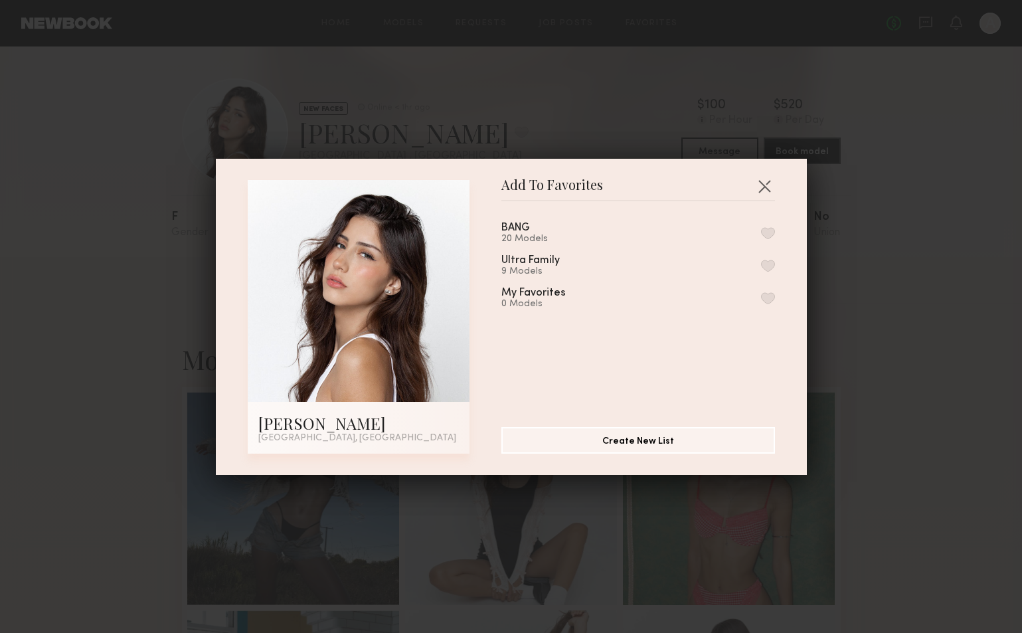
click at [762, 234] on button "button" at bounding box center [768, 233] width 14 height 12
click at [769, 181] on button "button" at bounding box center [764, 185] width 21 height 21
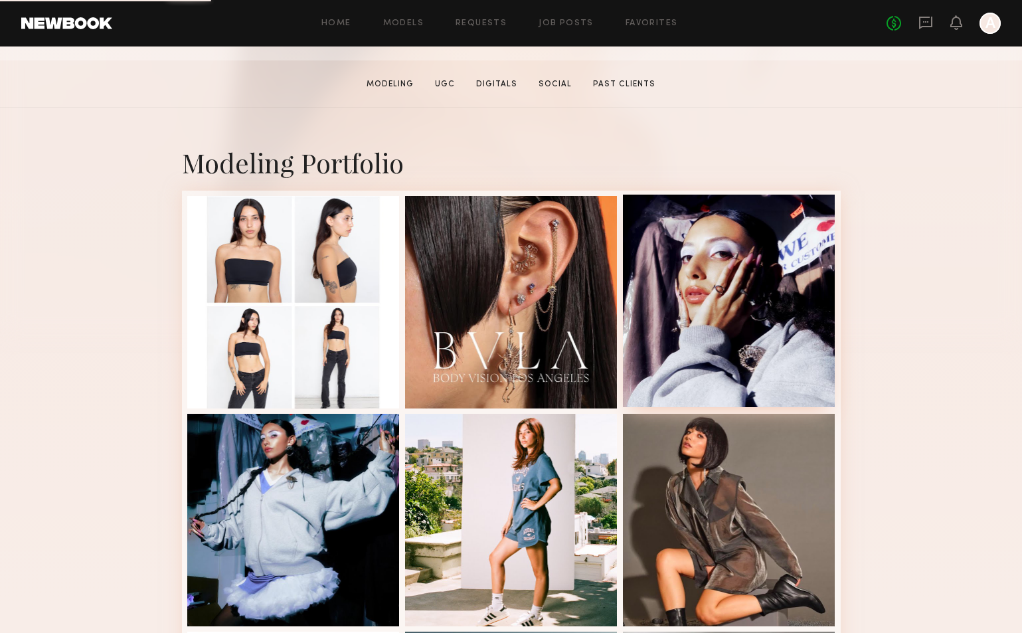
scroll to position [200, 0]
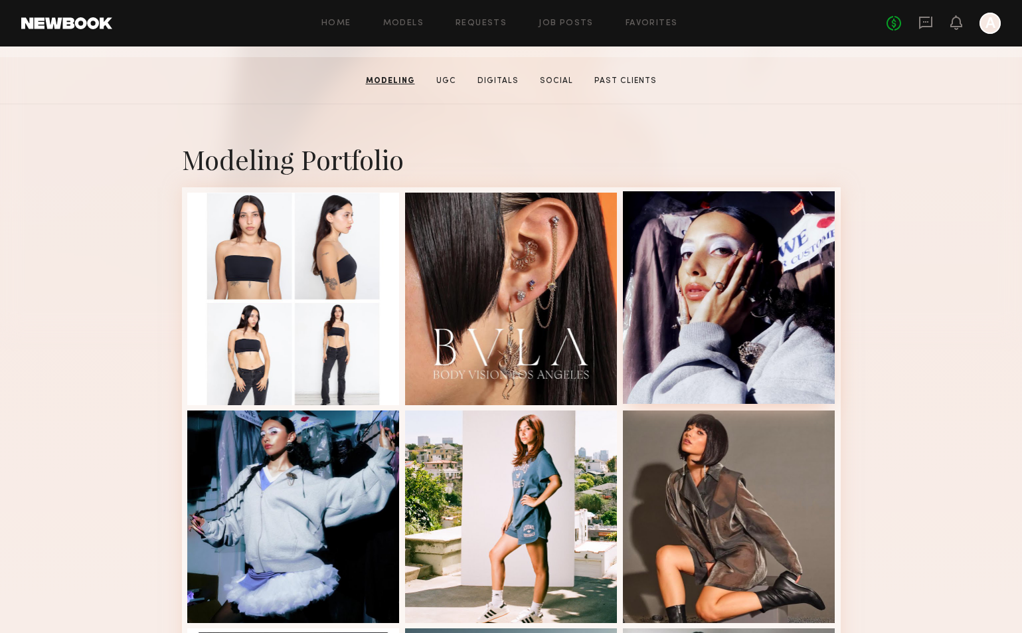
click at [737, 290] on div at bounding box center [729, 297] width 213 height 213
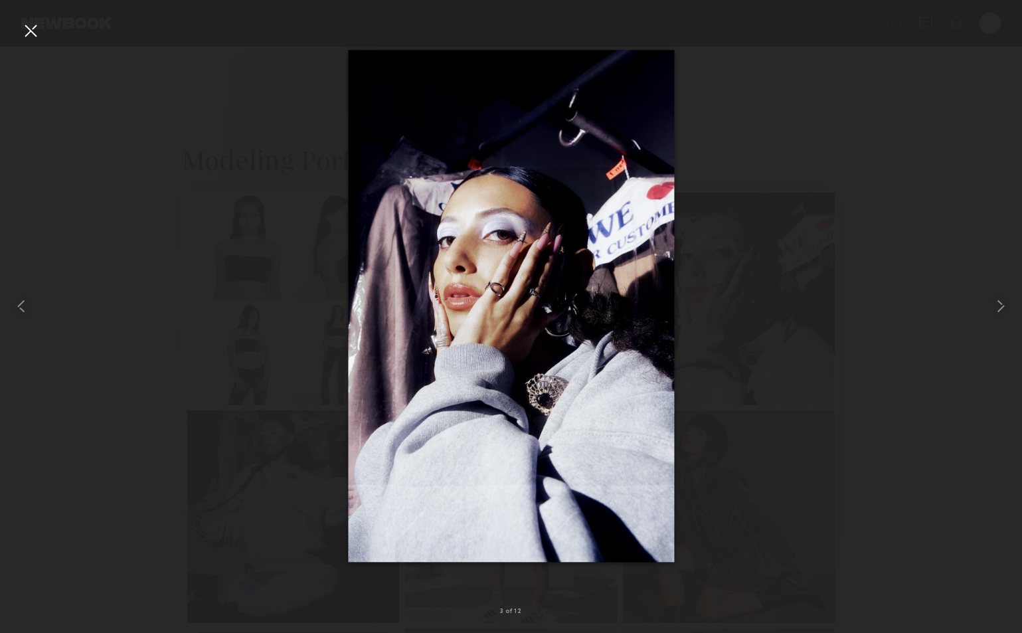
click at [29, 31] on div at bounding box center [30, 30] width 21 height 21
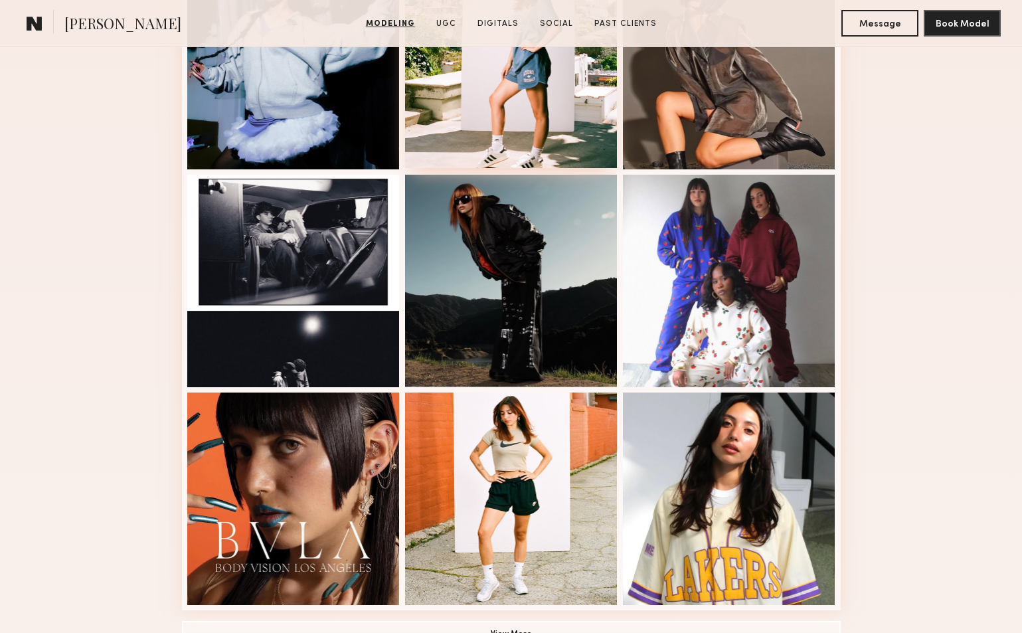
scroll to position [760, 0]
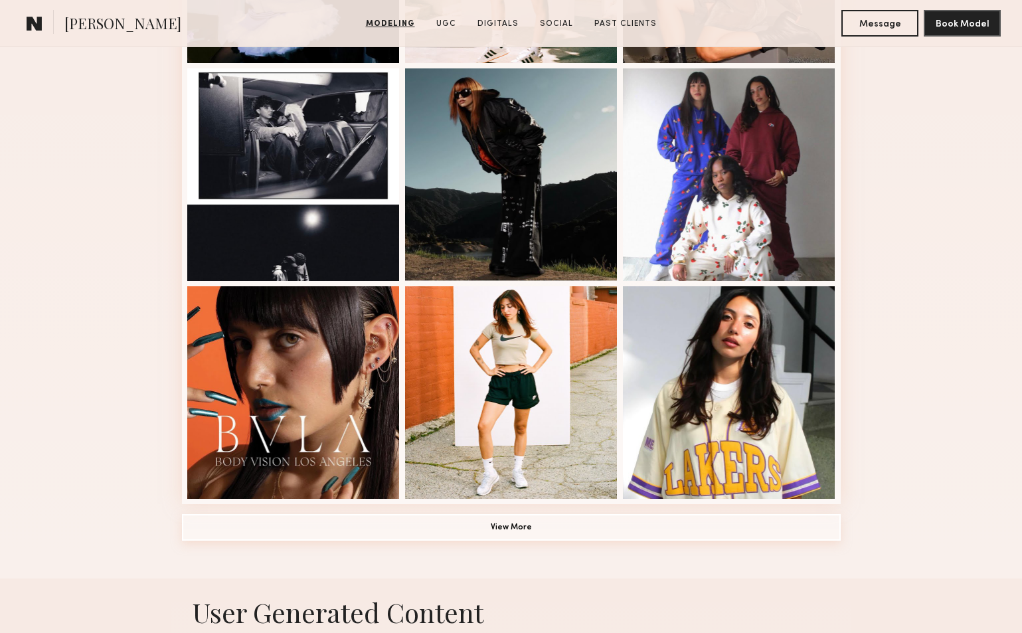
click at [489, 523] on button "View More" at bounding box center [511, 527] width 659 height 27
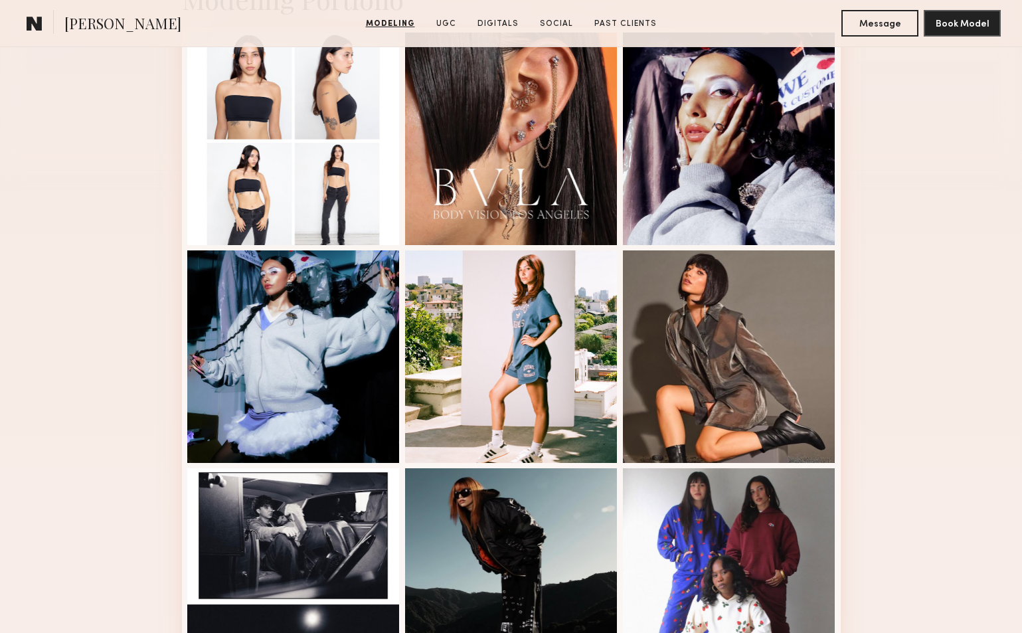
scroll to position [300, 0]
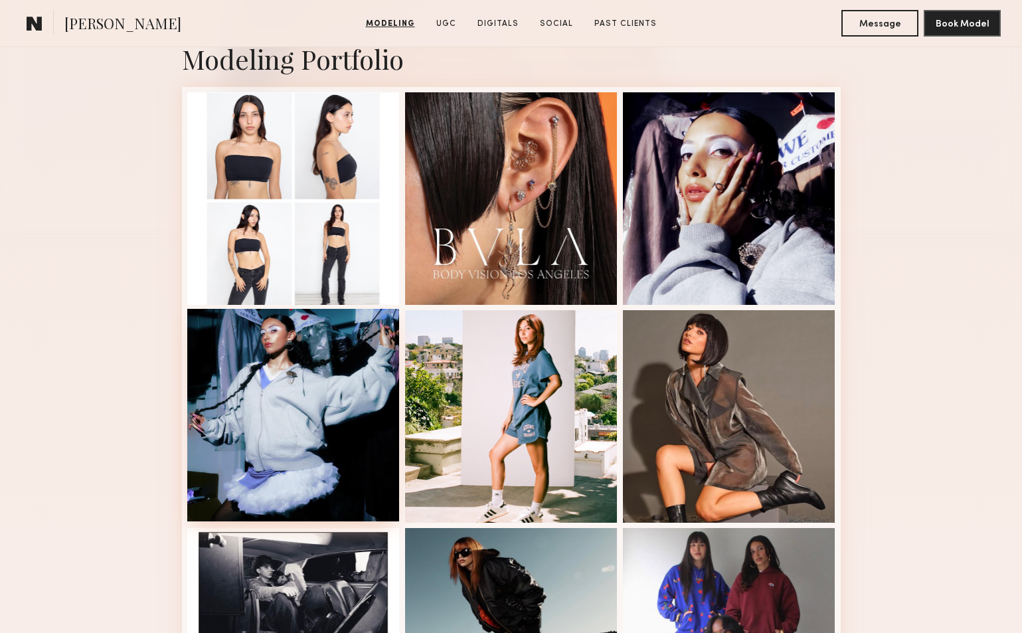
click at [255, 428] on div at bounding box center [293, 415] width 213 height 213
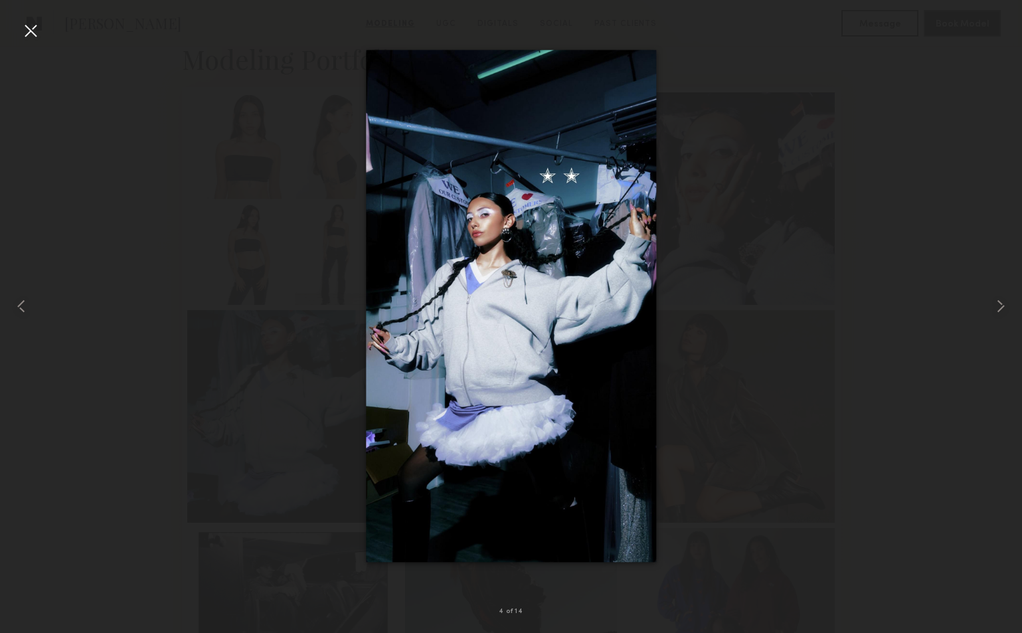
click at [37, 35] on div at bounding box center [30, 30] width 21 height 21
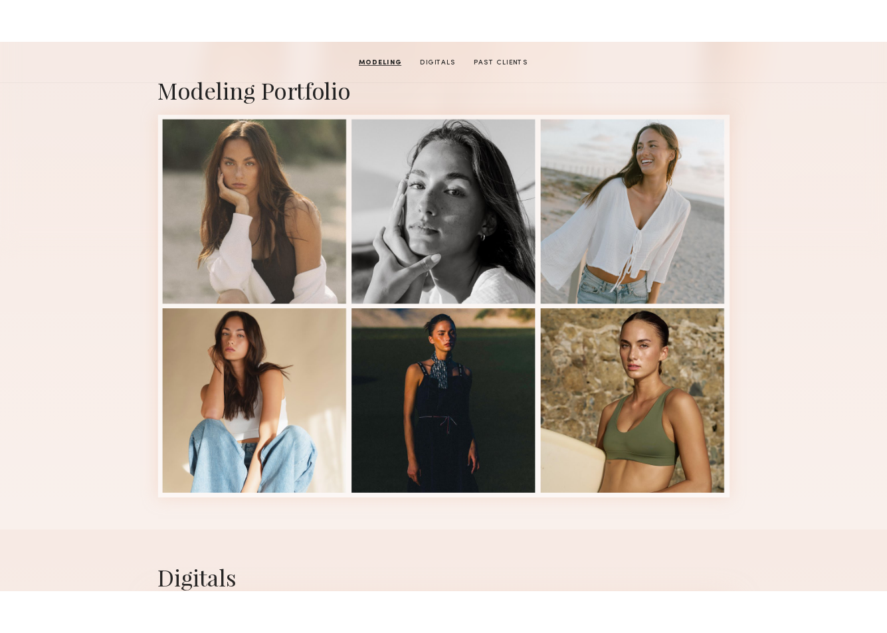
scroll to position [71, 0]
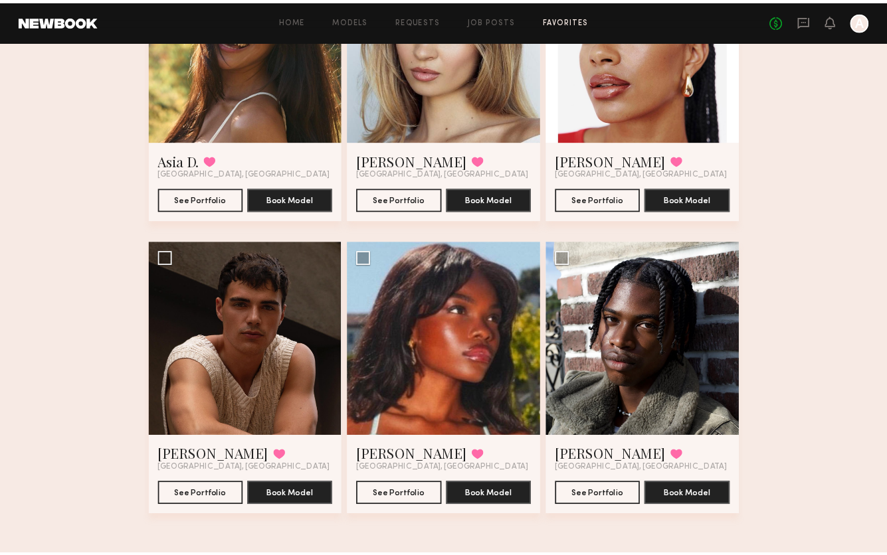
scroll to position [1562, 0]
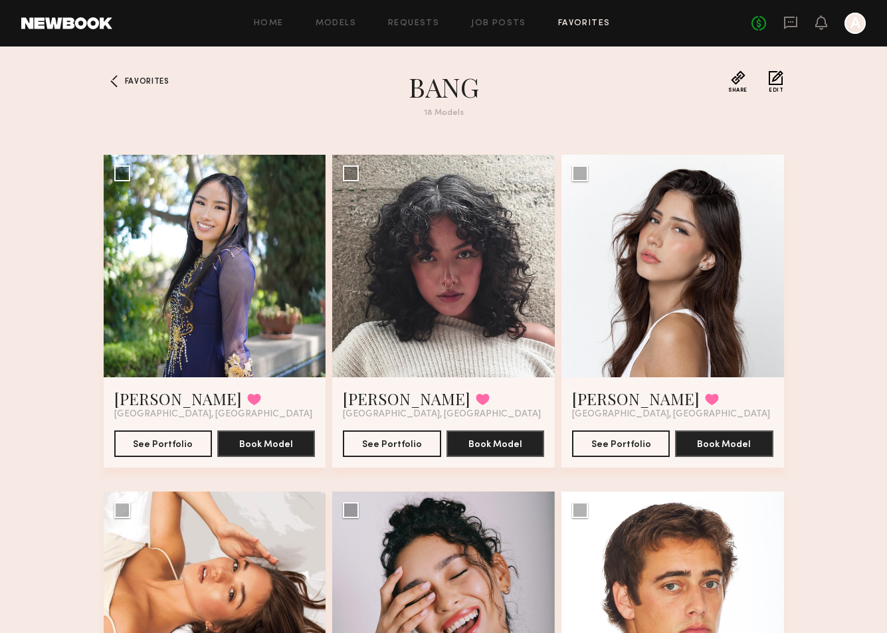
scroll to position [0, 0]
